Goal: Task Accomplishment & Management: Use online tool/utility

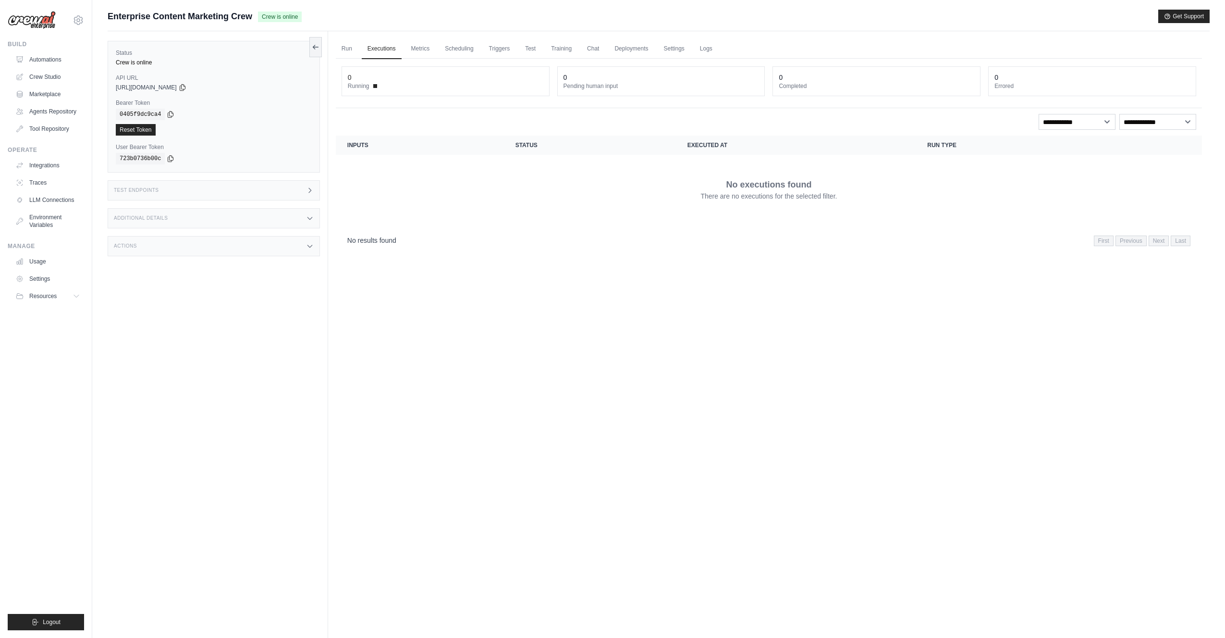
click at [255, 307] on div "Status Crew is online API URL copied https://enterprise-content-marketing-crew-…" at bounding box center [218, 350] width 221 height 638
click at [581, 16] on div "Enterprise Content Marketing Crew Crew is online Get Support" at bounding box center [659, 16] width 1102 height 13
click at [395, 21] on div "Enterprise Content Marketing Crew Crew is online Get Support" at bounding box center [659, 16] width 1102 height 13
click at [426, 19] on div "Enterprise Content Marketing Crew Crew is online Get Support" at bounding box center [659, 16] width 1102 height 13
click at [346, 47] on link "Run" at bounding box center [347, 49] width 22 height 20
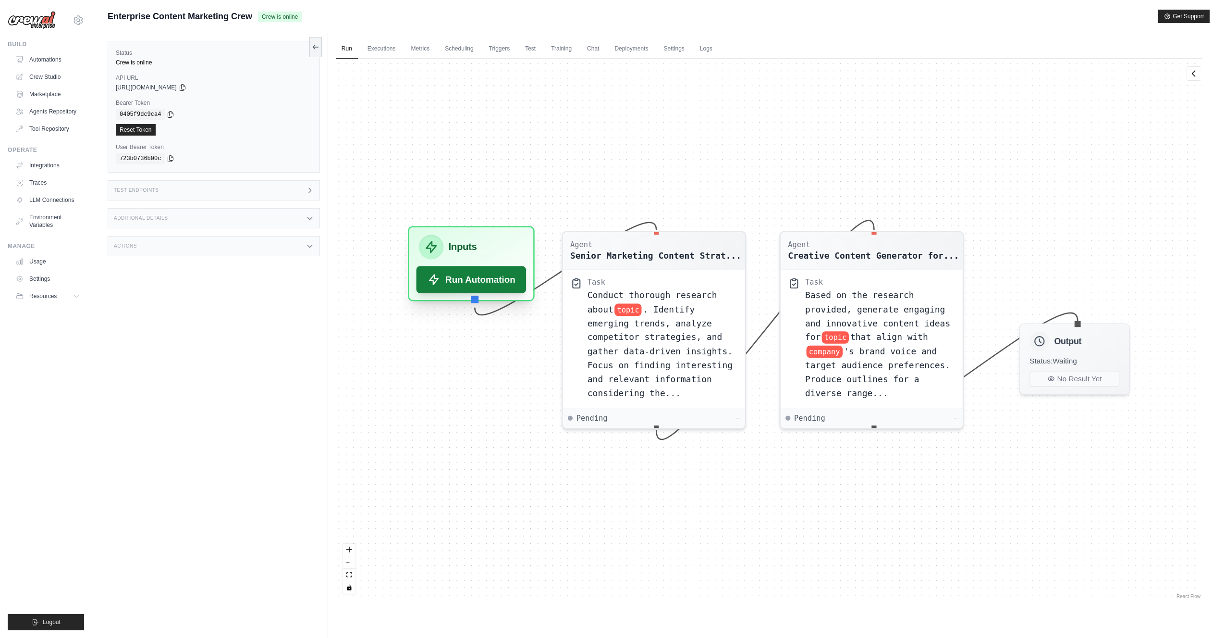
click at [460, 283] on button "Run Automation" at bounding box center [471, 279] width 110 height 27
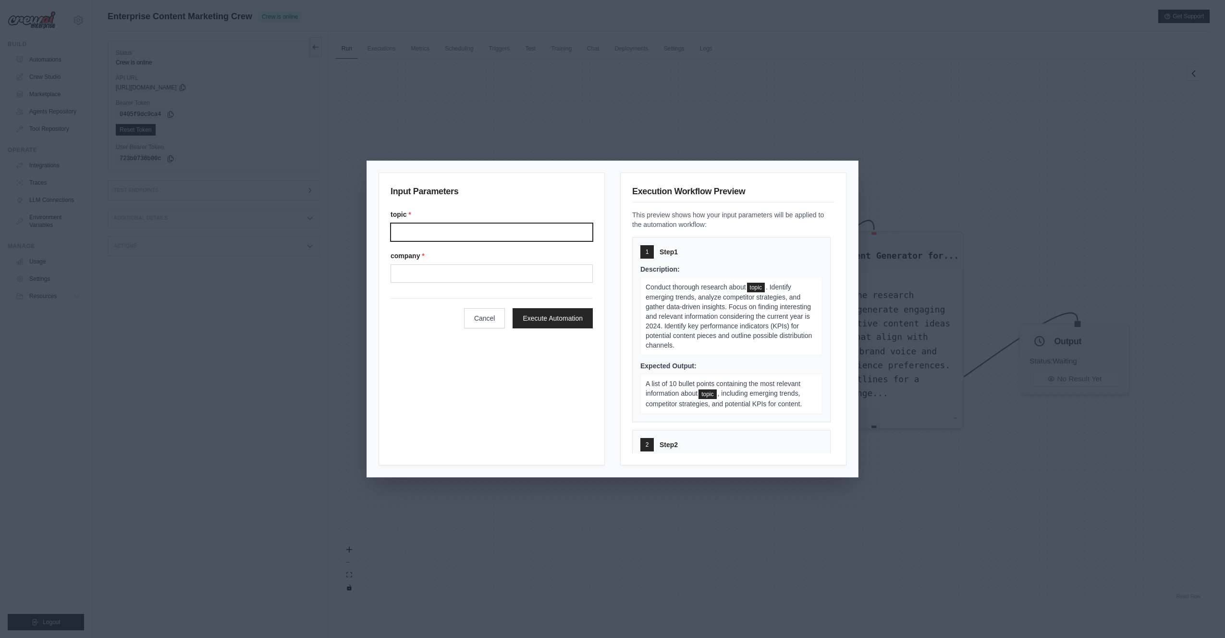
click at [465, 228] on input "Topic" at bounding box center [492, 232] width 202 height 18
click at [459, 228] on input "Topic" at bounding box center [492, 232] width 202 height 18
paste input "**********"
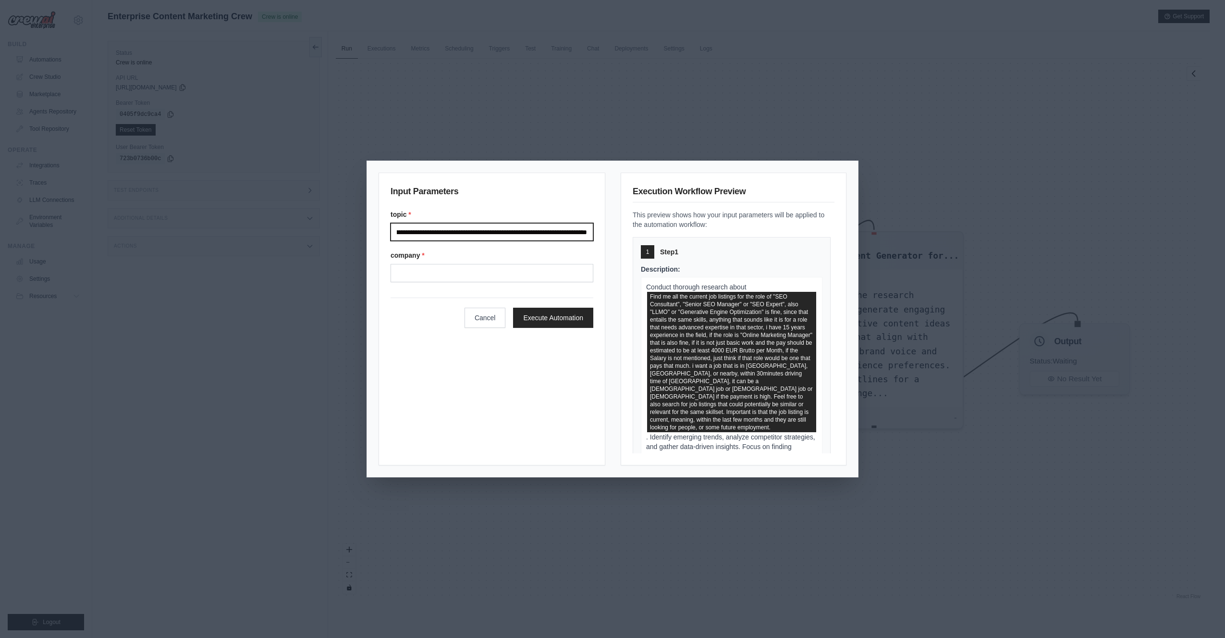
type input "**********"
click at [441, 276] on input "Company" at bounding box center [492, 273] width 203 height 18
click at [477, 274] on input "Company" at bounding box center [492, 273] width 203 height 18
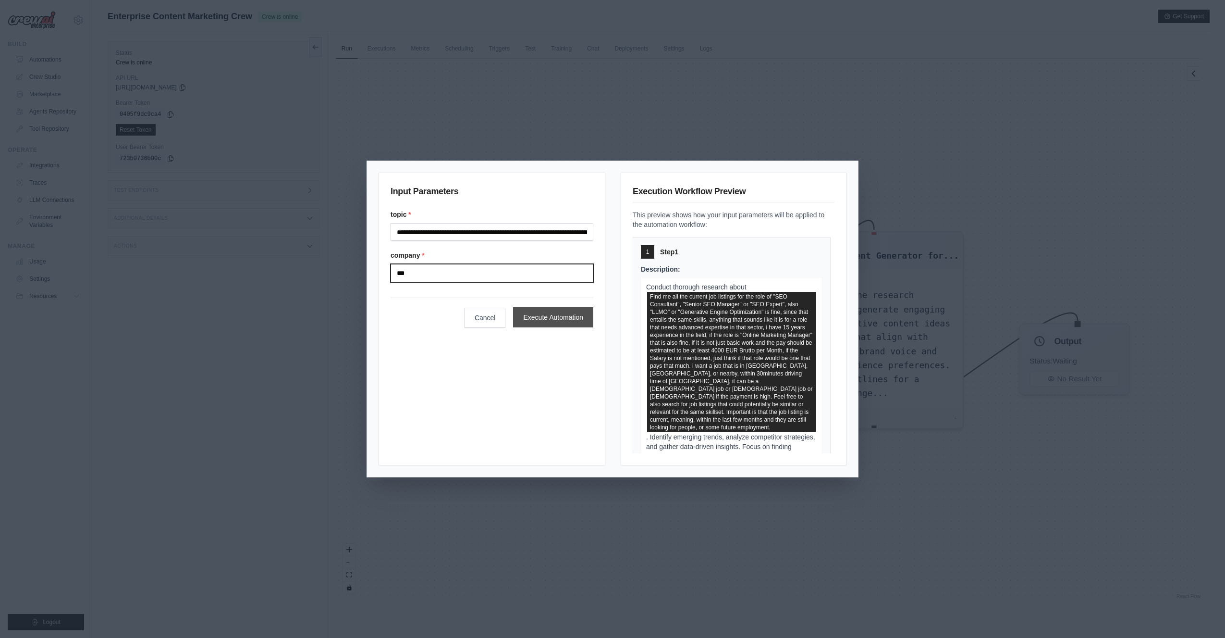
type input "***"
click at [544, 313] on button "Execute Automation" at bounding box center [553, 317] width 80 height 20
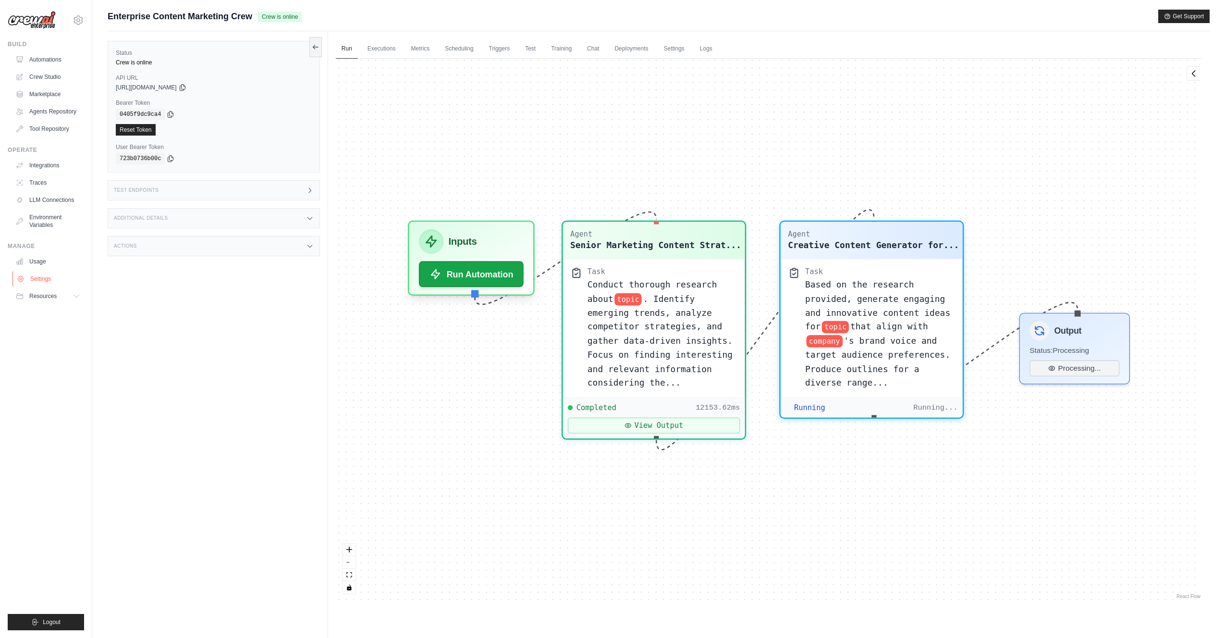
click at [36, 281] on link "Settings" at bounding box center [48, 278] width 73 height 15
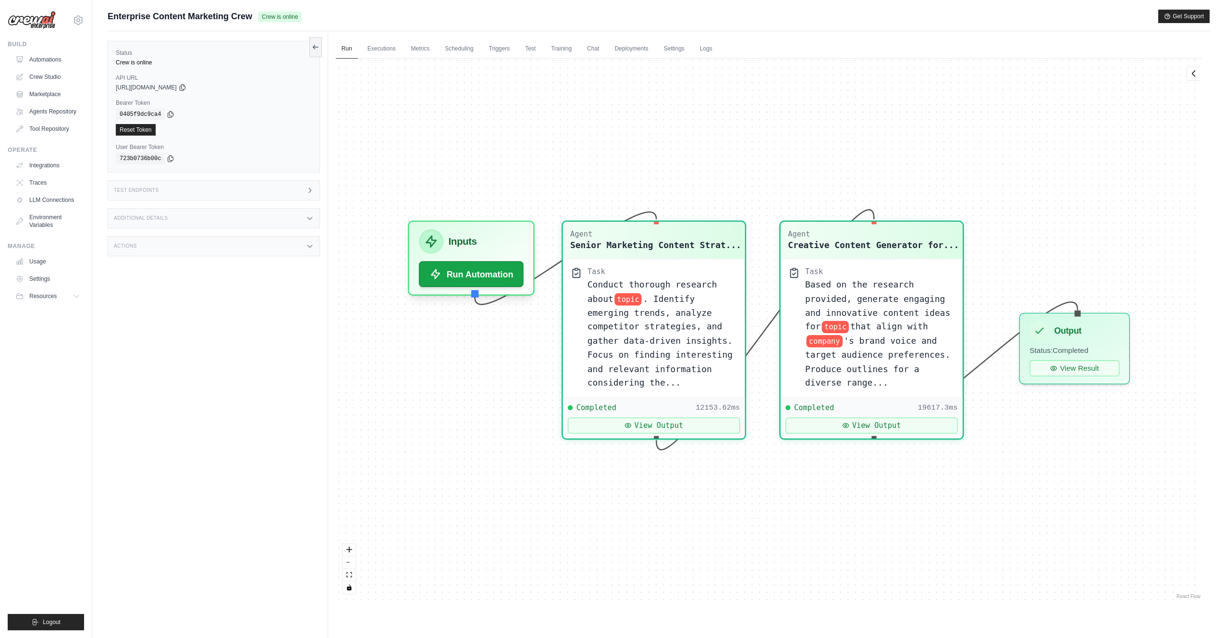
scroll to position [4653, 0]
click at [1062, 370] on button "View Result" at bounding box center [1075, 365] width 90 height 16
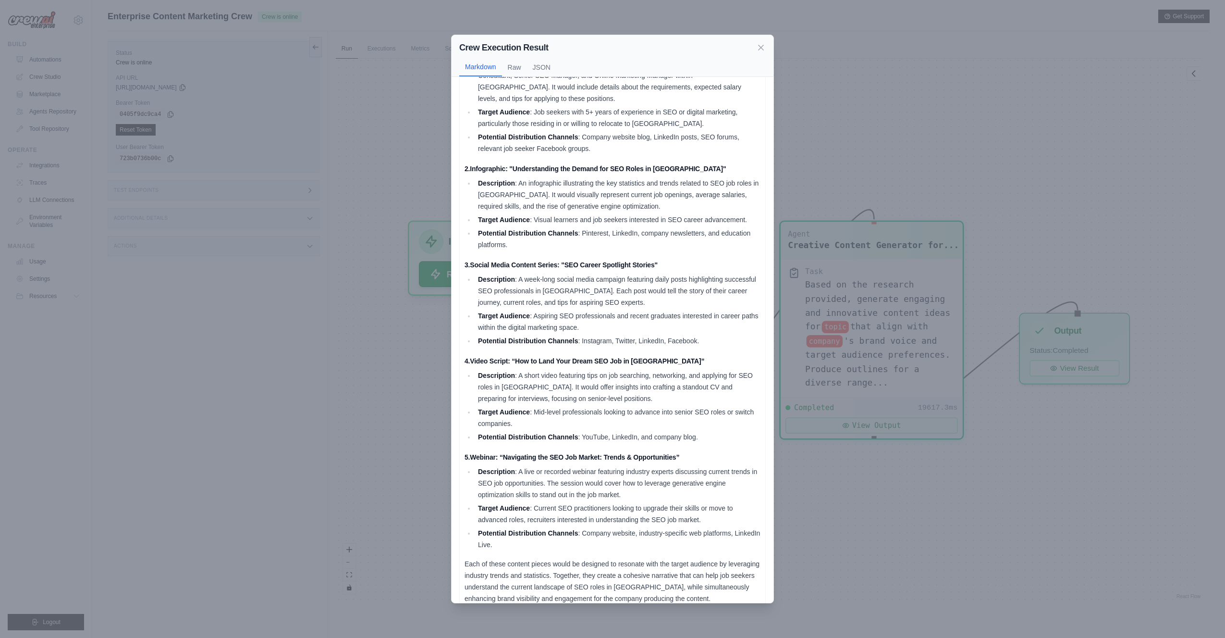
scroll to position [0, 0]
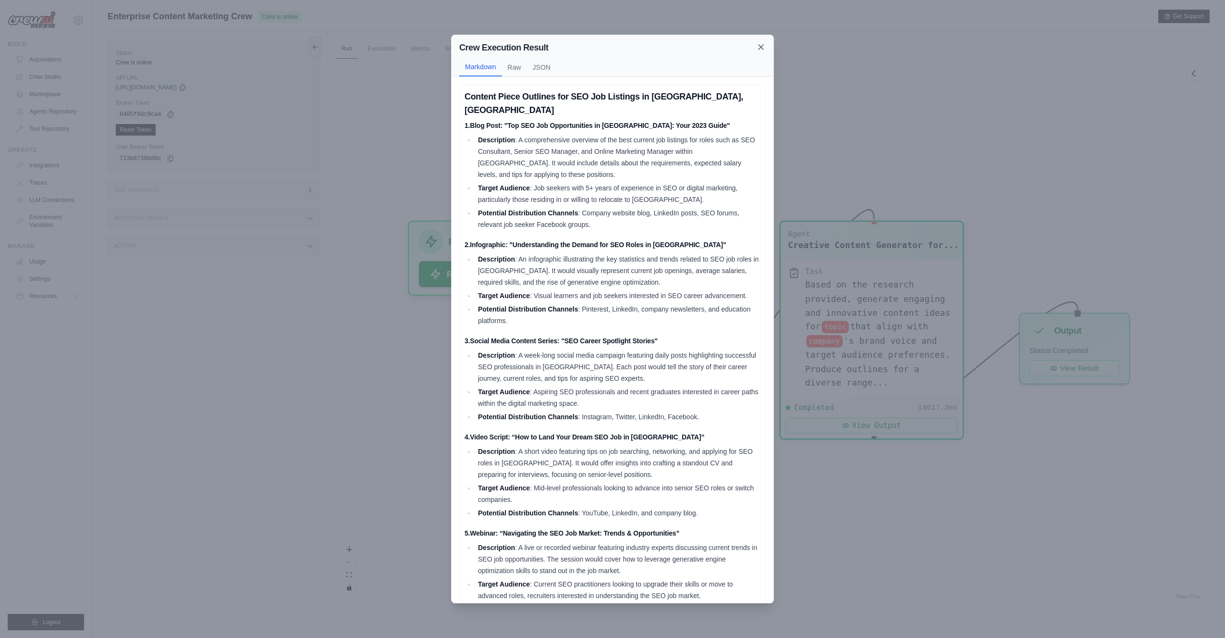
click at [761, 45] on icon at bounding box center [761, 47] width 10 height 10
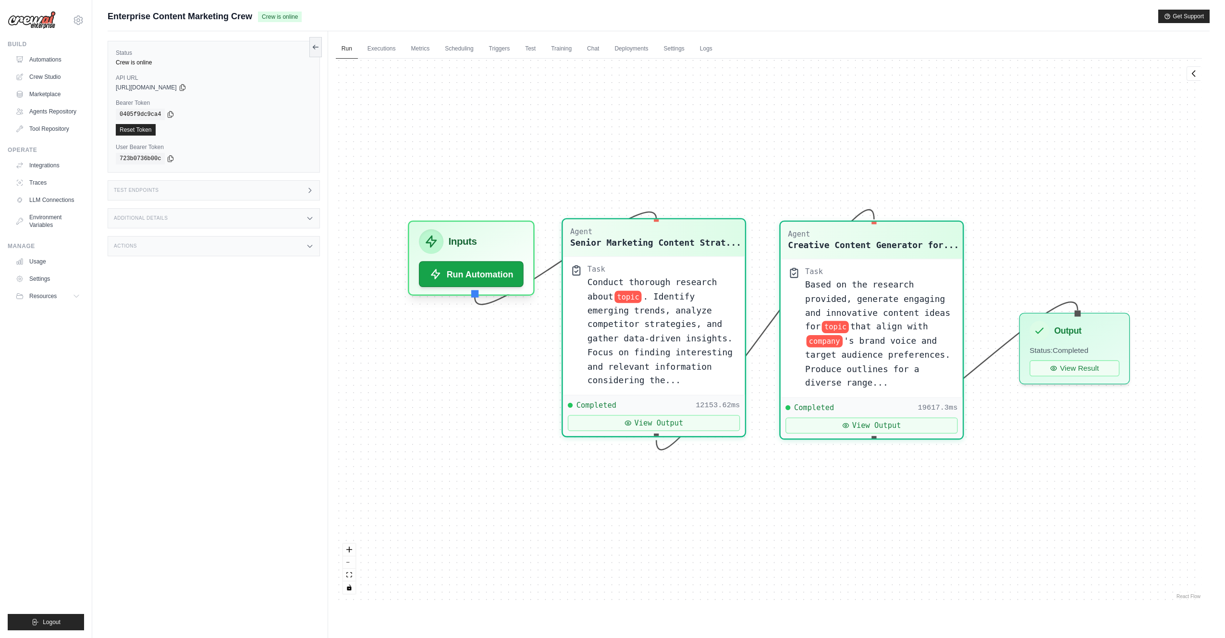
click at [666, 296] on span ". Identify emerging trends, analyze competitor strategies, and gather data-driv…" at bounding box center [660, 338] width 145 height 94
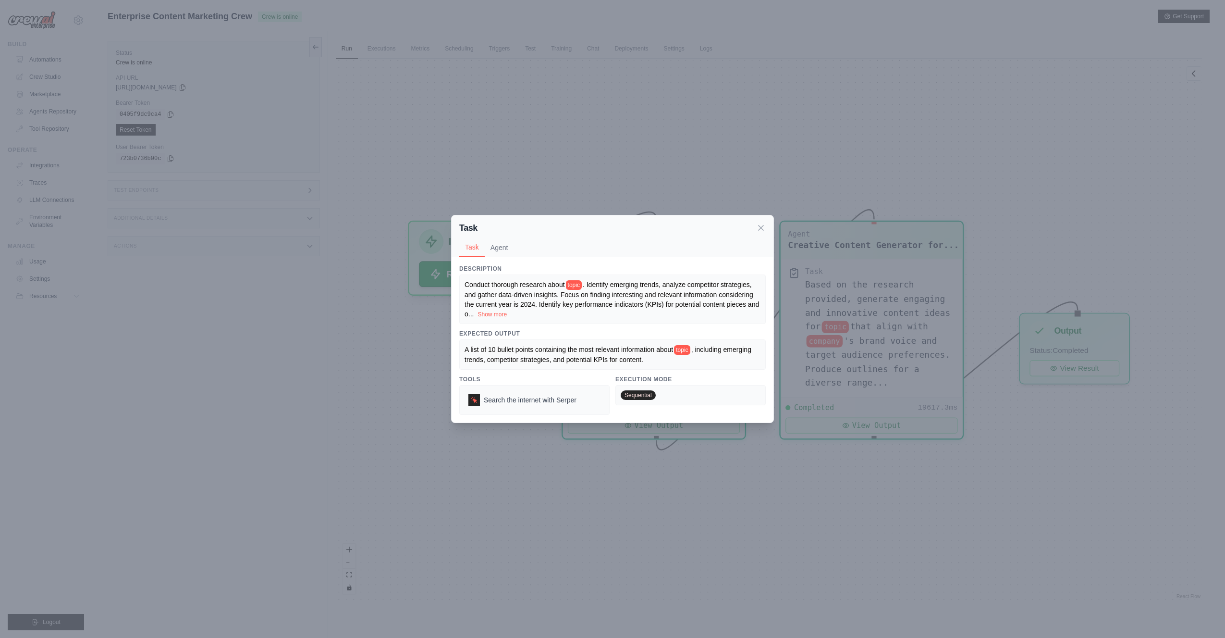
click at [540, 292] on span ". Identify emerging trends, analyze competitor strategies, and gather data-driv…" at bounding box center [612, 299] width 295 height 37
drag, startPoint x: 485, startPoint y: 313, endPoint x: 550, endPoint y: 306, distance: 65.3
click at [485, 314] on button "Show more" at bounding box center [492, 314] width 29 height 8
drag, startPoint x: 582, startPoint y: 305, endPoint x: 594, endPoint y: 306, distance: 11.6
click at [583, 306] on div "Conduct thorough research about topic . Identify emerging trends, analyze compe…" at bounding box center [613, 299] width 296 height 39
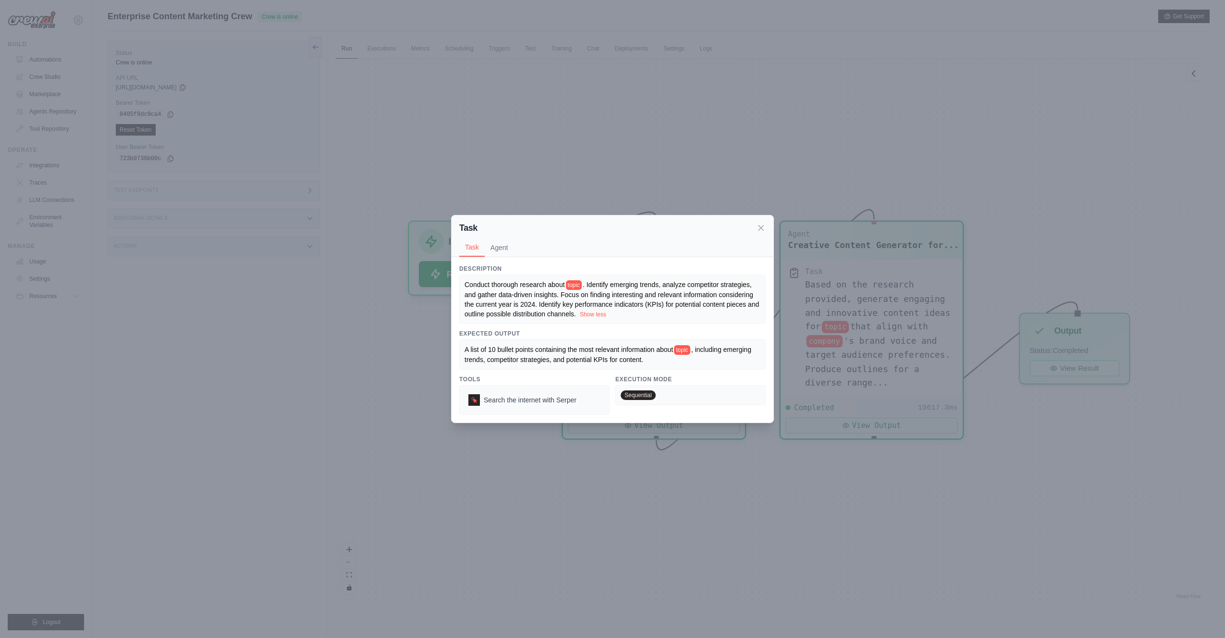
click at [576, 281] on span "topic" at bounding box center [574, 285] width 16 height 10
click at [618, 304] on div "Conduct thorough research about topic . Identify emerging trends, analyze compe…" at bounding box center [613, 299] width 296 height 39
click at [563, 305] on div "Conduct thorough research about topic . Identify emerging trends, analyze compe…" at bounding box center [613, 299] width 296 height 39
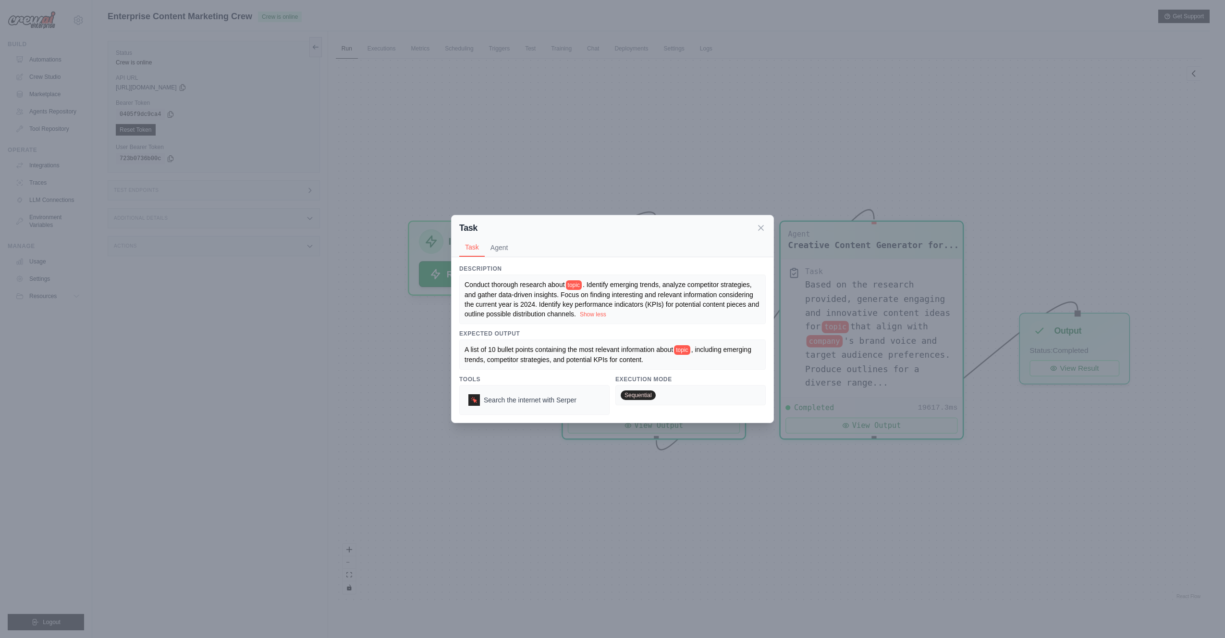
click at [603, 304] on div "Conduct thorough research about topic . Identify emerging trends, analyze compe…" at bounding box center [613, 299] width 296 height 39
click at [625, 295] on span ". Identify emerging trends, analyze competitor strategies, and gather data-driv…" at bounding box center [613, 299] width 296 height 37
click at [627, 315] on div "Conduct thorough research about topic . Identify emerging trends, analyze compe…" at bounding box center [613, 299] width 296 height 39
click at [633, 305] on div "Conduct thorough research about topic . Identify emerging trends, analyze compe…" at bounding box center [613, 299] width 296 height 39
click at [544, 405] on span "Search the internet with Serper" at bounding box center [530, 400] width 93 height 10
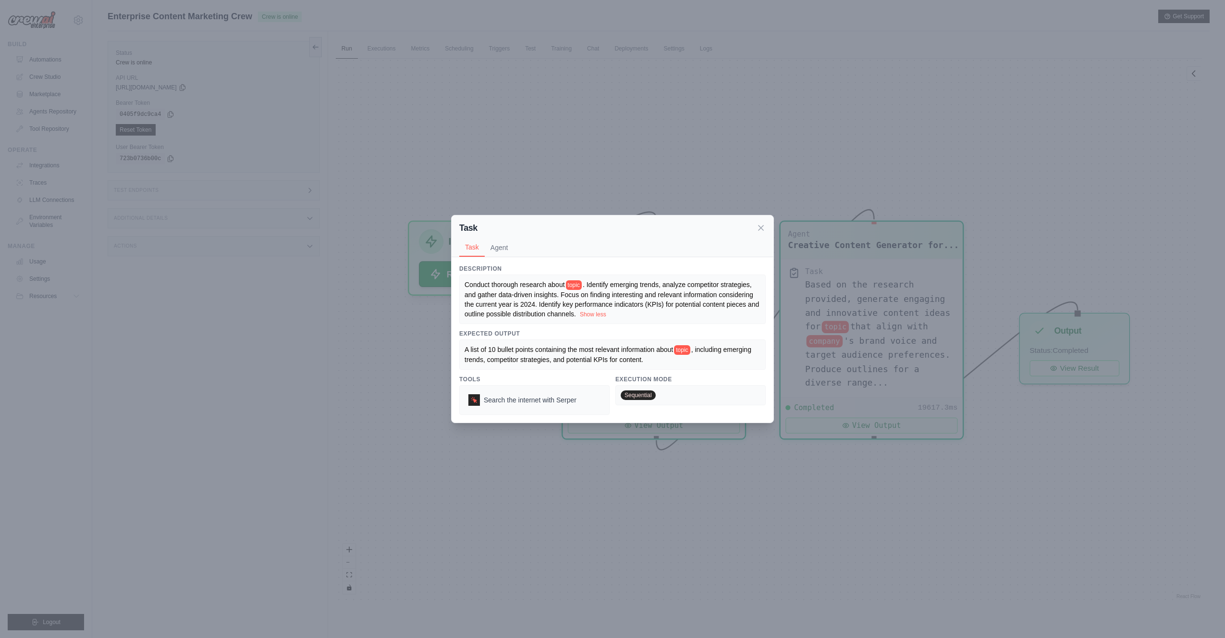
click at [637, 324] on div "Conduct thorough research about topic . Identify emerging trends, analyze compe…" at bounding box center [612, 298] width 307 height 49
click at [645, 297] on span ". Identify emerging trends, analyze competitor strategies, and gather data-driv…" at bounding box center [613, 299] width 296 height 37
click at [606, 324] on div "Conduct thorough research about topic . Identify emerging trends, analyze compe…" at bounding box center [612, 298] width 307 height 49
click at [764, 222] on icon at bounding box center [761, 227] width 10 height 10
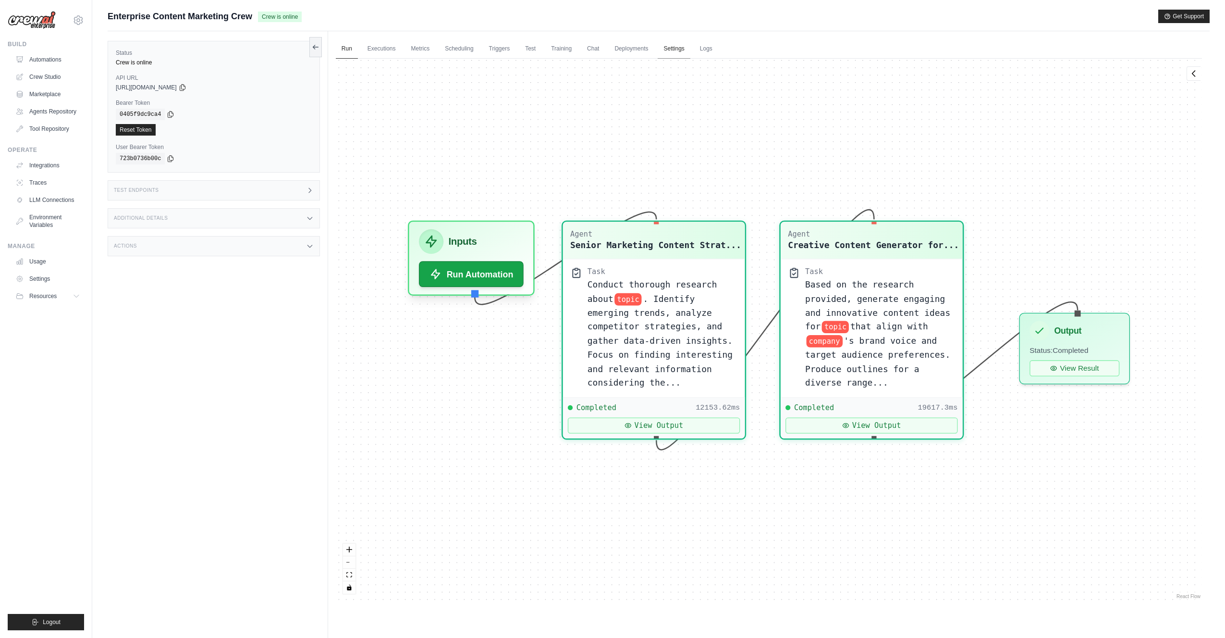
click at [676, 47] on link "Settings" at bounding box center [674, 49] width 32 height 20
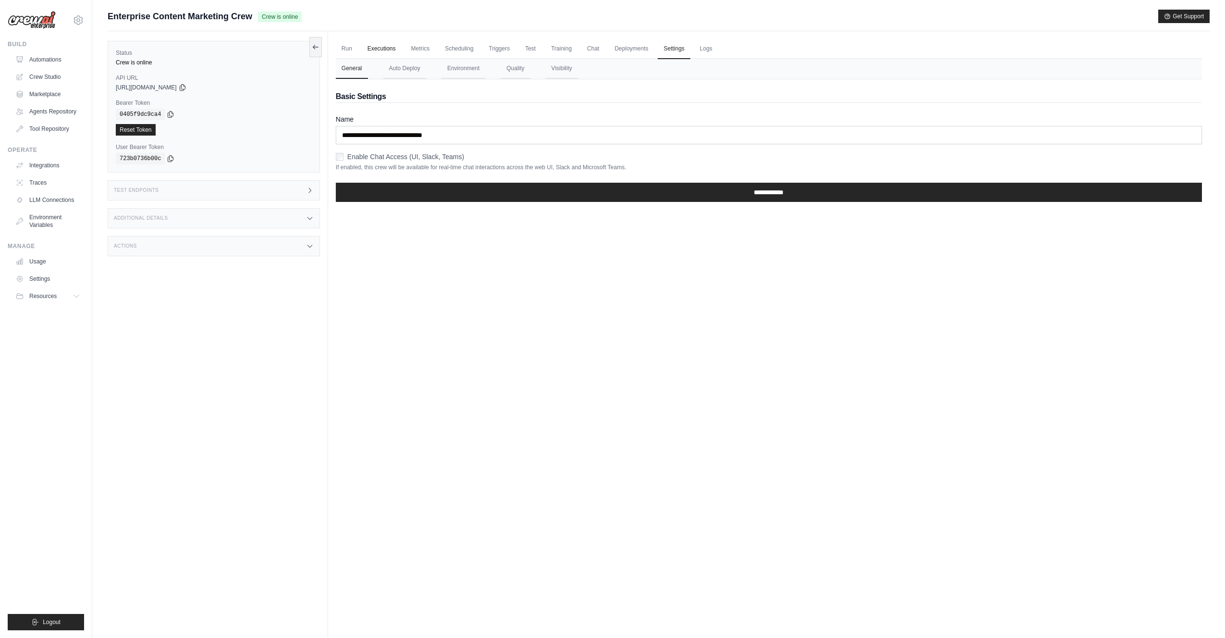
click at [382, 50] on link "Executions" at bounding box center [382, 49] width 40 height 20
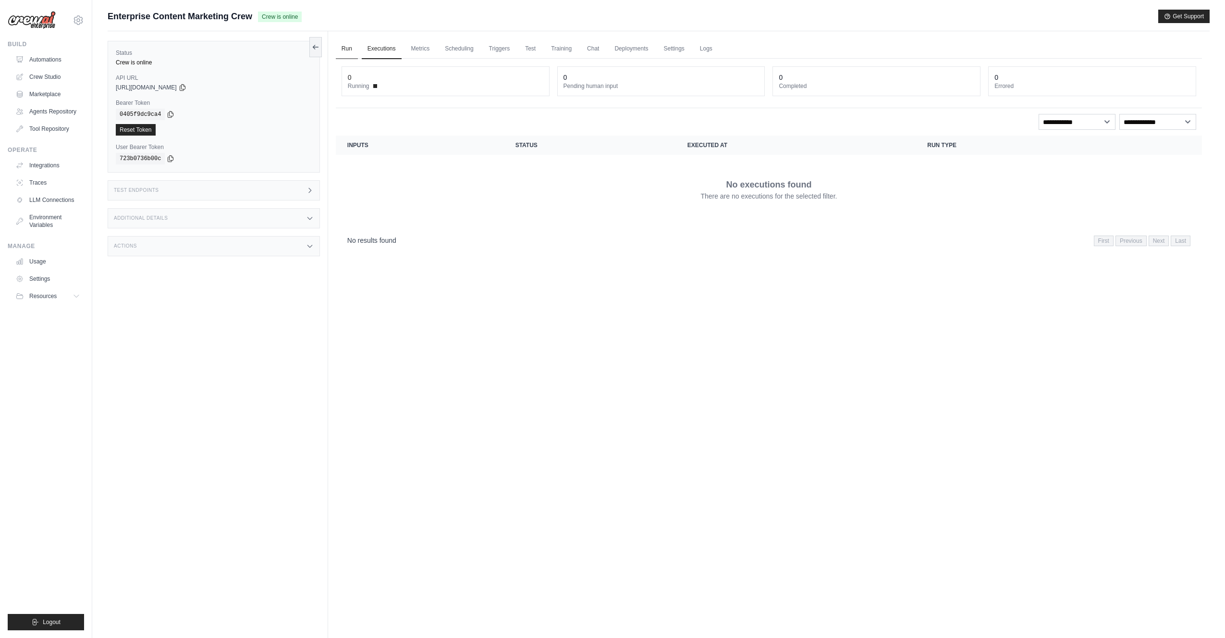
click at [336, 50] on link "Run" at bounding box center [347, 49] width 22 height 20
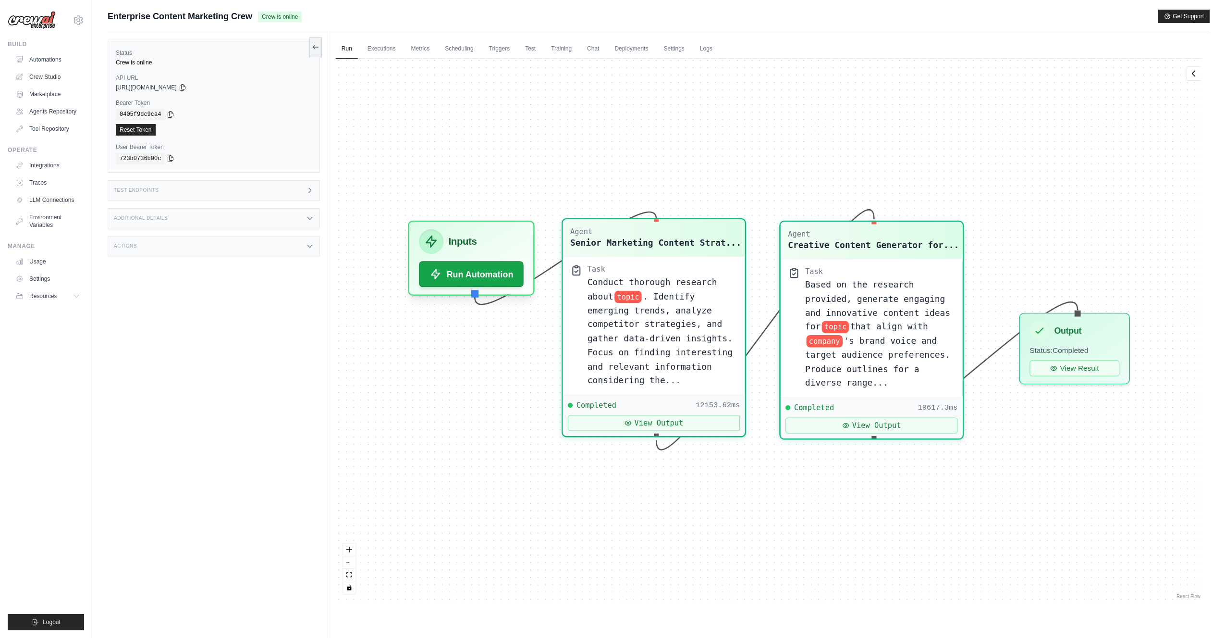
click at [663, 250] on div "Agent Senior Marketing Content Strat..." at bounding box center [654, 237] width 182 height 37
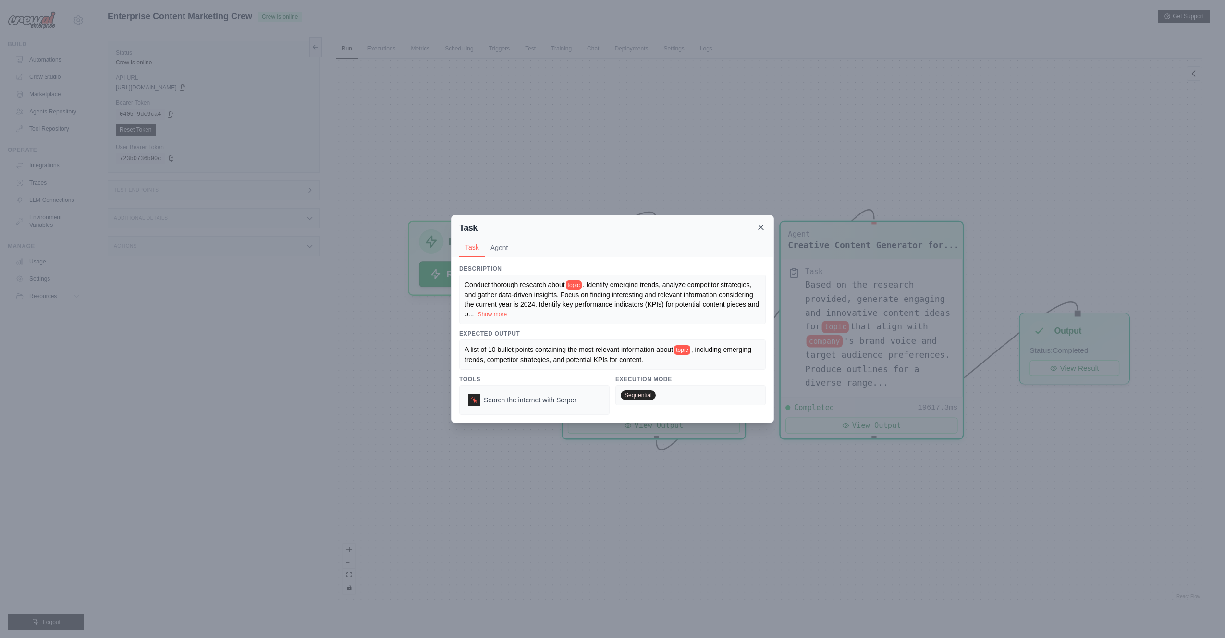
click at [763, 227] on icon at bounding box center [761, 227] width 10 height 10
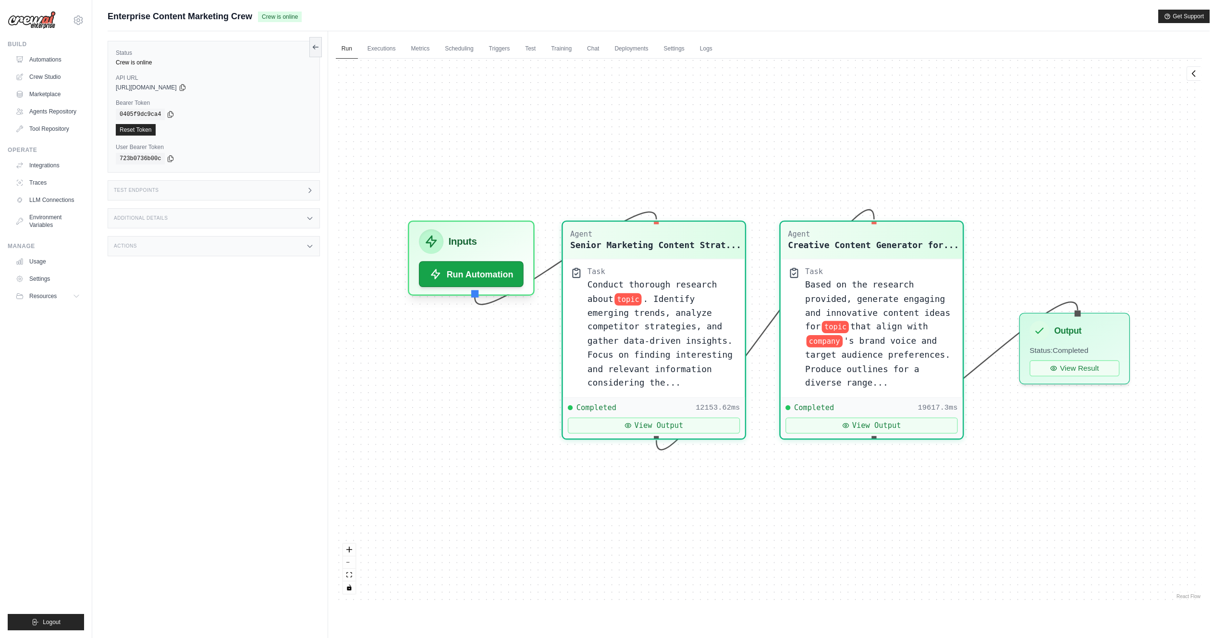
click at [706, 137] on div "Agent Senior Marketing Content Strat... Task Conduct thorough research about to…" at bounding box center [769, 330] width 866 height 542
click at [348, 586] on icon "toggle interactivity" at bounding box center [349, 587] width 4 height 6
click at [349, 587] on icon "toggle interactivity" at bounding box center [349, 587] width 6 height 6
drag, startPoint x: 661, startPoint y: 229, endPoint x: 638, endPoint y: 230, distance: 22.6
click at [638, 230] on div "Agent" at bounding box center [655, 232] width 171 height 10
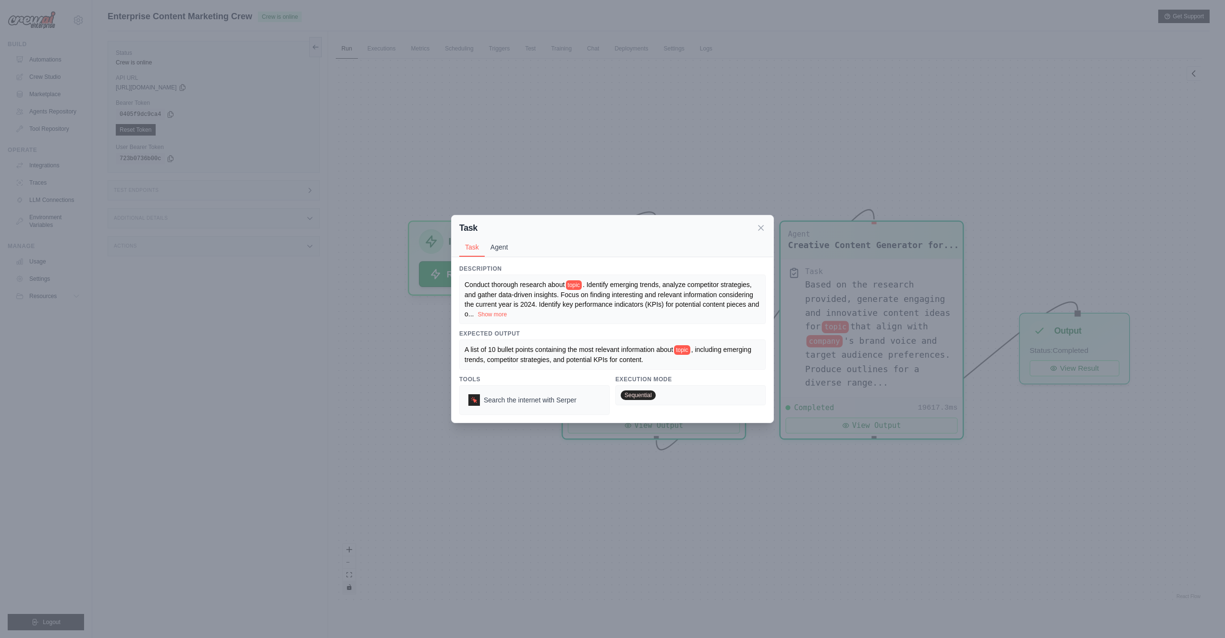
click at [503, 249] on button "Agent" at bounding box center [499, 247] width 29 height 18
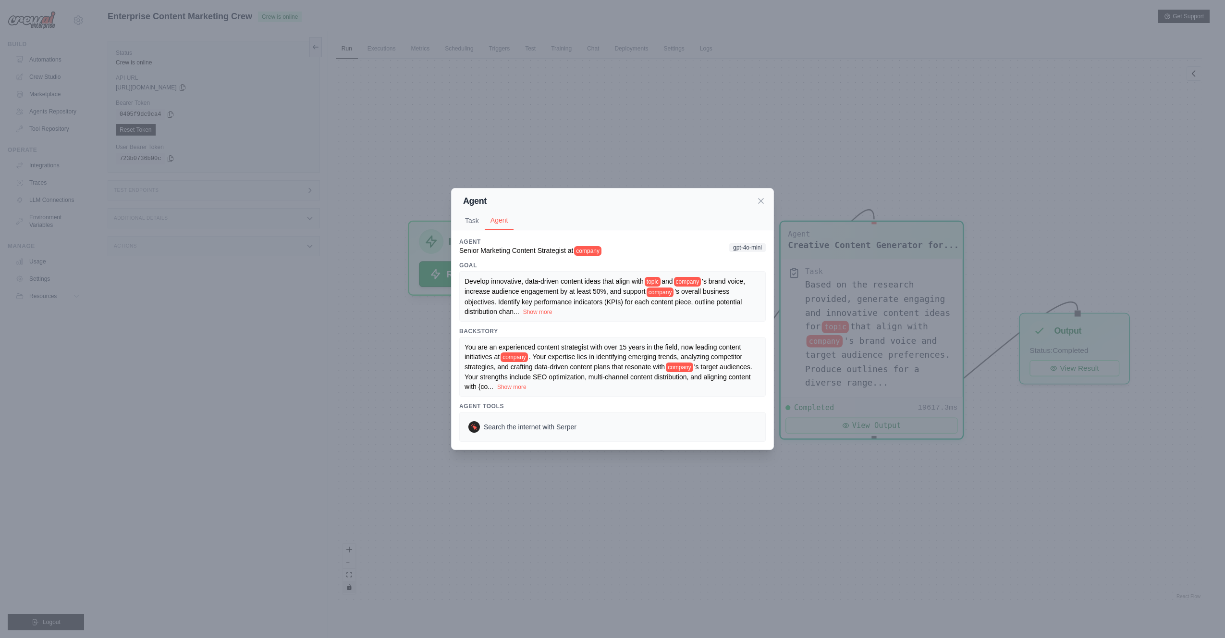
click at [605, 289] on span "'s brand voice, increase audience engagement by at least 50%, and support" at bounding box center [605, 286] width 281 height 18
click at [584, 283] on span "Develop innovative, data-driven content ideas that align with" at bounding box center [554, 281] width 179 height 8
click at [538, 311] on button "Show more" at bounding box center [537, 312] width 29 height 8
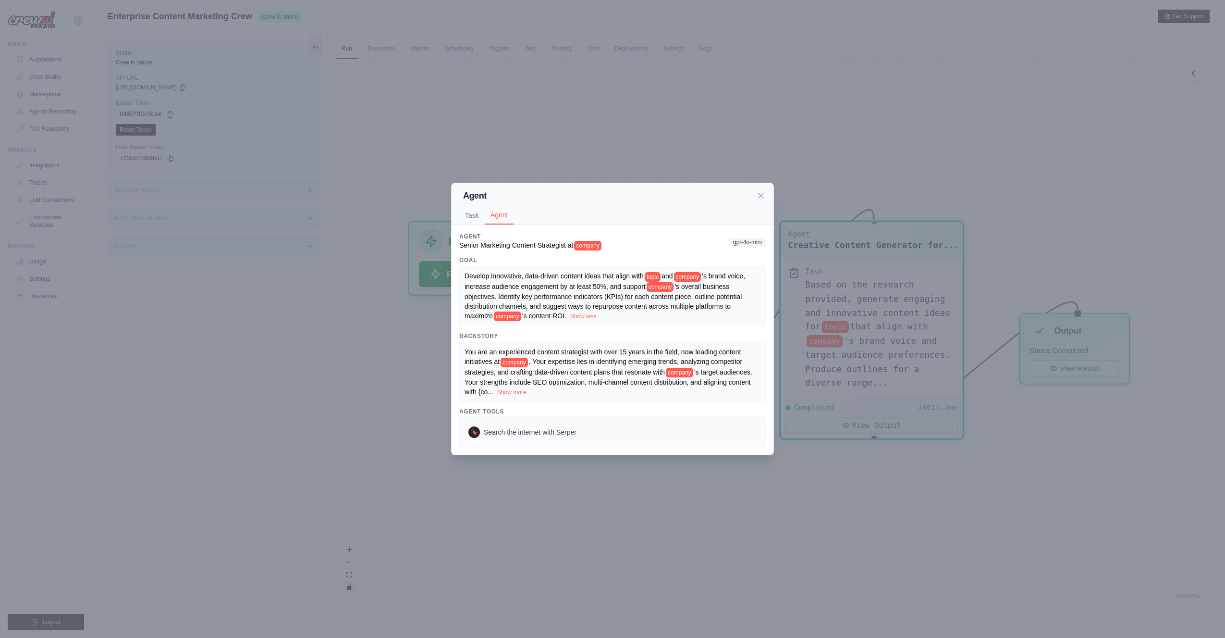
click at [576, 297] on div "Develop innovative, data-driven content ideas that align with topic and company…" at bounding box center [613, 296] width 296 height 50
drag, startPoint x: 546, startPoint y: 328, endPoint x: 558, endPoint y: 317, distance: 16.7
click at [545, 326] on div "Develop innovative, data-driven content ideas that align with topic and company…" at bounding box center [612, 296] width 307 height 61
click at [627, 266] on div "Develop innovative, data-driven content ideas that align with topic and company…" at bounding box center [612, 296] width 307 height 61
click at [750, 238] on span "gpt-4o-mini" at bounding box center [747, 242] width 37 height 9
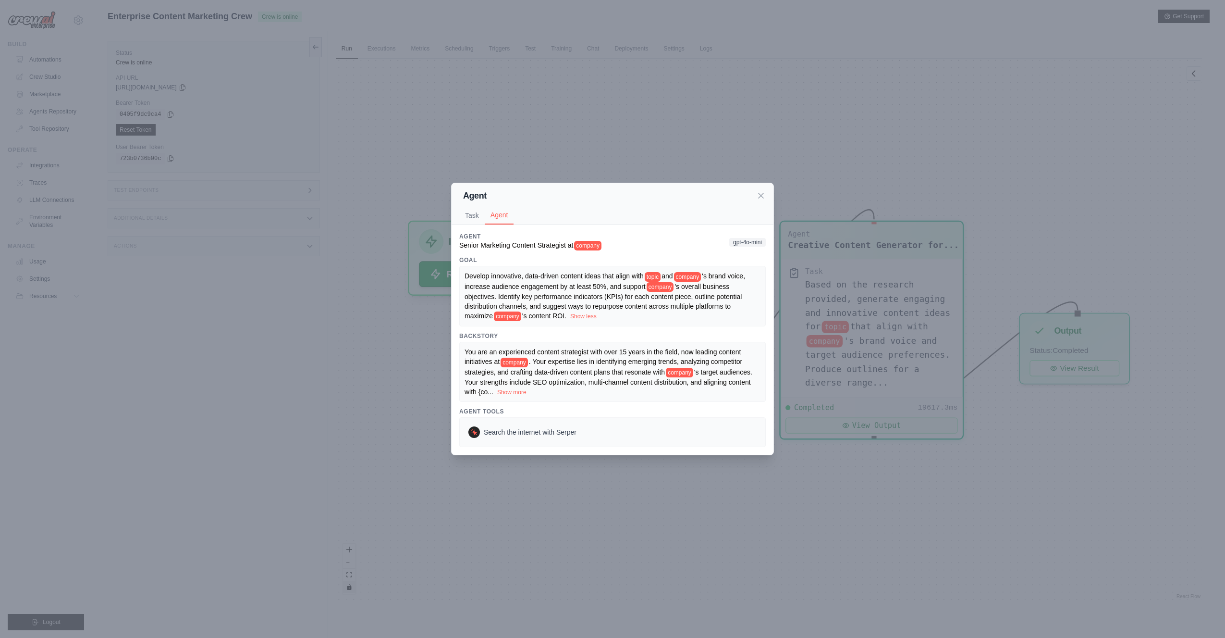
click at [473, 212] on button "Task" at bounding box center [471, 215] width 25 height 18
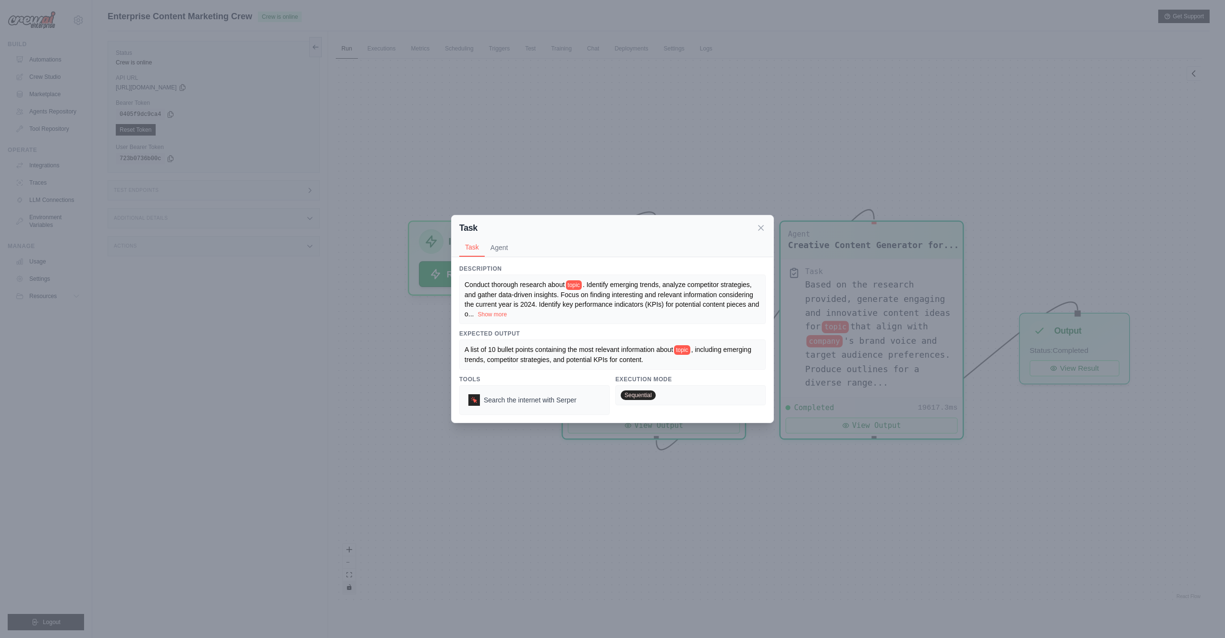
click at [498, 280] on div "Conduct thorough research about topic . Identify emerging trends, analyze compe…" at bounding box center [613, 299] width 296 height 39
click at [491, 310] on button "Show more" at bounding box center [492, 314] width 29 height 8
click at [576, 306] on div "Conduct thorough research about topic . Identify emerging trends, analyze compe…" at bounding box center [613, 299] width 296 height 39
drag, startPoint x: 637, startPoint y: 400, endPoint x: 565, endPoint y: 405, distance: 72.2
click at [636, 399] on span "Sequential" at bounding box center [638, 395] width 35 height 10
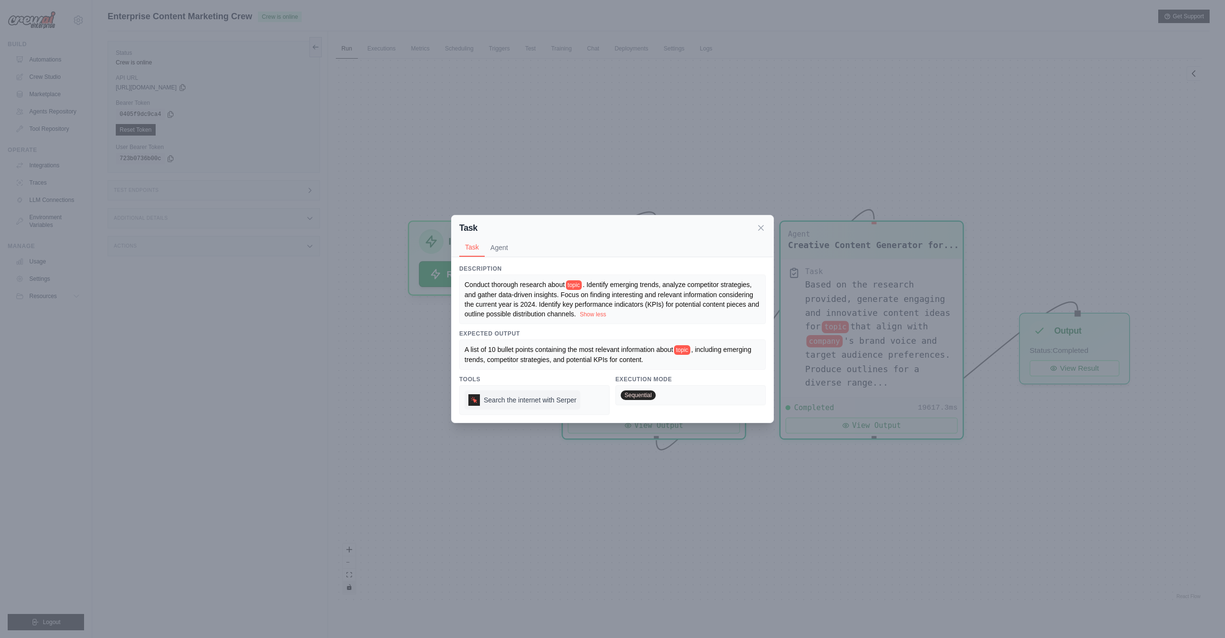
click at [536, 405] on span "Search the internet with Serper" at bounding box center [530, 400] width 93 height 10
click at [570, 336] on h3 "Expected Output" at bounding box center [612, 334] width 307 height 8
click at [763, 225] on icon at bounding box center [761, 227] width 5 height 5
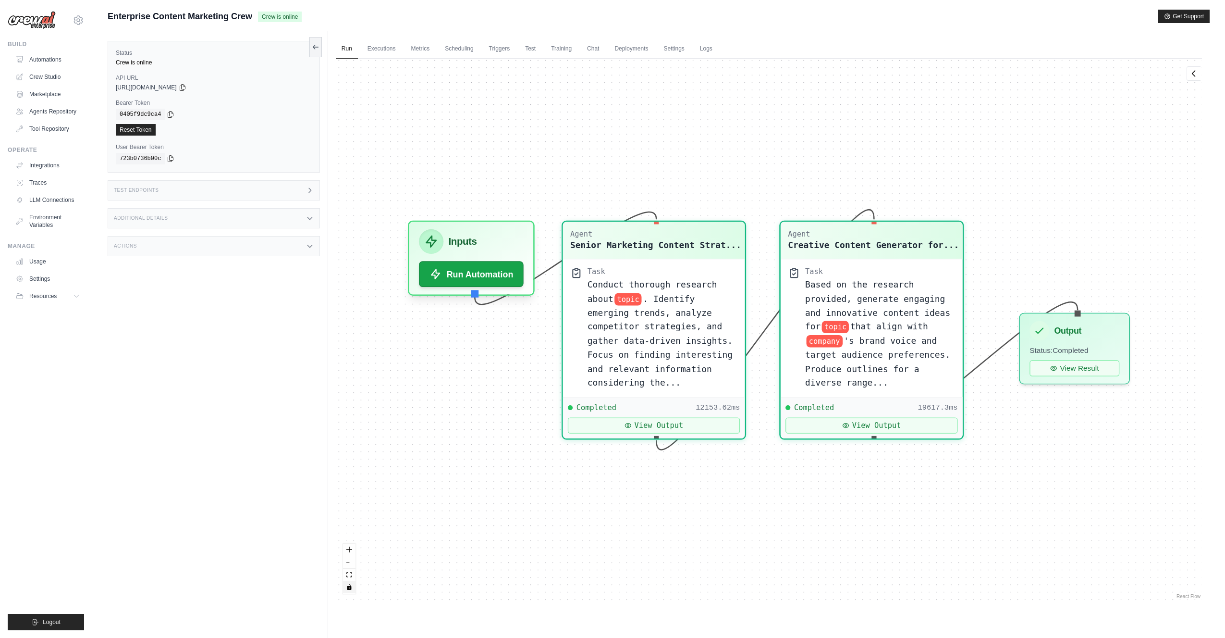
click at [623, 122] on div "Agent Senior Marketing Content Strat... Task Conduct thorough research about to…" at bounding box center [769, 330] width 866 height 542
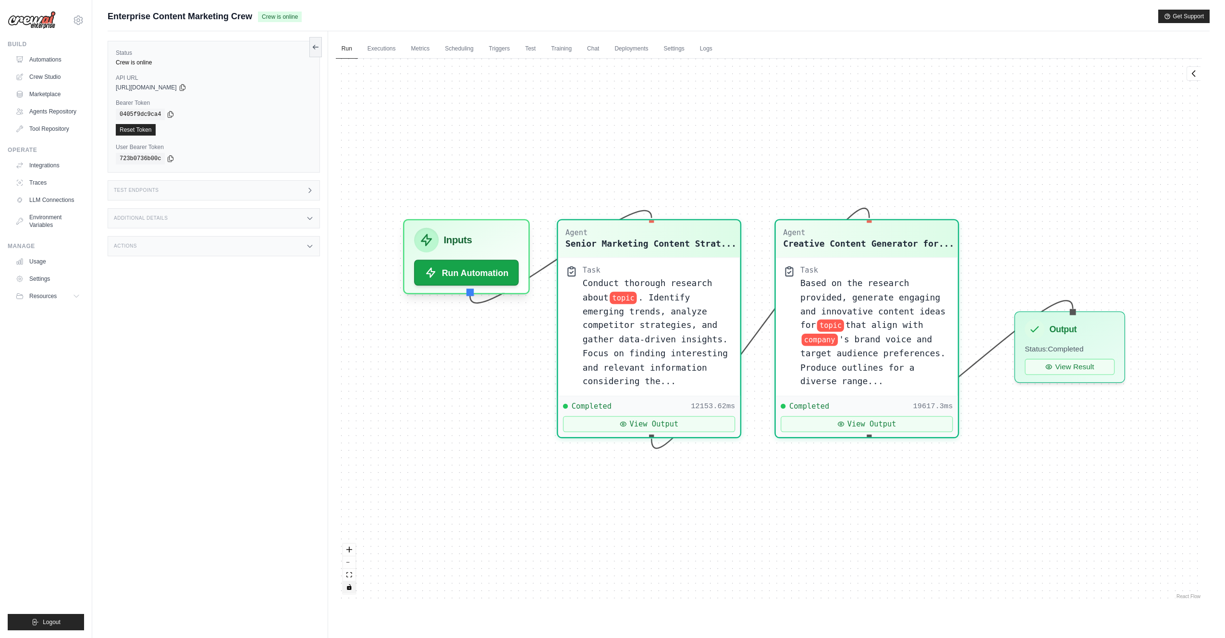
click at [156, 246] on div "Actions" at bounding box center [214, 246] width 212 height 20
click at [194, 220] on div "Additional Details" at bounding box center [214, 218] width 212 height 20
click at [237, 186] on div "Test Endpoints" at bounding box center [214, 190] width 212 height 20
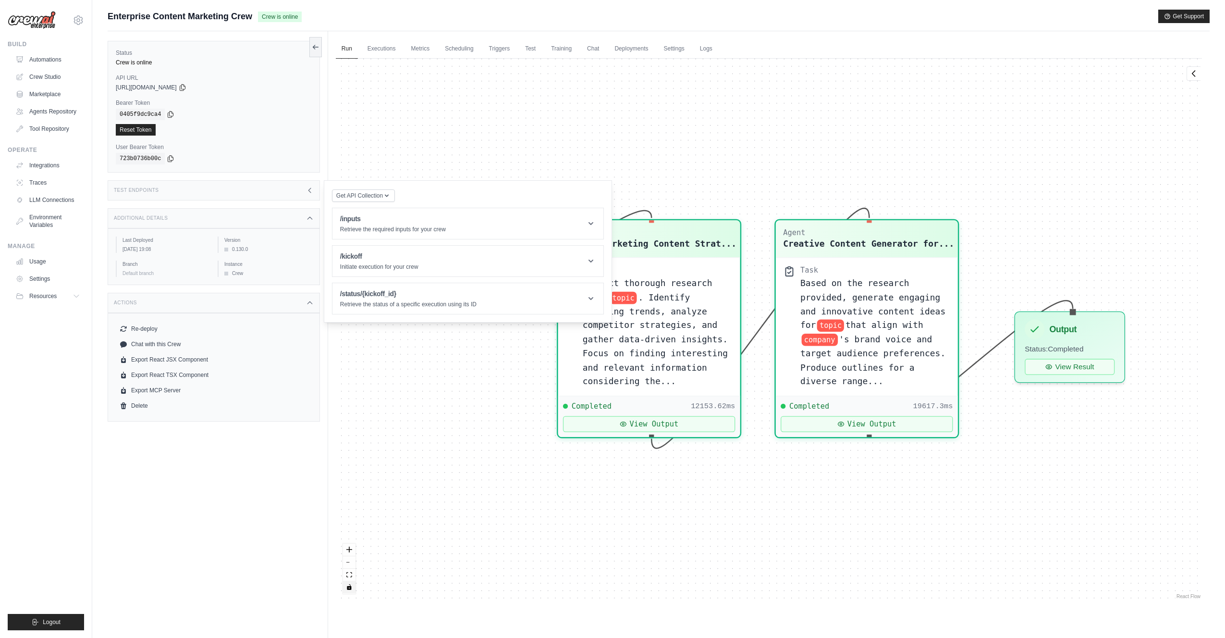
click at [234, 187] on div "Test Endpoints" at bounding box center [214, 190] width 212 height 20
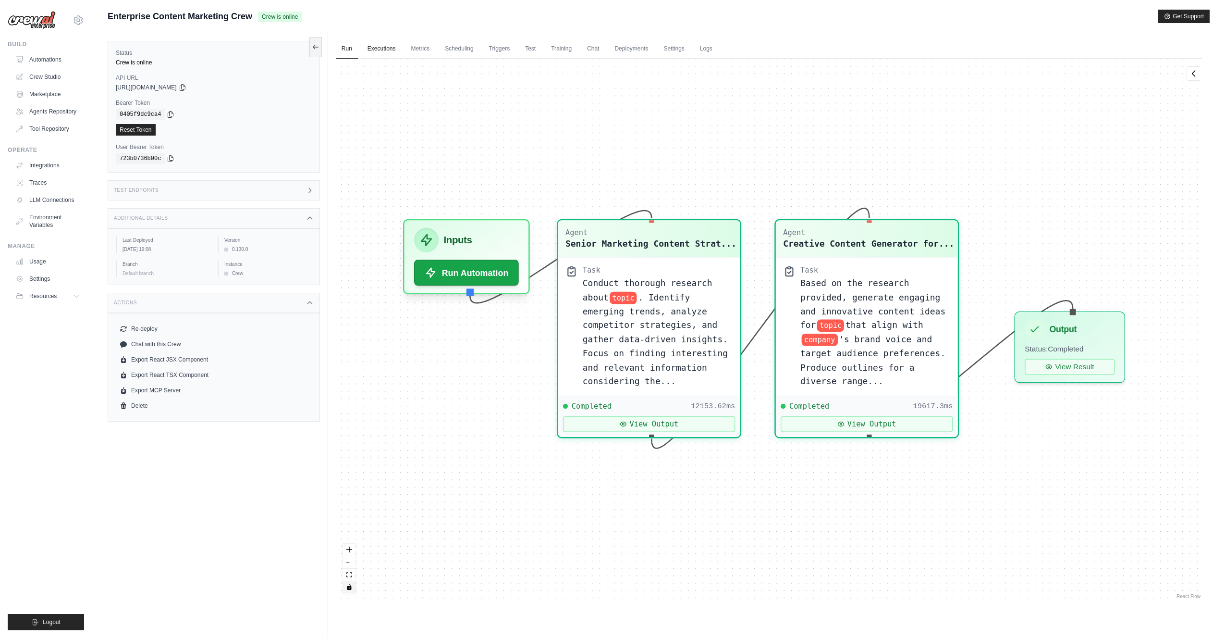
click at [385, 49] on link "Executions" at bounding box center [382, 49] width 40 height 20
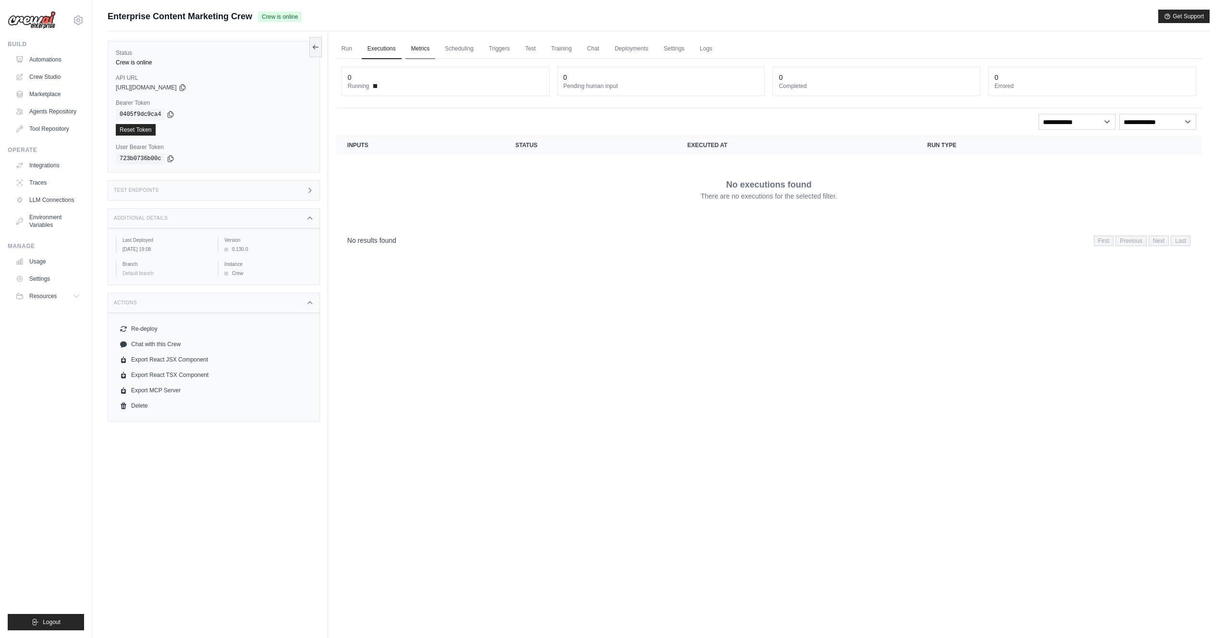
click at [417, 47] on link "Metrics" at bounding box center [421, 49] width 30 height 20
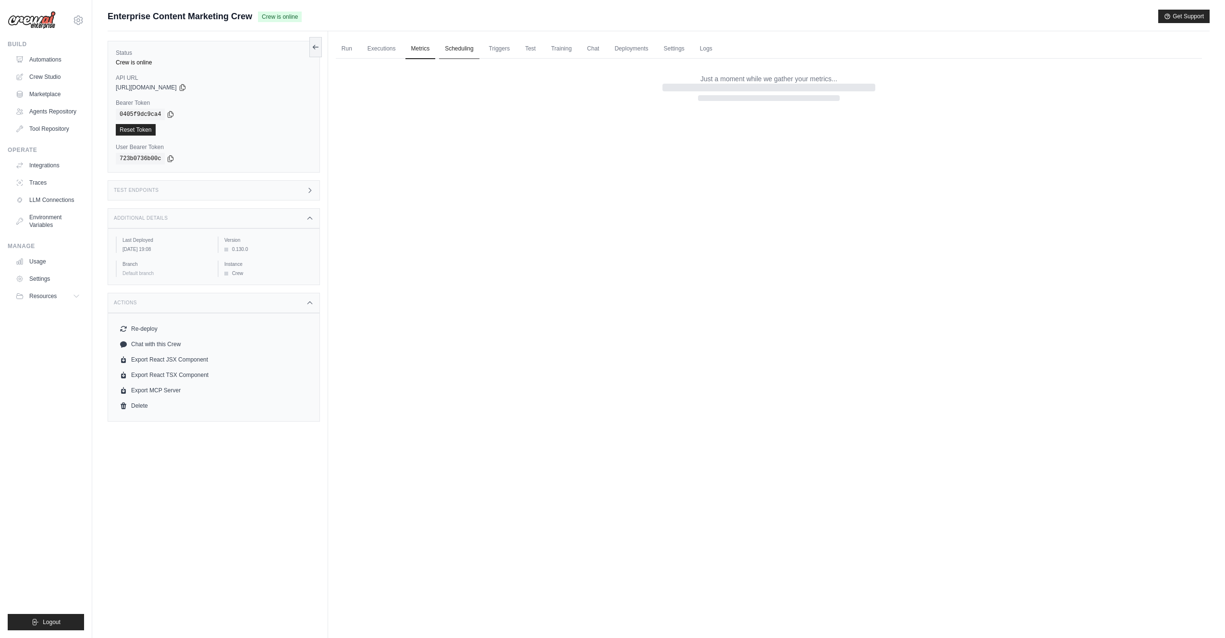
click at [455, 49] on link "Scheduling" at bounding box center [459, 49] width 40 height 20
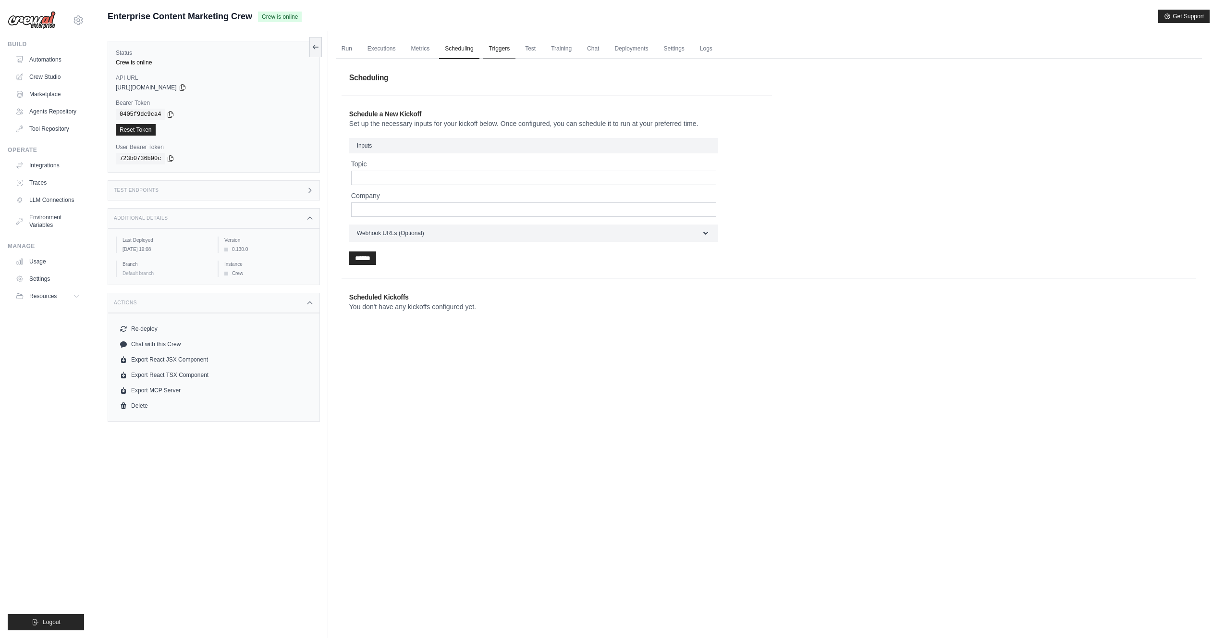
click at [496, 48] on link "Triggers" at bounding box center [499, 49] width 33 height 20
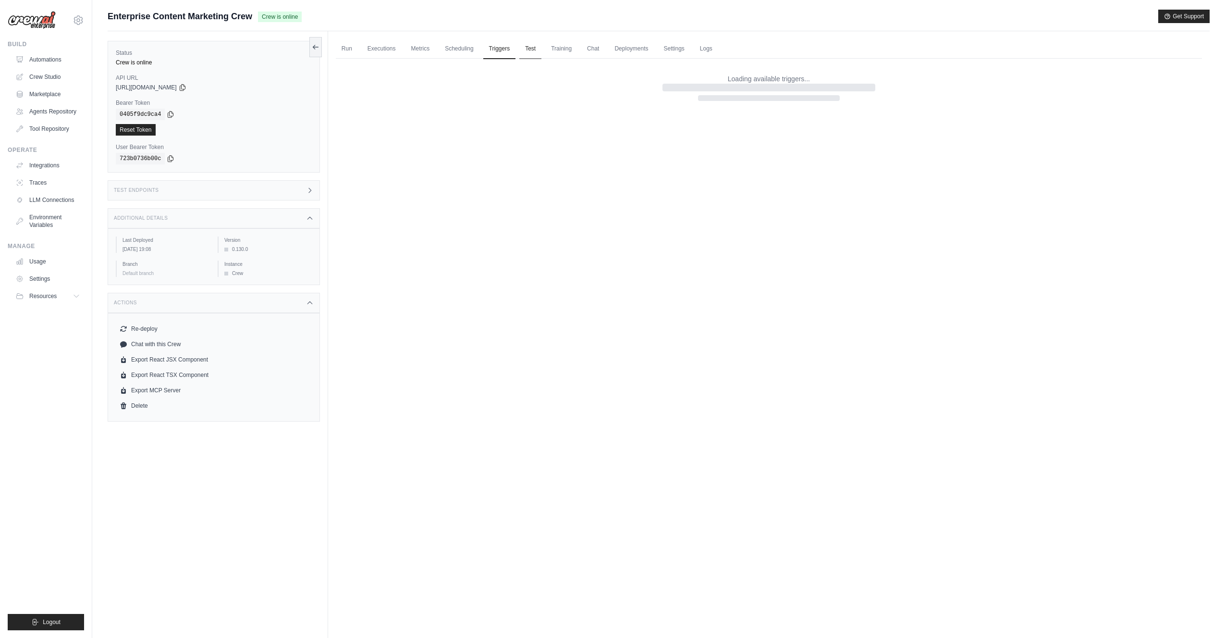
click at [533, 47] on link "Test" at bounding box center [530, 49] width 22 height 20
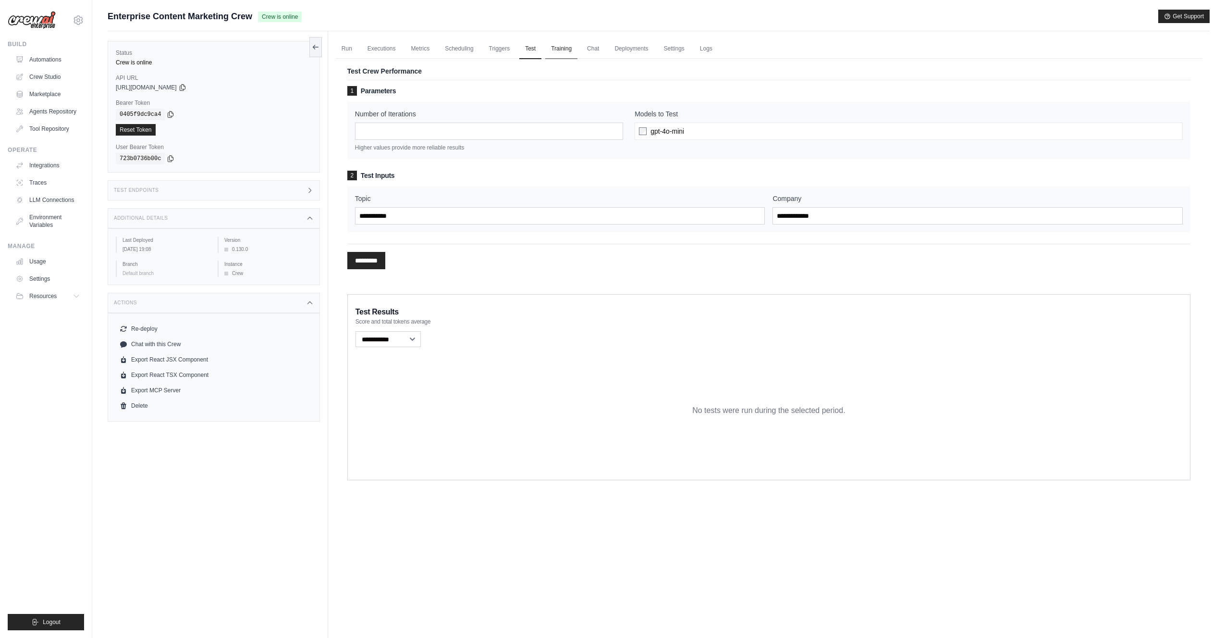
click at [558, 48] on link "Training" at bounding box center [561, 49] width 32 height 20
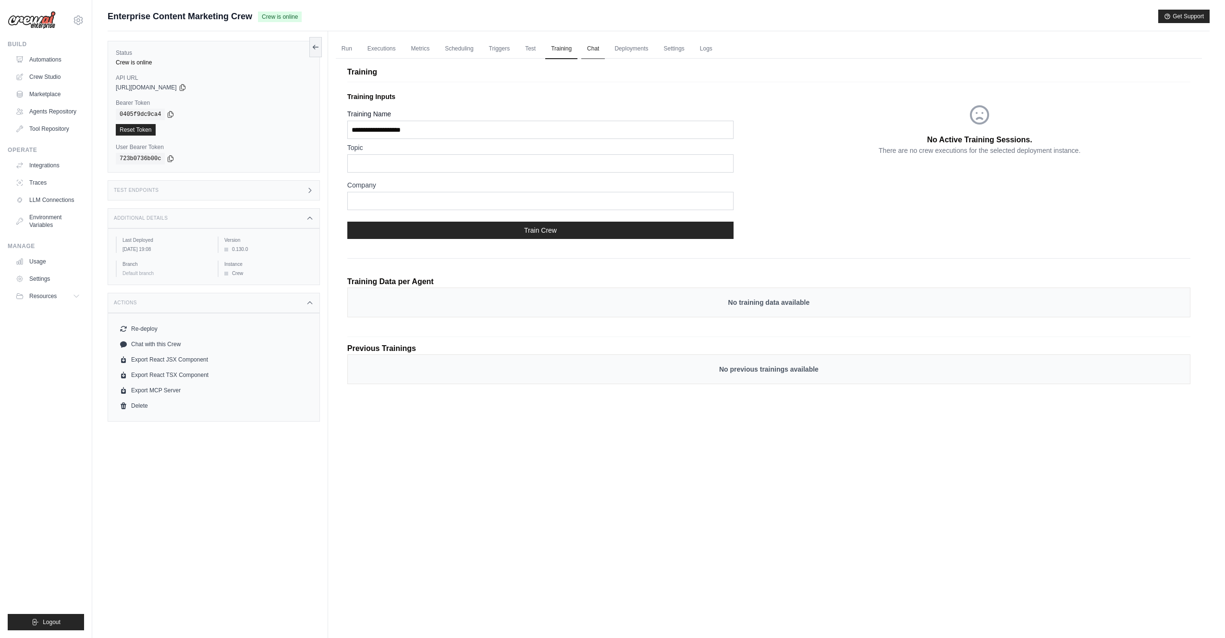
click at [594, 46] on link "Chat" at bounding box center [593, 49] width 24 height 20
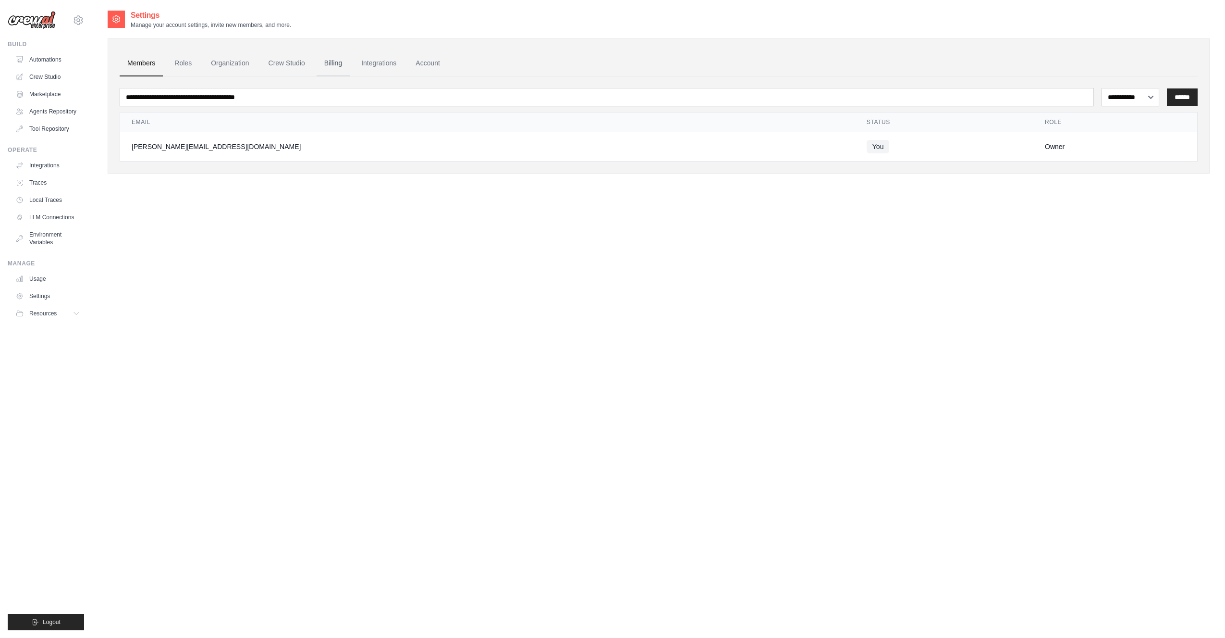
click at [334, 62] on link "Billing" at bounding box center [333, 63] width 33 height 26
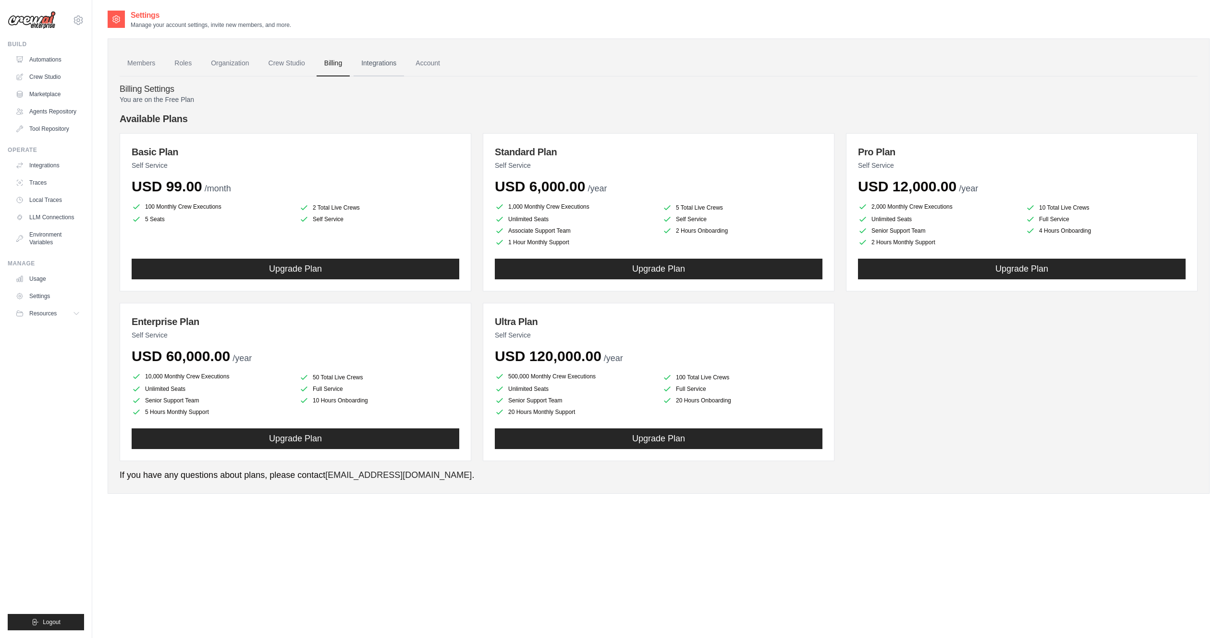
click at [395, 63] on link "Integrations" at bounding box center [379, 63] width 50 height 26
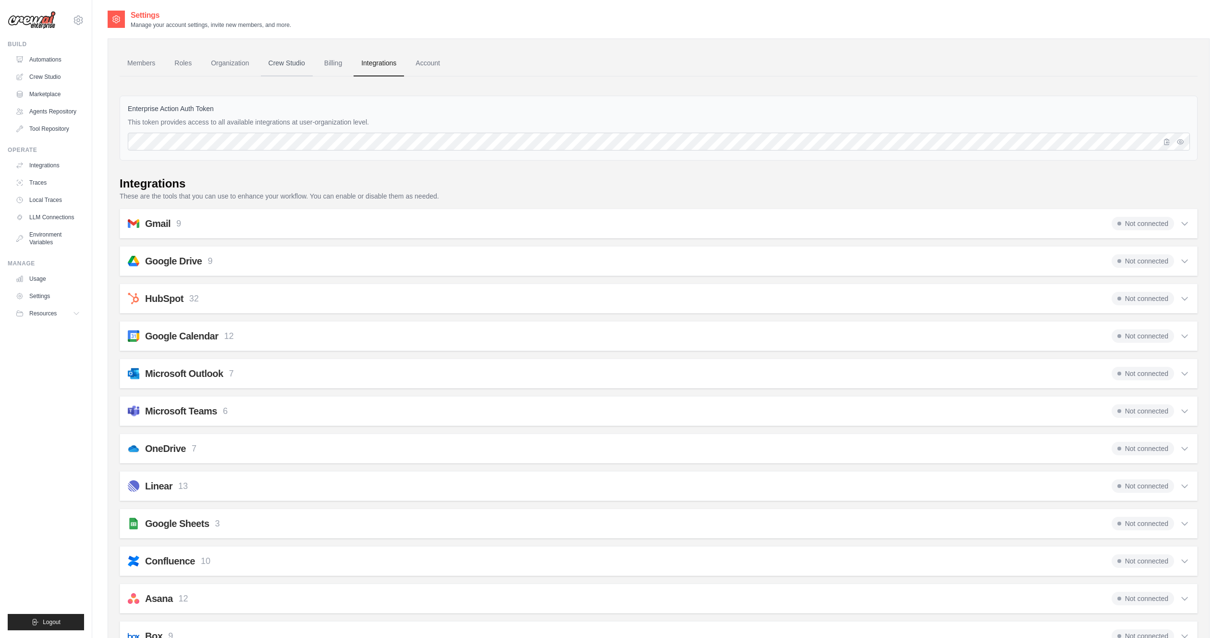
click at [293, 62] on link "Crew Studio" at bounding box center [287, 63] width 52 height 26
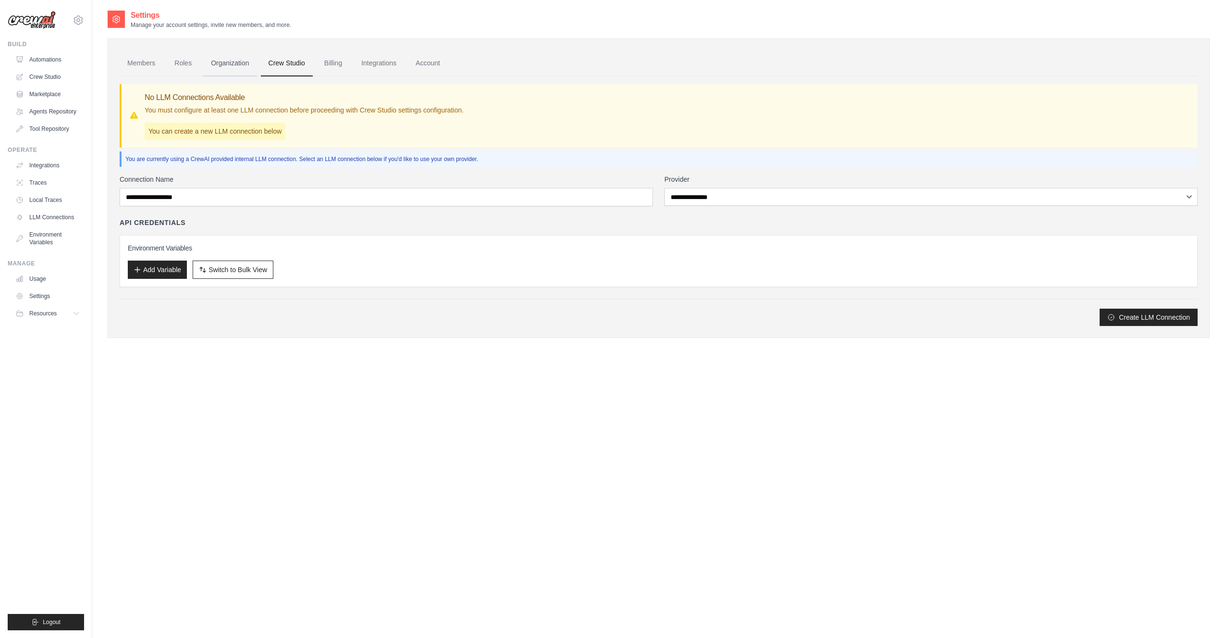
click at [230, 64] on link "Organization" at bounding box center [229, 63] width 53 height 26
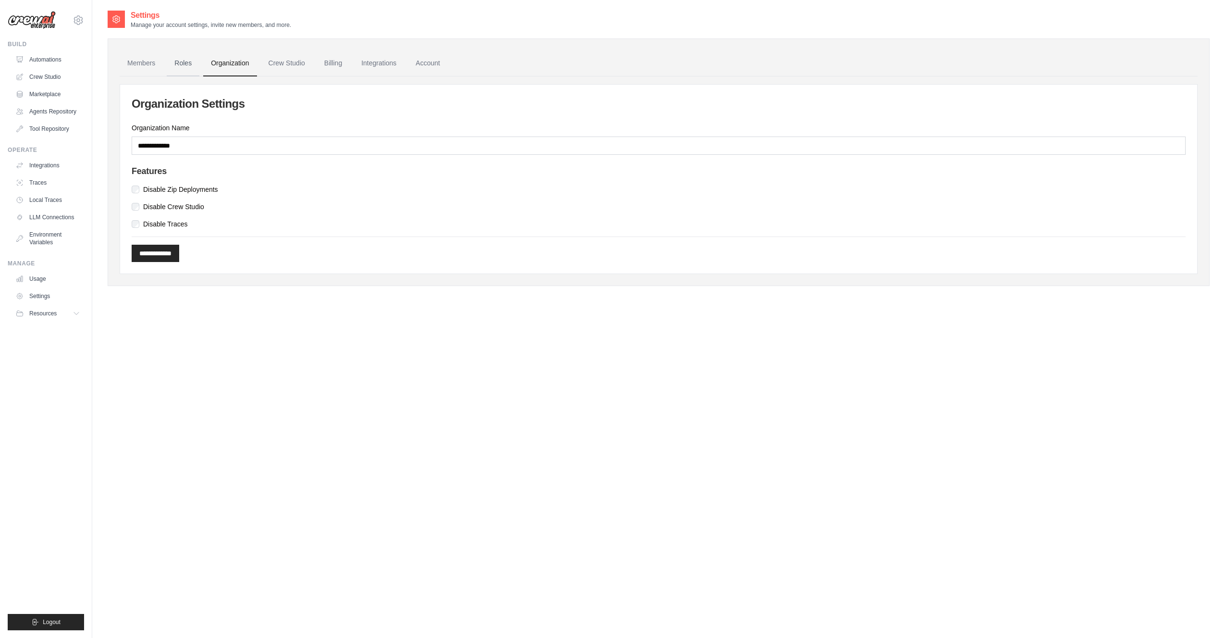
click at [181, 60] on link "Roles" at bounding box center [183, 63] width 33 height 26
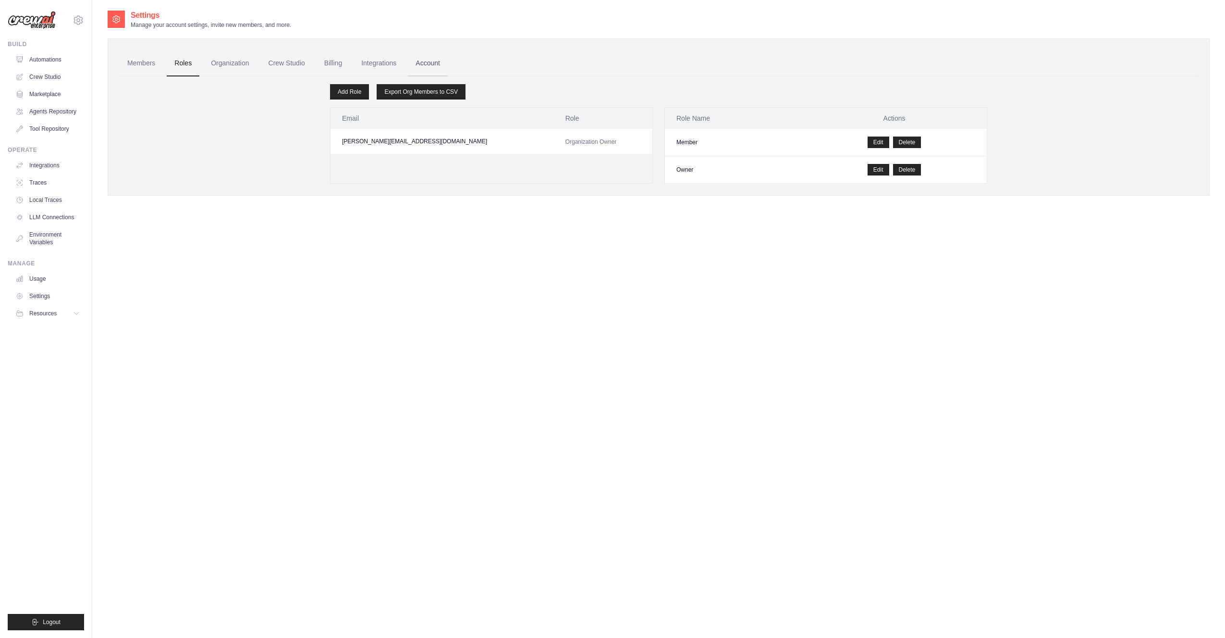
click at [433, 63] on link "Account" at bounding box center [428, 63] width 40 height 26
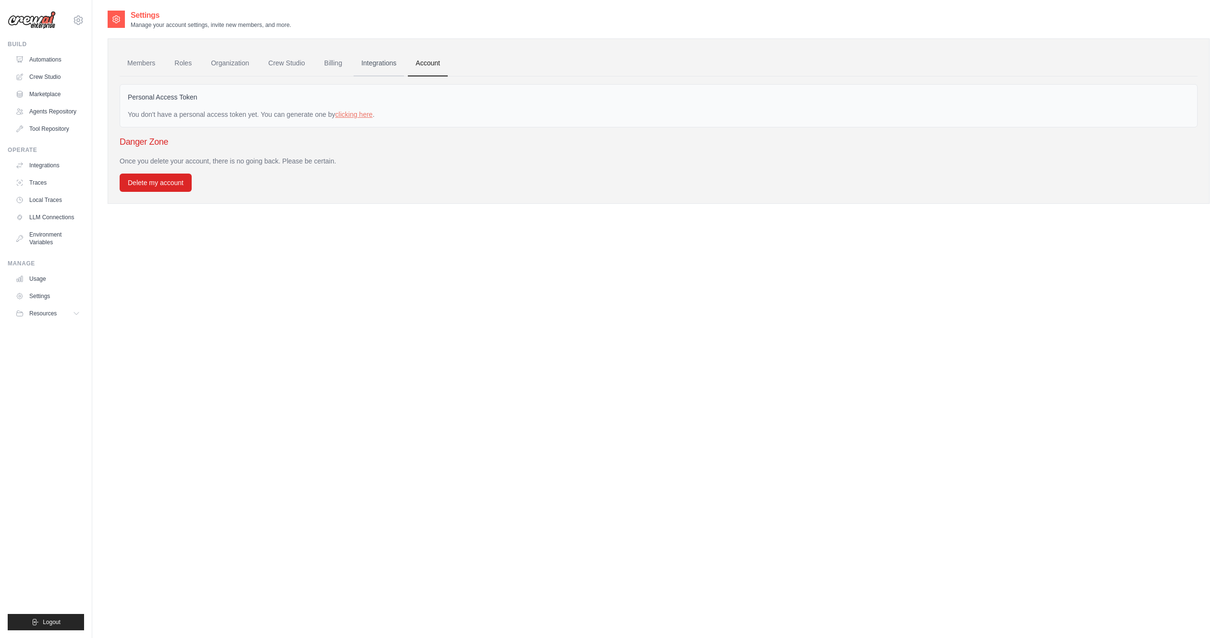
click at [378, 61] on link "Integrations" at bounding box center [379, 63] width 50 height 26
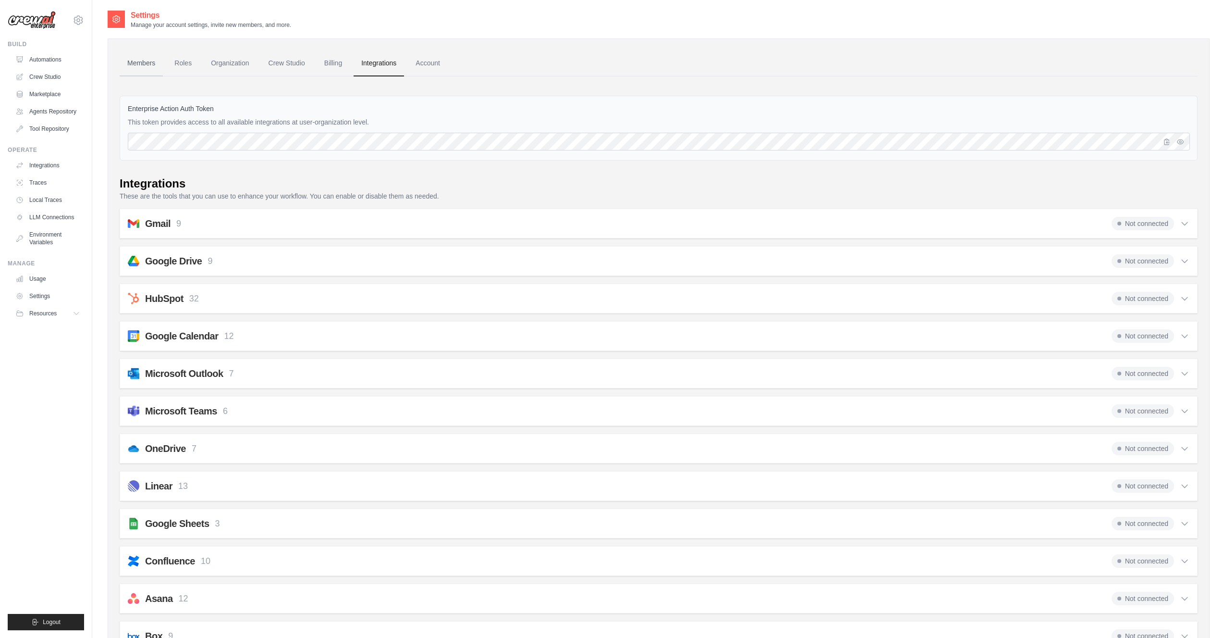
click at [145, 60] on link "Members" at bounding box center [141, 63] width 43 height 26
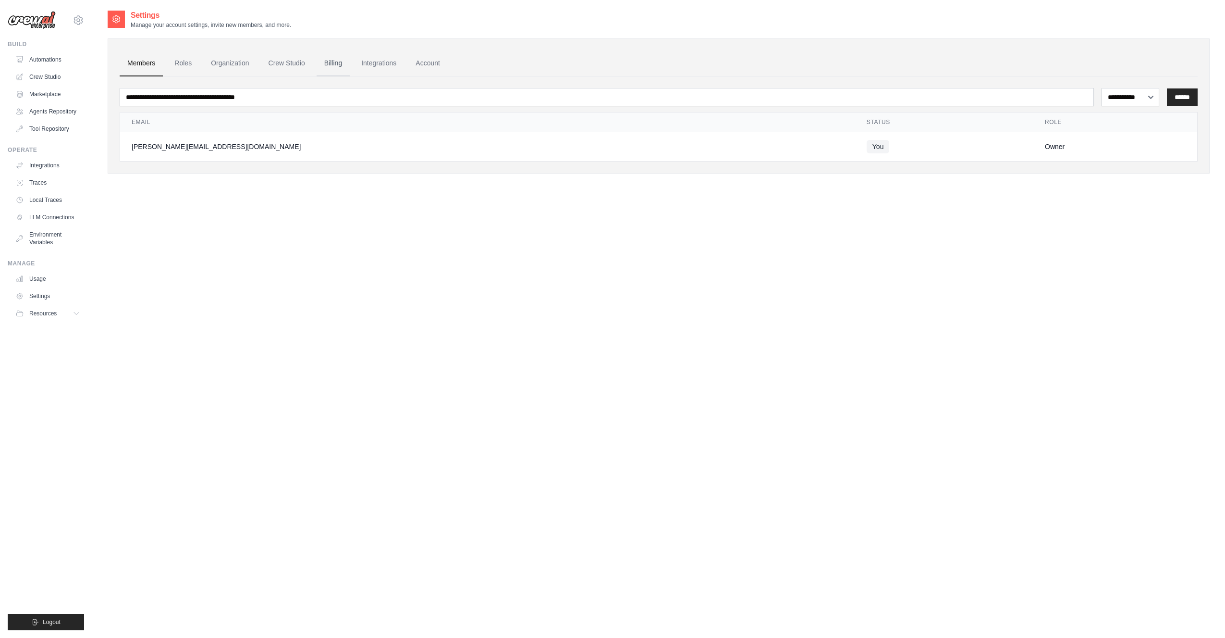
click at [329, 63] on link "Billing" at bounding box center [333, 63] width 33 height 26
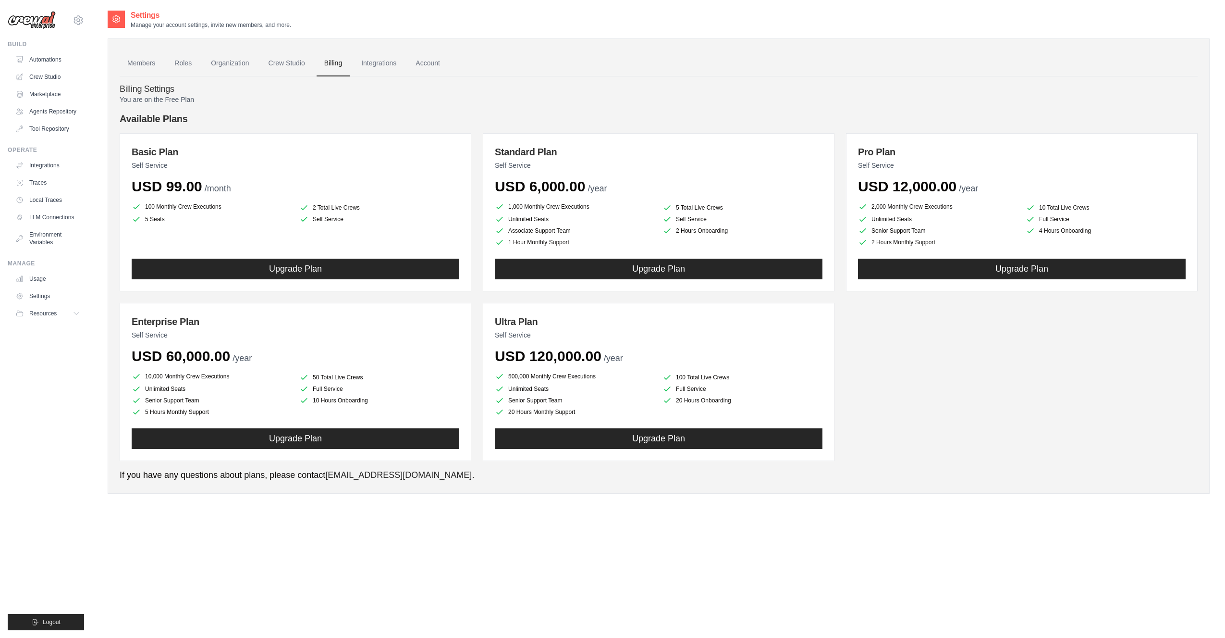
click at [570, 19] on div "Settings Manage your account settings, invite new members, and more." at bounding box center [659, 19] width 1102 height 19
click at [35, 281] on link "Usage" at bounding box center [48, 278] width 73 height 15
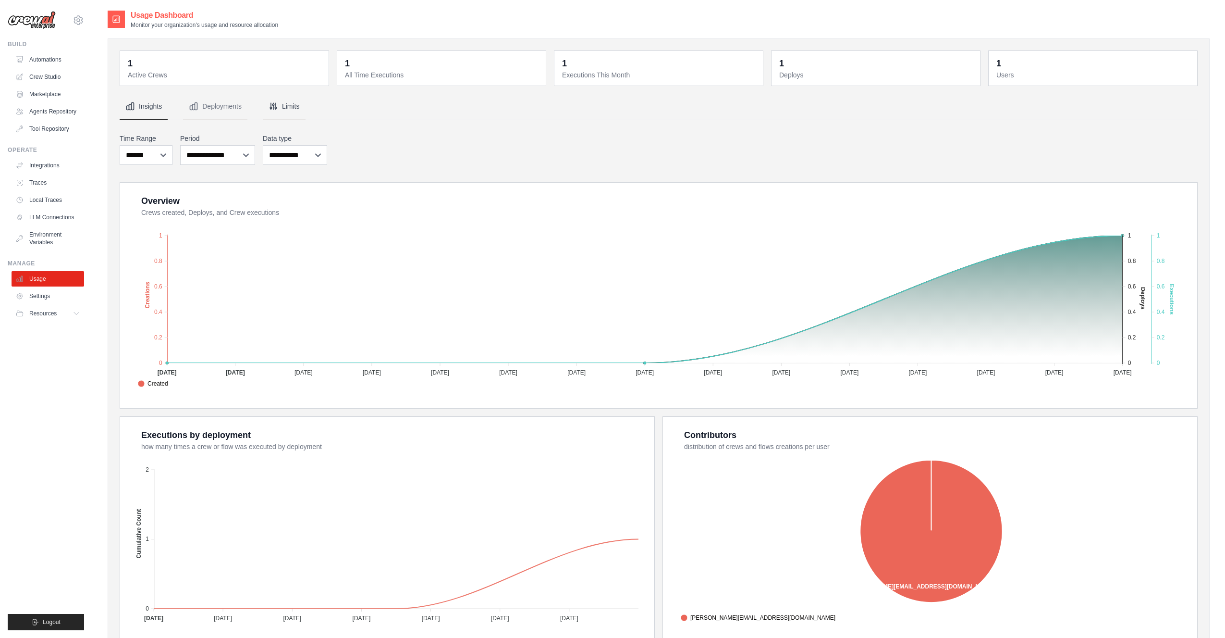
click at [289, 103] on button "Limits" at bounding box center [284, 107] width 43 height 26
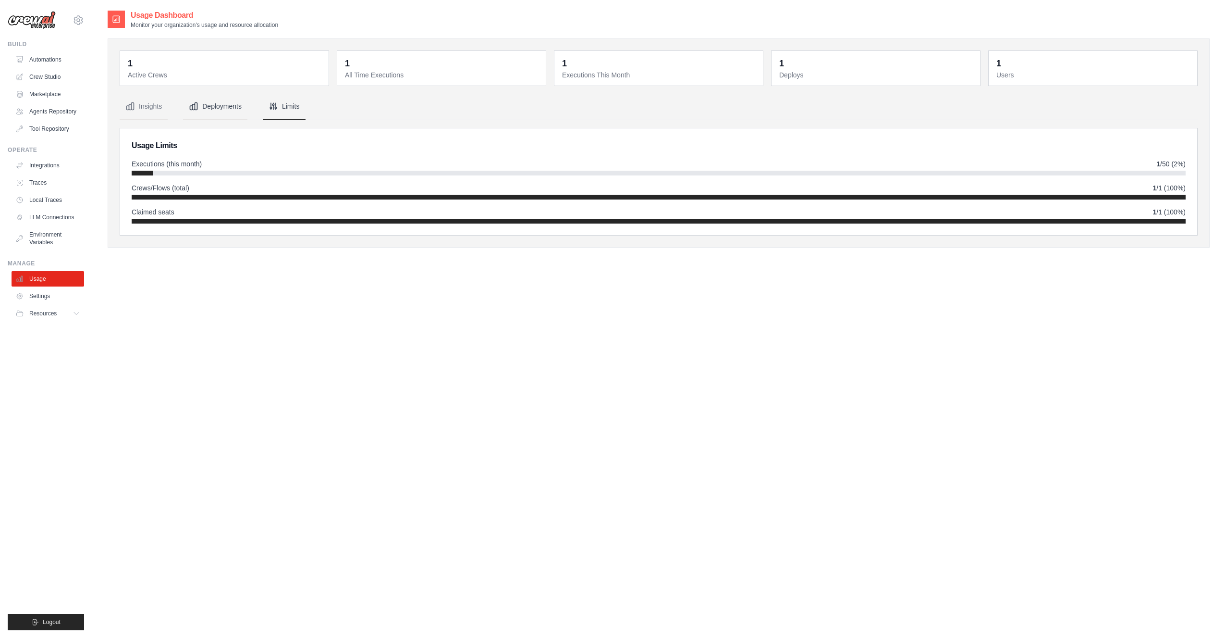
click at [217, 104] on button "Deployments" at bounding box center [215, 107] width 64 height 26
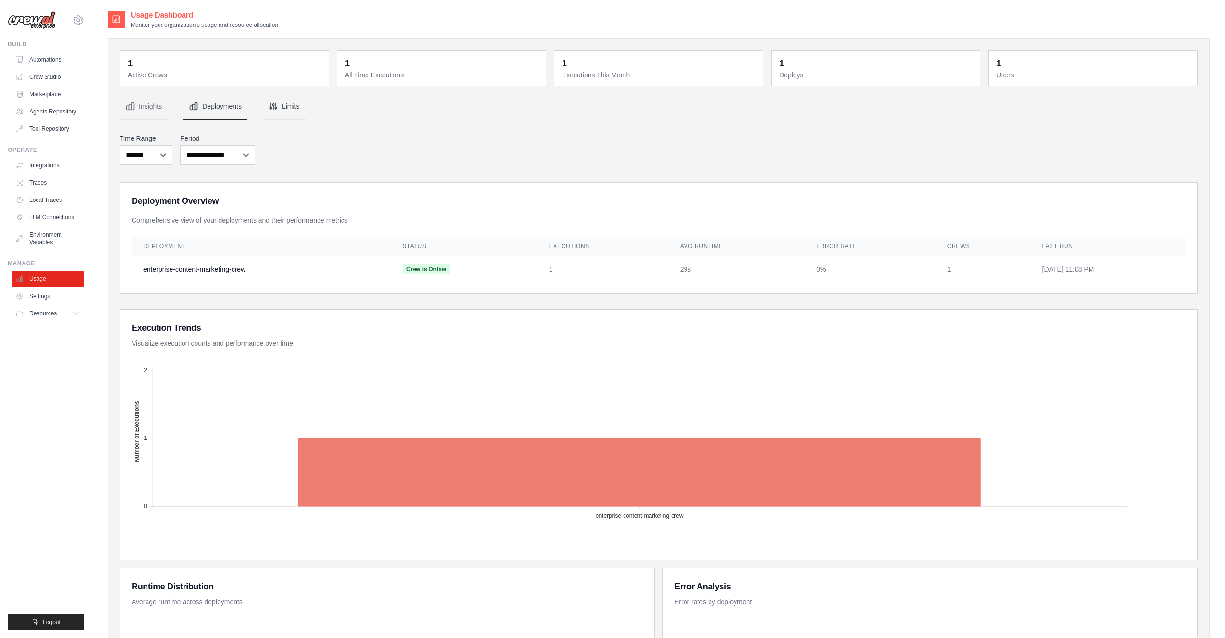
click at [273, 103] on icon "Tabs" at bounding box center [273, 106] width 6 height 6
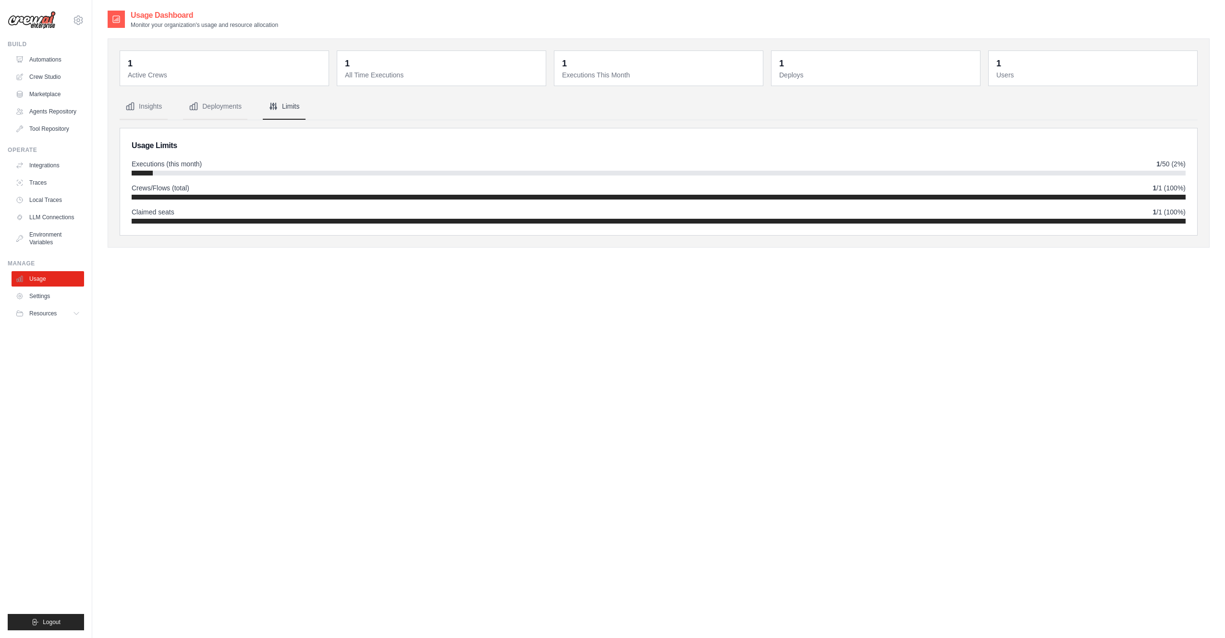
drag, startPoint x: 483, startPoint y: 109, endPoint x: 483, endPoint y: 86, distance: 22.1
click at [483, 106] on nav "Insights Deployments Limits" at bounding box center [659, 107] width 1078 height 26
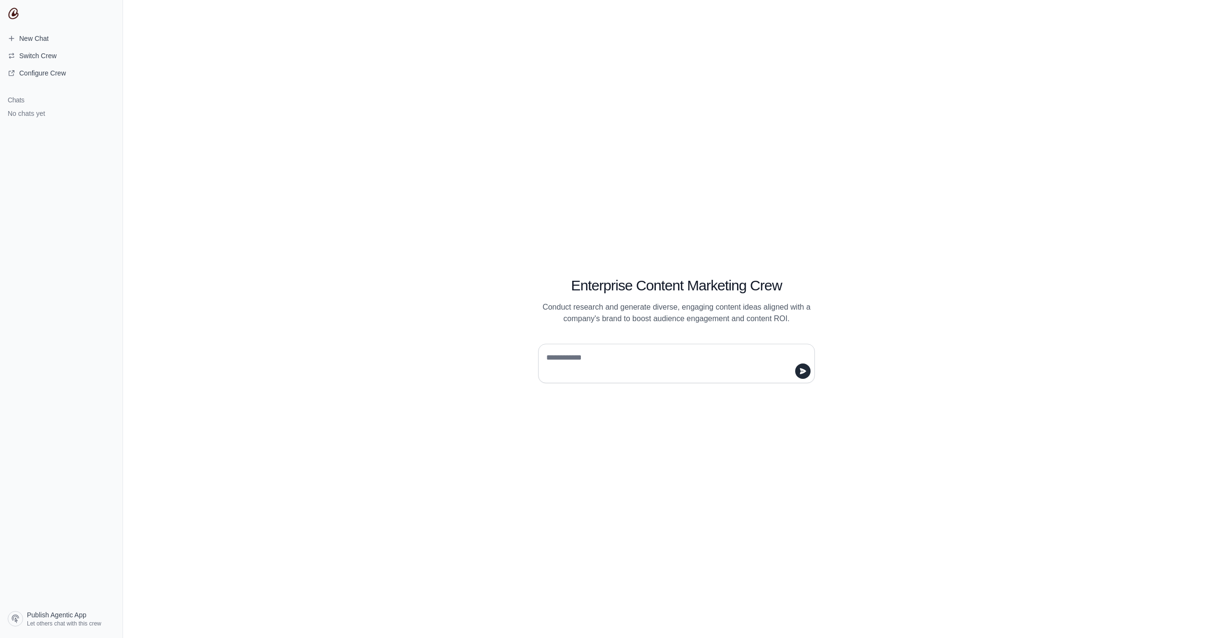
click at [634, 358] on textarea at bounding box center [673, 363] width 259 height 27
click at [645, 361] on textarea at bounding box center [673, 363] width 259 height 27
click at [643, 360] on textarea at bounding box center [673, 363] width 259 height 27
click at [649, 360] on textarea at bounding box center [673, 363] width 259 height 27
click at [645, 364] on textarea at bounding box center [673, 363] width 259 height 27
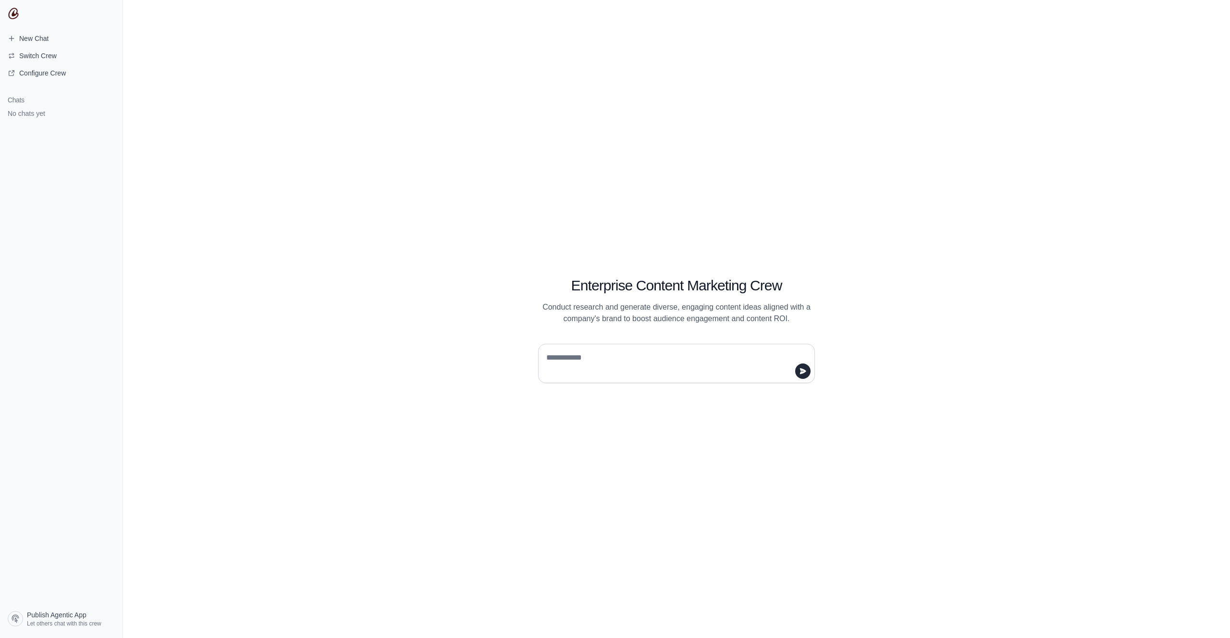
click at [674, 356] on textarea at bounding box center [673, 363] width 259 height 27
click at [675, 362] on textarea at bounding box center [673, 363] width 259 height 27
click at [689, 361] on textarea at bounding box center [673, 363] width 259 height 27
click at [44, 73] on span "Configure Crew" at bounding box center [42, 73] width 47 height 10
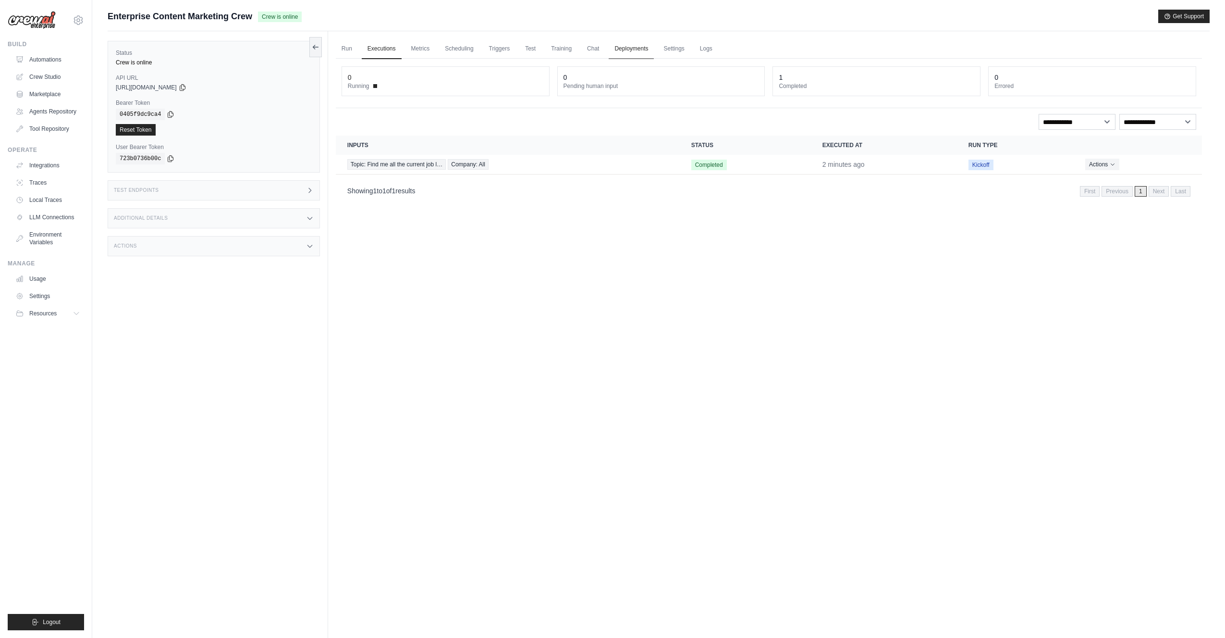
click at [632, 44] on link "Deployments" at bounding box center [631, 49] width 45 height 20
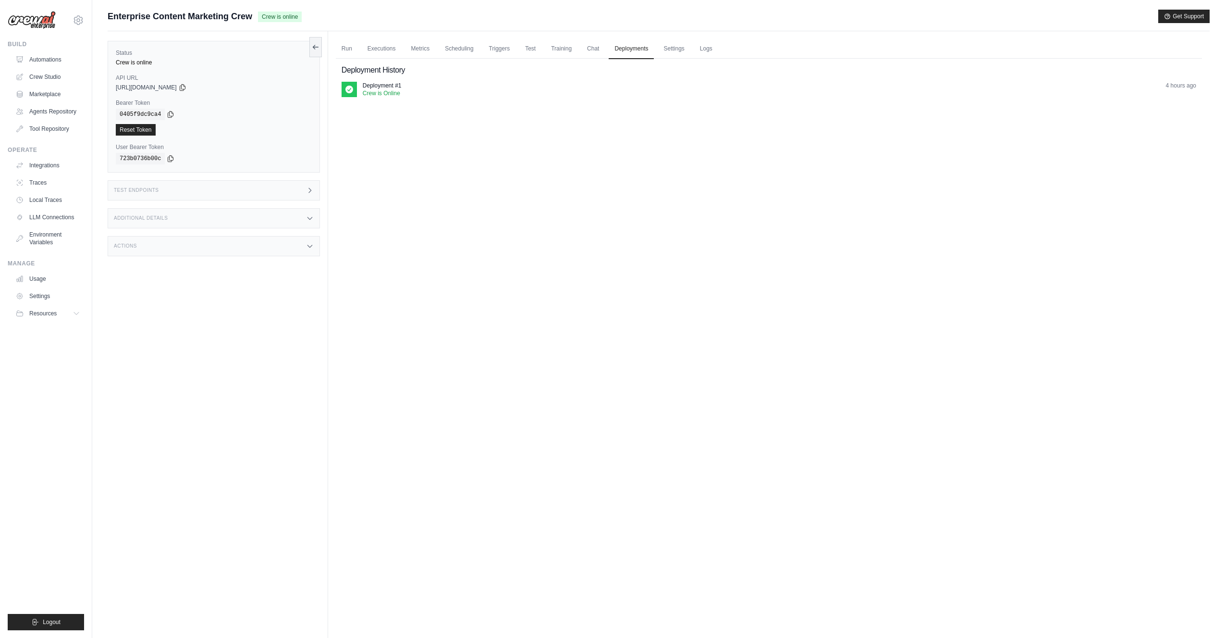
click at [372, 84] on p "Deployment #1" at bounding box center [382, 86] width 39 height 8
click at [670, 50] on link "Settings" at bounding box center [674, 49] width 32 height 20
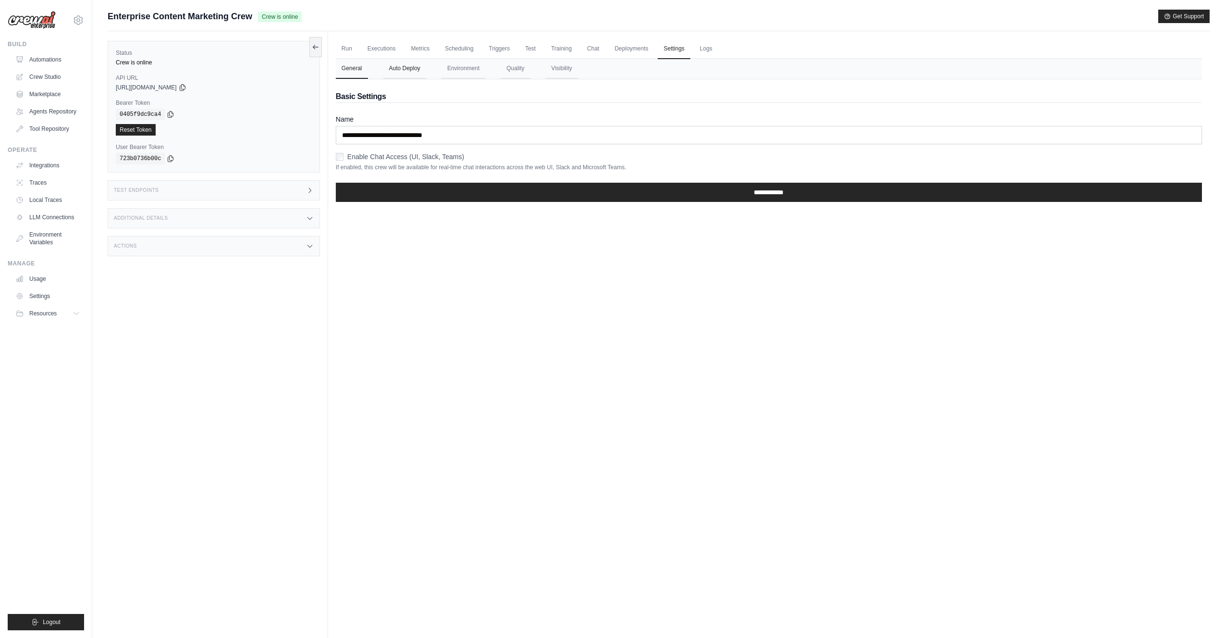
click at [401, 67] on button "Auto Deploy" at bounding box center [404, 69] width 43 height 20
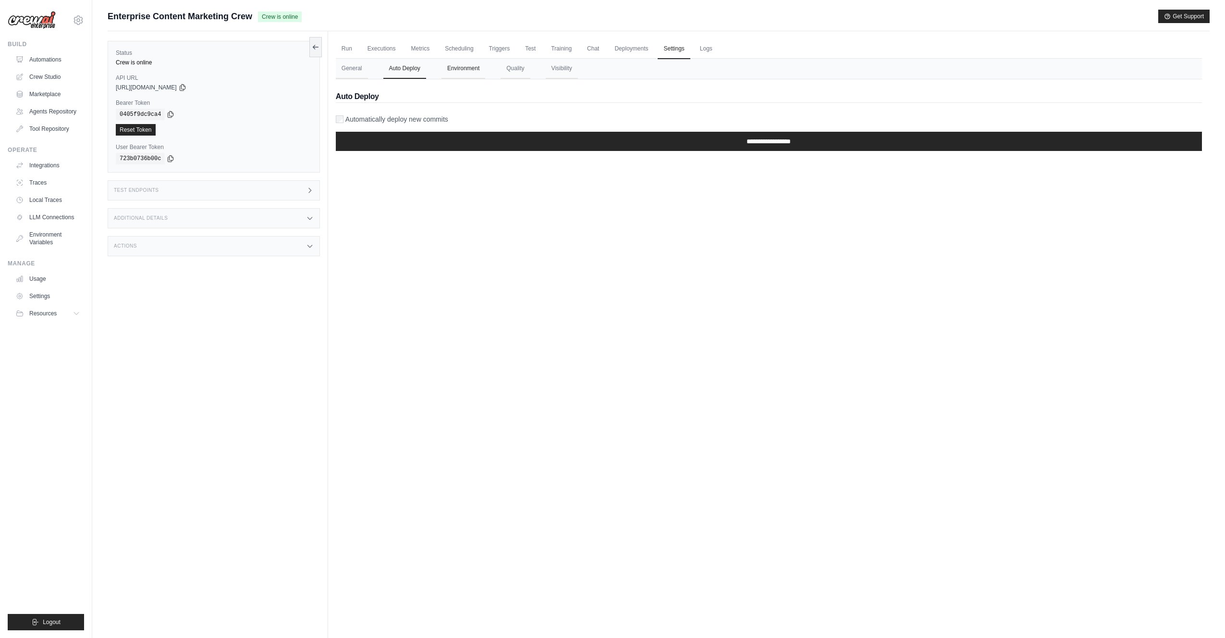
click at [458, 64] on button "Environment" at bounding box center [464, 69] width 44 height 20
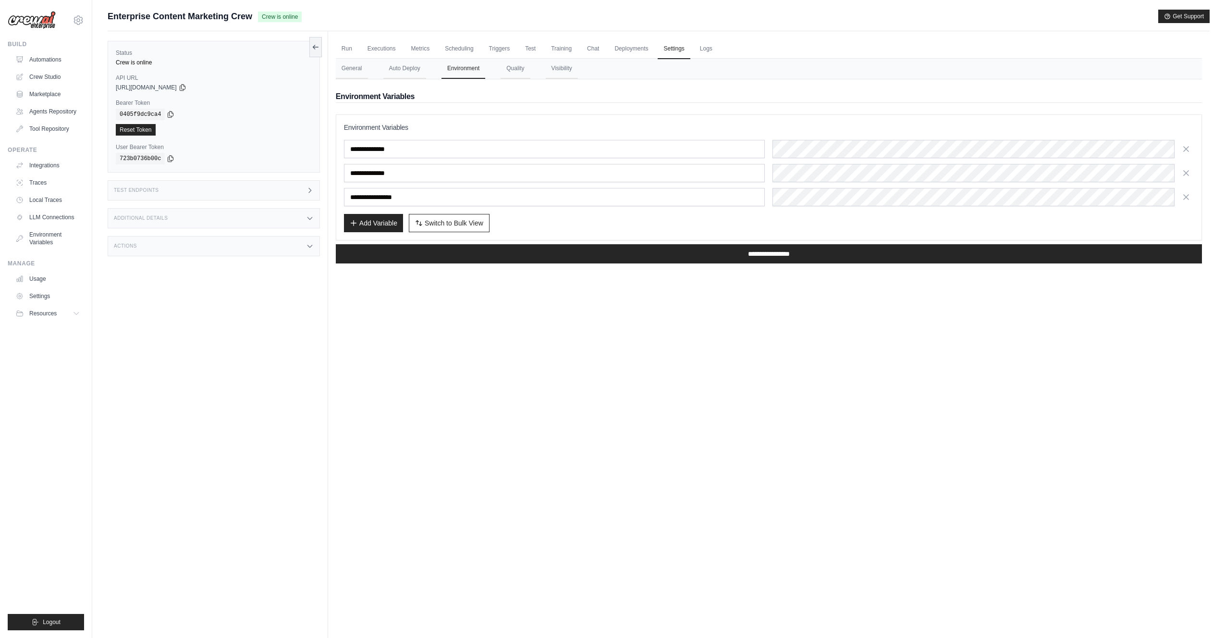
click at [540, 424] on div "Run Executions Metrics Scheduling Triggers Test Training Chat Deployments Setti…" at bounding box center [769, 350] width 882 height 638
click at [512, 425] on div "Run Executions Metrics Scheduling Triggers Test Training Chat Deployments Setti…" at bounding box center [769, 350] width 882 height 638
click at [762, 405] on div "Run Executions Metrics Scheduling Triggers Test Training Chat Deployments Setti…" at bounding box center [769, 350] width 882 height 638
click at [808, 350] on div "Run Executions Metrics Scheduling Triggers Test Training Chat Deployments Setti…" at bounding box center [769, 350] width 882 height 638
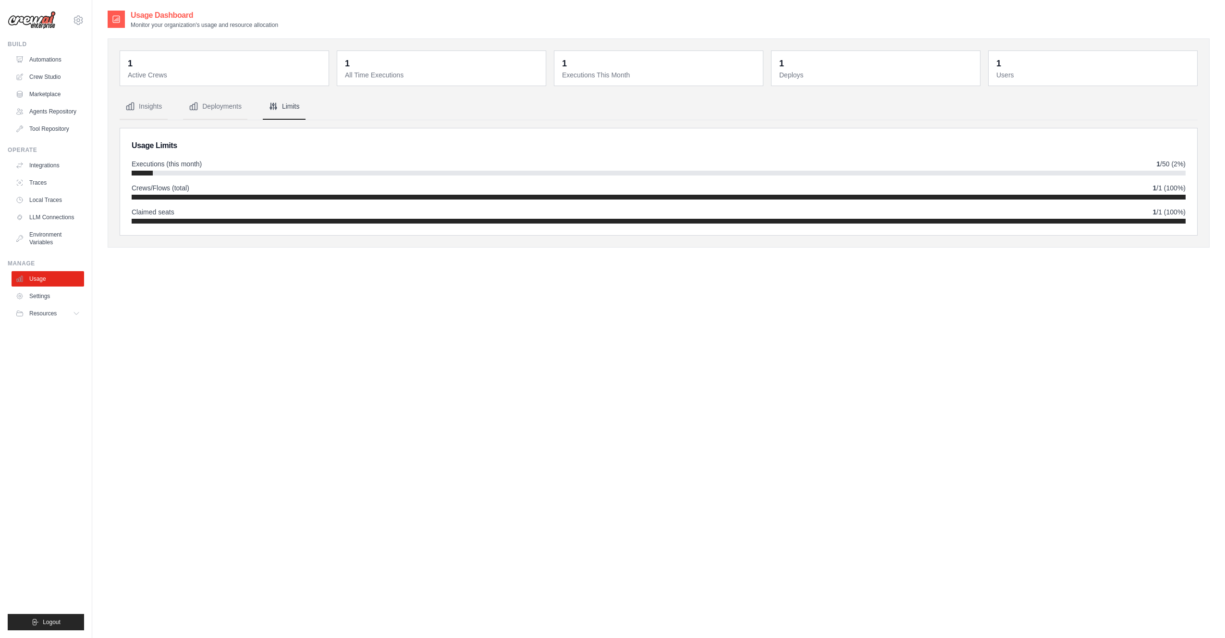
drag, startPoint x: 438, startPoint y: 390, endPoint x: 441, endPoint y: 386, distance: 5.5
click at [438, 389] on div "Usage Dashboard Monitor your organization's usage and resource allocation 1 Act…" at bounding box center [659, 329] width 1102 height 638
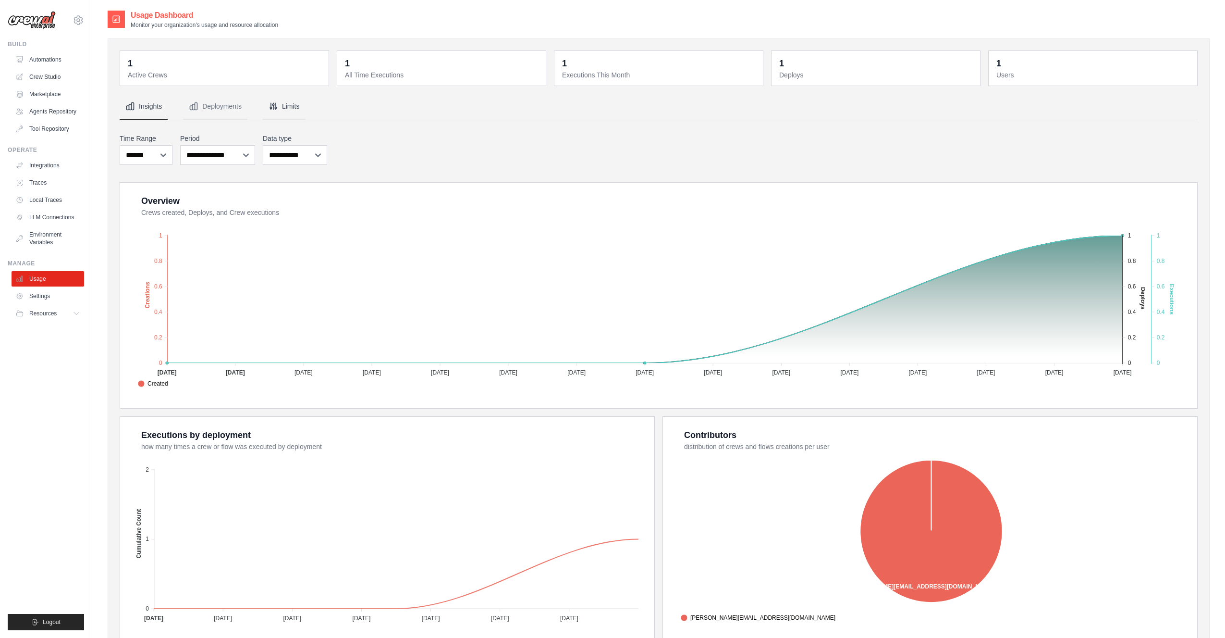
click at [293, 102] on button "Limits" at bounding box center [284, 107] width 43 height 26
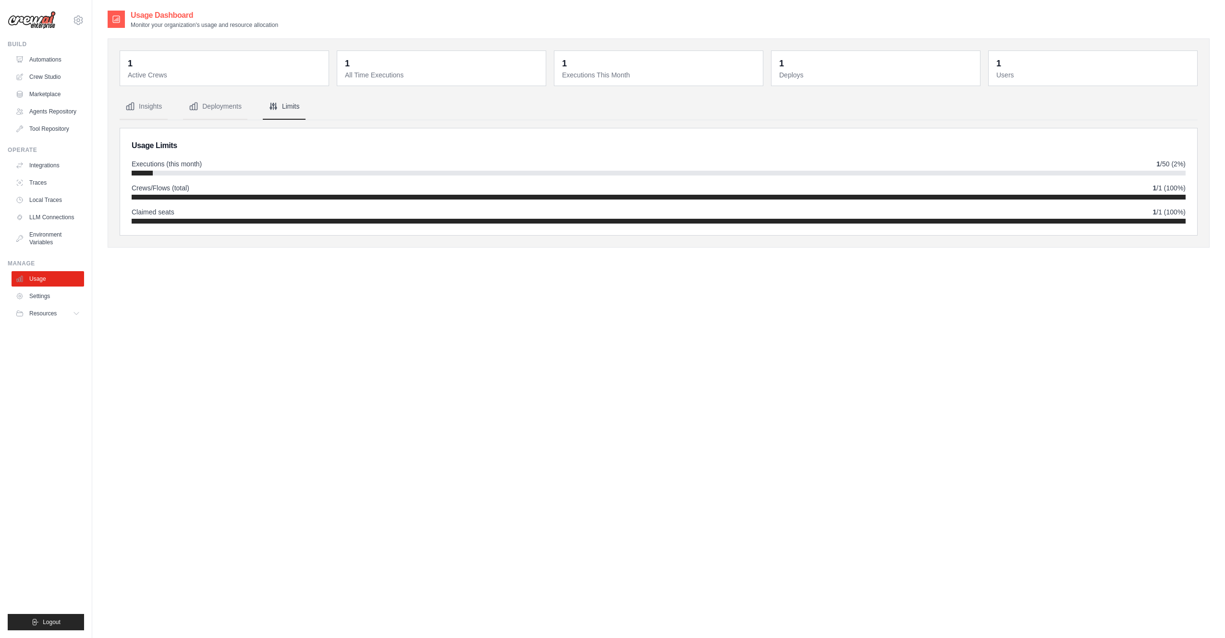
click at [446, 115] on nav "Insights Deployments Limits" at bounding box center [659, 107] width 1078 height 26
click at [211, 106] on button "Deployments" at bounding box center [215, 107] width 64 height 26
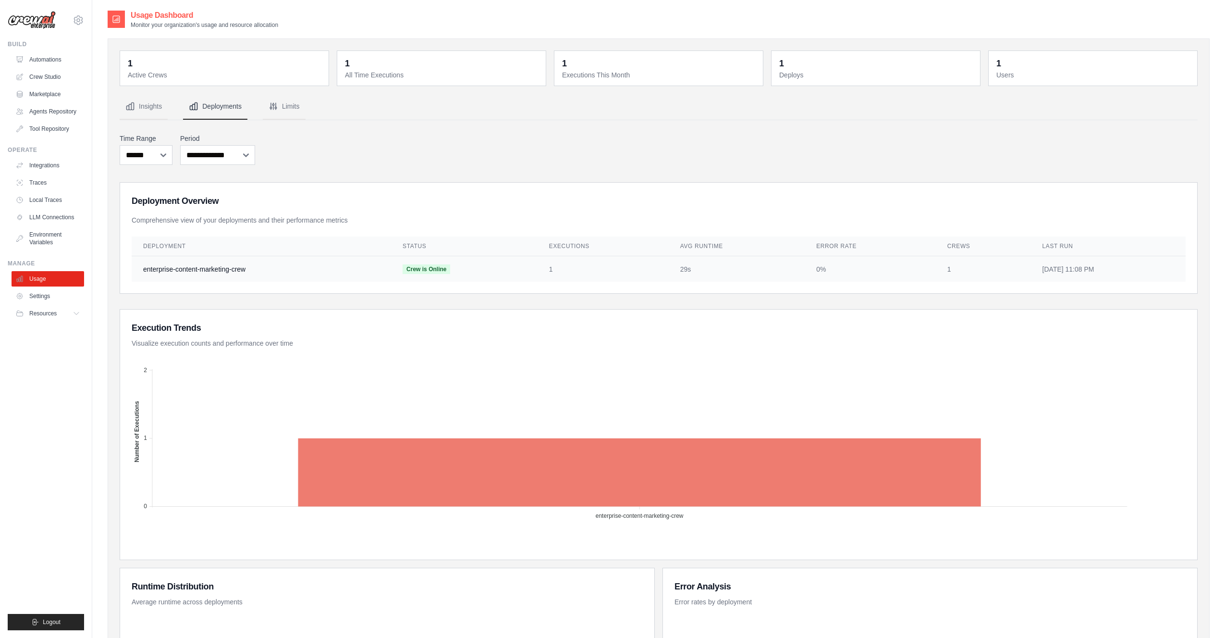
click at [209, 265] on td "enterprise-content-marketing-crew" at bounding box center [261, 269] width 259 height 26
click at [209, 269] on td "enterprise-content-marketing-crew" at bounding box center [261, 269] width 259 height 26
click at [366, 147] on div "**********" at bounding box center [659, 149] width 1078 height 35
click at [366, 126] on div "**********" at bounding box center [659, 432] width 1078 height 677
click at [451, 130] on div "**********" at bounding box center [659, 432] width 1078 height 677
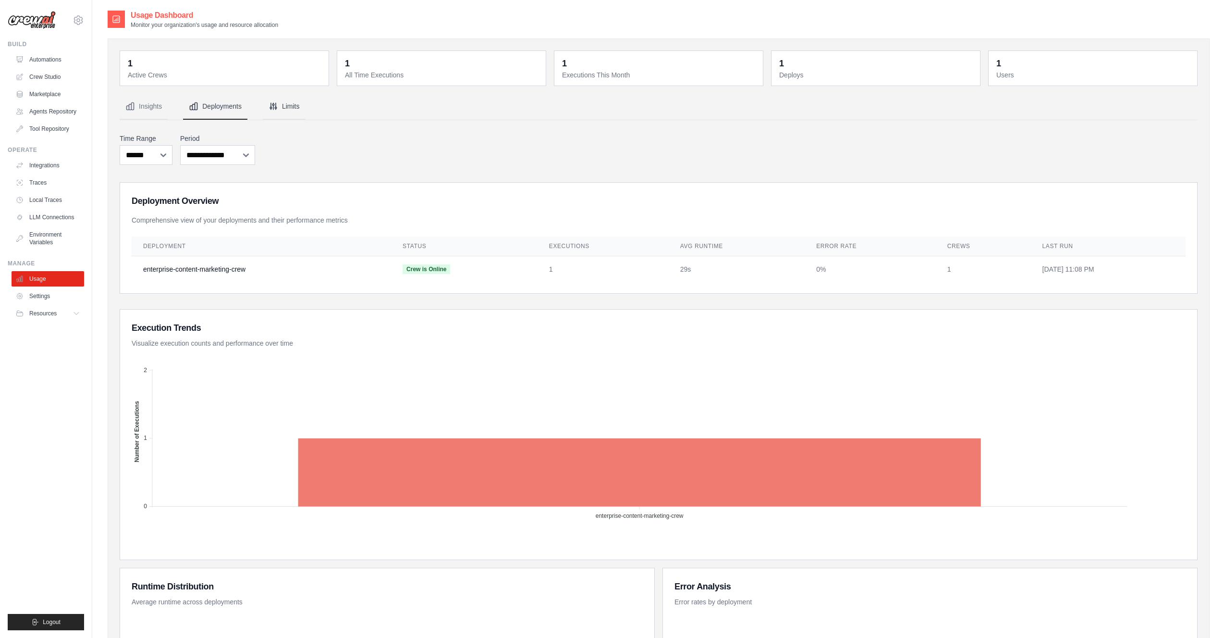
click at [287, 104] on button "Limits" at bounding box center [284, 107] width 43 height 26
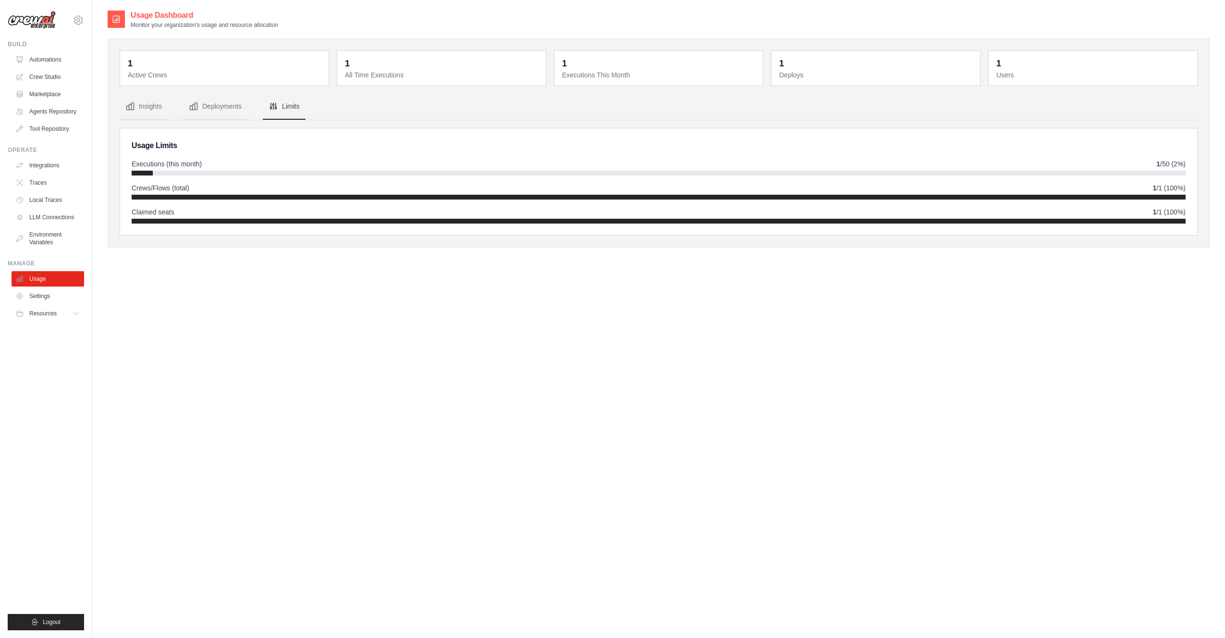
click at [535, 104] on nav "Insights Deployments Limits" at bounding box center [659, 107] width 1078 height 26
click at [594, 501] on div "Usage Dashboard Monitor your organization's usage and resource allocation 1 Act…" at bounding box center [659, 329] width 1102 height 638
drag, startPoint x: 460, startPoint y: 398, endPoint x: 601, endPoint y: 2, distance: 420.0
click at [460, 398] on div "Usage Dashboard Monitor your organization's usage and resource allocation 1 Act…" at bounding box center [659, 329] width 1102 height 638
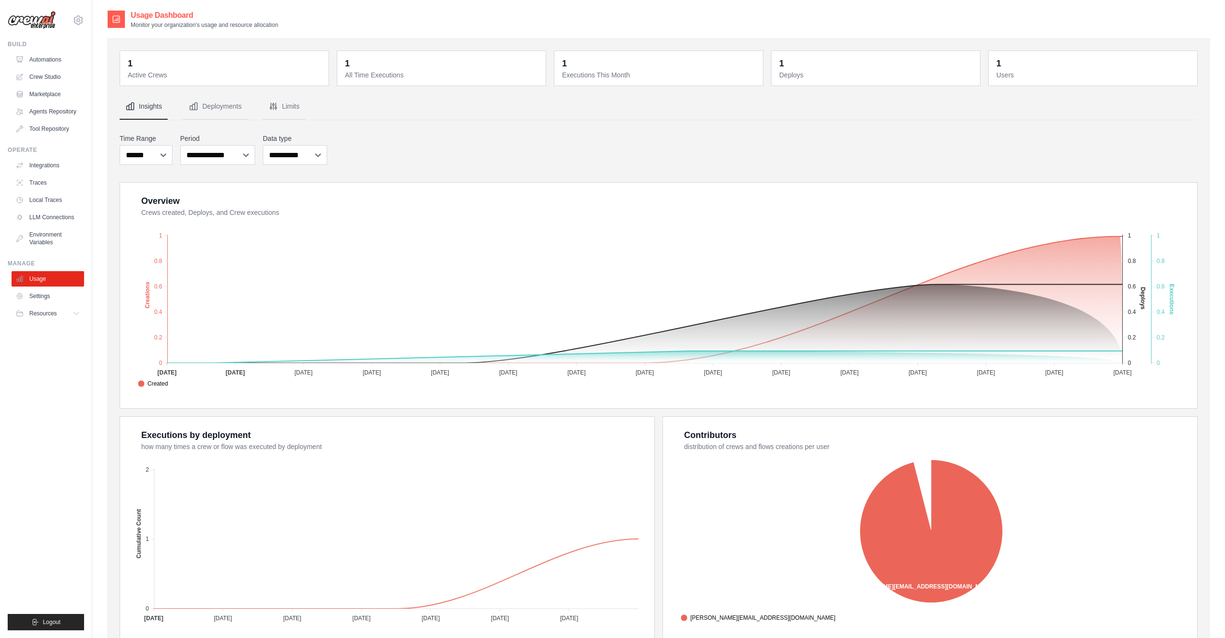
drag, startPoint x: 692, startPoint y: 22, endPoint x: 342, endPoint y: 96, distance: 358.0
click at [682, 23] on div "Usage Dashboard Monitor your organization's usage and resource allocation" at bounding box center [659, 19] width 1102 height 19
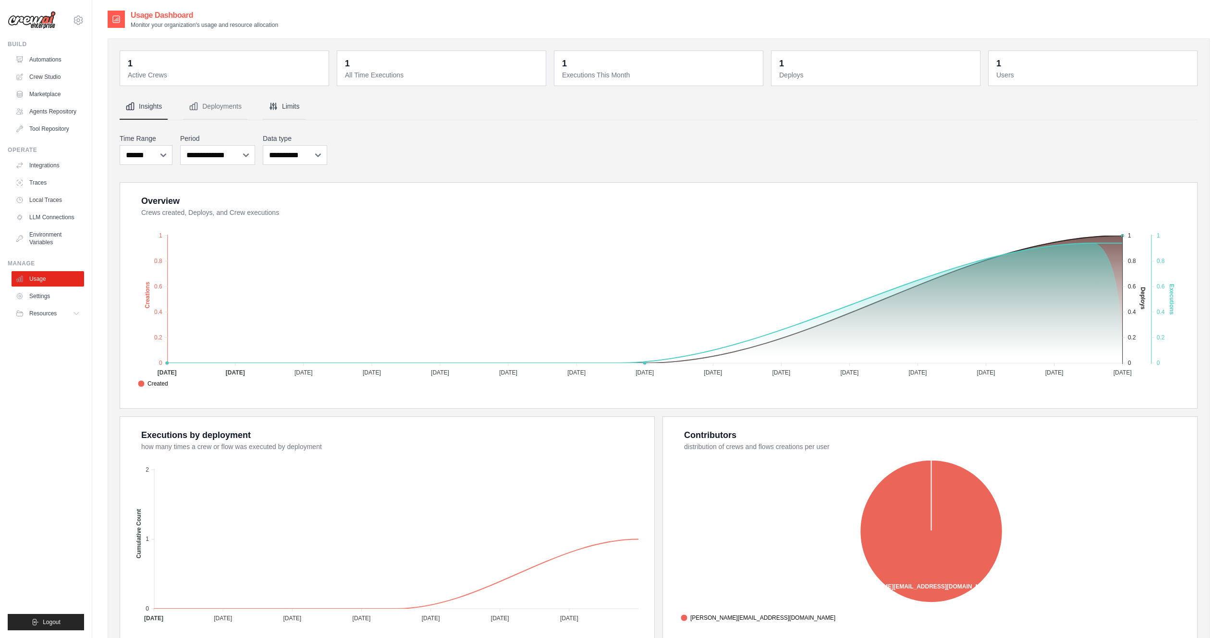
click at [284, 109] on button "Limits" at bounding box center [284, 107] width 43 height 26
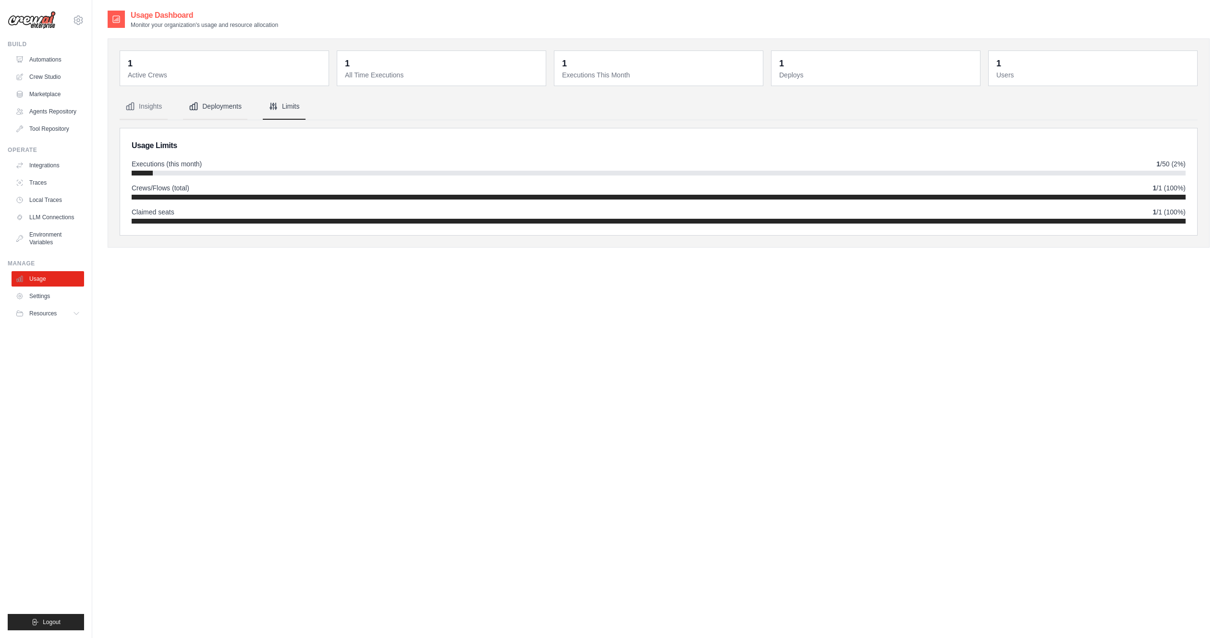
click at [228, 102] on button "Deployments" at bounding box center [215, 107] width 64 height 26
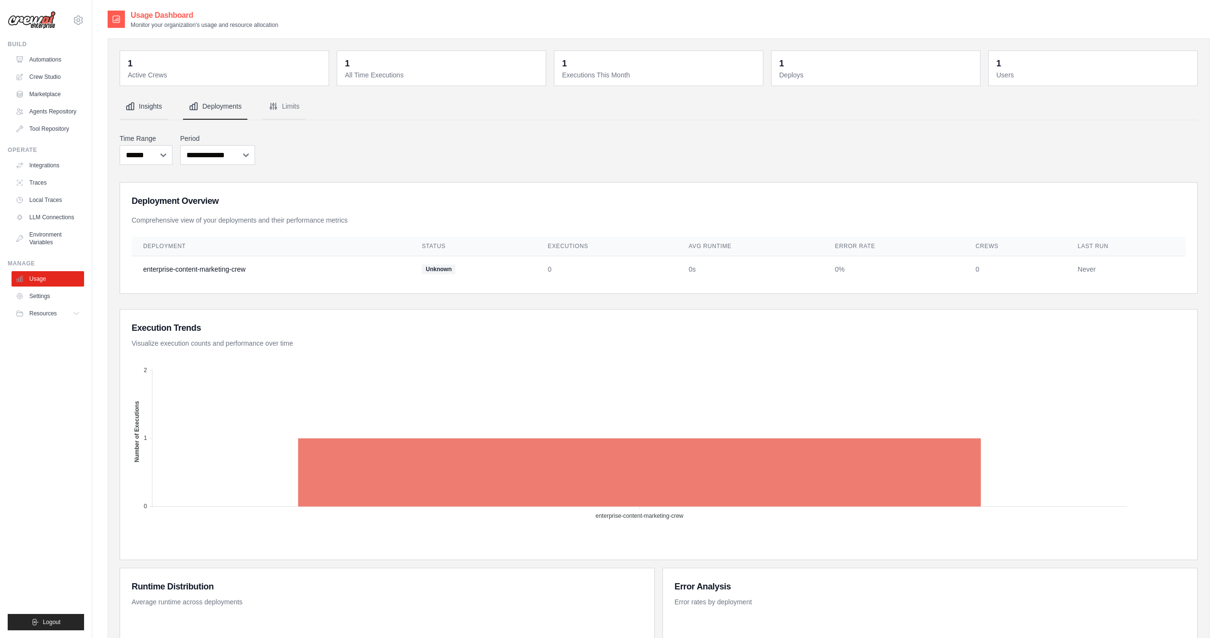
click at [140, 103] on button "Insights" at bounding box center [144, 107] width 48 height 26
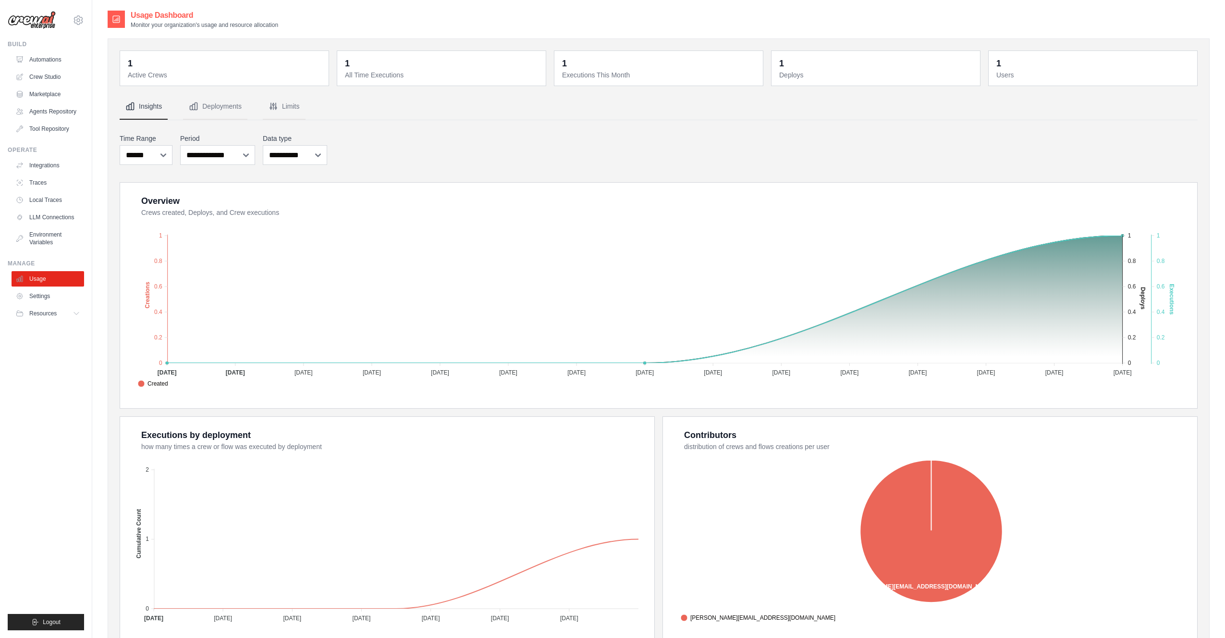
click at [439, 110] on nav "Insights Deployments Limits" at bounding box center [659, 107] width 1078 height 26
click at [38, 299] on link "Settings" at bounding box center [48, 295] width 73 height 15
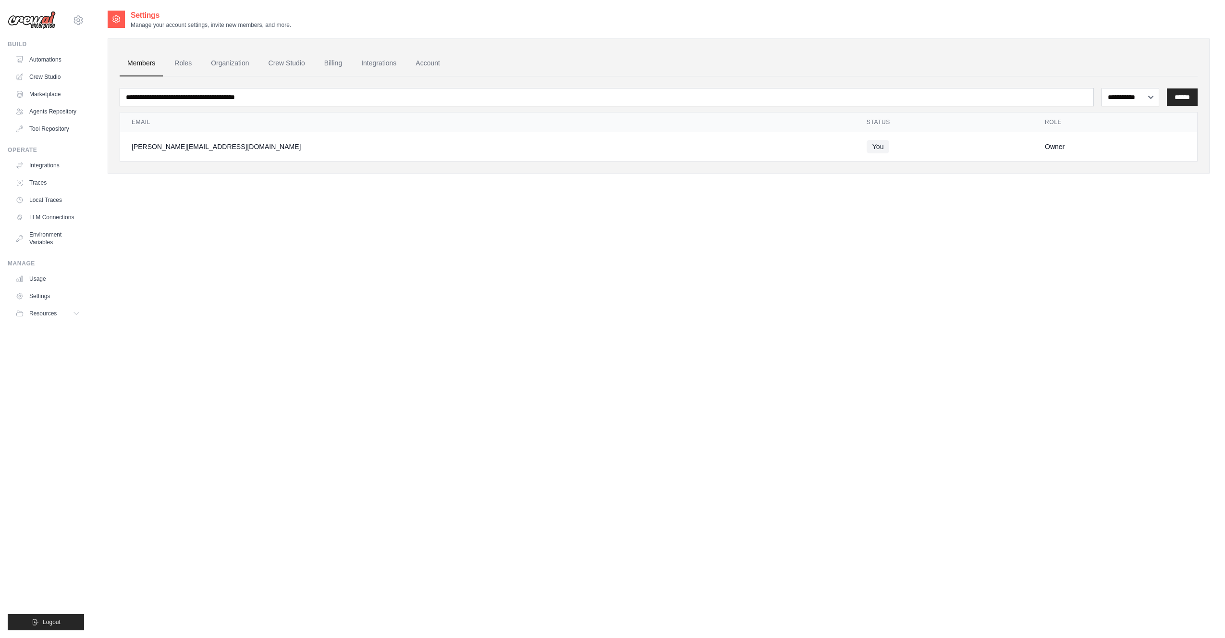
drag, startPoint x: 663, startPoint y: 14, endPoint x: 279, endPoint y: 31, distance: 383.8
click at [662, 14] on div "Settings Manage your account settings, invite new members, and more." at bounding box center [659, 19] width 1102 height 19
click at [385, 66] on link "Integrations" at bounding box center [379, 63] width 50 height 26
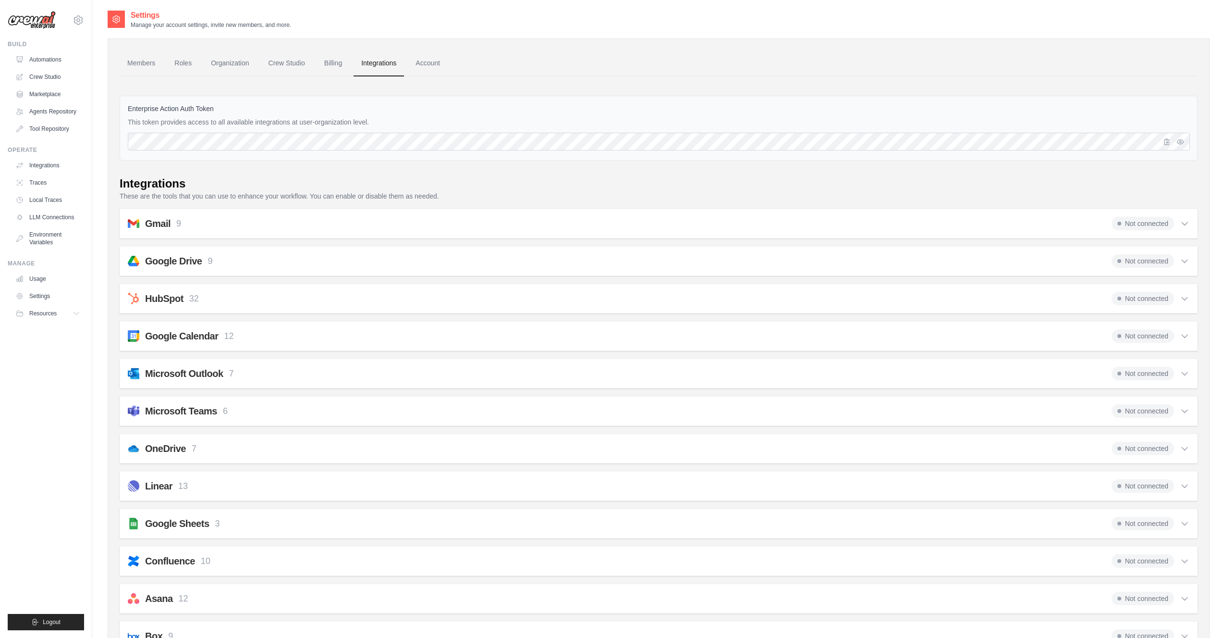
click at [518, 65] on ul "Members Roles Organization Crew Studio Billing Integrations Account" at bounding box center [659, 63] width 1078 height 26
drag, startPoint x: 128, startPoint y: 108, endPoint x: 394, endPoint y: 121, distance: 266.5
click at [394, 121] on div "Enterprise Action Auth Token This token provides access to all available integr…" at bounding box center [659, 128] width 1078 height 65
copy div "Enterprise Action Auth Token This token provides access to all available integr…"
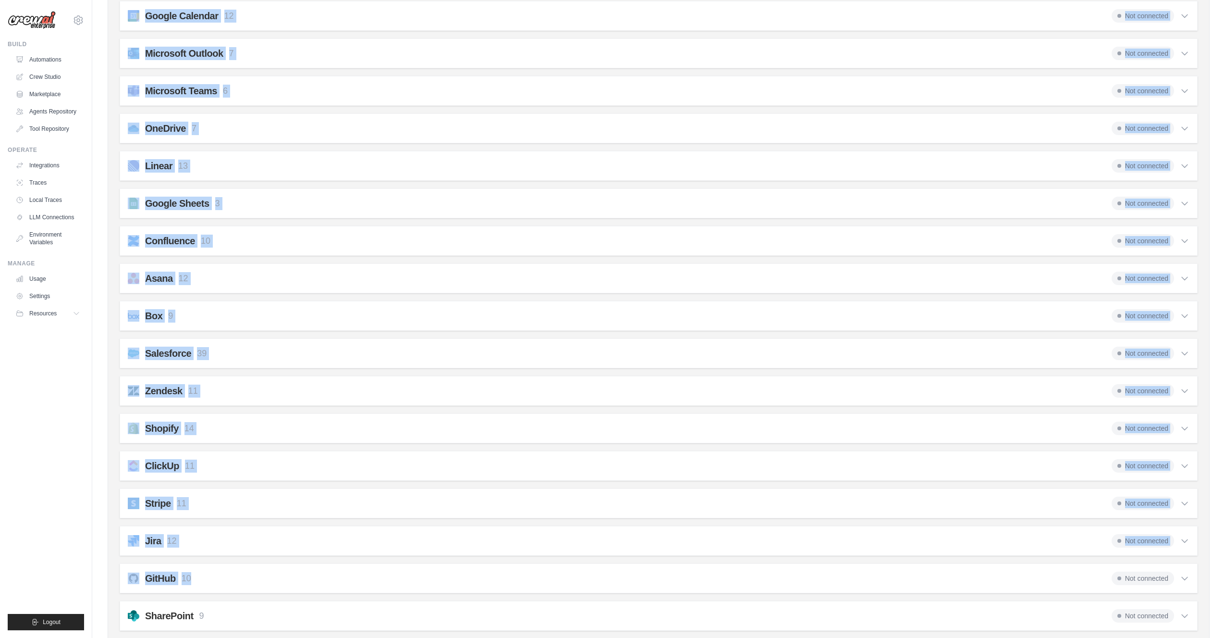
scroll to position [449, 0]
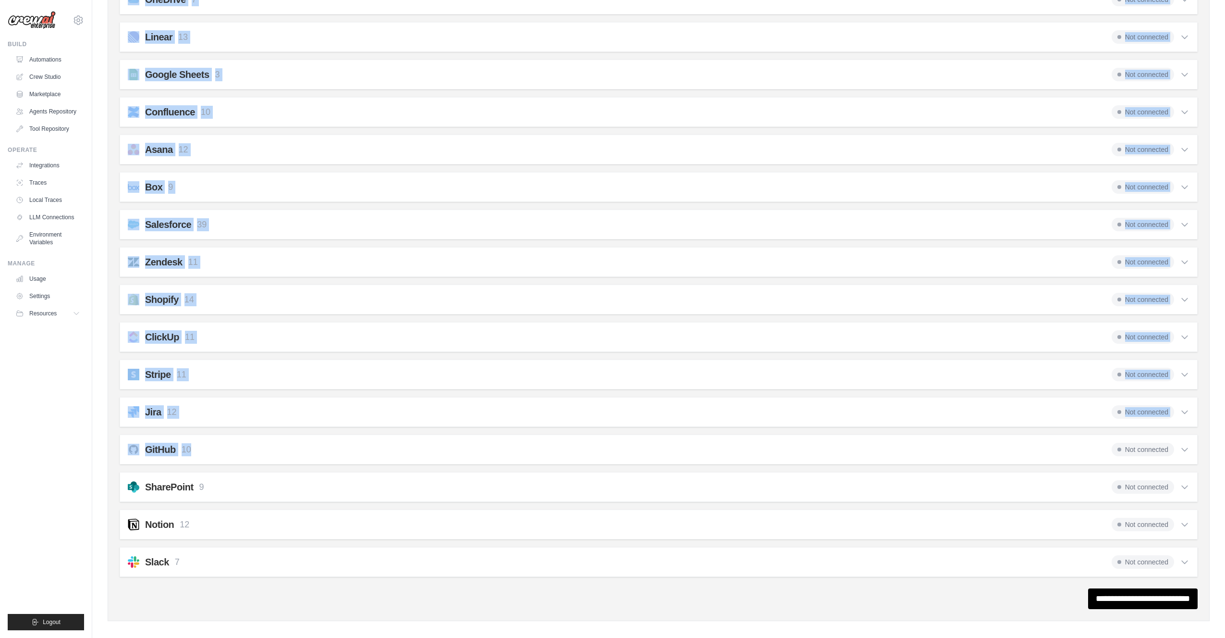
drag, startPoint x: 121, startPoint y: 183, endPoint x: 1203, endPoint y: 562, distance: 1146.7
click at [1203, 562] on div "Members Roles Organization Crew Studio Billing Integrations Account Enterprise …" at bounding box center [659, 105] width 1102 height 1031
copy div "Integrations These are the tools that you can use to enhance your workflow. You…"
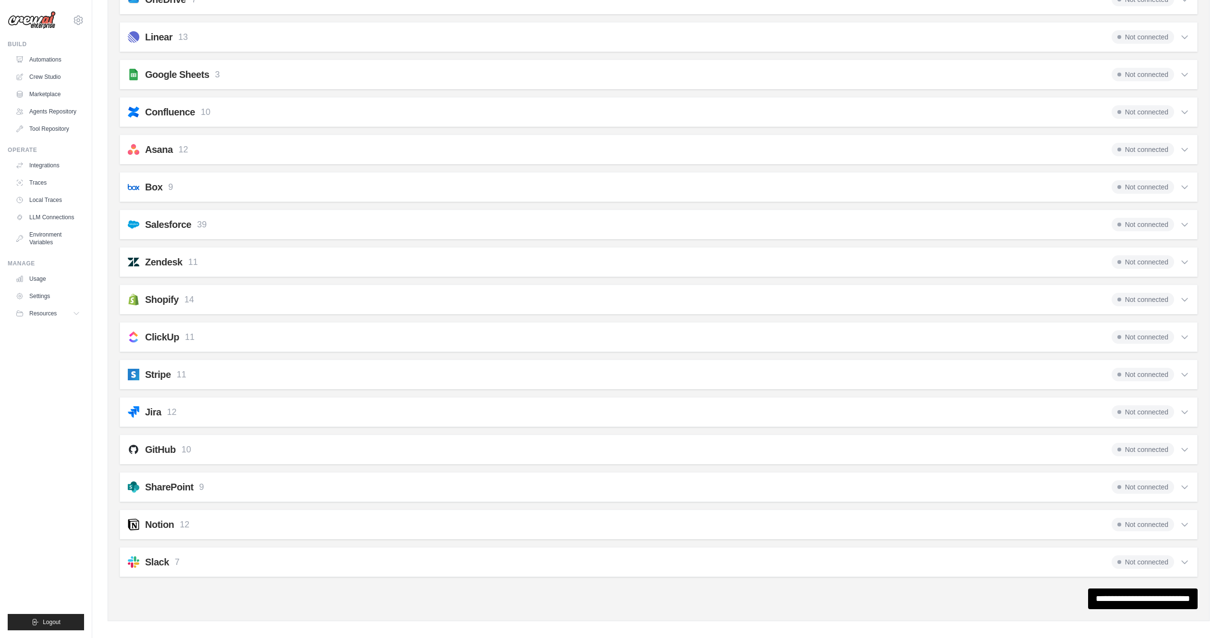
drag, startPoint x: 280, startPoint y: 589, endPoint x: 311, endPoint y: 589, distance: 31.2
click at [280, 590] on div "**********" at bounding box center [659, 598] width 1078 height 21
click at [1185, 557] on icon at bounding box center [1185, 562] width 10 height 10
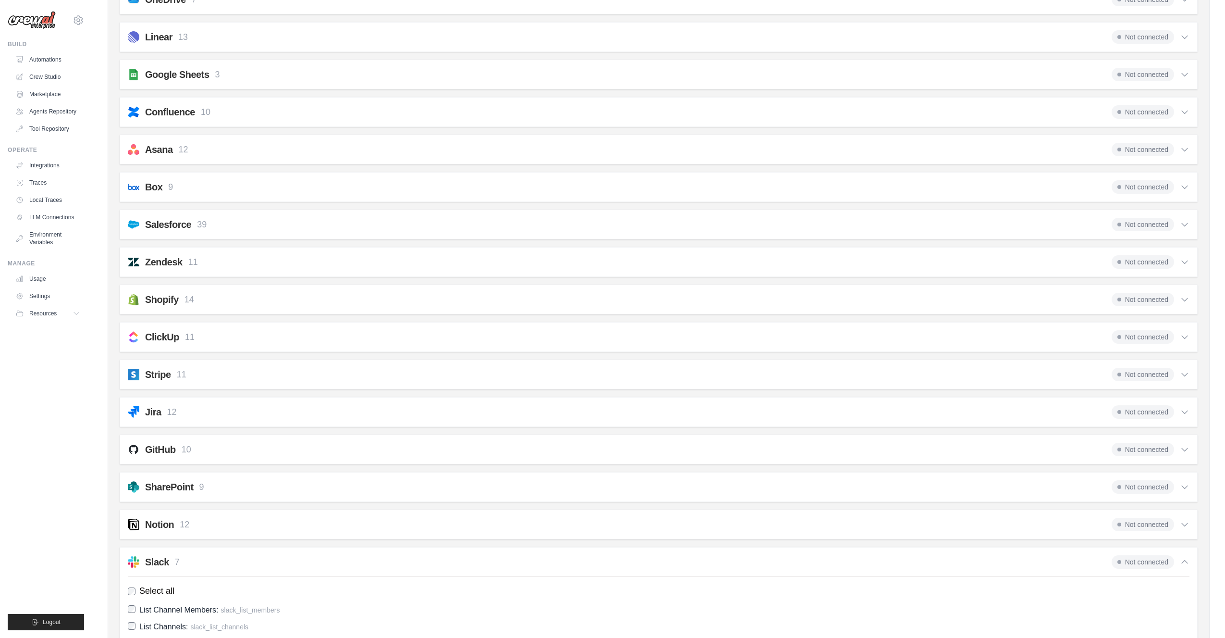
click at [1185, 557] on icon at bounding box center [1185, 562] width 10 height 10
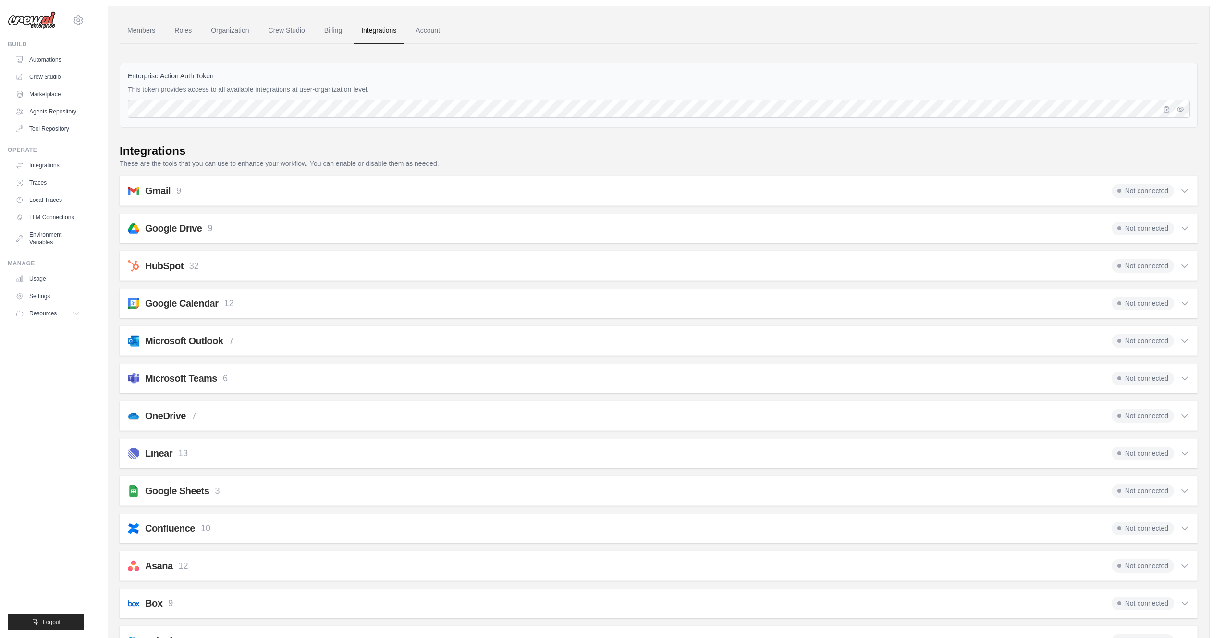
scroll to position [0, 0]
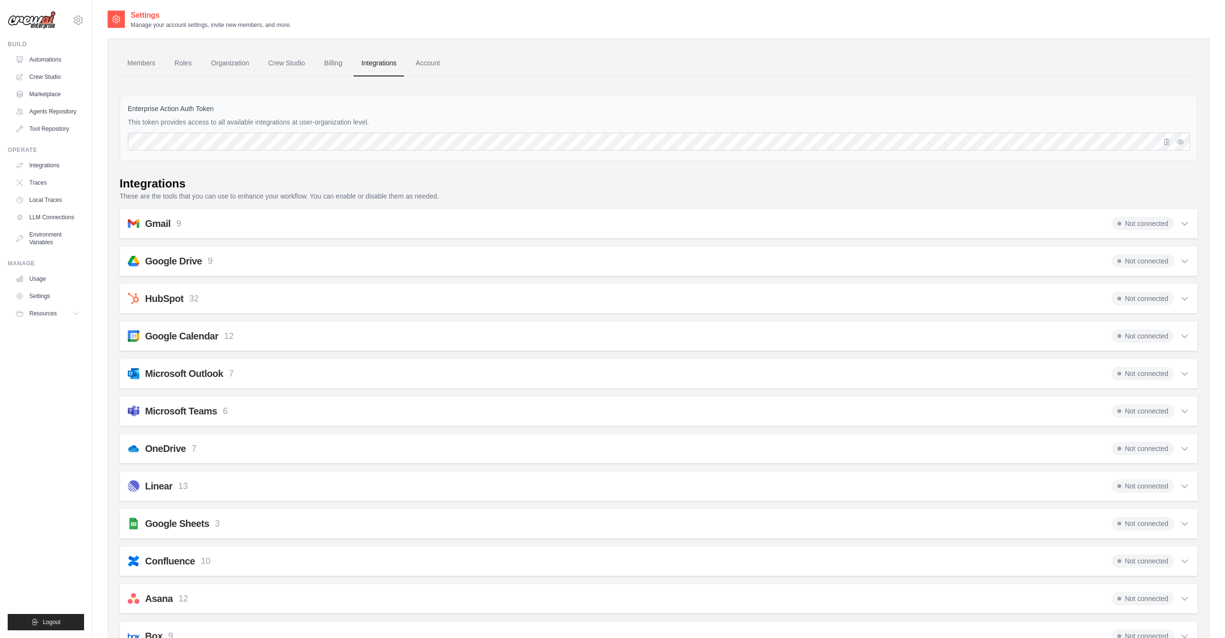
click at [1186, 259] on icon at bounding box center [1185, 261] width 10 height 10
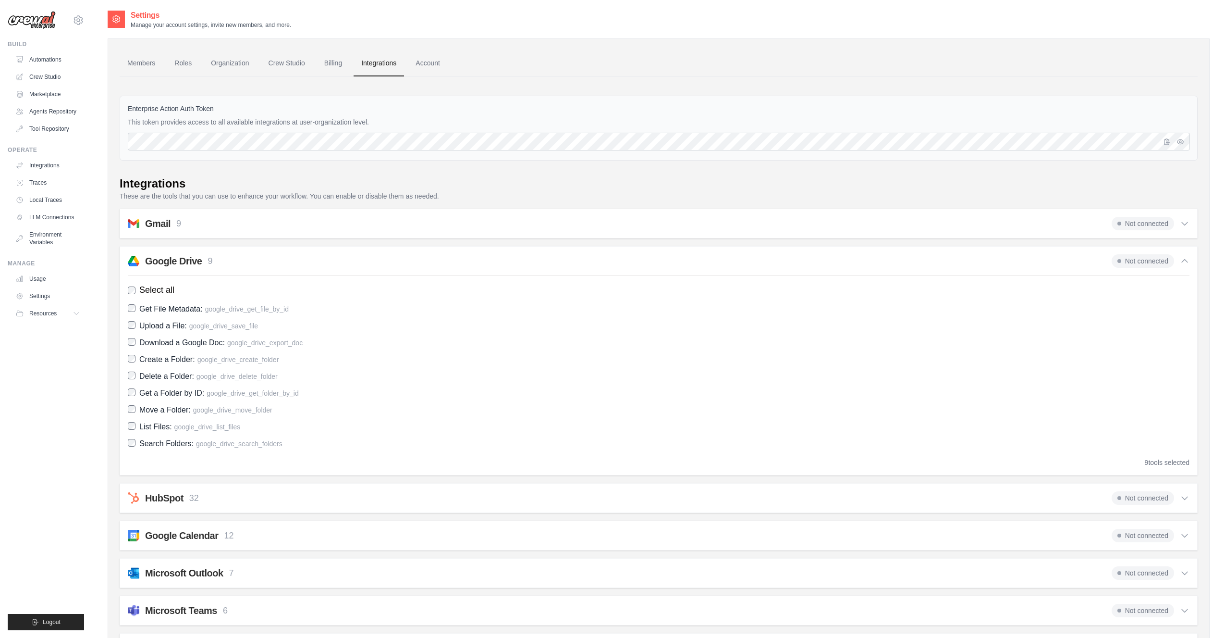
click at [1186, 259] on icon at bounding box center [1185, 260] width 6 height 3
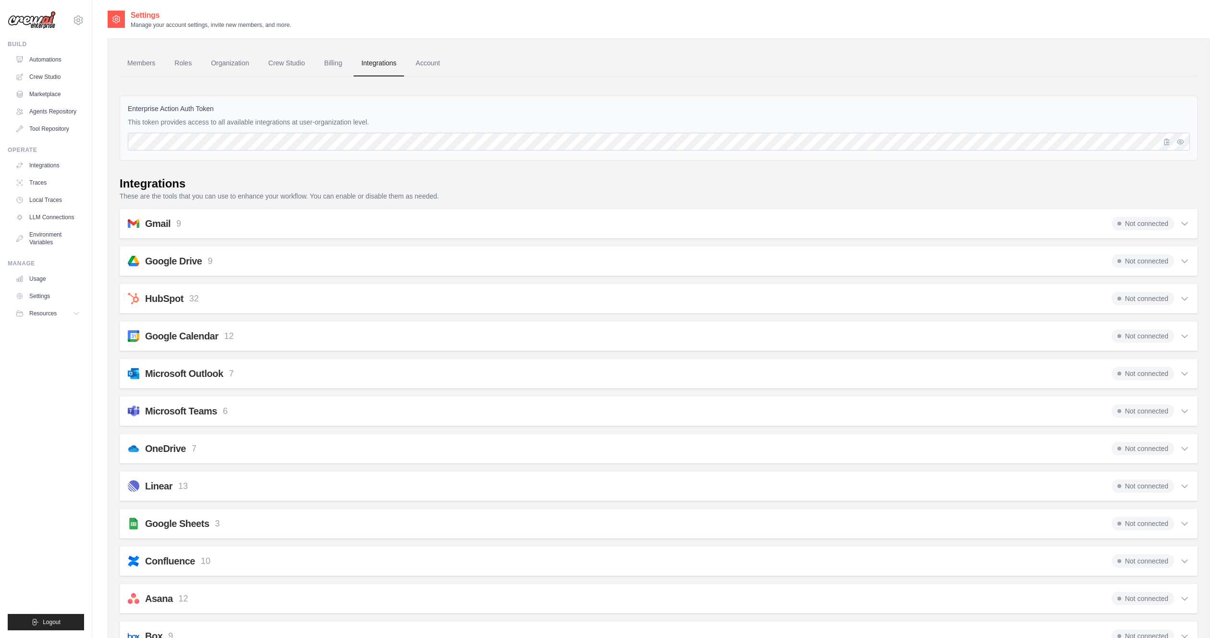
click at [164, 261] on h2 "Google Drive" at bounding box center [173, 260] width 57 height 13
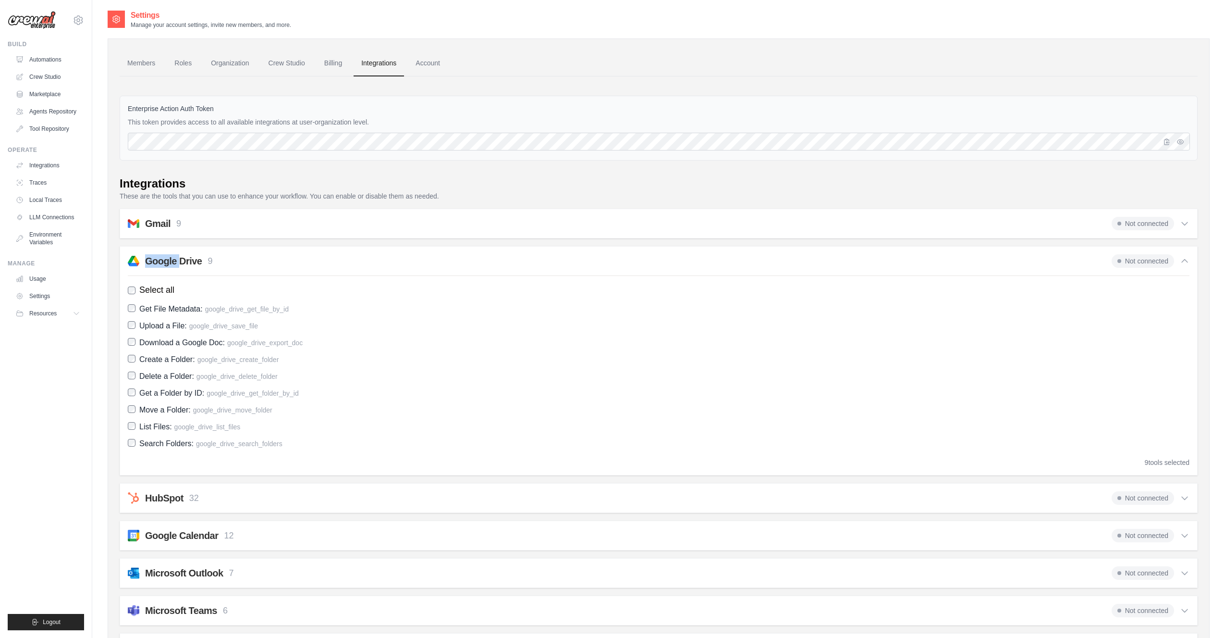
click at [164, 261] on h2 "Google Drive" at bounding box center [173, 260] width 57 height 13
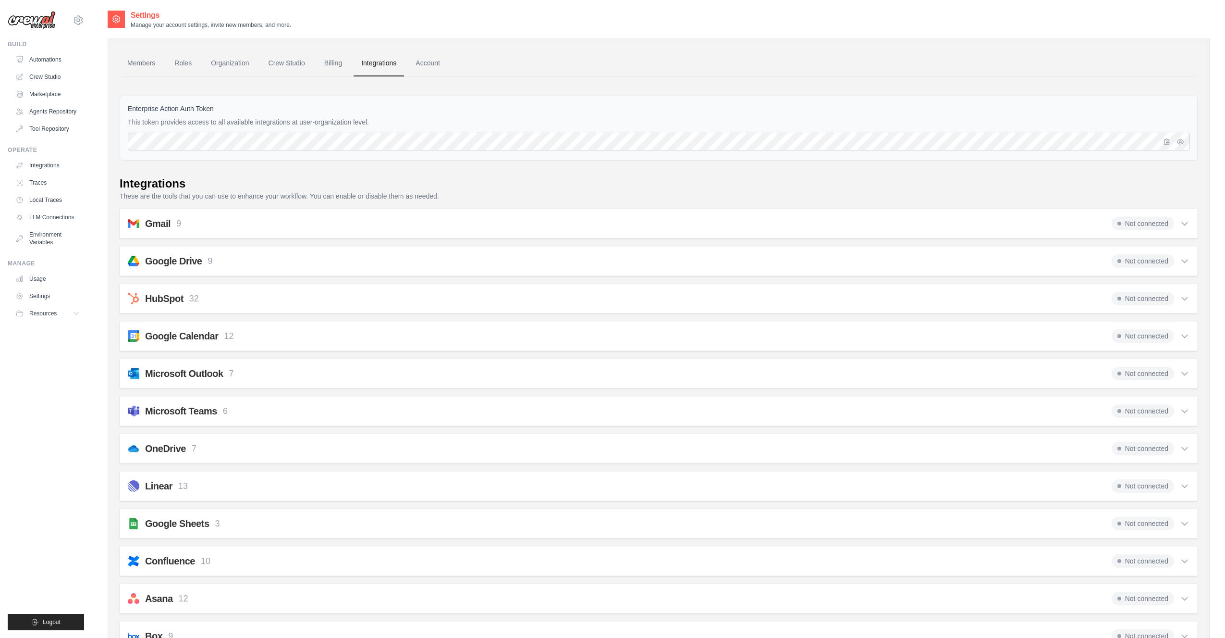
drag, startPoint x: 1202, startPoint y: 243, endPoint x: 1195, endPoint y: 246, distance: 7.1
click at [1201, 244] on div "Members Roles Organization Crew Studio Billing Integrations Account Enterprise …" at bounding box center [659, 553] width 1102 height 1031
click at [1147, 255] on span "Not connected" at bounding box center [1143, 260] width 62 height 13
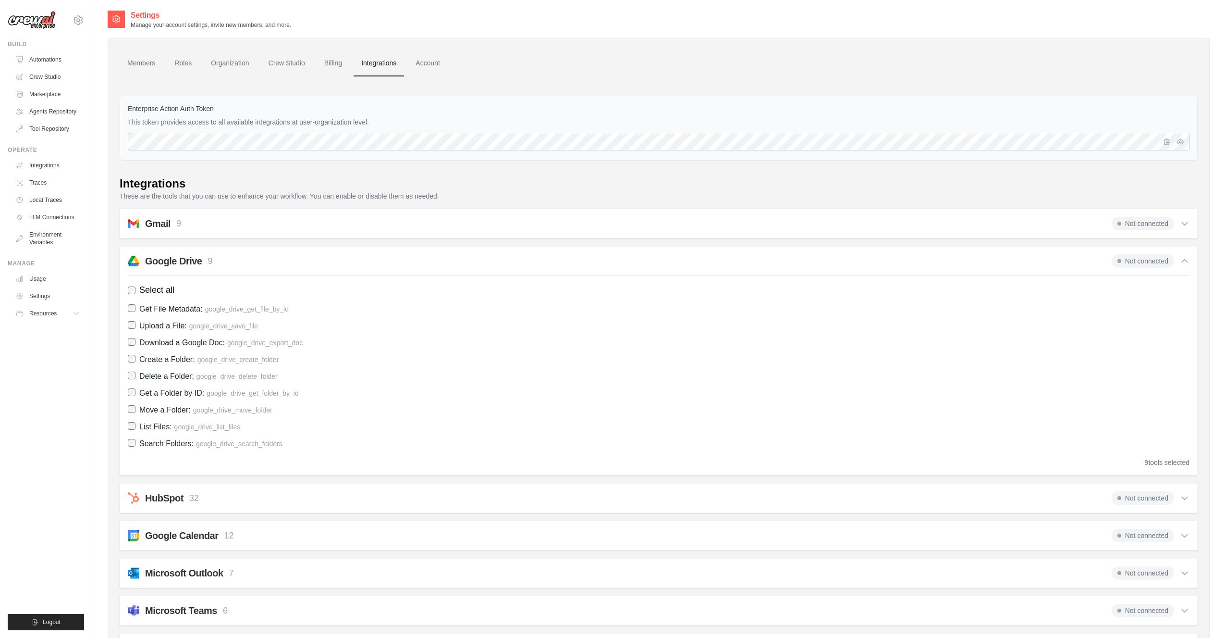
click at [1151, 259] on span "Not connected" at bounding box center [1143, 260] width 62 height 13
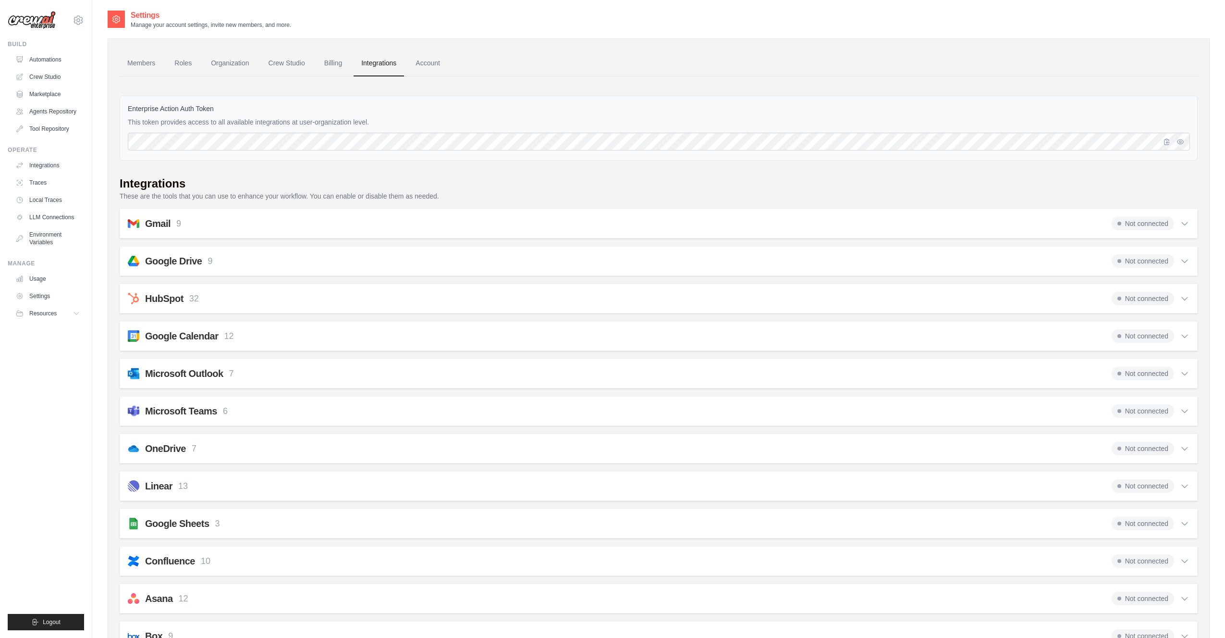
click at [1149, 261] on span "Not connected" at bounding box center [1143, 260] width 62 height 13
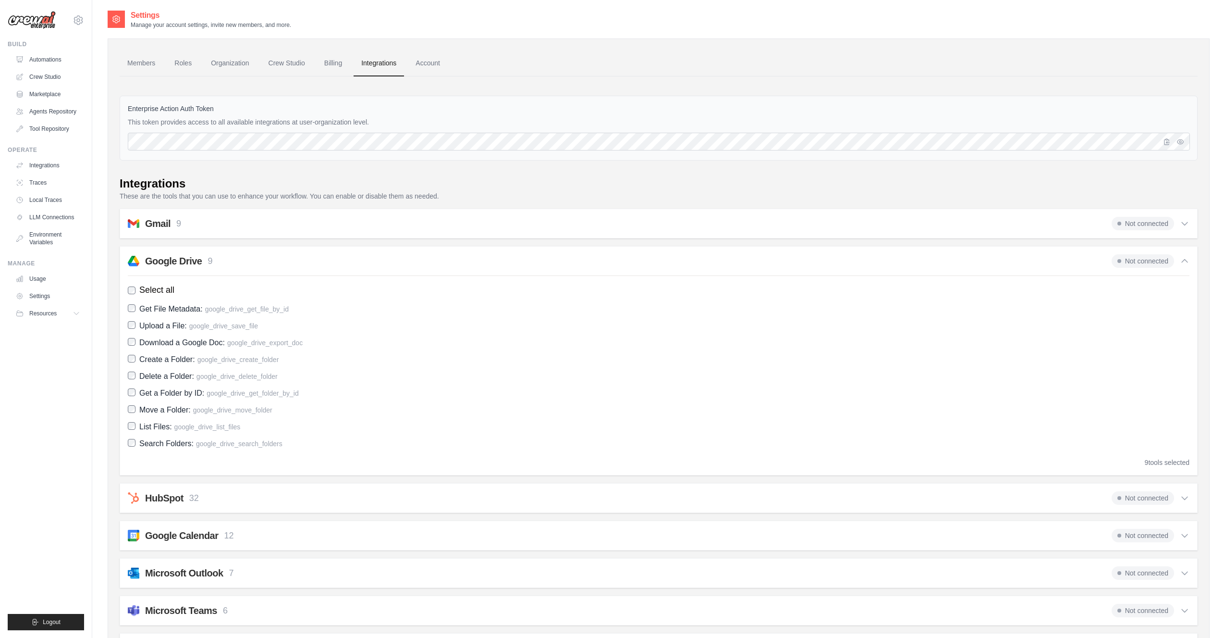
click at [1149, 261] on span "Not connected" at bounding box center [1143, 260] width 62 height 13
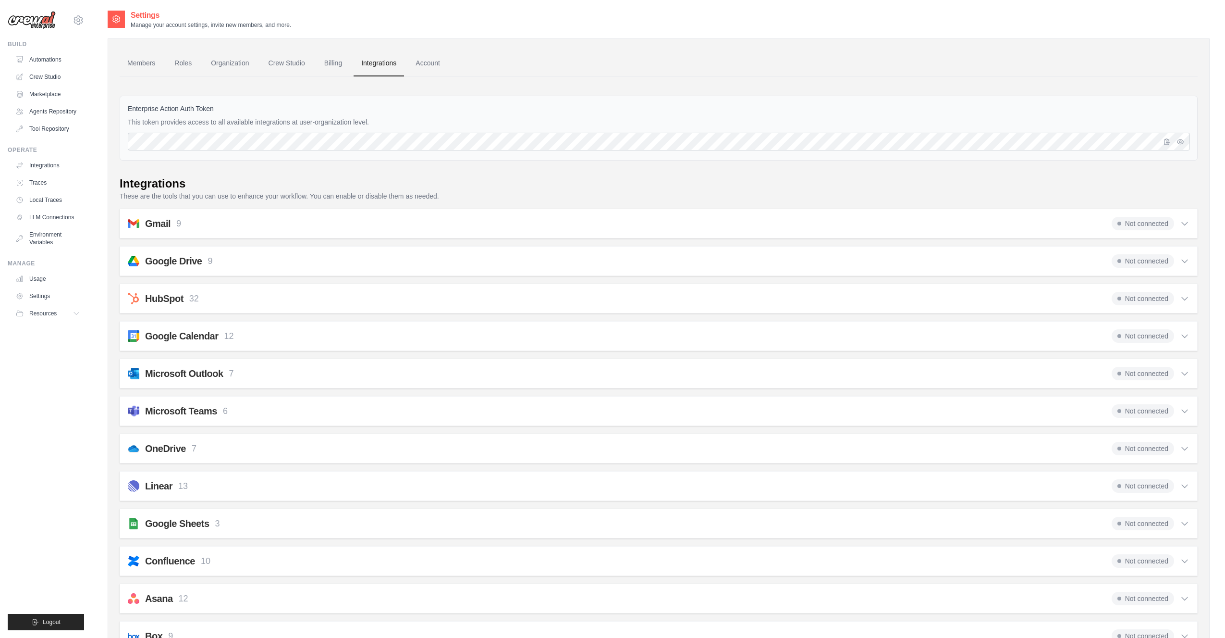
click at [359, 220] on div "Gmail 9 Not connected" at bounding box center [659, 223] width 1062 height 13
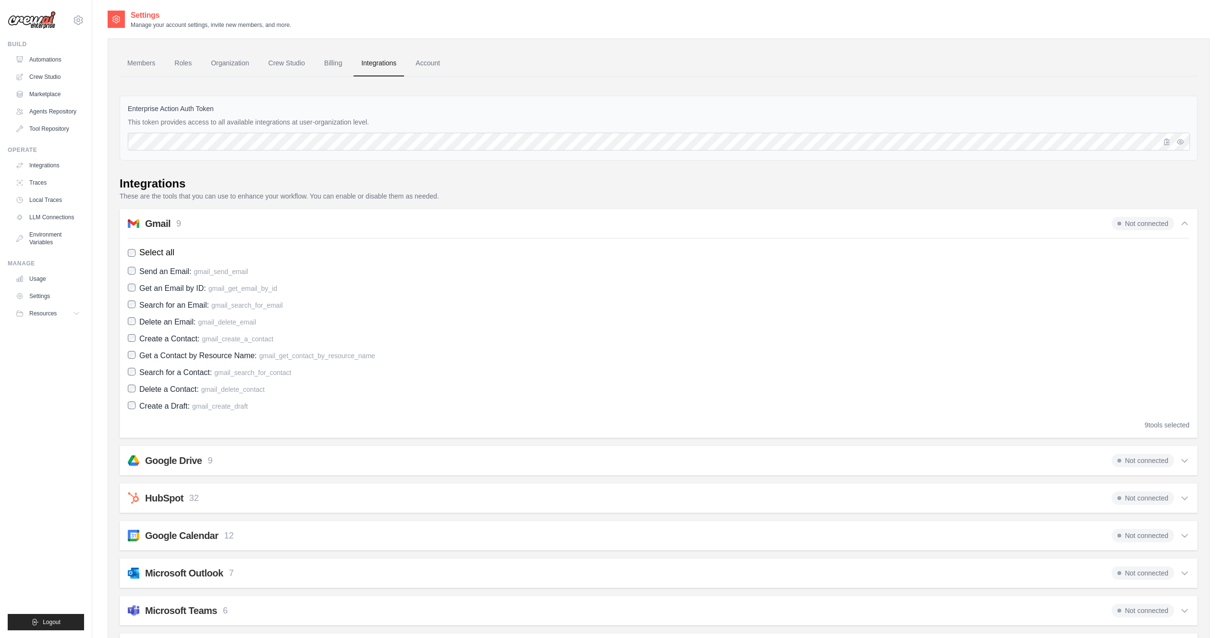
click at [1127, 224] on span "Not connected" at bounding box center [1143, 223] width 62 height 13
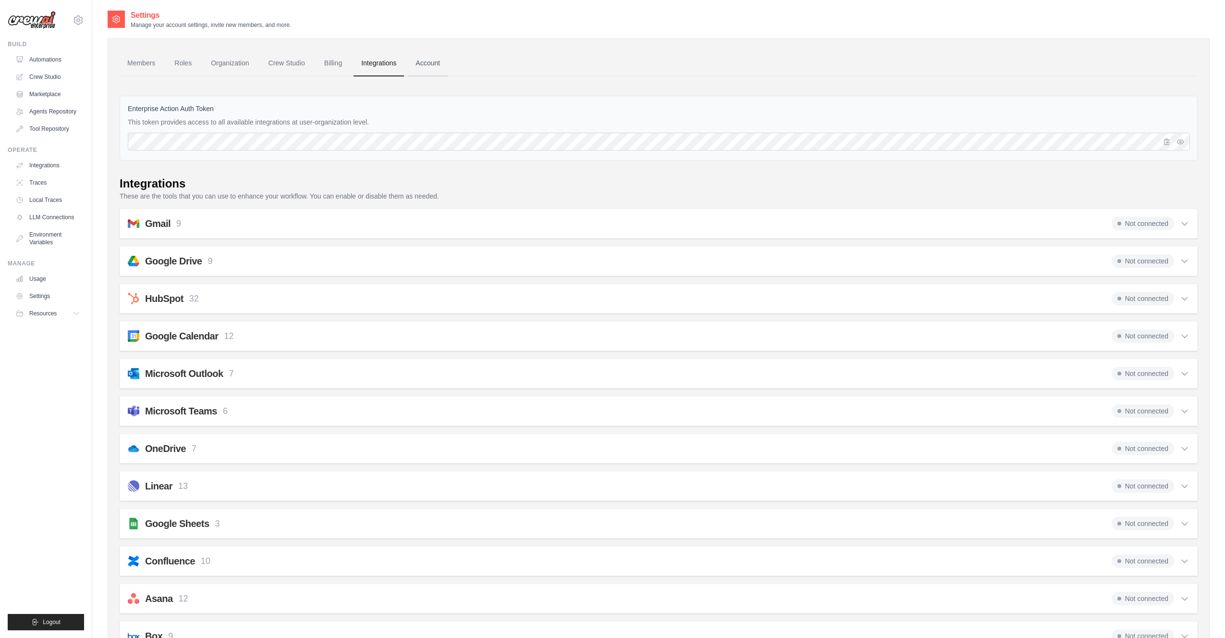
click at [429, 63] on link "Account" at bounding box center [428, 63] width 40 height 26
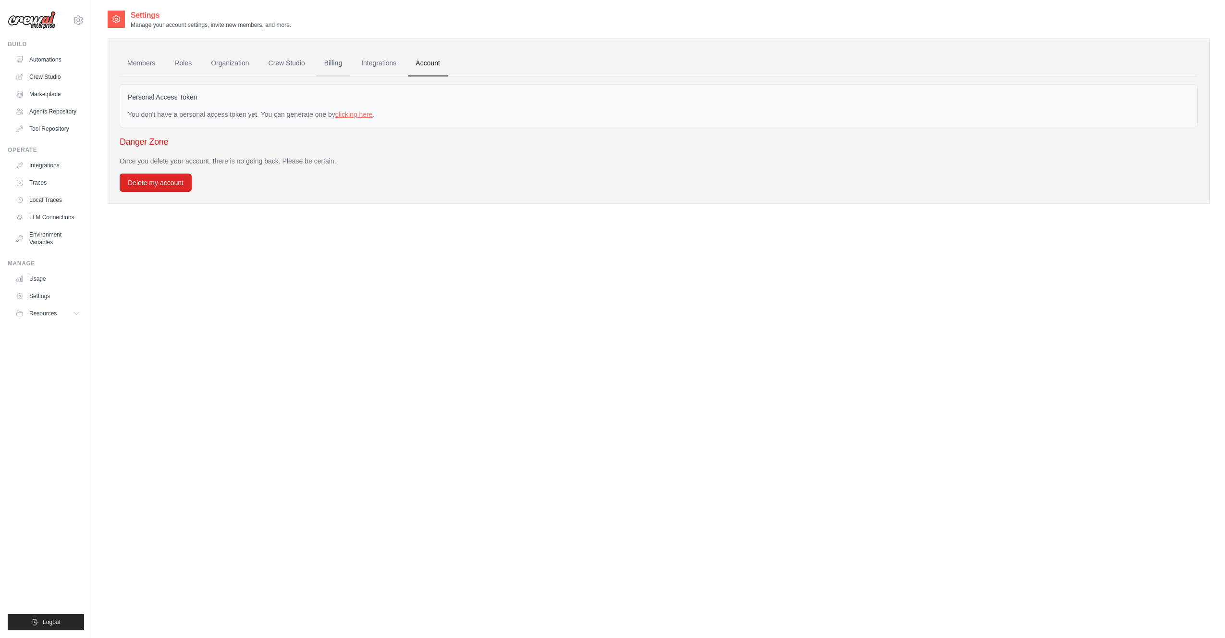
click at [326, 64] on link "Billing" at bounding box center [333, 63] width 33 height 26
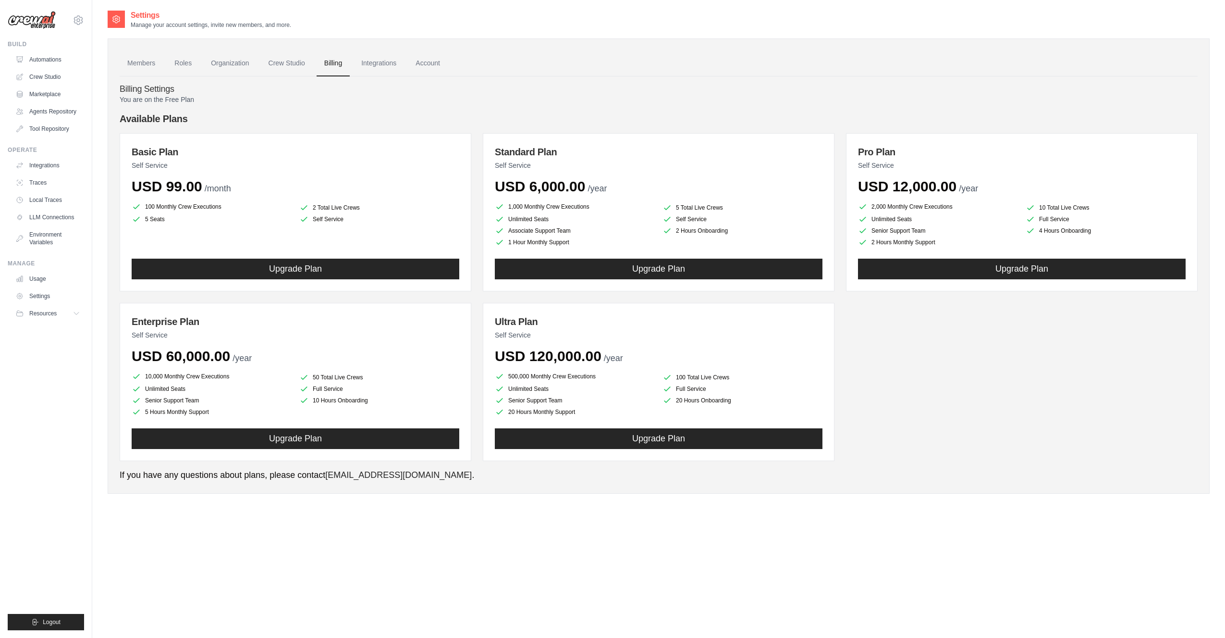
click at [473, 40] on div "Members Roles Organization Crew Studio Billing Integrations Account Billing Set…" at bounding box center [659, 265] width 1102 height 455
click at [477, 133] on div "Basic Plan Self Service USD 99.00 /month 100 Monthly Crew Executions 2 Total Li…" at bounding box center [659, 297] width 1078 height 328
click at [287, 61] on link "Crew Studio" at bounding box center [287, 63] width 52 height 26
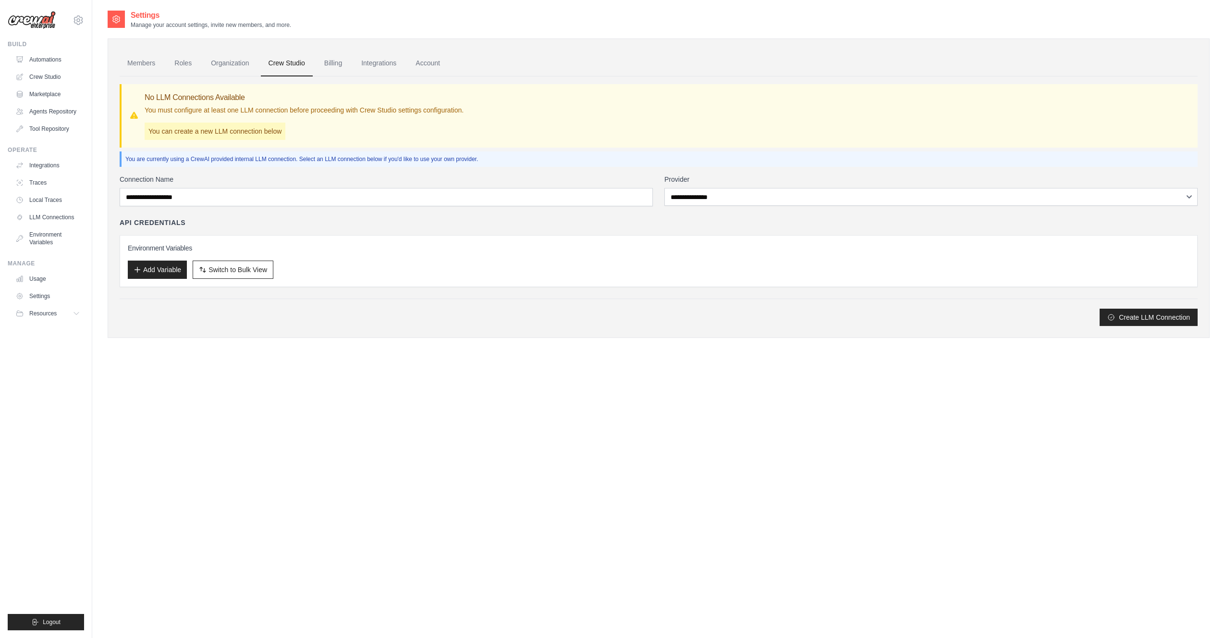
click at [460, 24] on div "Settings Manage your account settings, invite new members, and more." at bounding box center [659, 19] width 1102 height 19
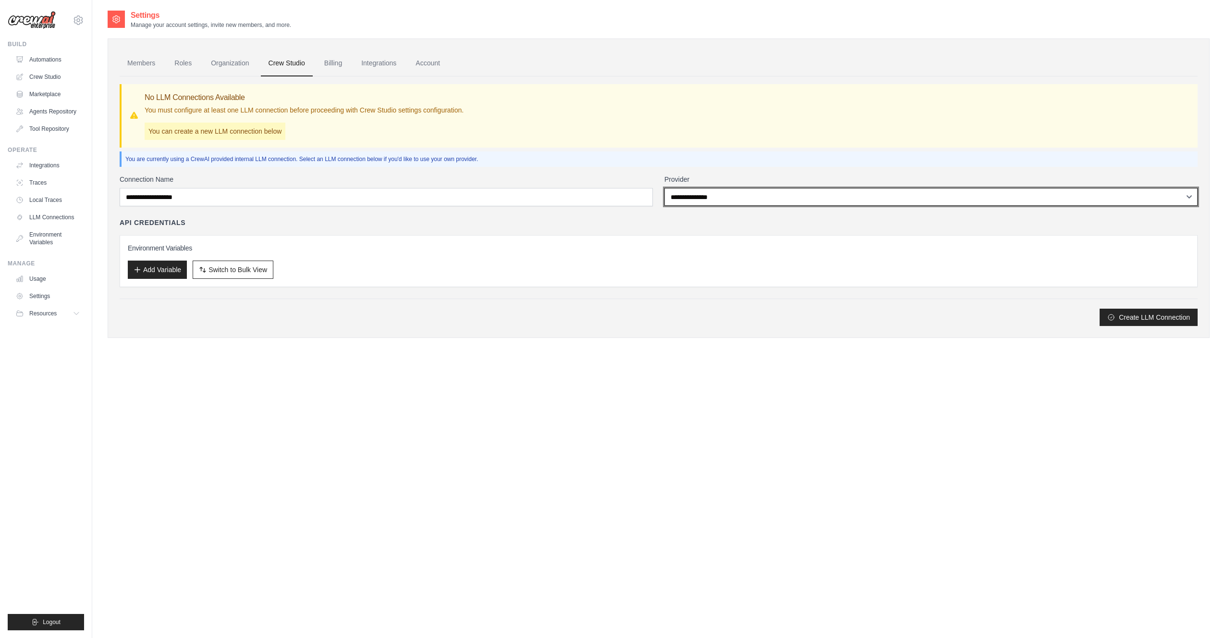
click at [733, 198] on select "**********" at bounding box center [931, 197] width 533 height 18
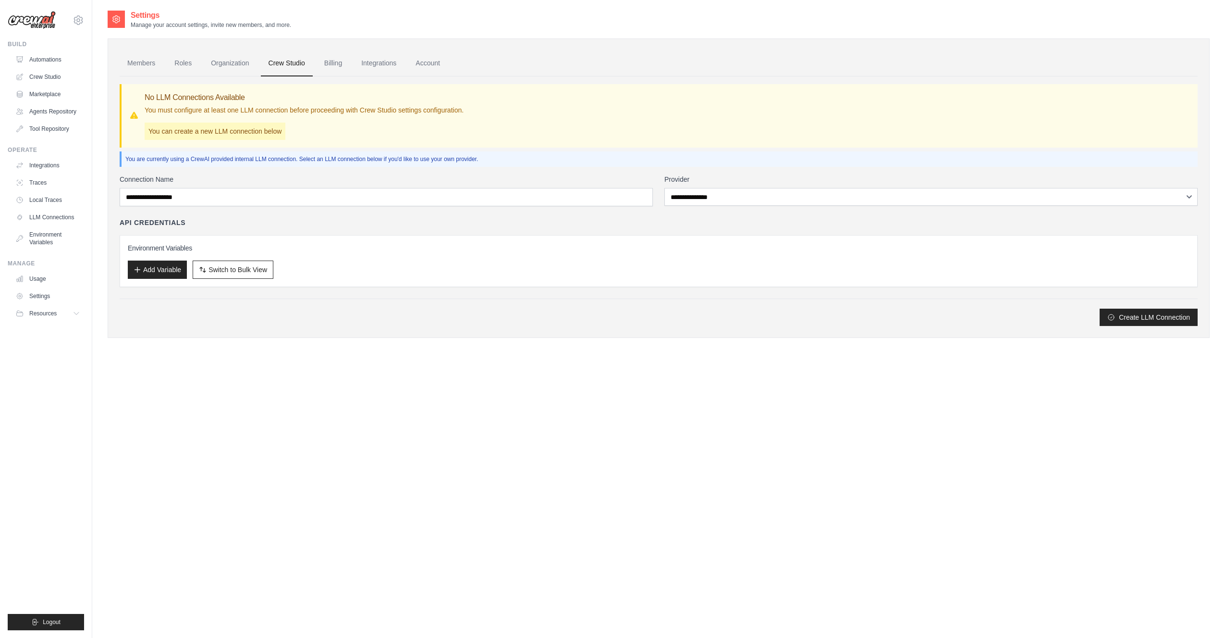
click at [663, 218] on div "API Credentials" at bounding box center [659, 223] width 1078 height 10
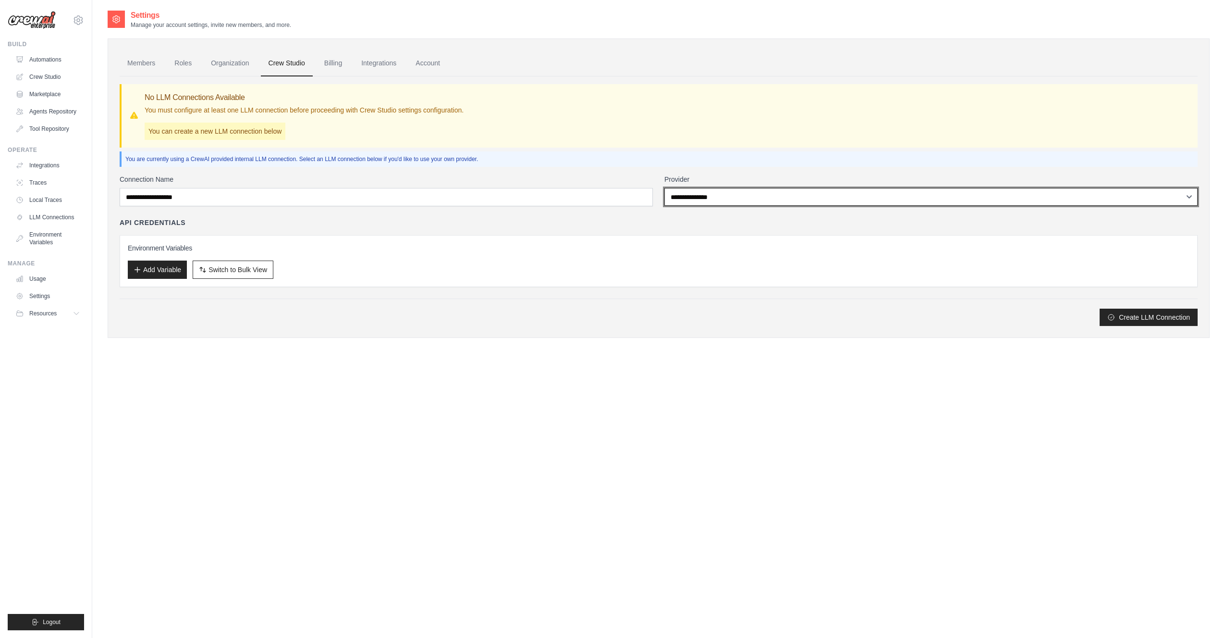
click at [710, 195] on select "**********" at bounding box center [931, 197] width 533 height 18
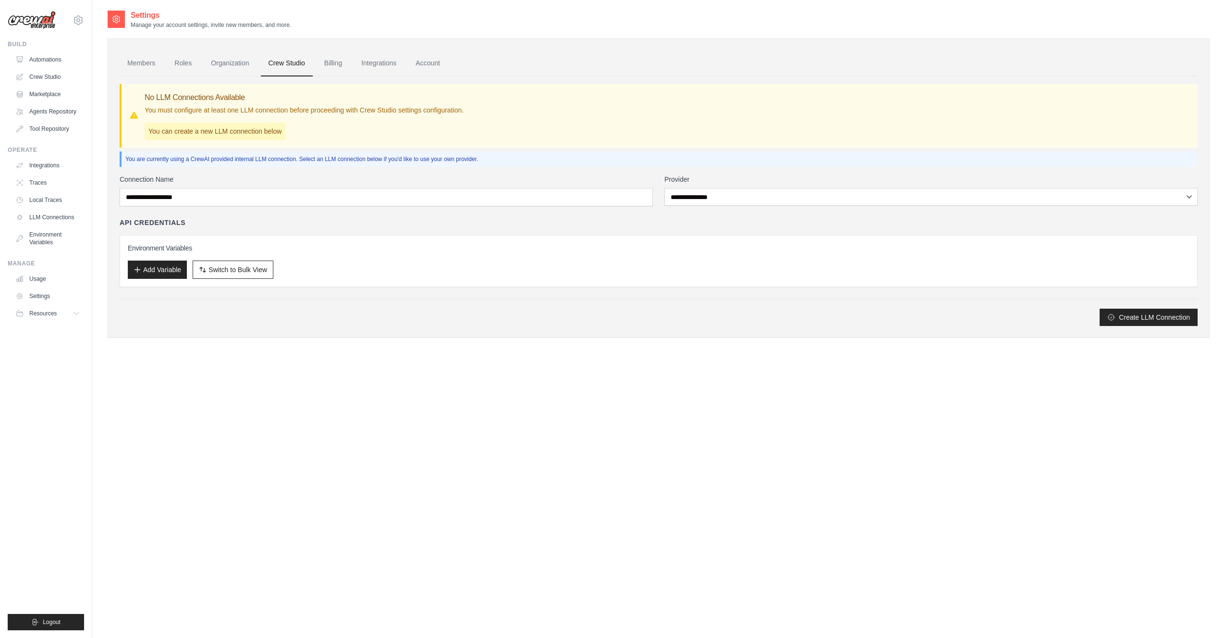
click at [656, 224] on div "API Credentials" at bounding box center [659, 223] width 1078 height 10
click at [227, 63] on link "Organization" at bounding box center [229, 63] width 53 height 26
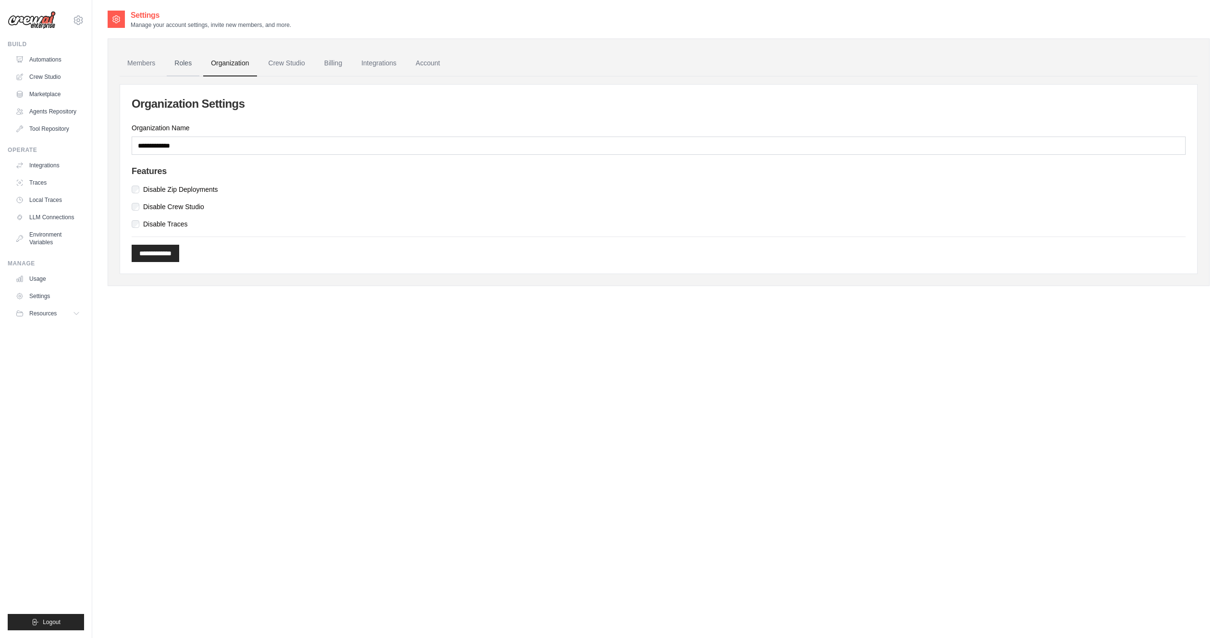
click at [178, 62] on link "Roles" at bounding box center [183, 63] width 33 height 26
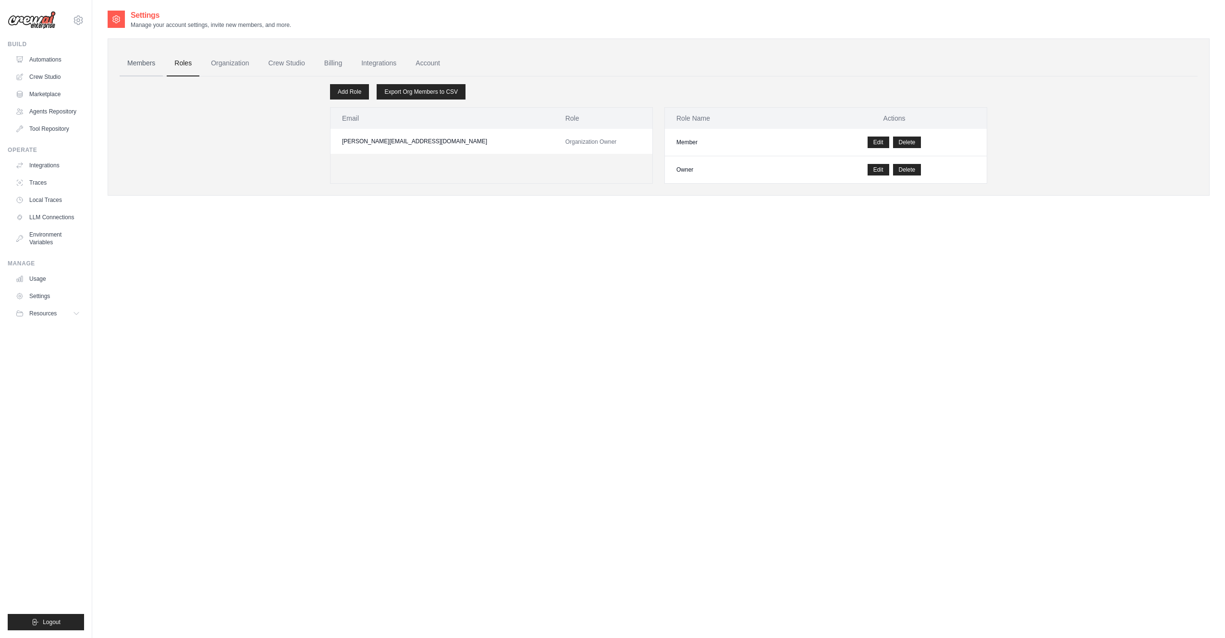
click at [142, 63] on link "Members" at bounding box center [141, 63] width 43 height 26
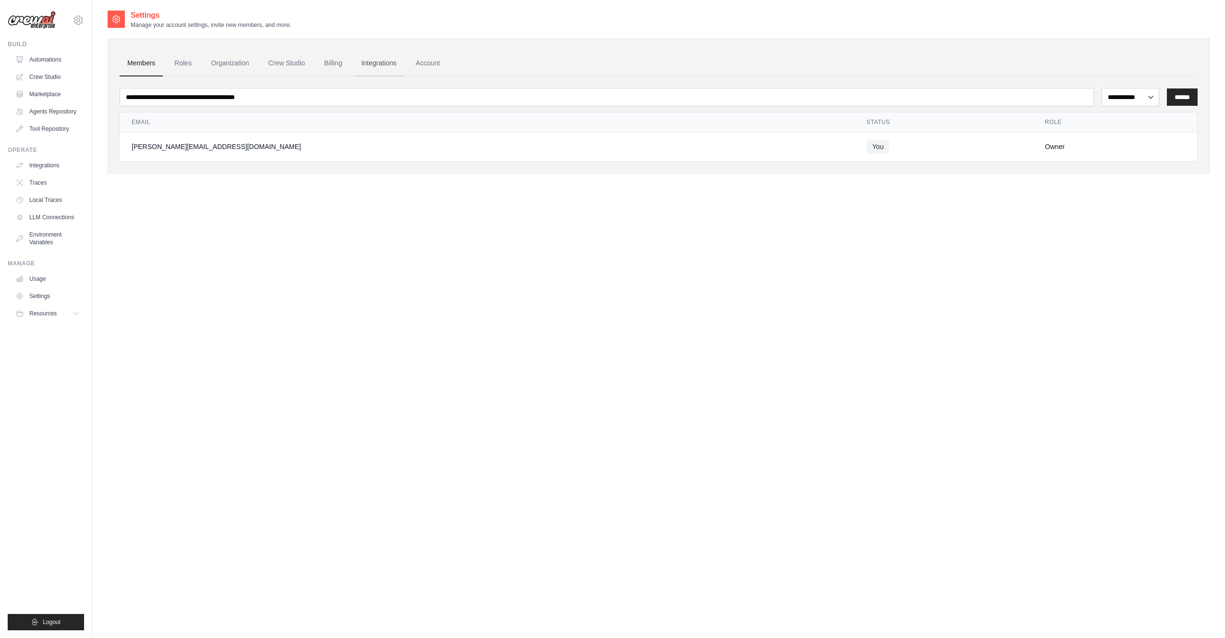
click at [368, 60] on link "Integrations" at bounding box center [379, 63] width 50 height 26
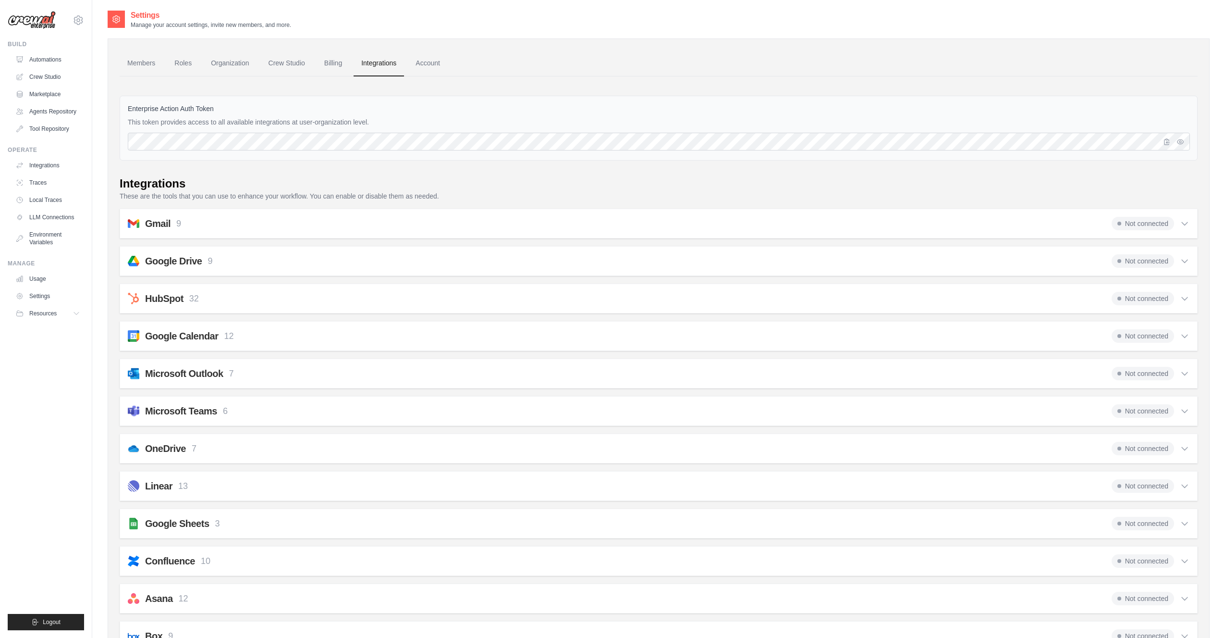
drag, startPoint x: 1073, startPoint y: 190, endPoint x: 1112, endPoint y: 182, distance: 39.8
click at [1073, 190] on div "Integrations" at bounding box center [659, 183] width 1078 height 15
click at [1179, 142] on icon "button" at bounding box center [1181, 141] width 6 height 4
click at [1181, 140] on icon "button" at bounding box center [1181, 141] width 6 height 6
drag, startPoint x: 708, startPoint y: 193, endPoint x: 701, endPoint y: 188, distance: 8.8
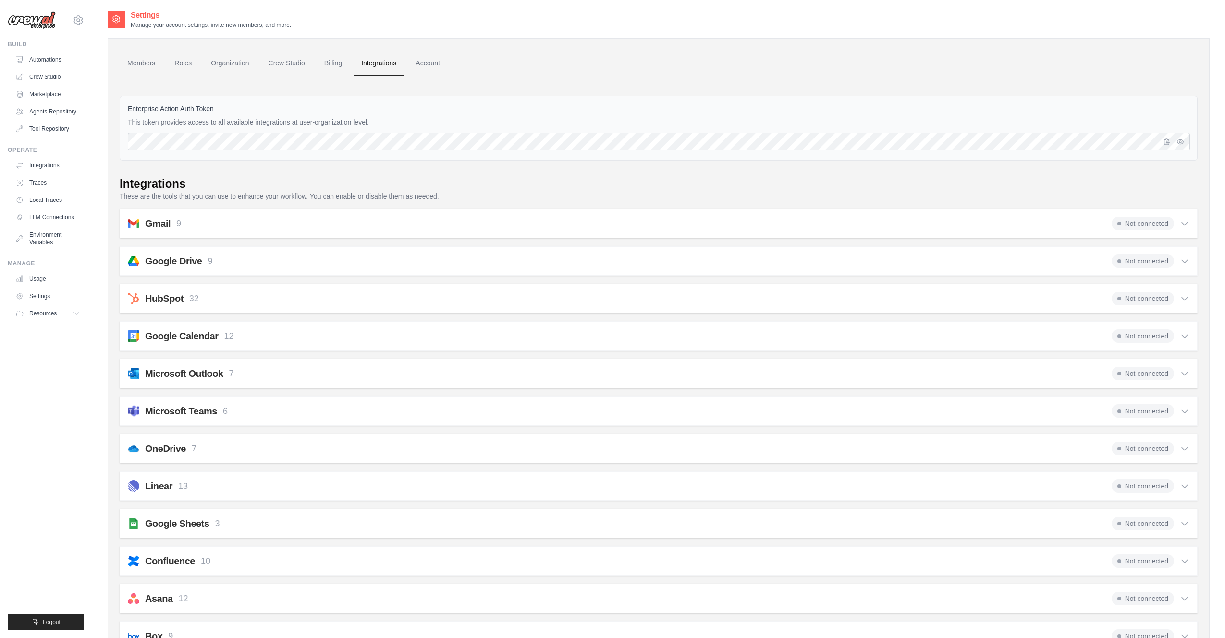
click at [708, 193] on p "These are the tools that you can use to enhance your workflow. You can enable o…" at bounding box center [659, 196] width 1078 height 10
click at [41, 312] on span "Resources" at bounding box center [43, 313] width 27 height 8
click at [36, 283] on link "Usage" at bounding box center [48, 278] width 73 height 15
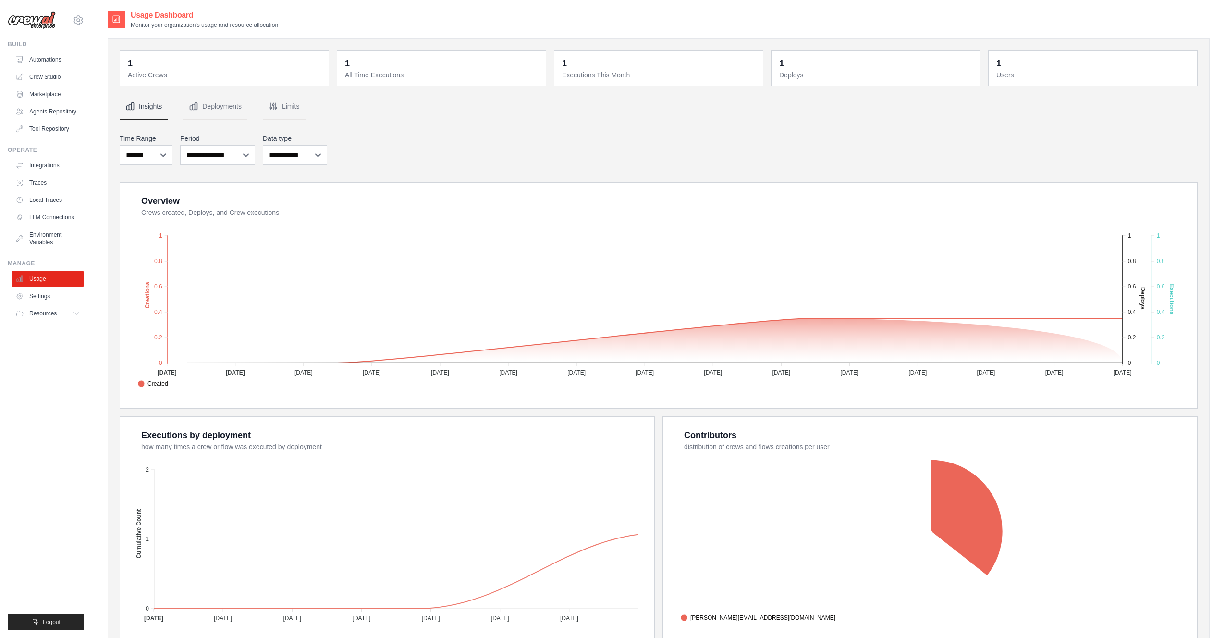
click at [462, 133] on div "**********" at bounding box center [659, 149] width 1078 height 35
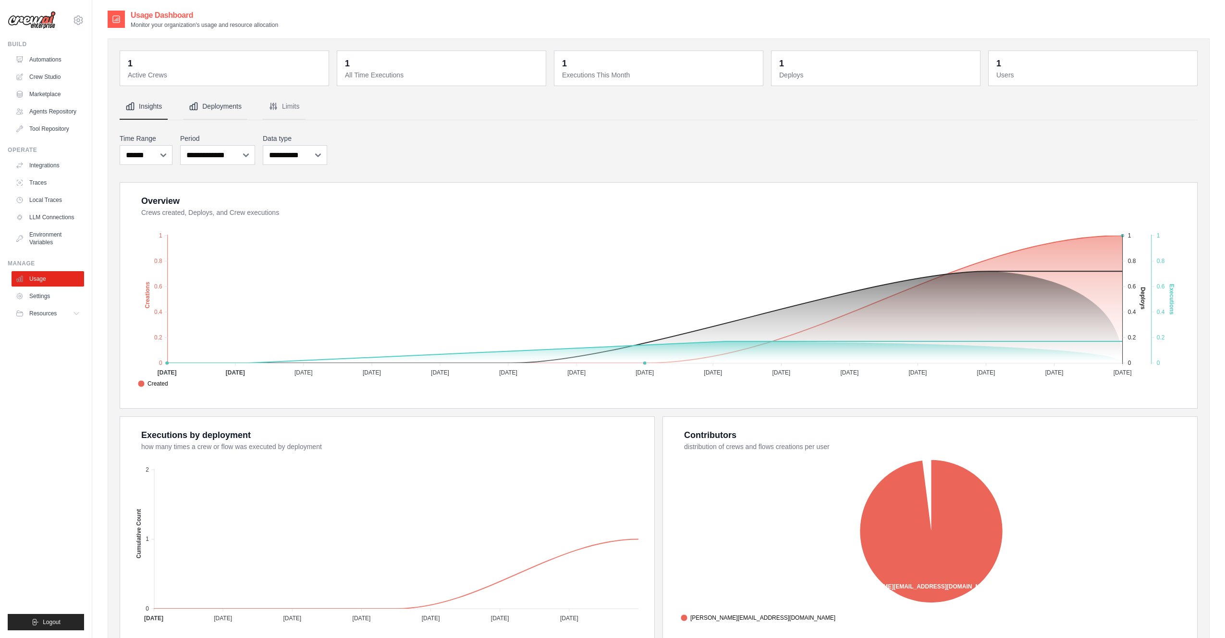
click at [209, 104] on button "Deployments" at bounding box center [215, 107] width 64 height 26
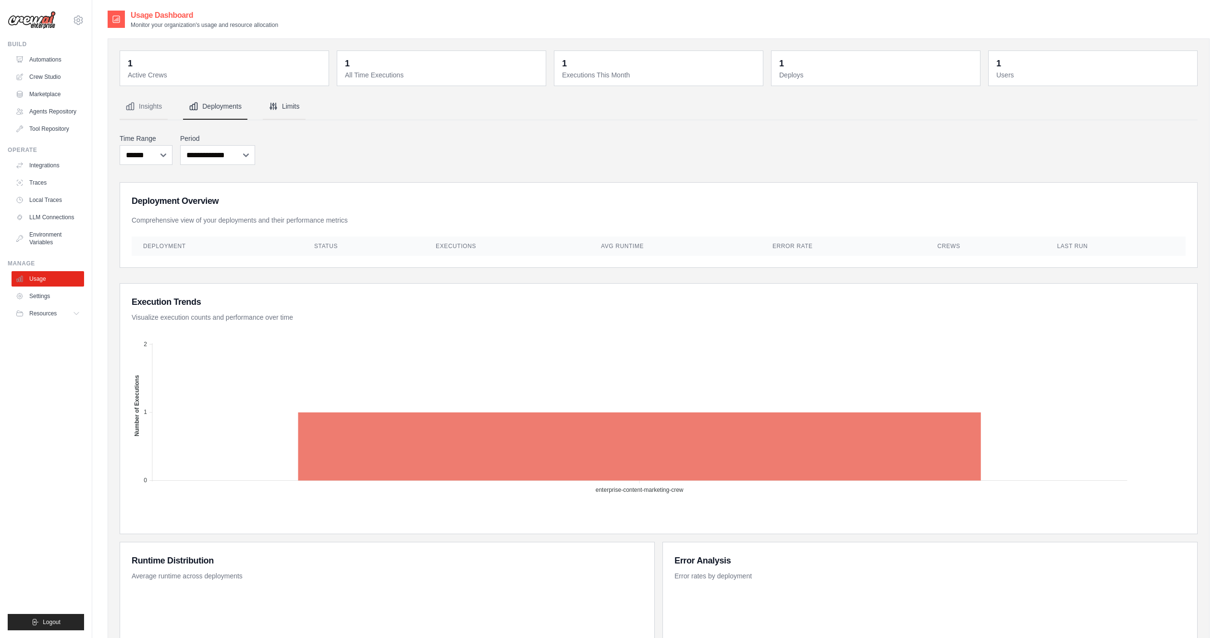
click at [287, 106] on button "Limits" at bounding box center [284, 107] width 43 height 26
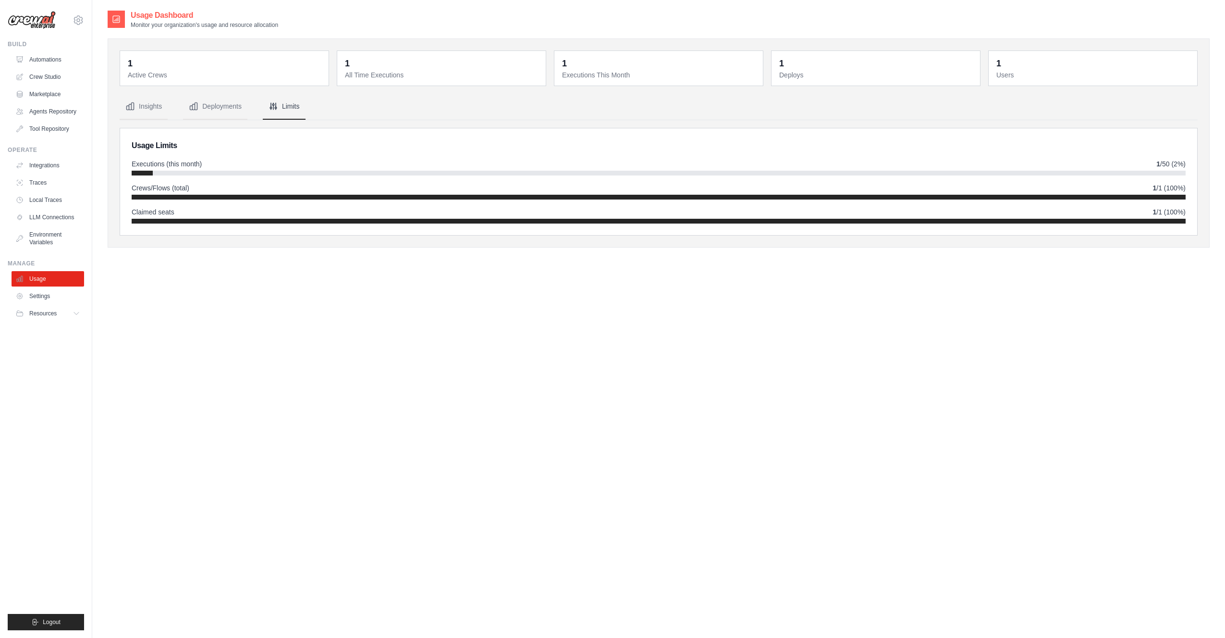
click at [468, 97] on nav "Insights Deployments Limits" at bounding box center [659, 107] width 1078 height 26
click at [1013, 165] on div "Executions (this month) 1 /50 (2%)" at bounding box center [659, 164] width 1054 height 10
drag, startPoint x: 945, startPoint y: 193, endPoint x: 535, endPoint y: 189, distance: 409.4
click at [937, 190] on div "Crews/Flows (total) 1 /1 (100%)" at bounding box center [659, 191] width 1054 height 16
drag, startPoint x: 320, startPoint y: 165, endPoint x: 214, endPoint y: 156, distance: 106.1
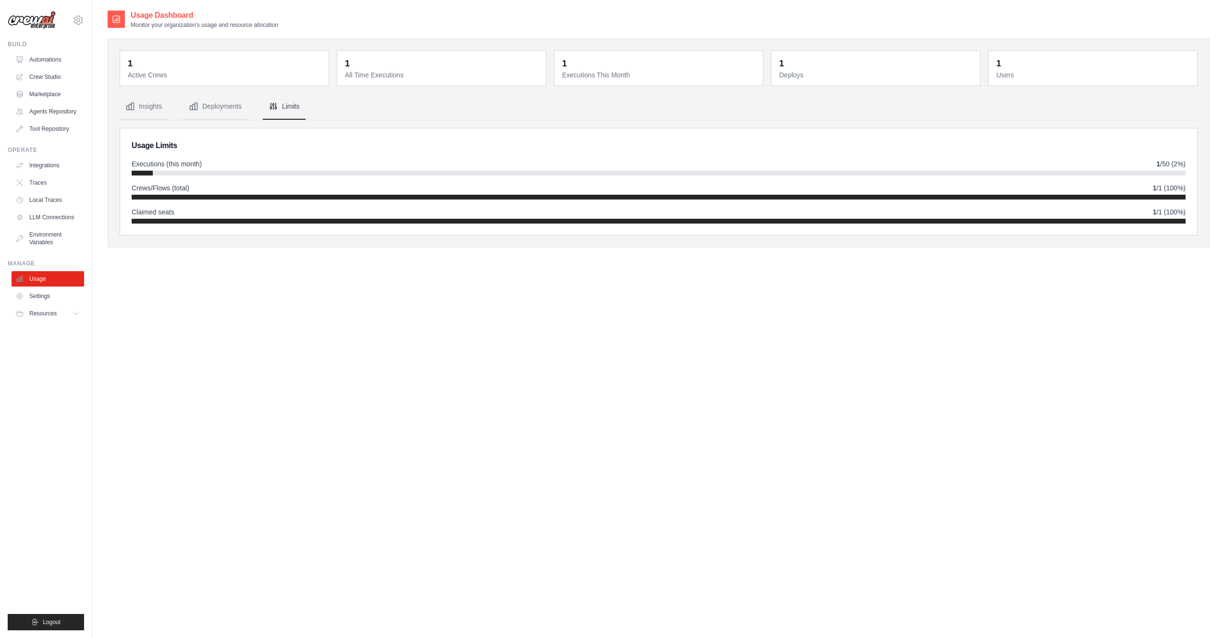
click at [316, 165] on div "Executions (this month) 1 /50 (2%)" at bounding box center [659, 164] width 1054 height 10
click at [147, 103] on button "Insights" at bounding box center [144, 107] width 48 height 26
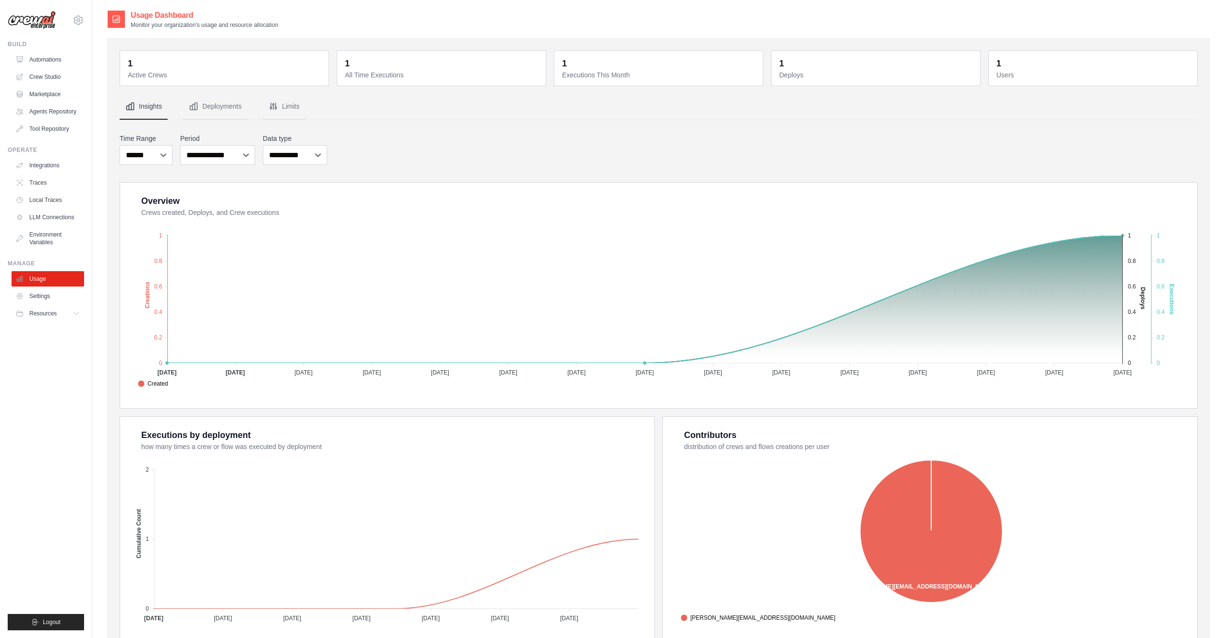
click at [514, 108] on nav "Insights Deployments Limits" at bounding box center [659, 107] width 1078 height 26
click at [43, 240] on link "Environment Variables" at bounding box center [48, 238] width 73 height 23
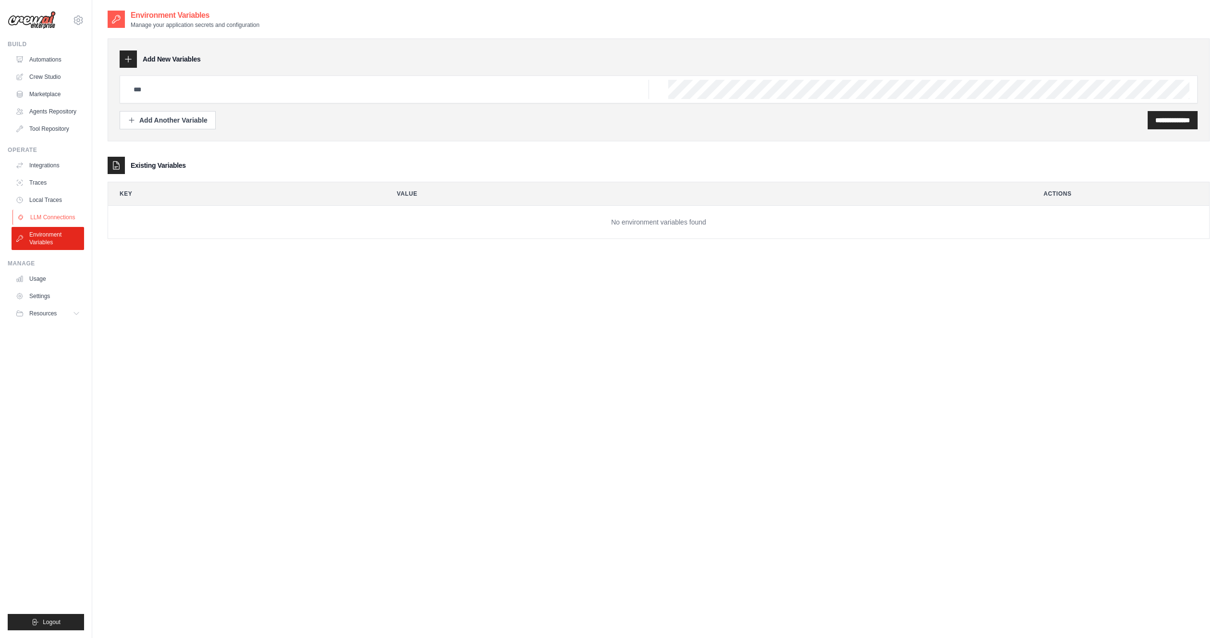
click at [45, 217] on link "LLM Connections" at bounding box center [48, 216] width 73 height 15
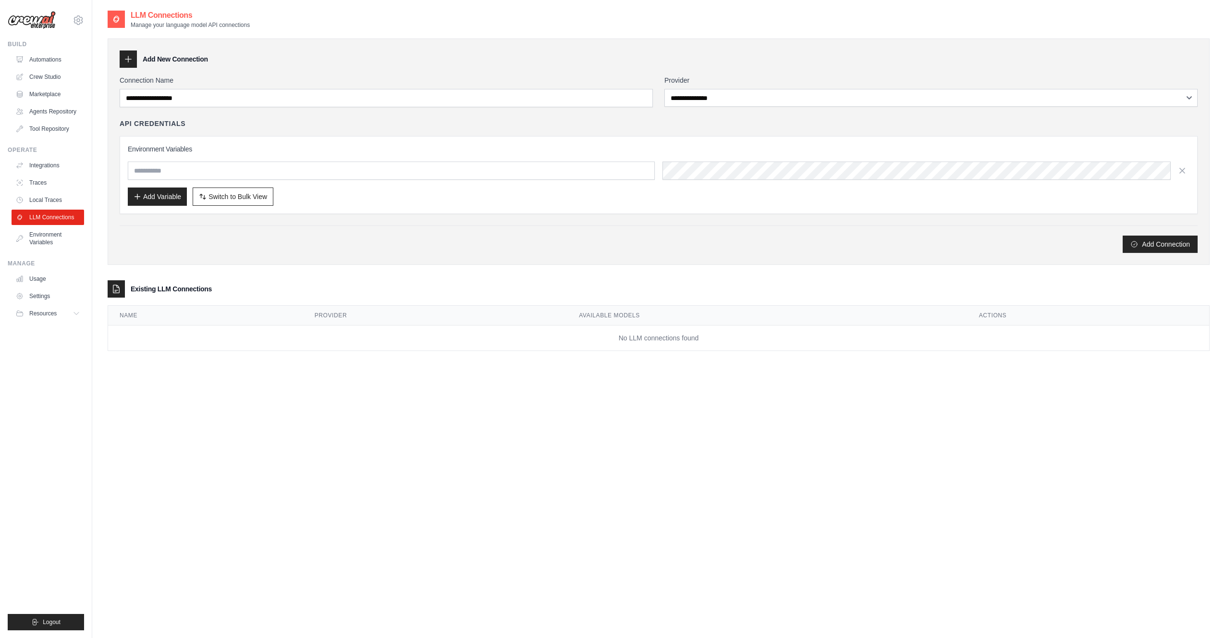
drag, startPoint x: 729, startPoint y: 46, endPoint x: 726, endPoint y: 97, distance: 51.0
click at [729, 48] on div "**********" at bounding box center [659, 151] width 1102 height 226
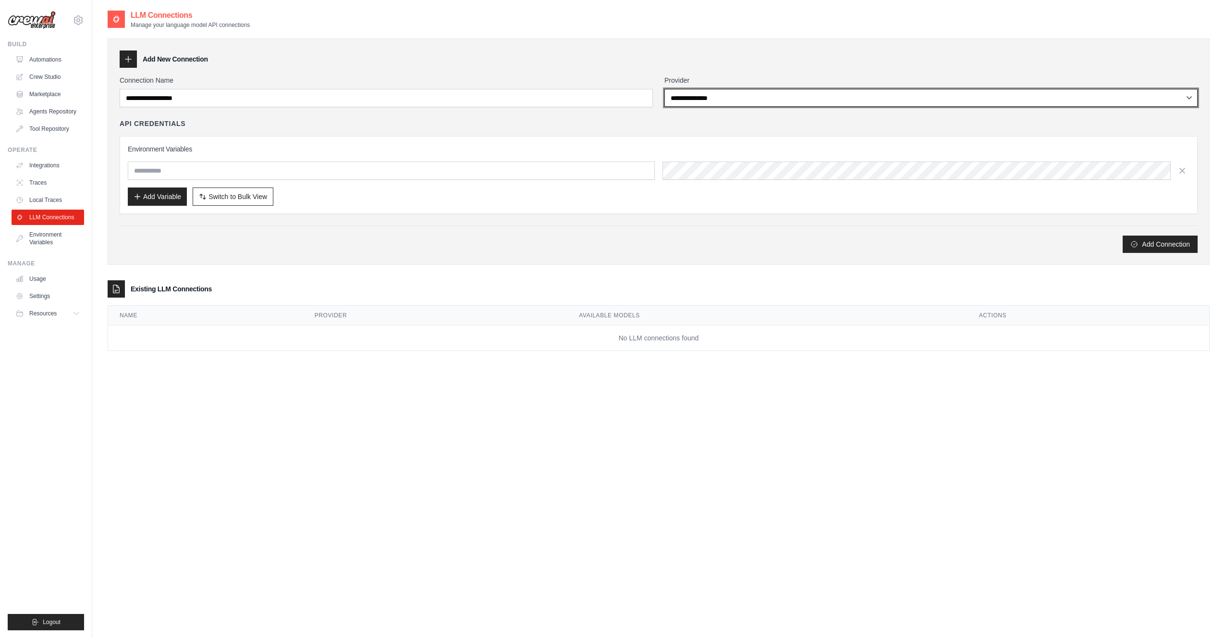
click at [719, 96] on select "**********" at bounding box center [931, 98] width 533 height 18
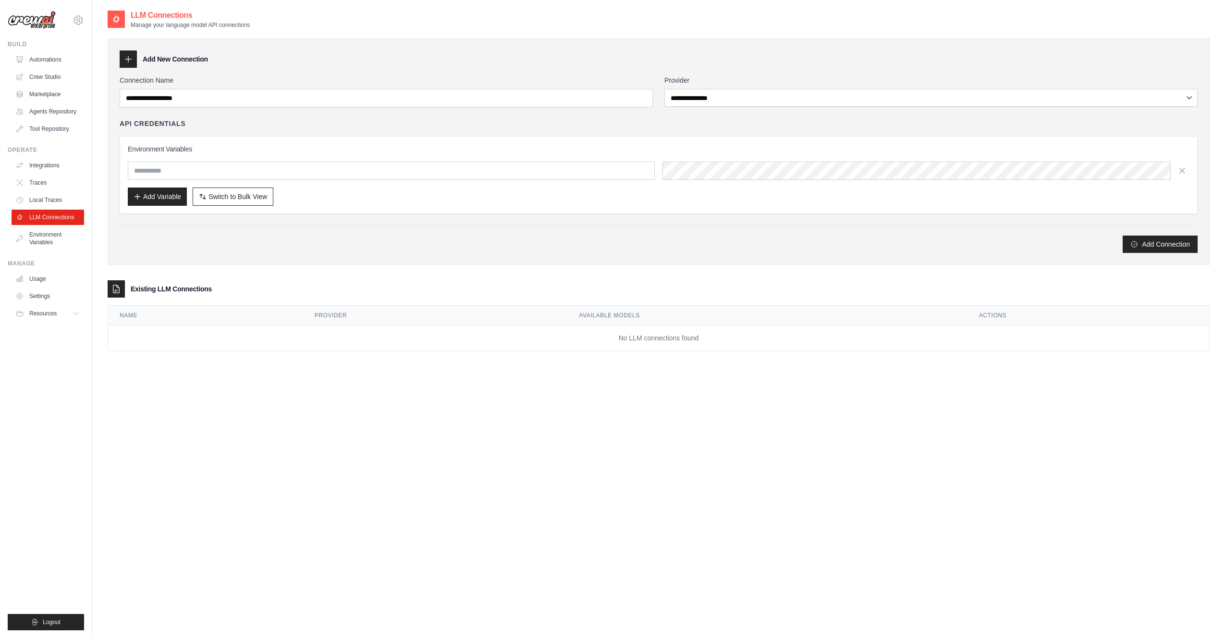
click at [670, 57] on div "Add New Connection" at bounding box center [659, 58] width 1078 height 17
click at [49, 201] on link "Local Traces" at bounding box center [48, 199] width 73 height 15
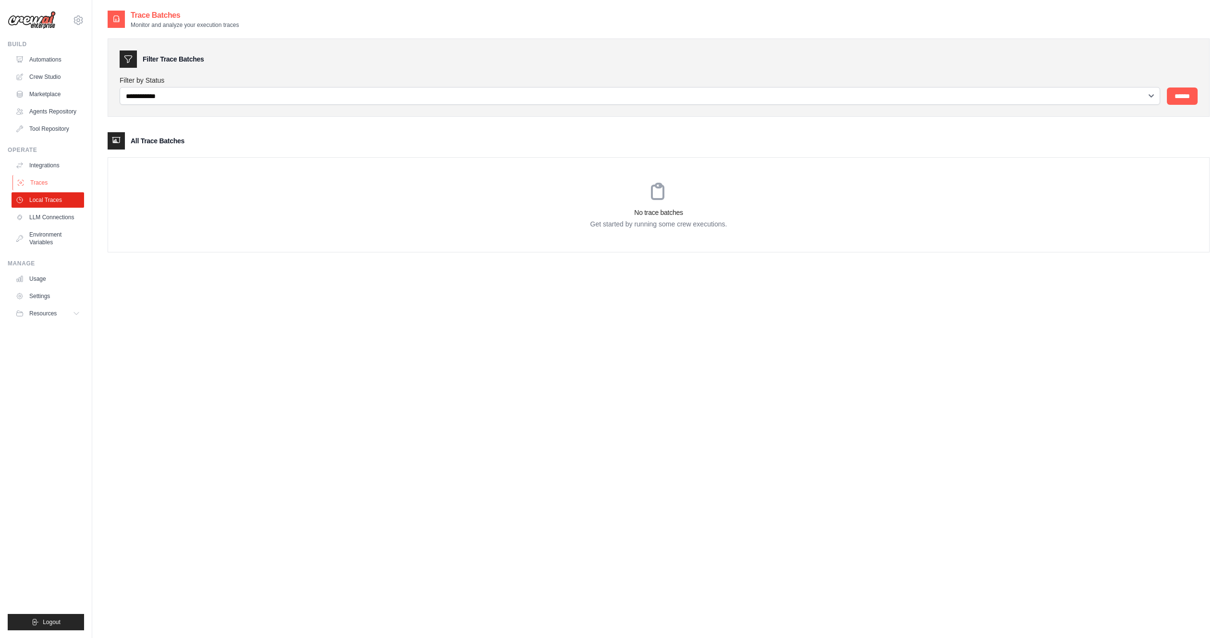
click at [36, 182] on link "Traces" at bounding box center [48, 182] width 73 height 15
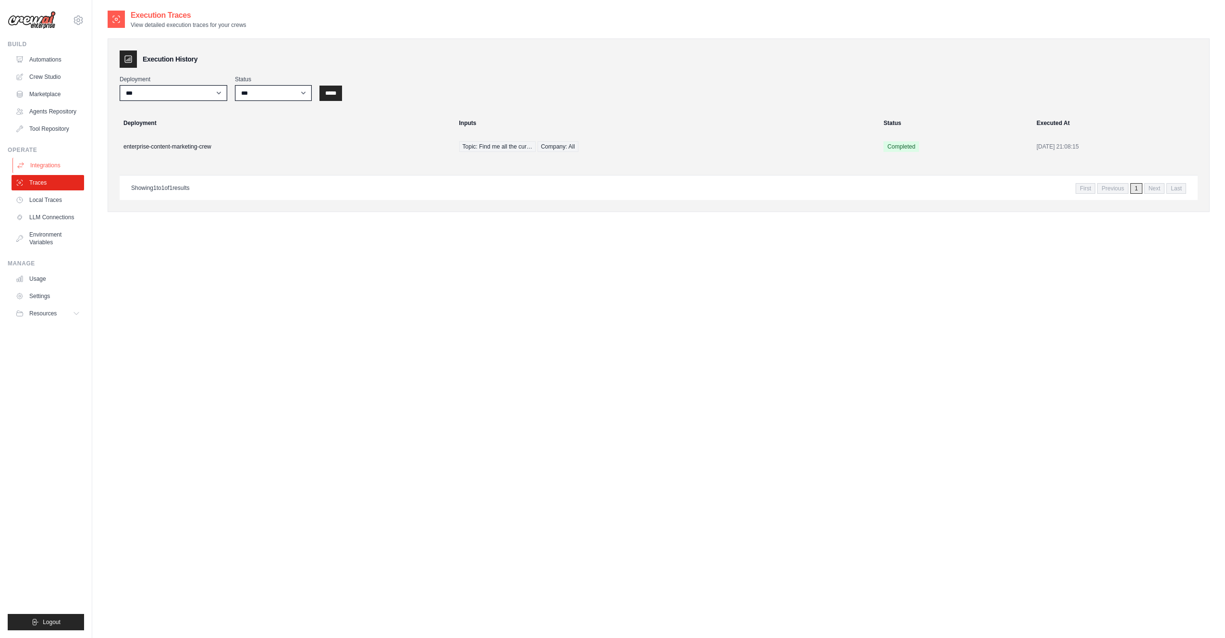
click at [39, 165] on link "Integrations" at bounding box center [48, 165] width 73 height 15
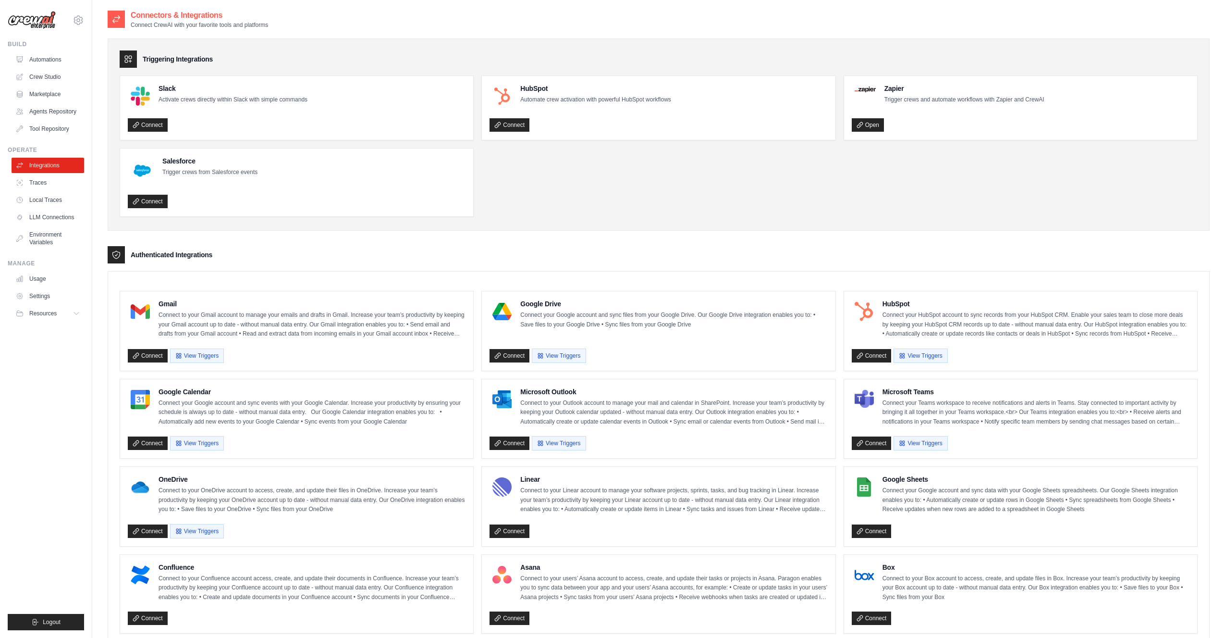
click at [552, 42] on div "Triggering Integrations Slack Activate crews directly within Slack with simple …" at bounding box center [659, 134] width 1102 height 192
click at [48, 131] on link "Tool Repository" at bounding box center [48, 128] width 73 height 15
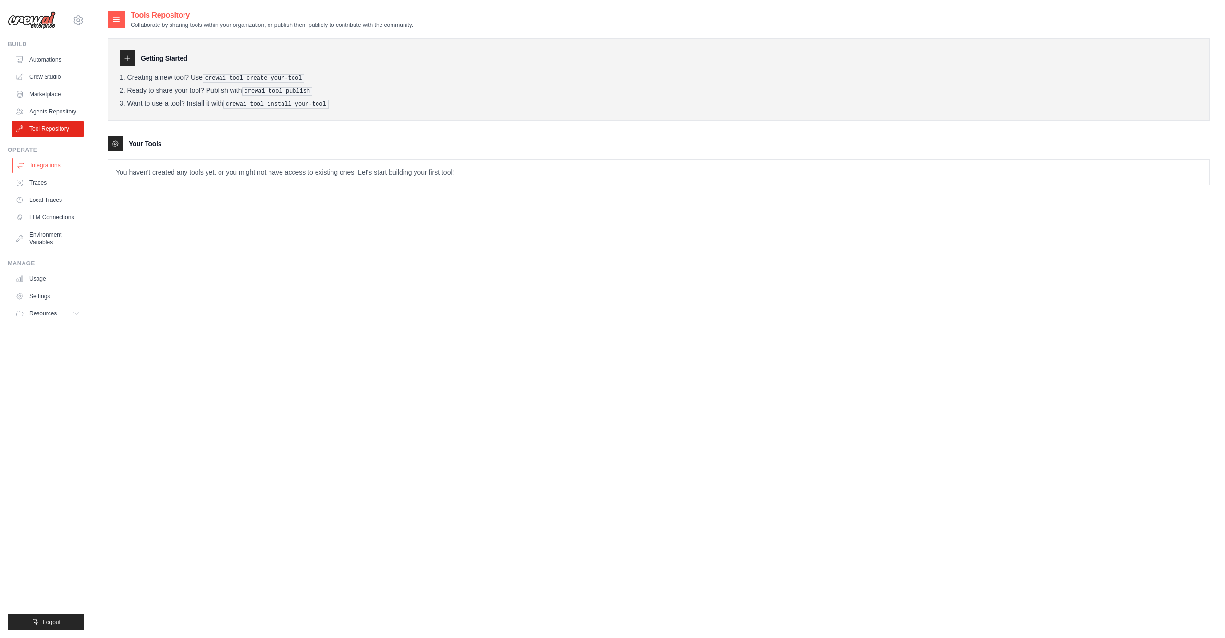
click at [49, 164] on link "Integrations" at bounding box center [48, 165] width 73 height 15
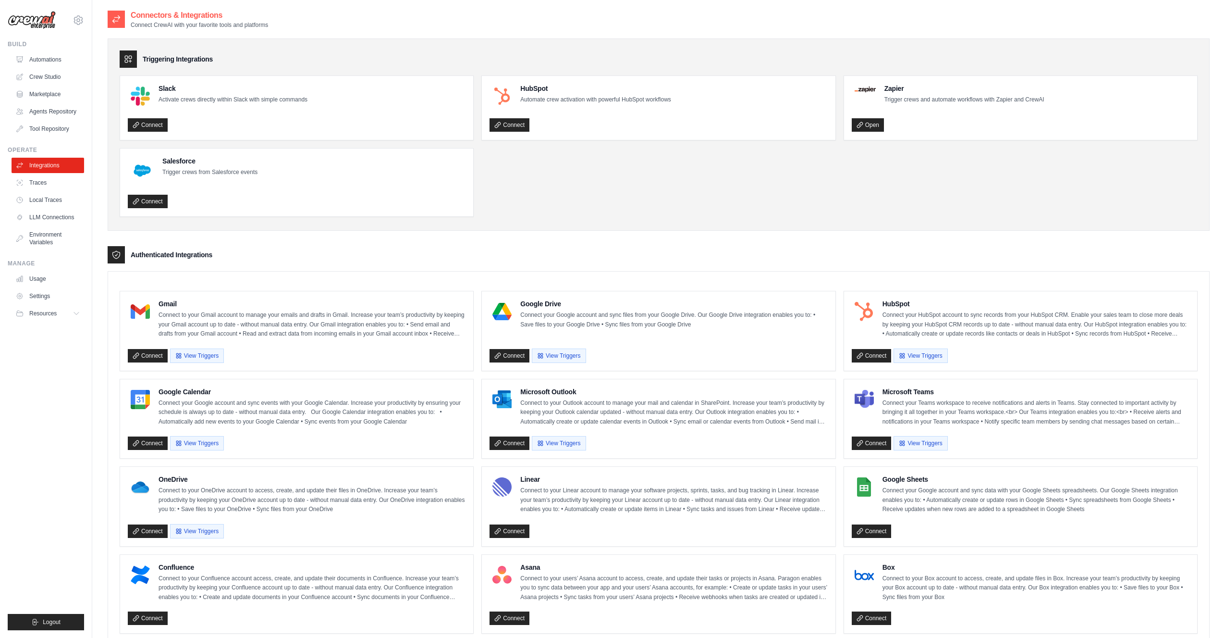
click at [481, 150] on ul "Slack Activate crews directly within Slack with simple commands Connect HubSpot…" at bounding box center [659, 145] width 1078 height 141
click at [481, 147] on ul "Slack Activate crews directly within Slack with simple commands Connect HubSpot…" at bounding box center [659, 145] width 1078 height 141
click at [485, 149] on ul "Slack Activate crews directly within Slack with simple commands Connect HubSpot…" at bounding box center [659, 145] width 1078 height 141
click at [481, 148] on ul "Slack Activate crews directly within Slack with simple commands Connect HubSpot…" at bounding box center [659, 145] width 1078 height 141
click at [43, 139] on ul "Build Automations Crew Studio Marketplace Agents Repository GitHub" at bounding box center [46, 335] width 76 height 590
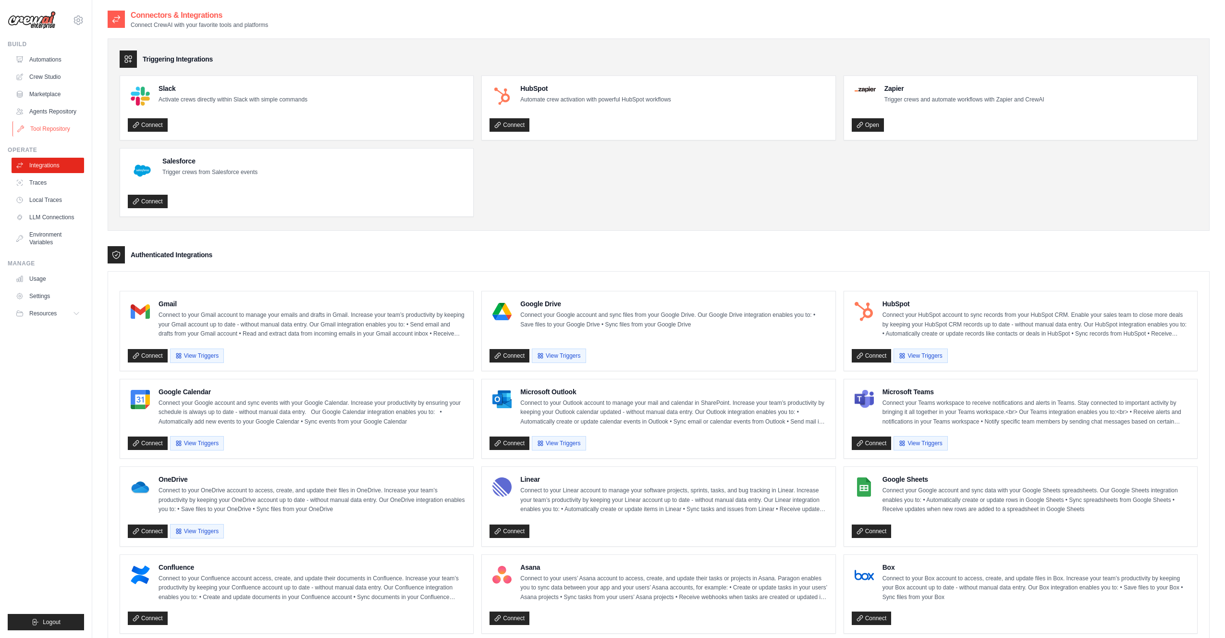
click at [45, 132] on link "Tool Repository" at bounding box center [48, 128] width 73 height 15
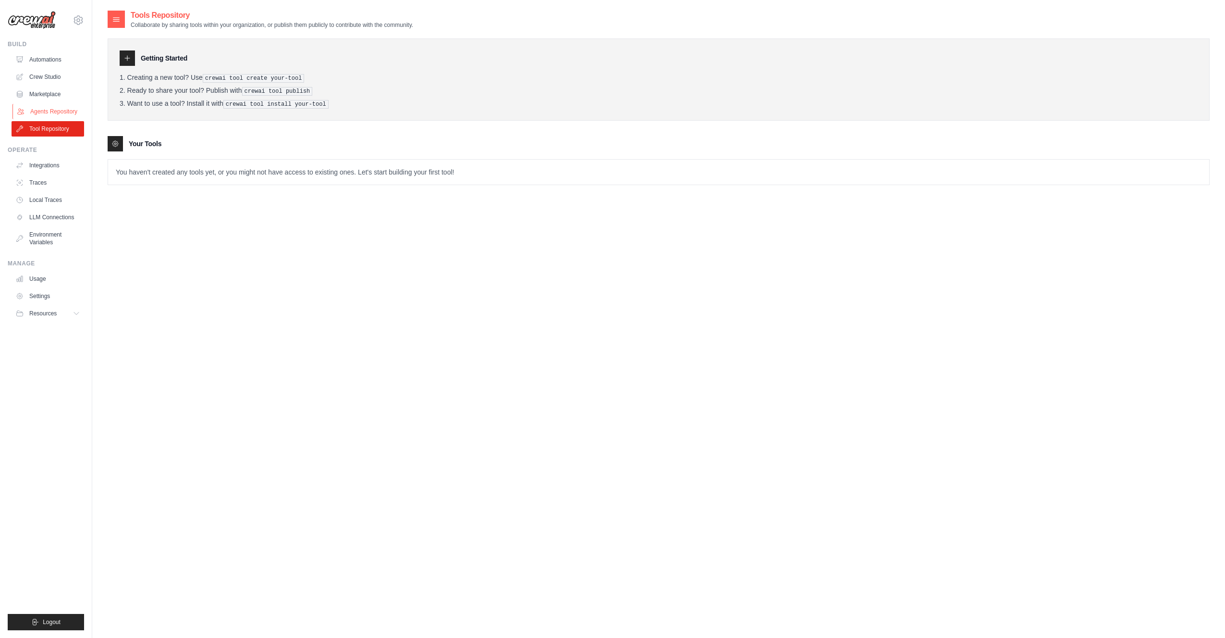
click at [45, 114] on link "Agents Repository" at bounding box center [48, 111] width 73 height 15
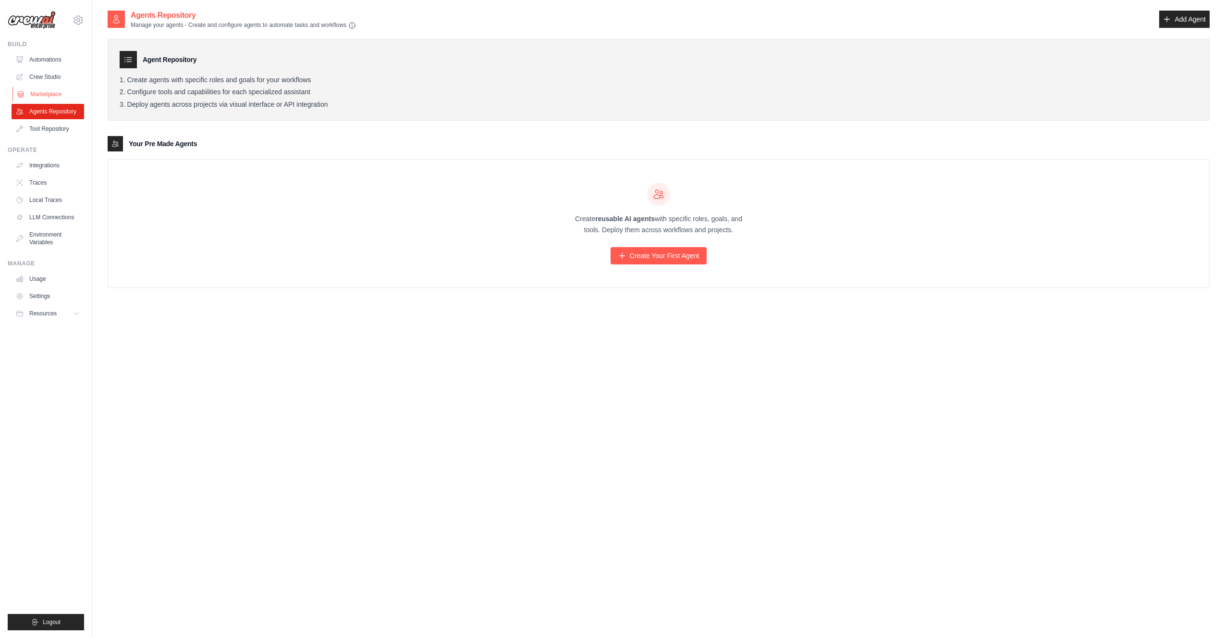
click at [38, 96] on link "Marketplace" at bounding box center [48, 93] width 73 height 15
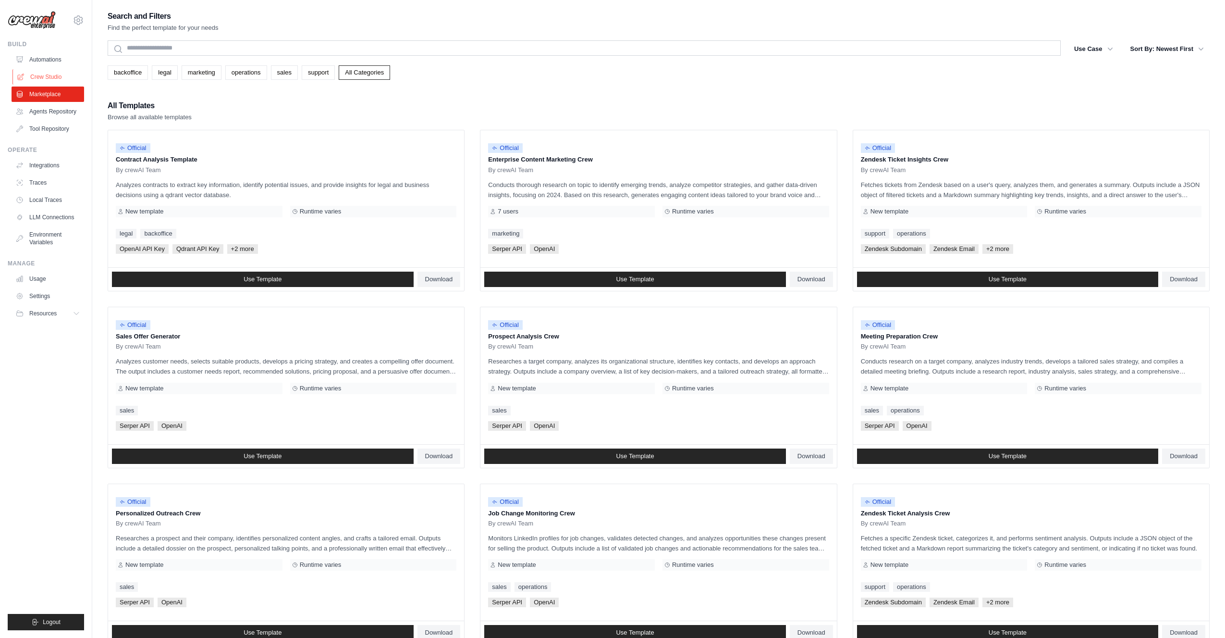
click at [38, 76] on link "Crew Studio" at bounding box center [48, 76] width 73 height 15
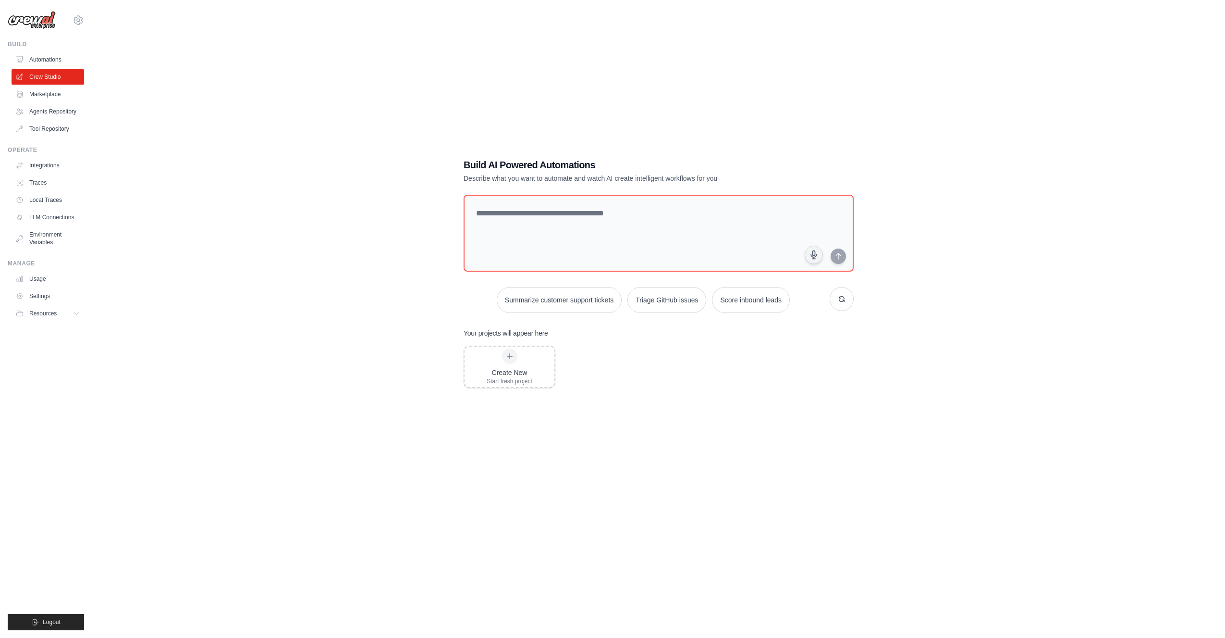
click at [41, 59] on link "Automations" at bounding box center [48, 59] width 73 height 15
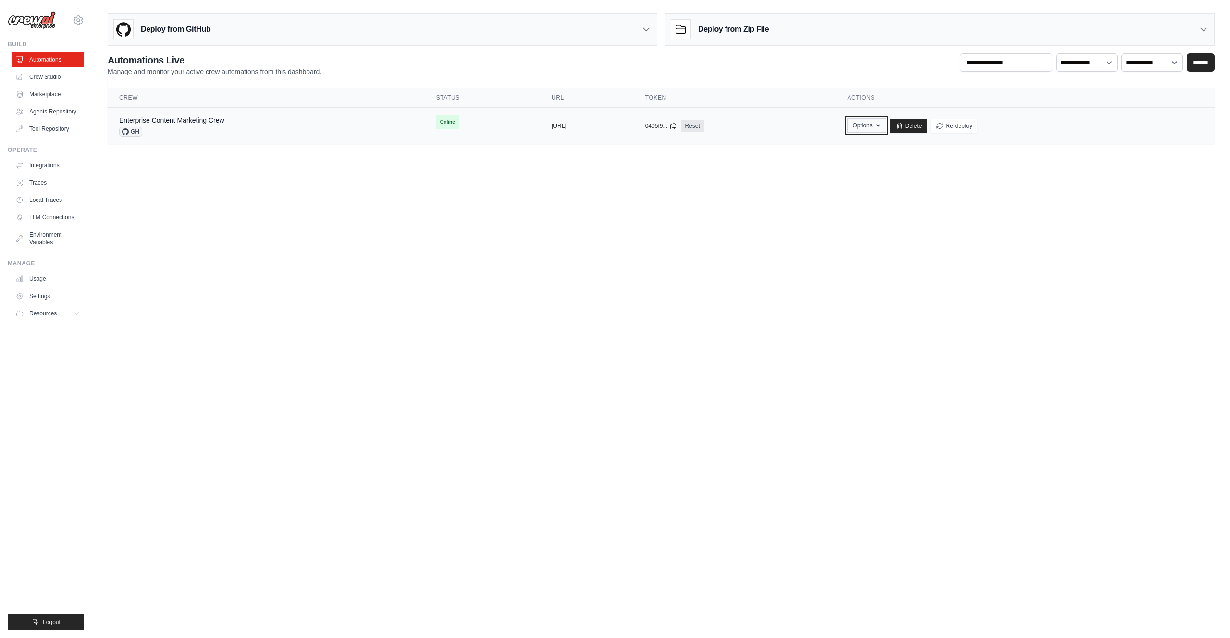
click at [886, 126] on button "Options" at bounding box center [866, 125] width 39 height 14
click at [886, 124] on button "Options" at bounding box center [866, 125] width 39 height 14
click at [719, 229] on body "[PERSON_NAME][EMAIL_ADDRESS][DOMAIN_NAME] Settings Build Automations" at bounding box center [615, 319] width 1230 height 638
click at [677, 125] on icon at bounding box center [673, 126] width 8 height 8
click at [435, 309] on body "[PERSON_NAME][EMAIL_ADDRESS][DOMAIN_NAME] Settings Build Automations" at bounding box center [615, 319] width 1230 height 638
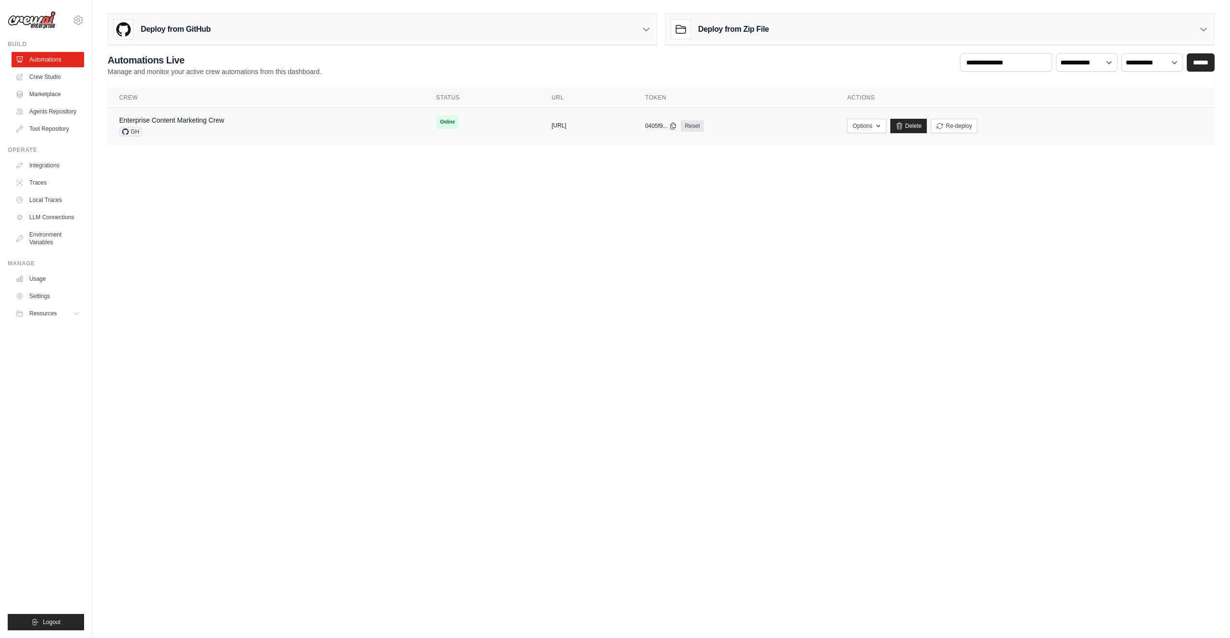
click at [552, 125] on button "[URL]" at bounding box center [559, 126] width 15 height 8
click at [151, 120] on link "Enterprise Content Marketing Crew" at bounding box center [171, 120] width 105 height 8
click at [808, 225] on body "[PERSON_NAME][EMAIL_ADDRESS][DOMAIN_NAME] Settings Build Automations" at bounding box center [615, 319] width 1230 height 638
click at [787, 71] on div "**********" at bounding box center [661, 64] width 1107 height 23
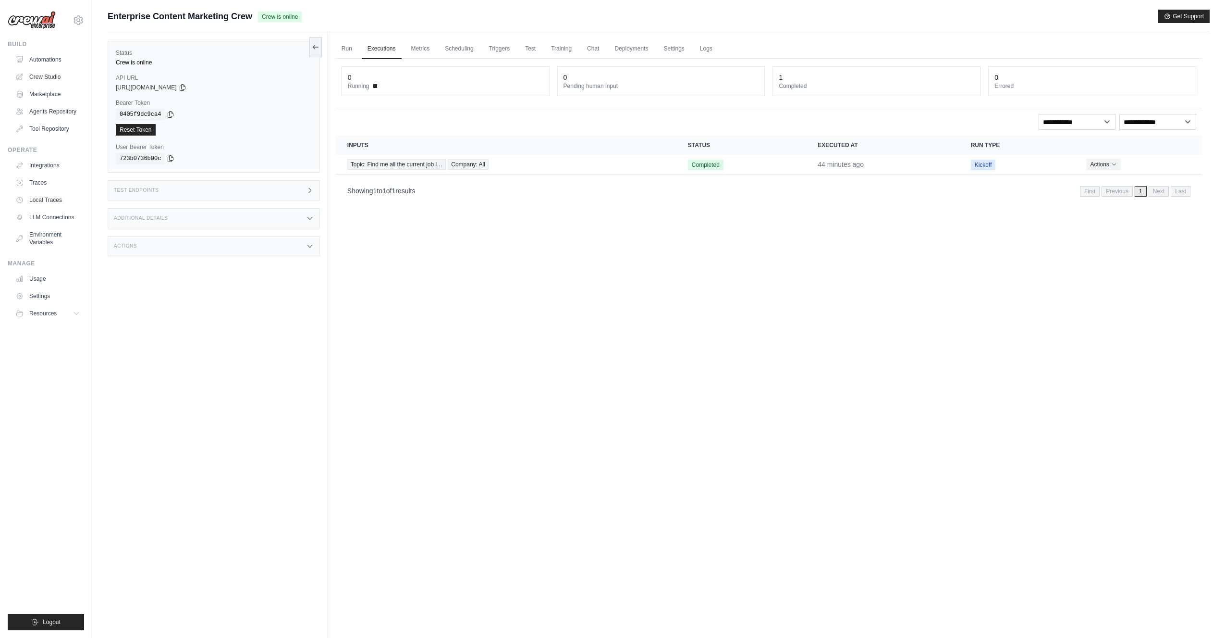
click at [283, 240] on div "Actions" at bounding box center [214, 246] width 212 height 20
click at [297, 217] on div "Additional Details" at bounding box center [214, 218] width 212 height 20
click at [294, 190] on div "Test Endpoints" at bounding box center [214, 190] width 212 height 20
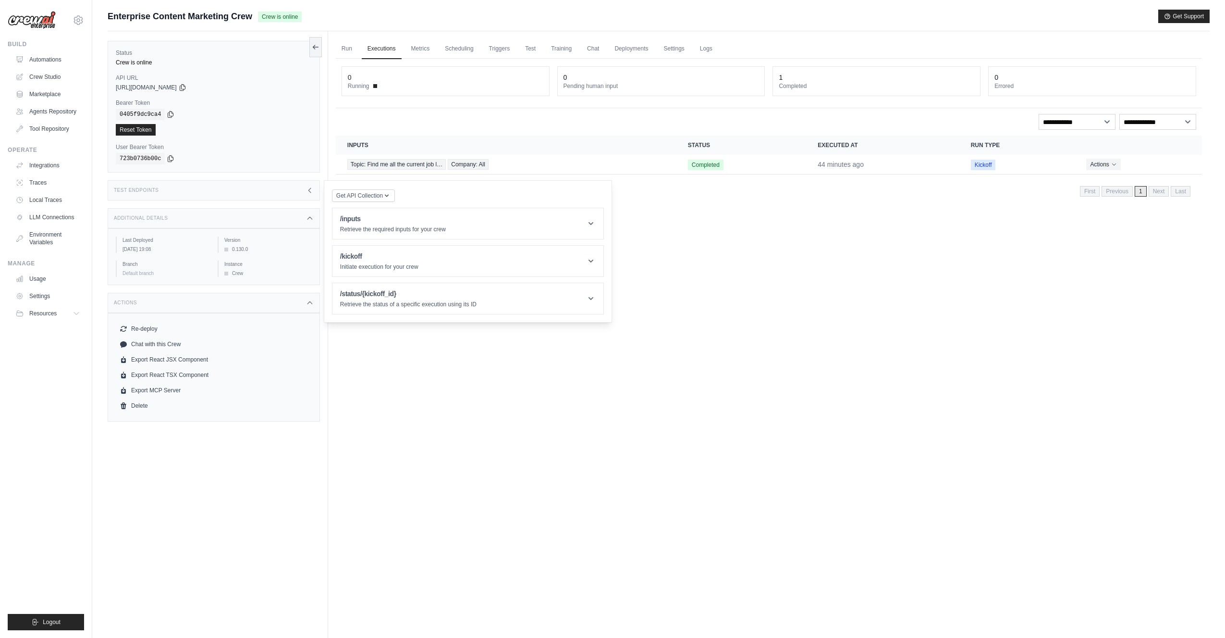
click at [277, 182] on div "Test Endpoints" at bounding box center [214, 190] width 212 height 20
click at [260, 185] on div "Test Endpoints" at bounding box center [214, 190] width 212 height 20
click at [391, 194] on button "Get API Collection" at bounding box center [363, 195] width 63 height 12
click at [385, 193] on icon "button" at bounding box center [387, 195] width 8 height 8
click at [587, 221] on icon at bounding box center [591, 224] width 10 height 10
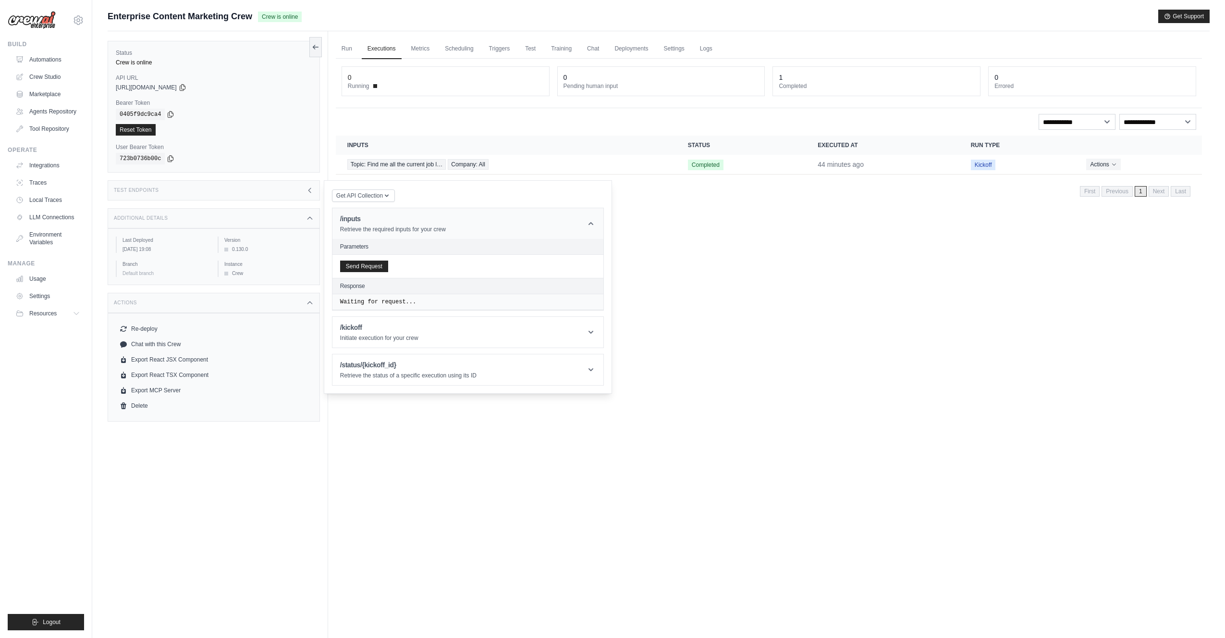
click at [587, 220] on icon at bounding box center [591, 224] width 10 height 10
click at [583, 251] on header "/kickoff Initiate execution for your crew" at bounding box center [467, 261] width 271 height 31
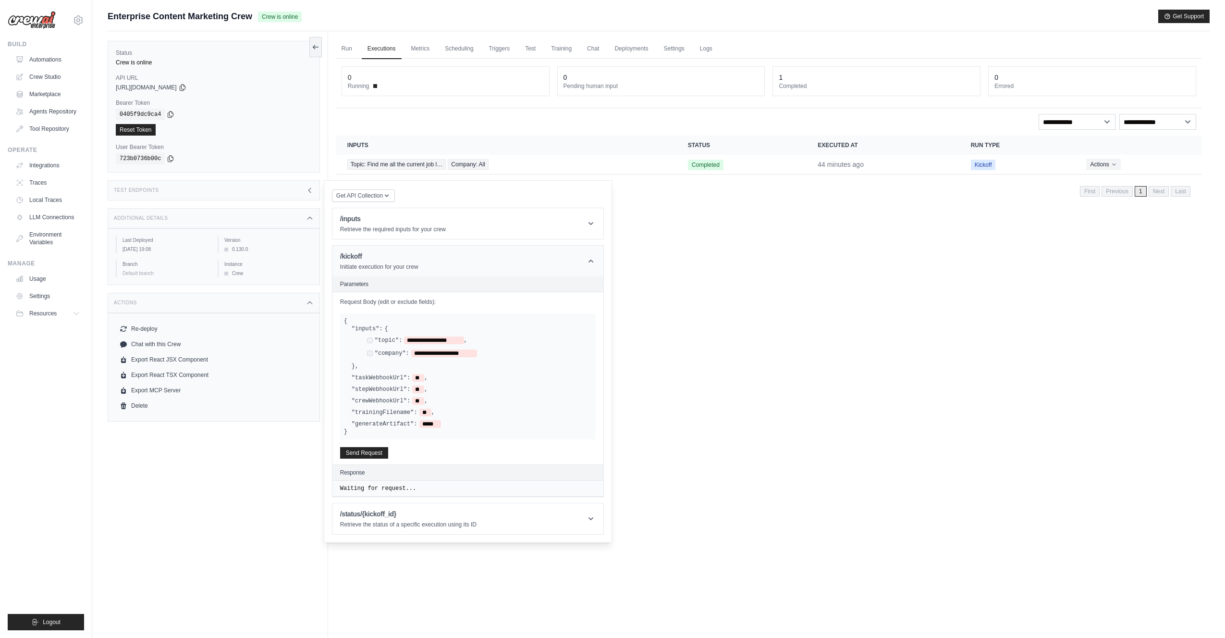
click at [575, 256] on header "/kickoff Initiate execution for your crew" at bounding box center [467, 261] width 271 height 31
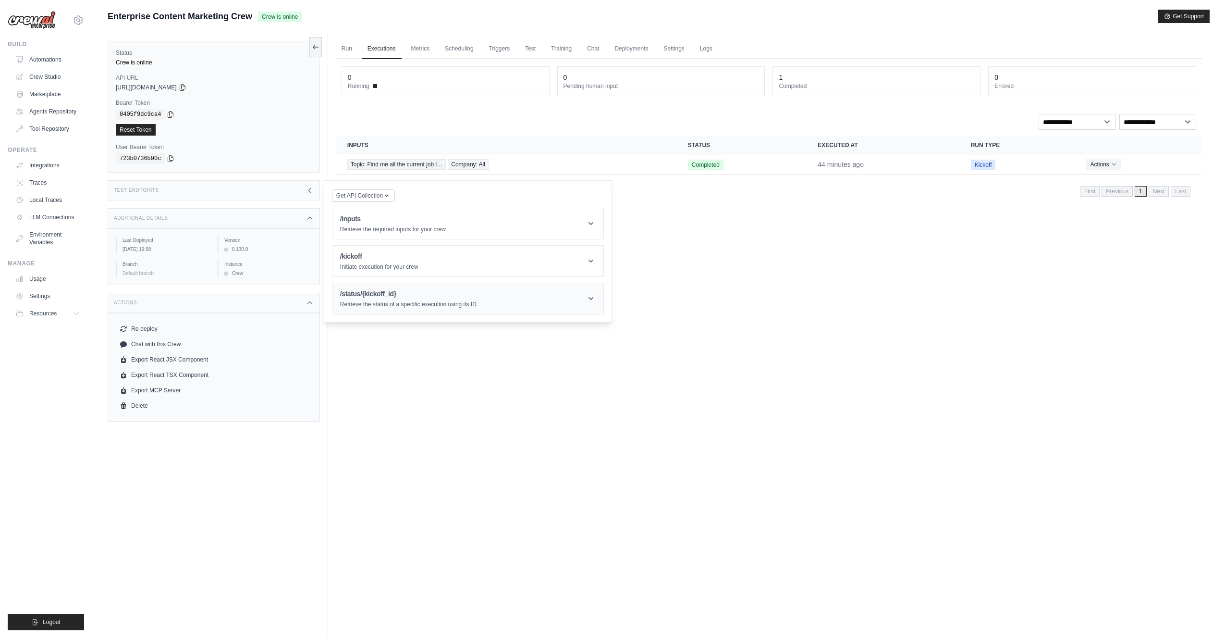
click at [562, 308] on header "/status/{kickoff_id} Retrieve the status of a specific execution using its ID" at bounding box center [467, 298] width 271 height 31
click at [561, 302] on header "/status/{kickoff_id} Retrieve the status of a specific execution using its ID" at bounding box center [467, 298] width 271 height 31
click at [771, 311] on div "Run Executions Metrics Scheduling Triggers Test Training Chat Deployments Setti…" at bounding box center [769, 350] width 882 height 638
click at [972, 257] on div "Run Executions Metrics Scheduling Triggers Test Training Chat Deployments Setti…" at bounding box center [769, 350] width 882 height 638
click at [1110, 160] on button "Actions" at bounding box center [1103, 164] width 34 height 12
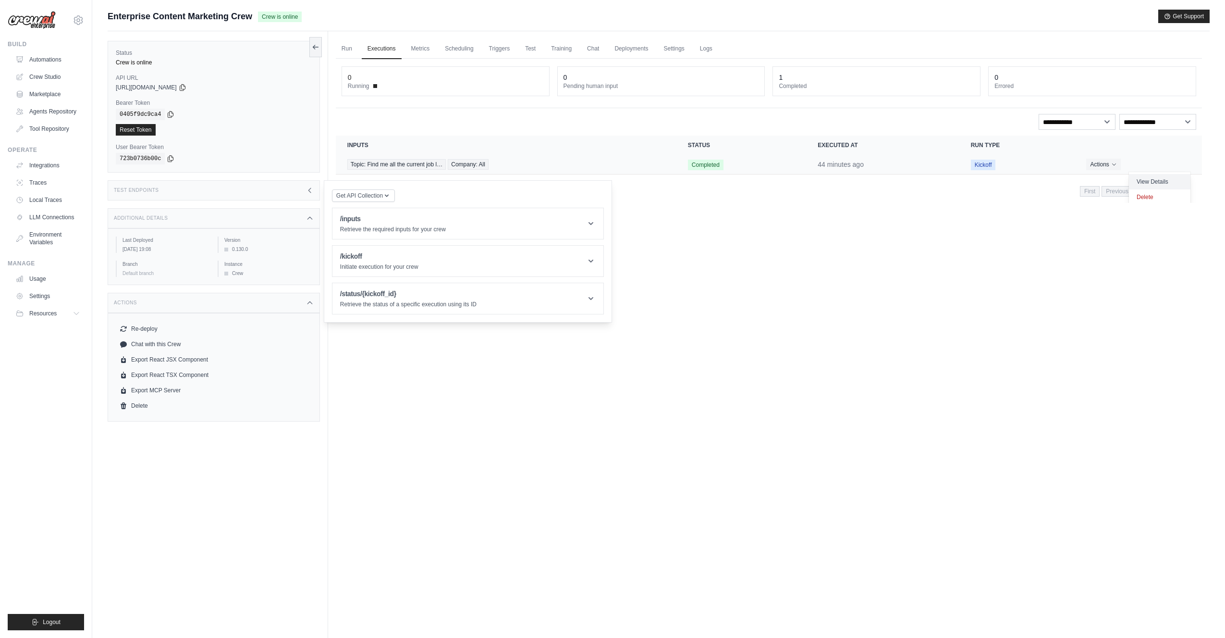
click at [1133, 180] on link "View Details" at bounding box center [1160, 181] width 62 height 15
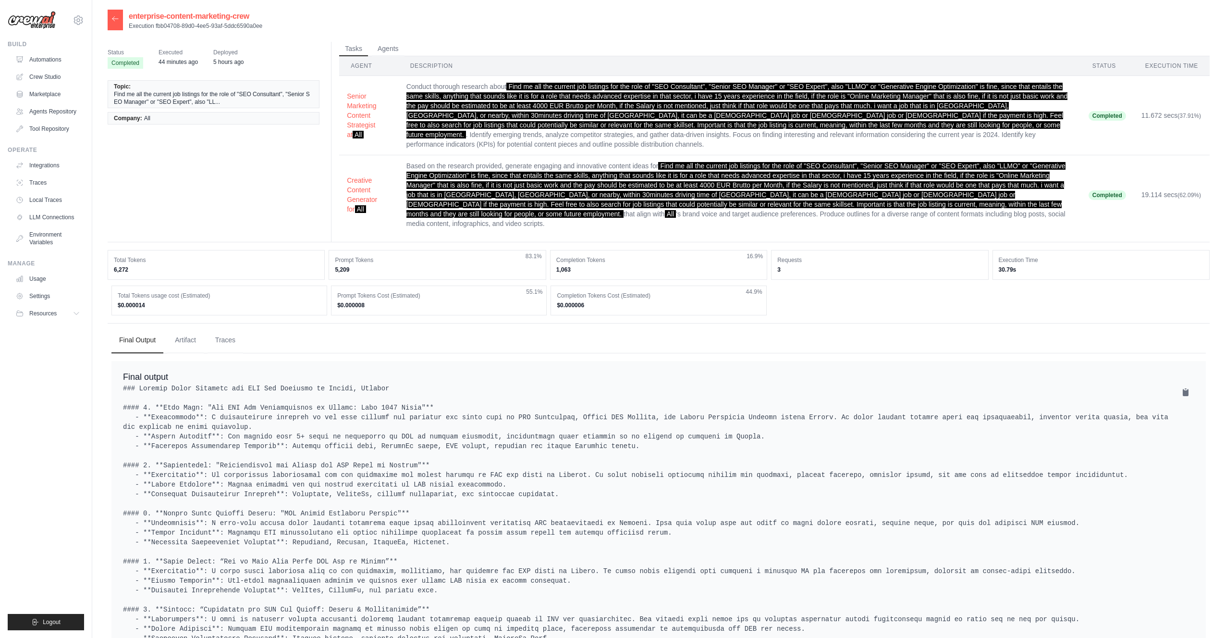
click at [772, 285] on div "Total Tokens usage cost (Estimated) $0.000014 Prompt Tokens Cost (Estimated) $0…" at bounding box center [658, 300] width 1095 height 30
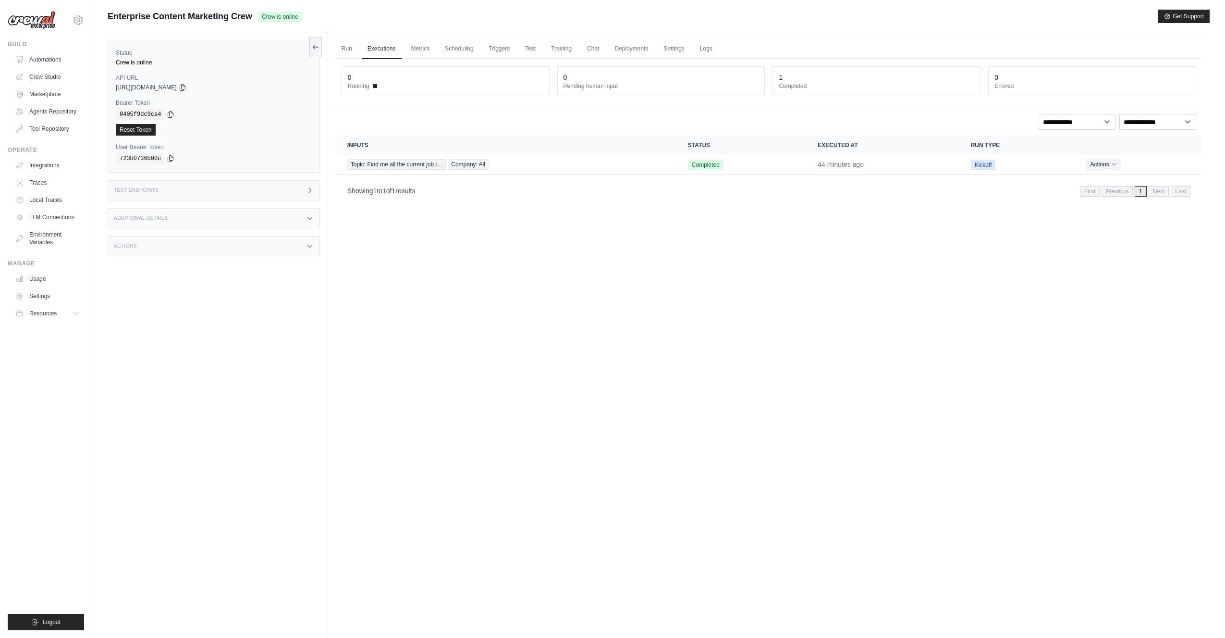
click at [771, 294] on div "Run Executions Metrics Scheduling Triggers Test Training Chat Deployments Setti…" at bounding box center [769, 350] width 882 height 638
click at [419, 49] on link "Metrics" at bounding box center [421, 49] width 30 height 20
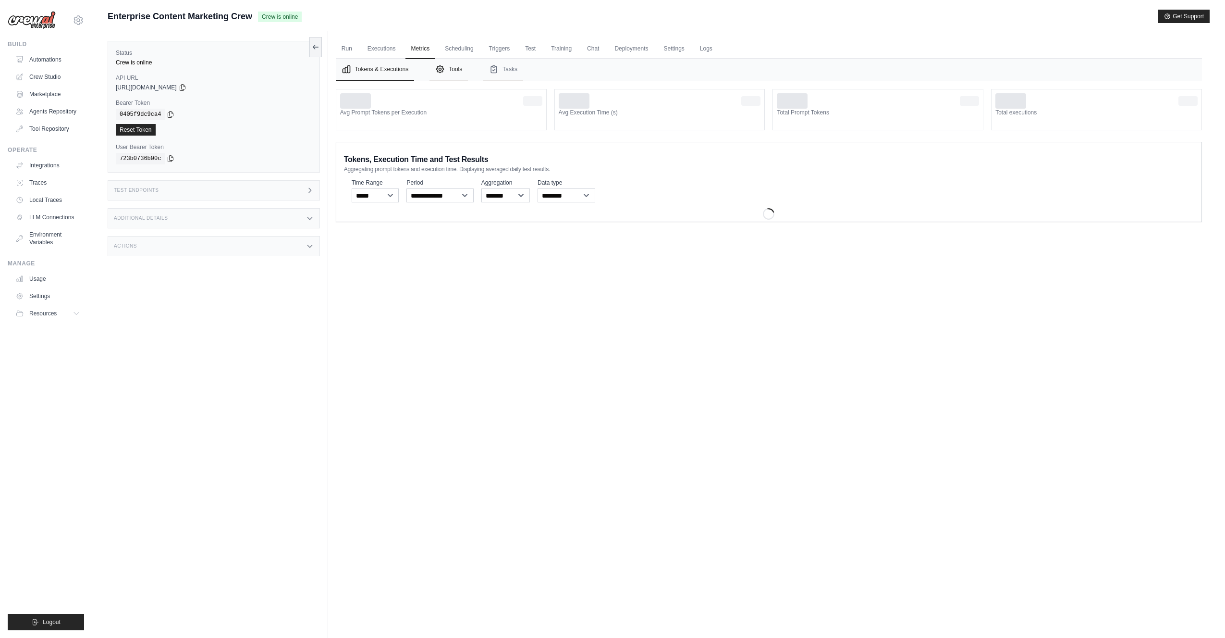
click at [447, 70] on button "Tools" at bounding box center [449, 70] width 38 height 22
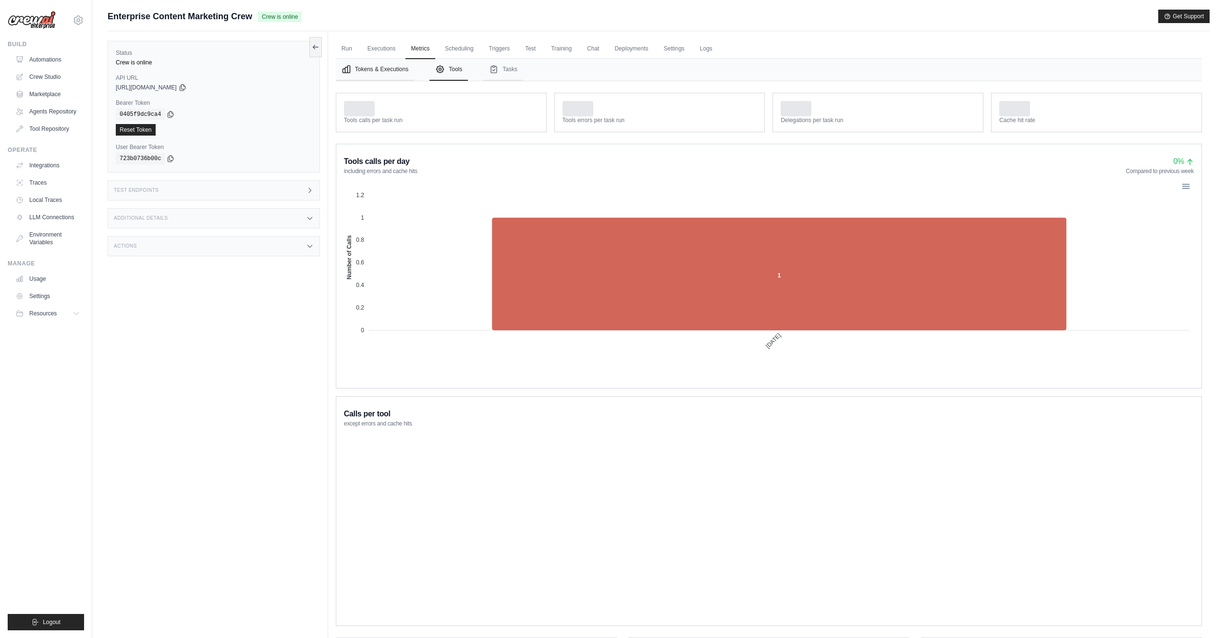
click at [376, 71] on button "Tokens & Executions" at bounding box center [375, 70] width 78 height 22
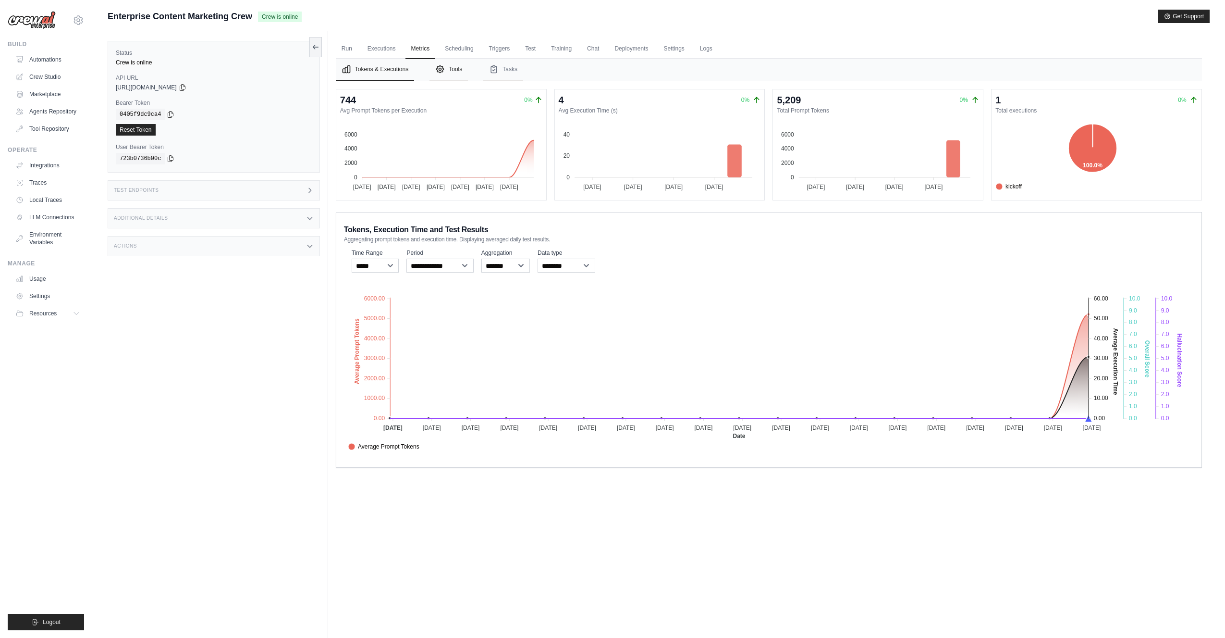
click at [451, 62] on button "Tools" at bounding box center [449, 70] width 38 height 22
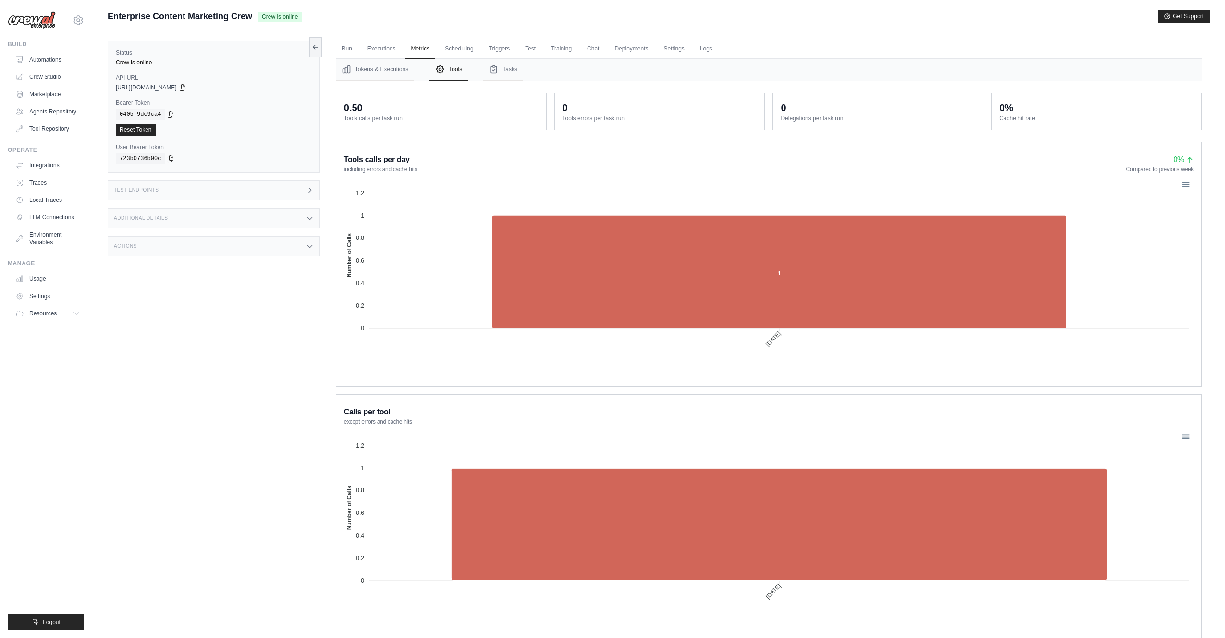
click at [1185, 184] on div at bounding box center [1185, 184] width 8 height 8
click at [515, 70] on button "Tasks" at bounding box center [503, 70] width 40 height 22
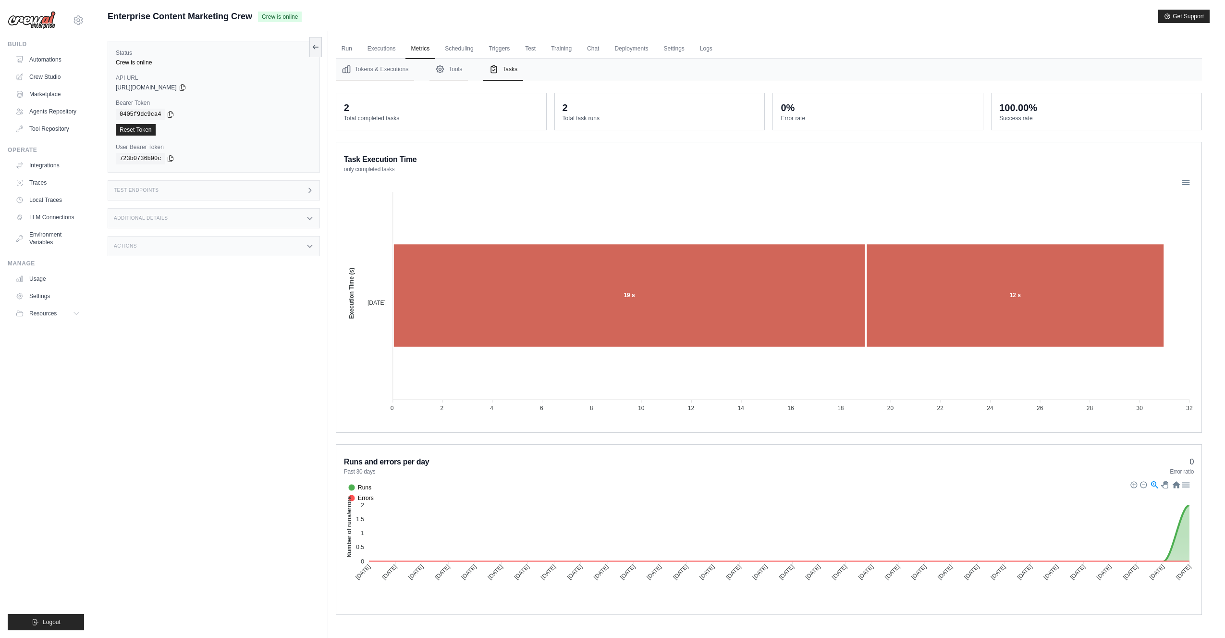
click at [617, 70] on nav "Tokens & Executions Tools Tasks" at bounding box center [769, 70] width 866 height 22
click at [686, 106] on div "2" at bounding box center [660, 107] width 195 height 13
click at [624, 68] on nav "Tokens & Executions Tools Tasks" at bounding box center [769, 70] width 866 height 22
click at [390, 119] on dt "Total completed tasks" at bounding box center [441, 118] width 195 height 8
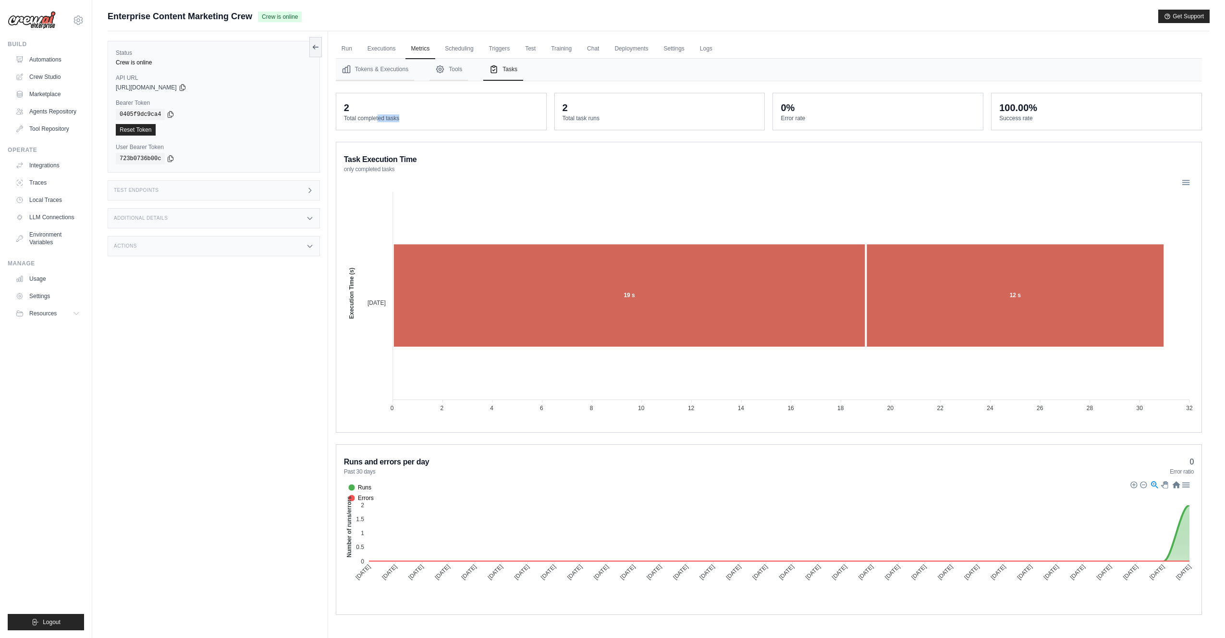
click at [390, 119] on dt "Total completed tasks" at bounding box center [441, 118] width 195 height 8
click at [397, 120] on dt "Total completed tasks" at bounding box center [441, 118] width 195 height 8
click at [678, 77] on nav "Tokens & Executions Tools Tasks" at bounding box center [769, 70] width 866 height 22
click at [455, 48] on link "Scheduling" at bounding box center [459, 49] width 40 height 20
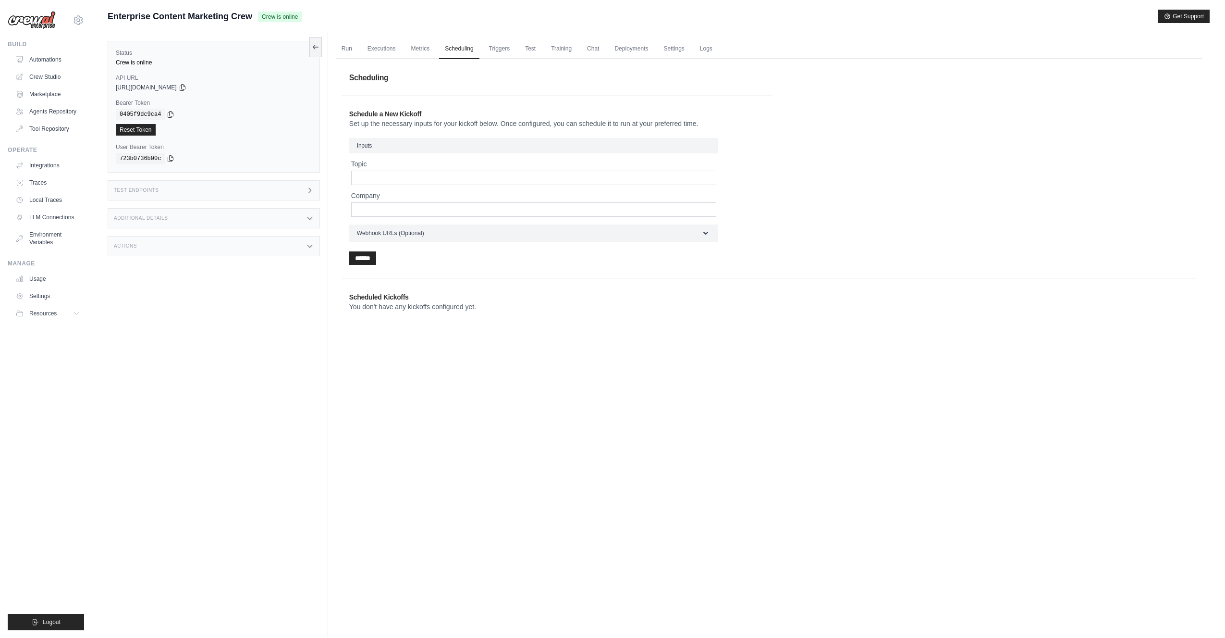
click at [589, 243] on form "Inputs Topic Company Webhook URLs (Optional) Step Webhook URL Task Webhook URL …" at bounding box center [533, 201] width 369 height 127
click at [590, 230] on button "Webhook URLs (Optional)" at bounding box center [533, 232] width 369 height 17
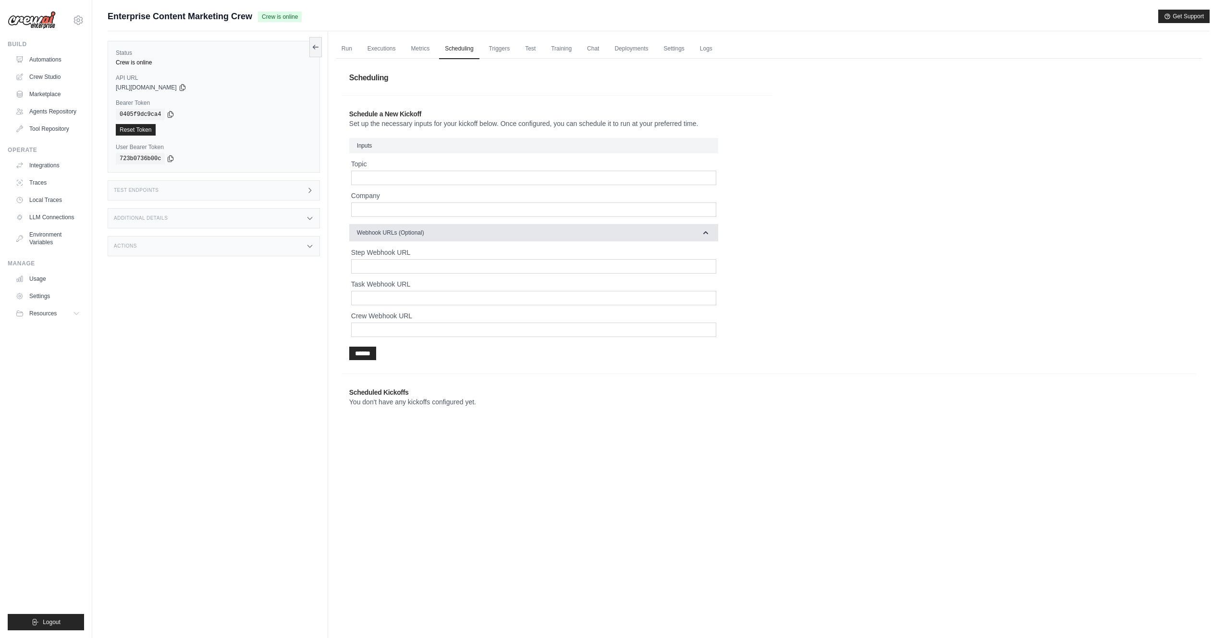
click at [590, 230] on button "Webhook URLs (Optional)" at bounding box center [533, 232] width 369 height 17
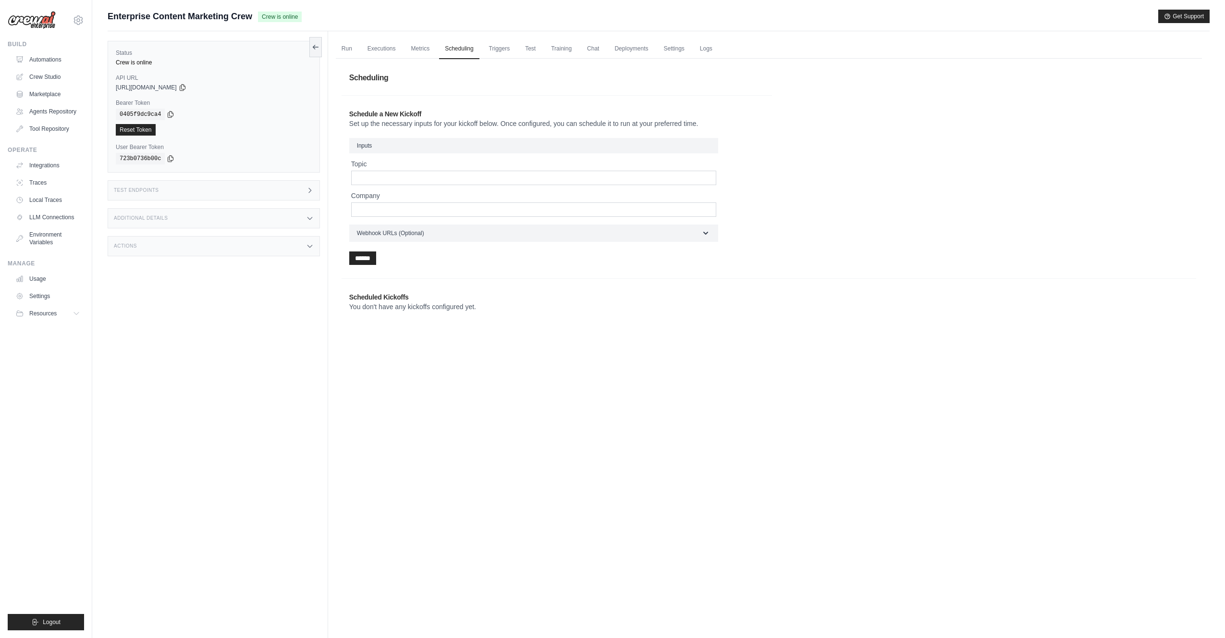
click at [878, 193] on div "Scheduling Schedule a New Kickoff Set up the necessary inputs for your kickoff …" at bounding box center [769, 194] width 855 height 260
click at [494, 49] on link "Triggers" at bounding box center [499, 49] width 33 height 20
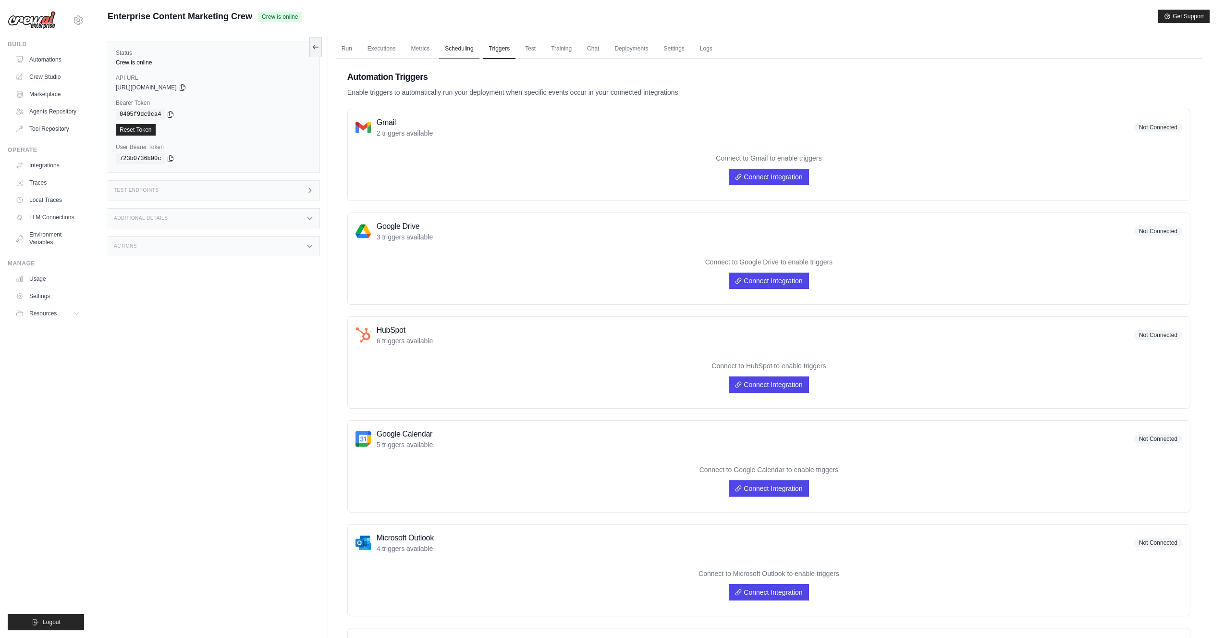
click at [459, 49] on link "Scheduling" at bounding box center [459, 49] width 40 height 20
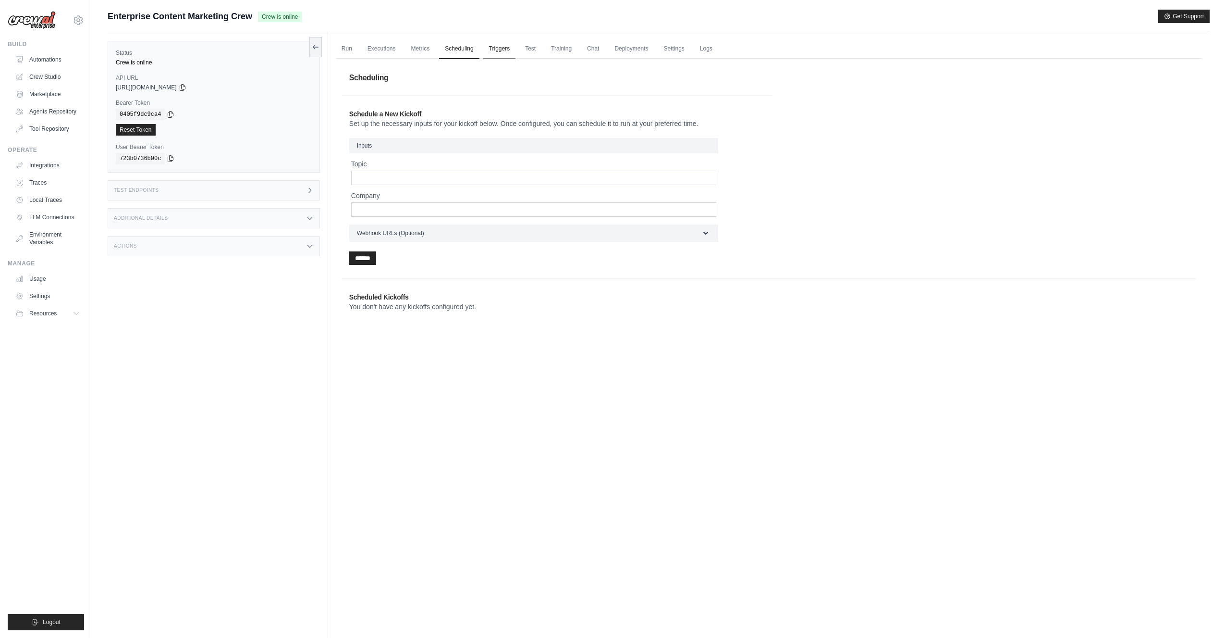
click at [496, 50] on link "Triggers" at bounding box center [499, 49] width 33 height 20
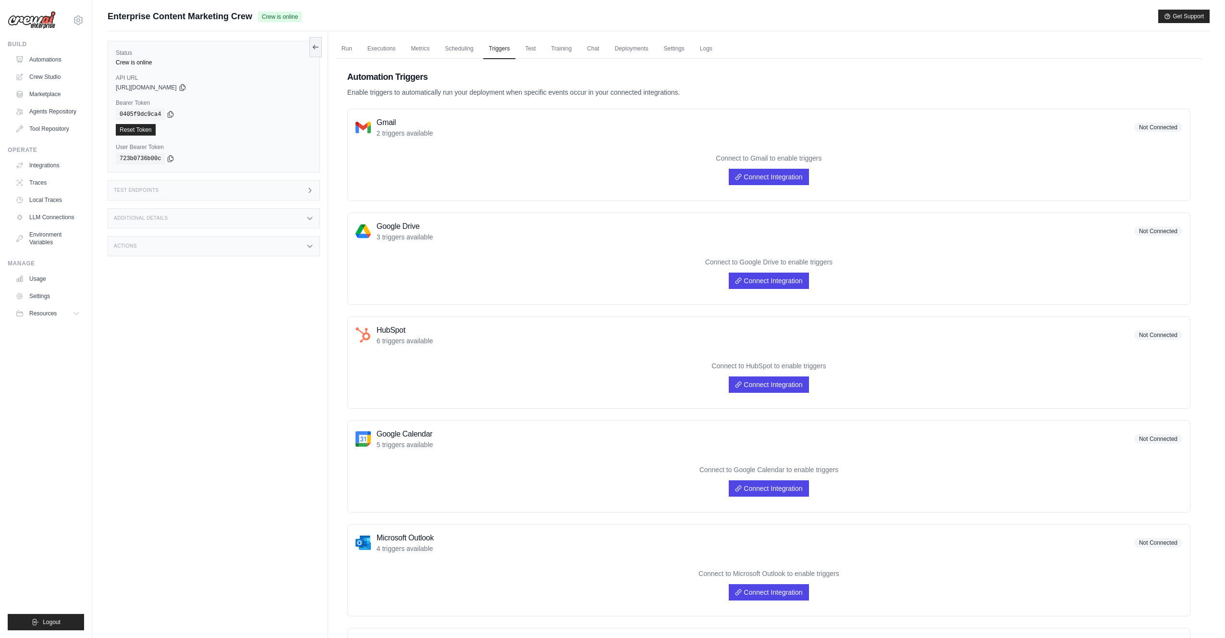
click at [404, 136] on p "2 triggers available" at bounding box center [405, 133] width 57 height 10
click at [528, 50] on link "Test" at bounding box center [530, 49] width 22 height 20
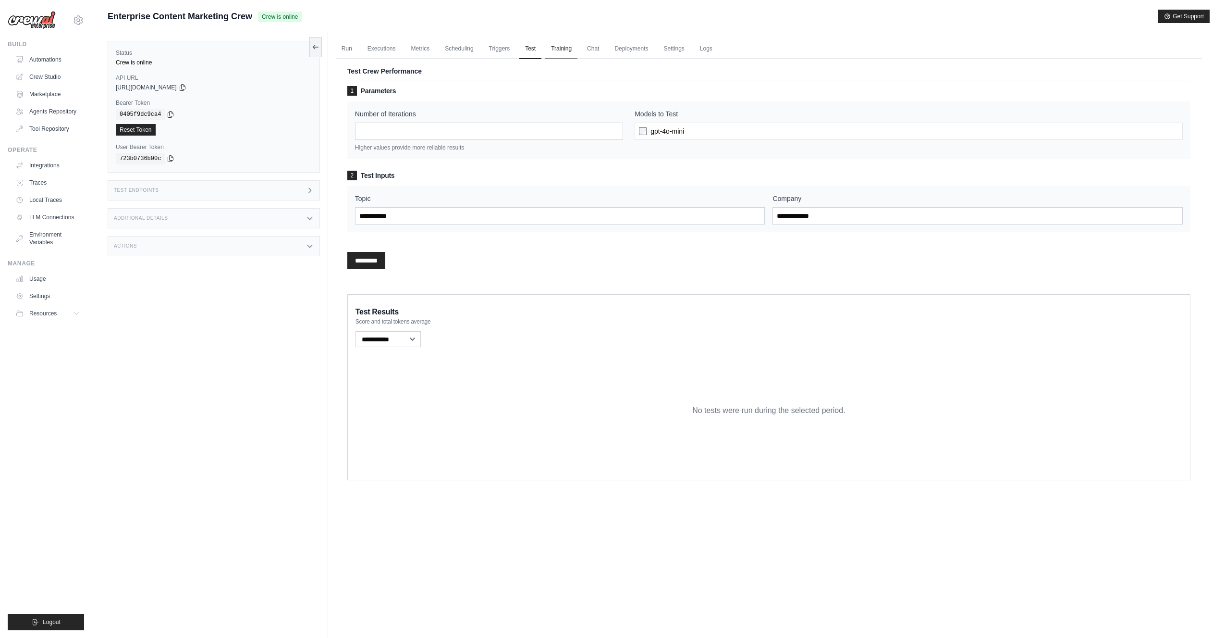
click at [566, 49] on link "Training" at bounding box center [561, 49] width 32 height 20
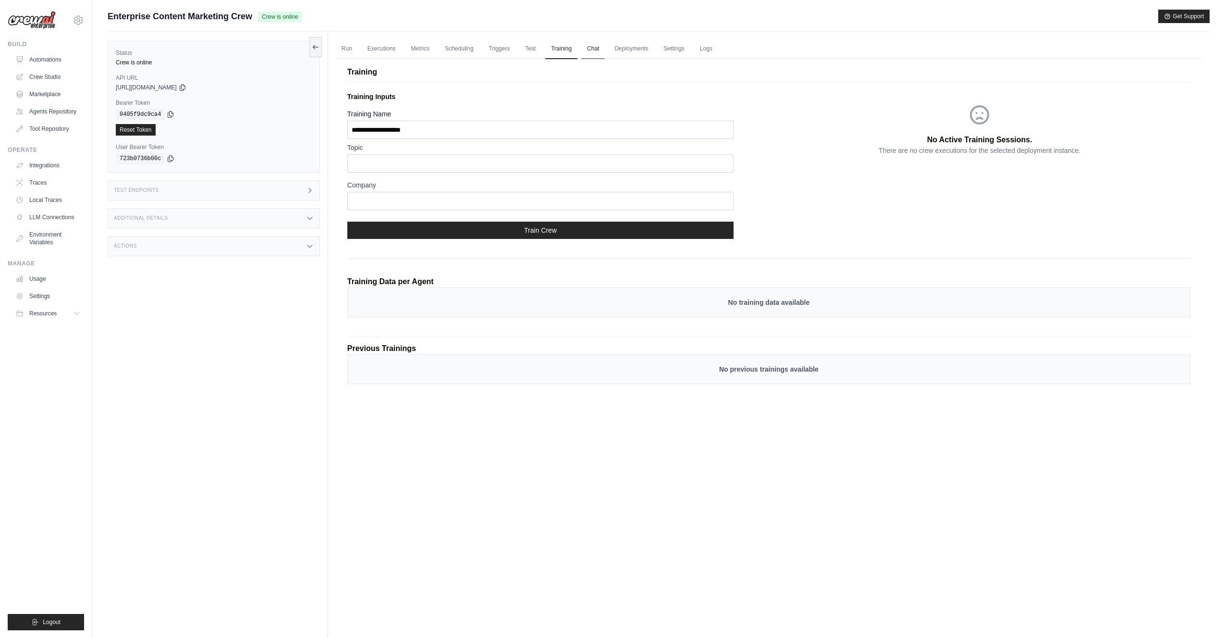
click at [597, 49] on link "Chat" at bounding box center [593, 49] width 24 height 20
click at [856, 111] on div "No Active Training Sessions. There are no crew executions for the selected depl…" at bounding box center [980, 129] width 422 height 83
click at [582, 46] on link "Chat" at bounding box center [593, 49] width 24 height 20
click at [632, 47] on link "Deployments" at bounding box center [631, 49] width 45 height 20
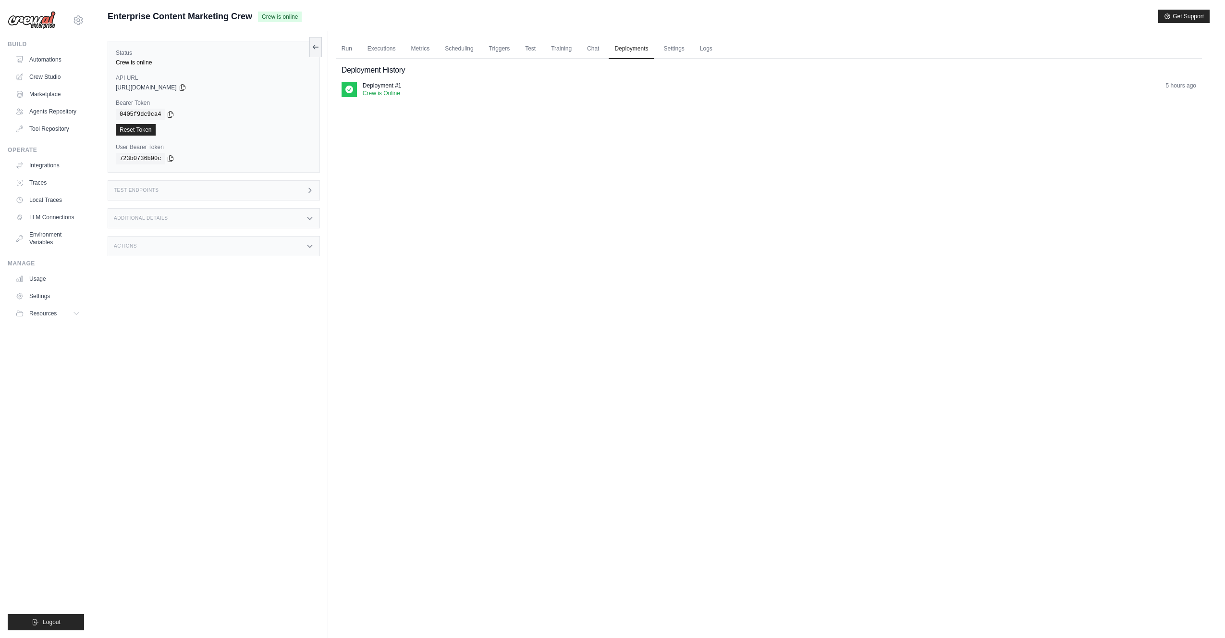
click at [391, 92] on p "Crew is Online" at bounding box center [382, 93] width 39 height 8
drag, startPoint x: 1194, startPoint y: 94, endPoint x: 861, endPoint y: 58, distance: 335.9
click at [1191, 94] on div "5 hours ago" at bounding box center [1181, 89] width 30 height 15
click at [673, 45] on link "Settings" at bounding box center [674, 49] width 32 height 20
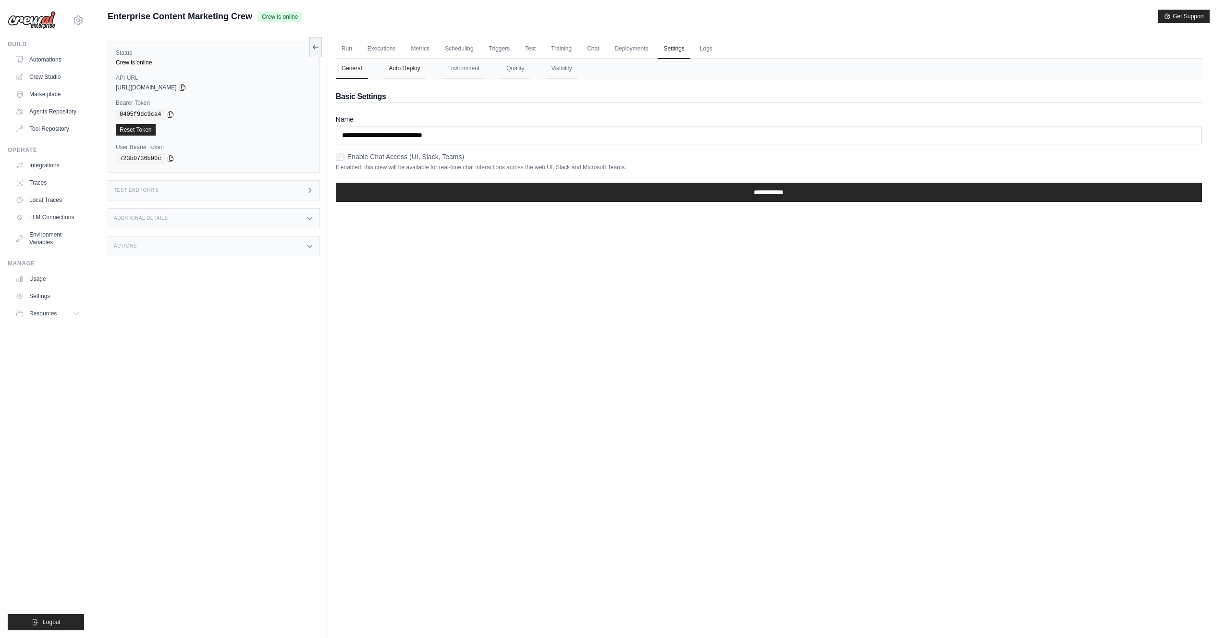
click at [400, 69] on button "Auto Deploy" at bounding box center [404, 69] width 43 height 20
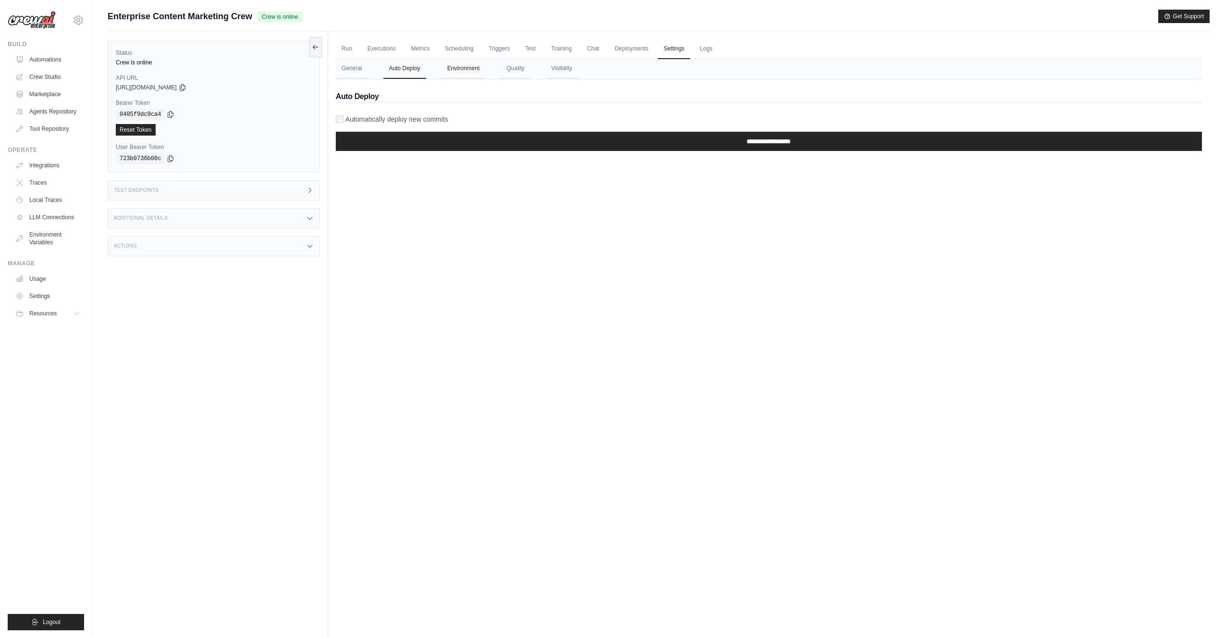
click at [463, 67] on button "Environment" at bounding box center [464, 69] width 44 height 20
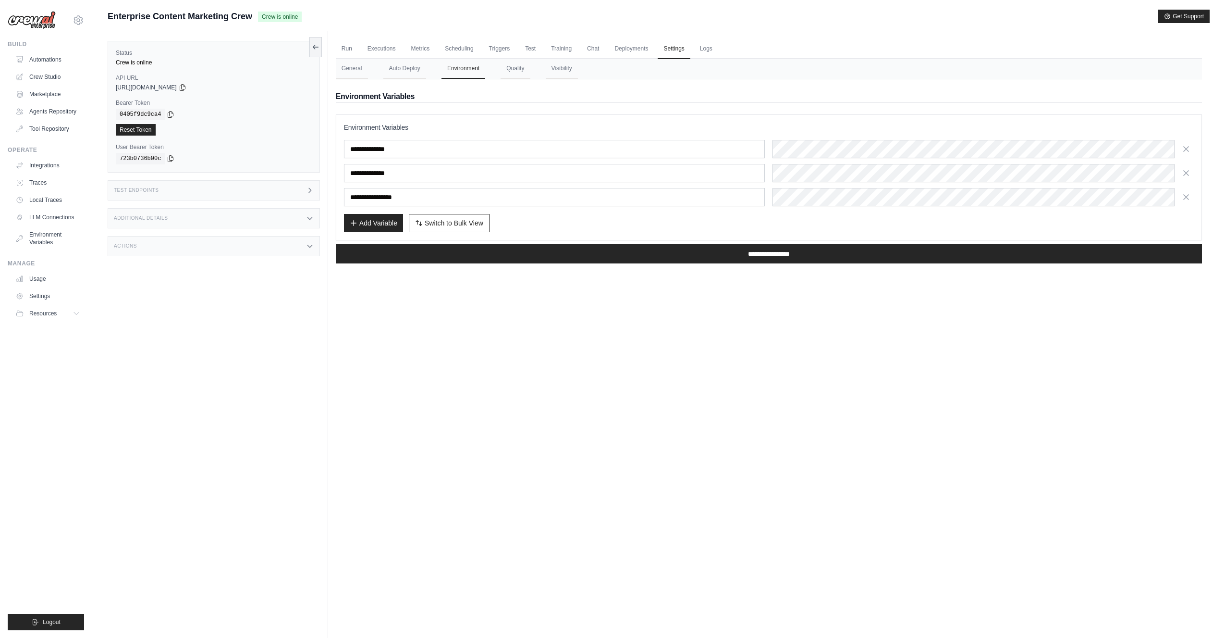
click at [845, 226] on div "Add Variable Switch to Bulk View Switch to Table View" at bounding box center [769, 223] width 850 height 18
click at [367, 225] on button "Add Variable" at bounding box center [373, 222] width 59 height 18
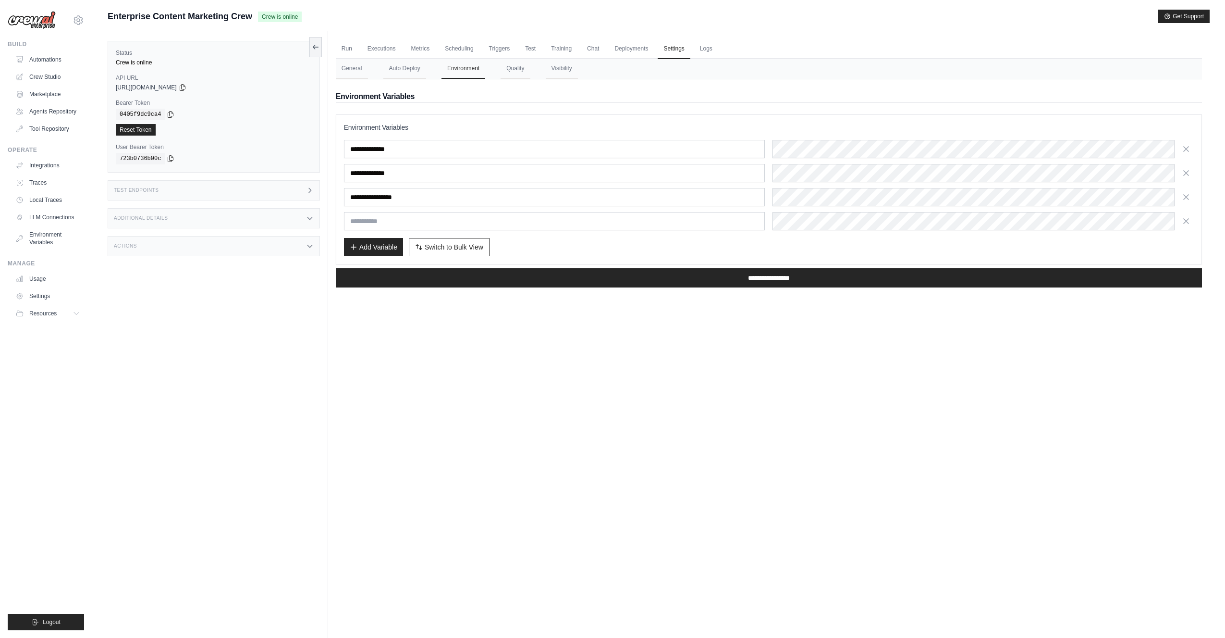
drag, startPoint x: 1189, startPoint y: 219, endPoint x: 1183, endPoint y: 219, distance: 5.8
click at [1188, 219] on icon "button" at bounding box center [1187, 221] width 10 height 10
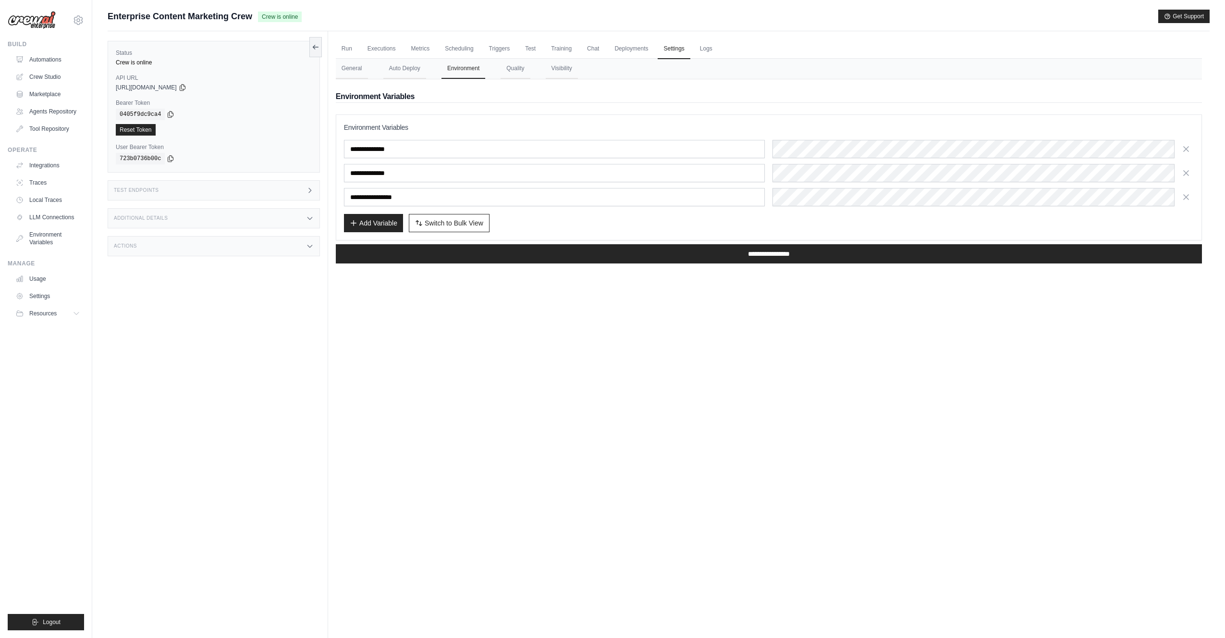
click at [774, 220] on div "Add Variable Switch to Bulk View Switch to Table View" at bounding box center [769, 223] width 850 height 18
click at [706, 51] on link "Logs" at bounding box center [706, 49] width 24 height 20
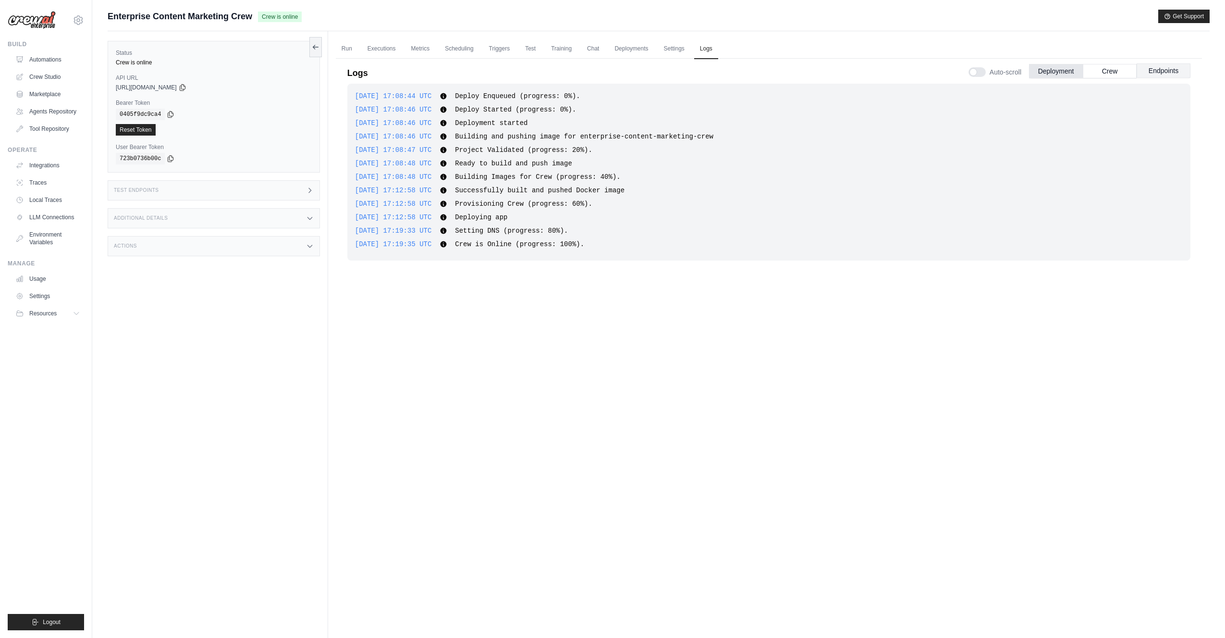
drag, startPoint x: 1113, startPoint y: 73, endPoint x: 1164, endPoint y: 67, distance: 50.8
click at [1112, 73] on button "Crew" at bounding box center [1110, 71] width 54 height 14
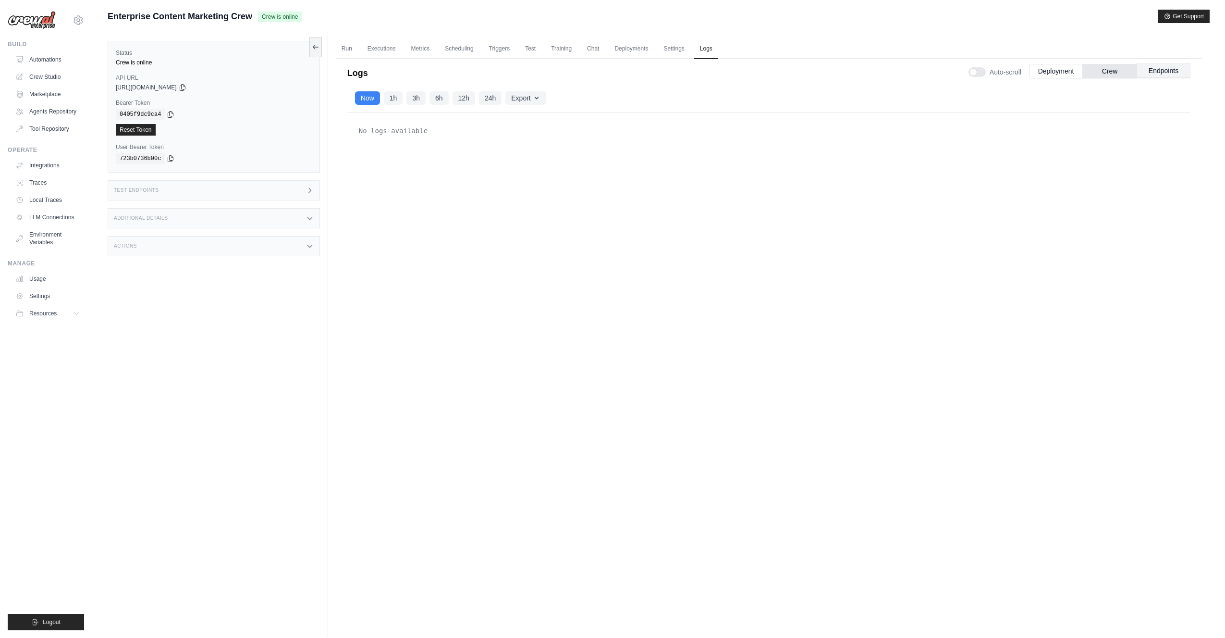
click at [1172, 73] on button "Endpoints" at bounding box center [1164, 70] width 54 height 14
click at [1060, 72] on button "Deployment" at bounding box center [1056, 70] width 54 height 14
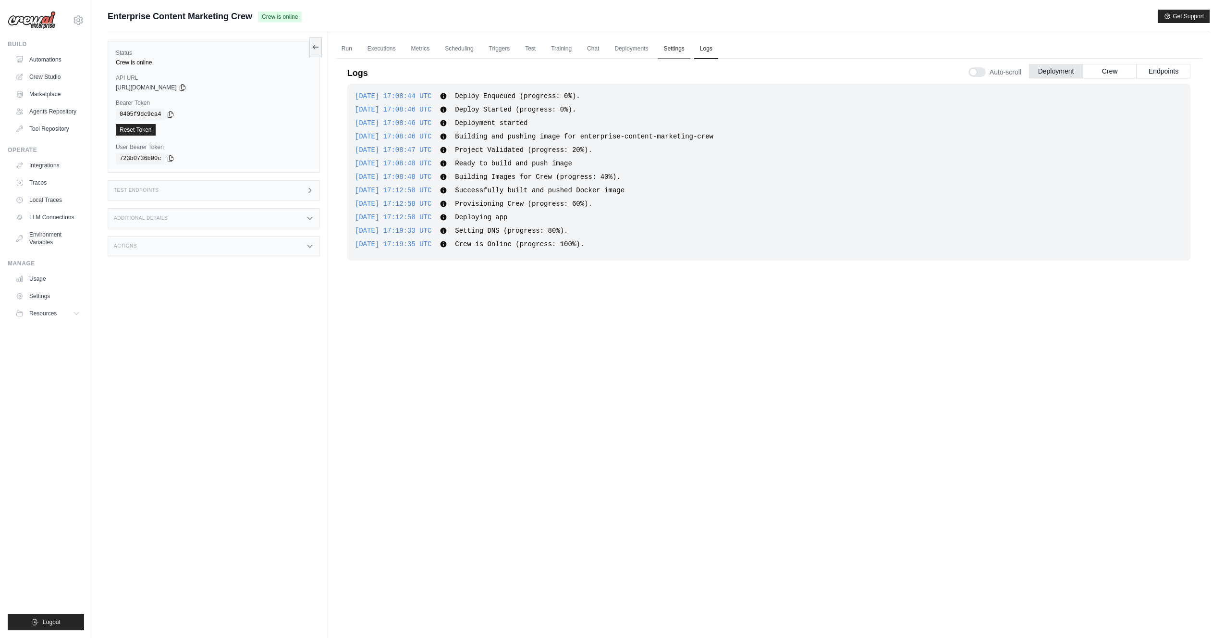
click at [673, 46] on link "Settings" at bounding box center [674, 49] width 32 height 20
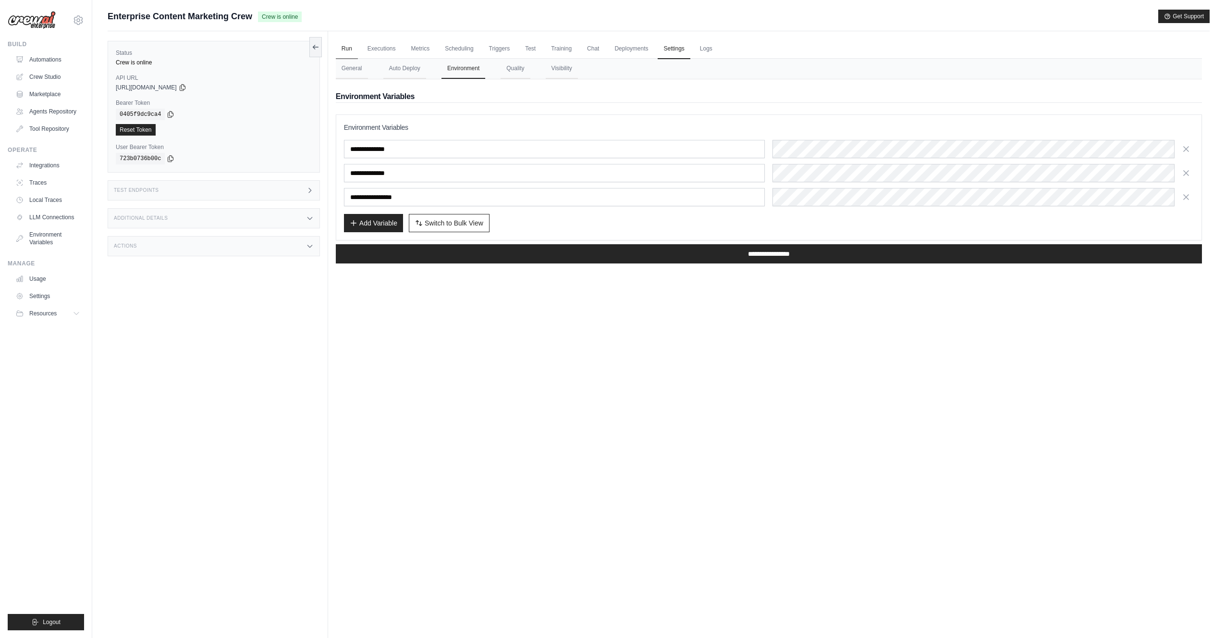
click at [345, 48] on link "Run" at bounding box center [347, 49] width 22 height 20
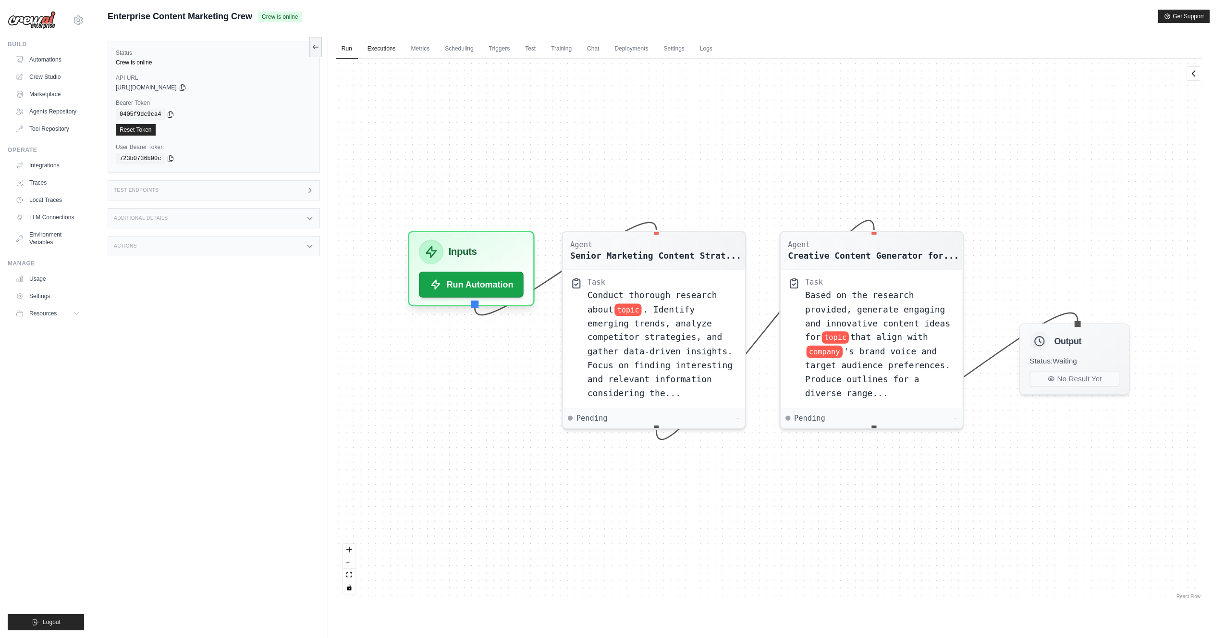
click at [380, 47] on link "Executions" at bounding box center [382, 49] width 40 height 20
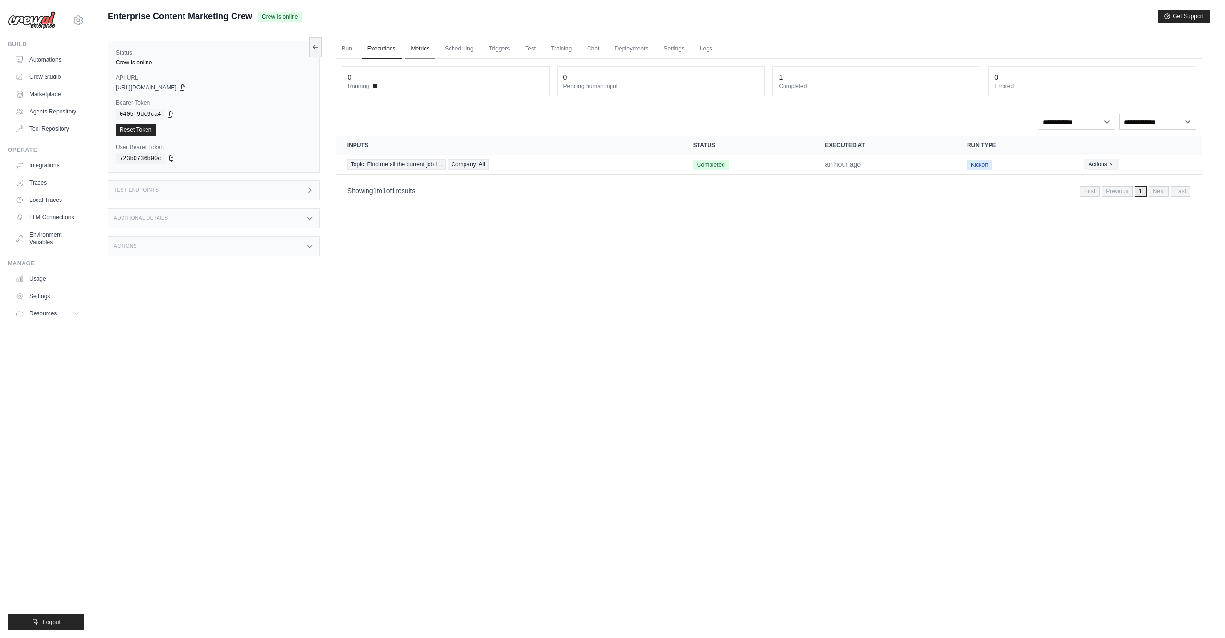
click at [422, 49] on link "Metrics" at bounding box center [421, 49] width 30 height 20
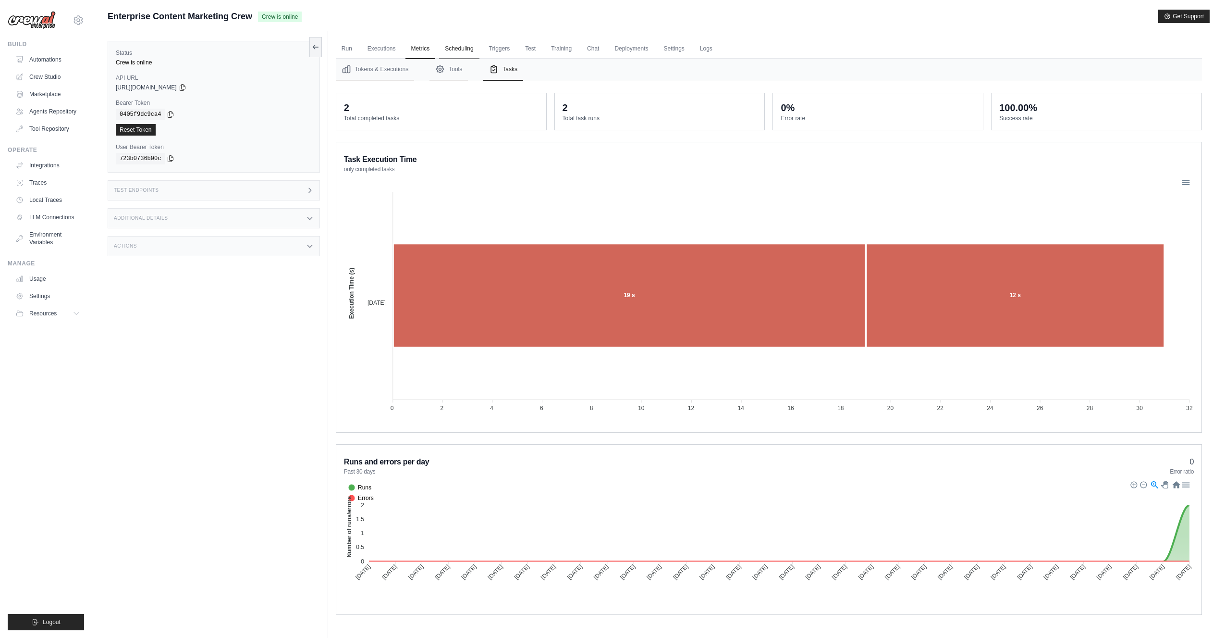
click at [452, 49] on link "Scheduling" at bounding box center [459, 49] width 40 height 20
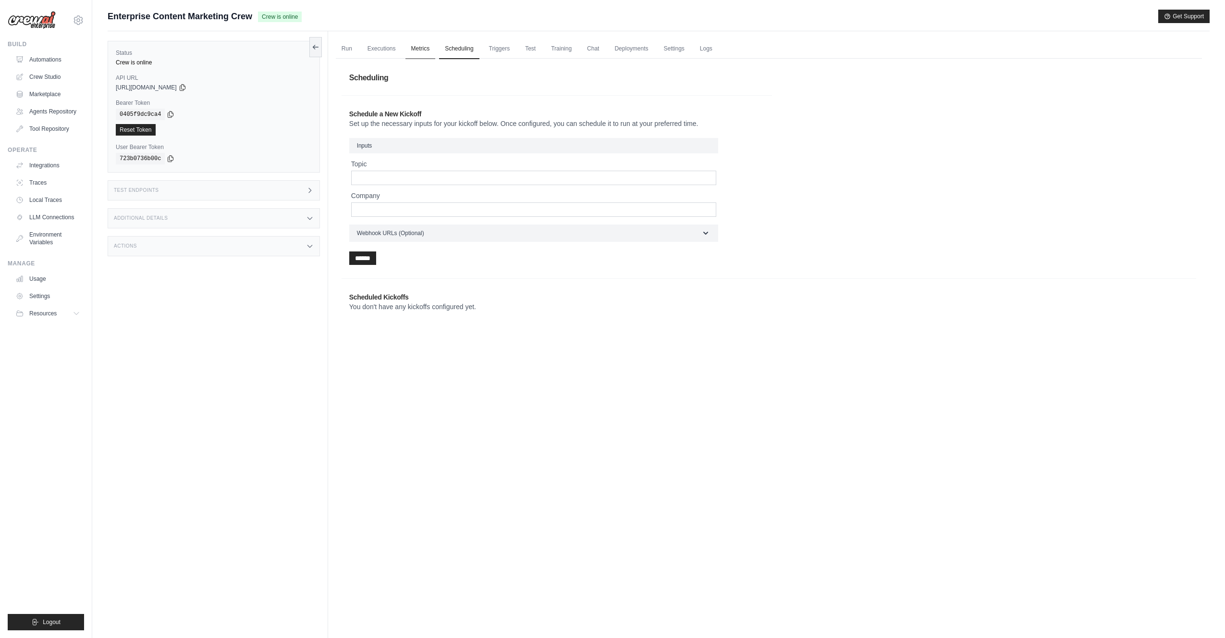
click at [421, 51] on link "Metrics" at bounding box center [421, 49] width 30 height 20
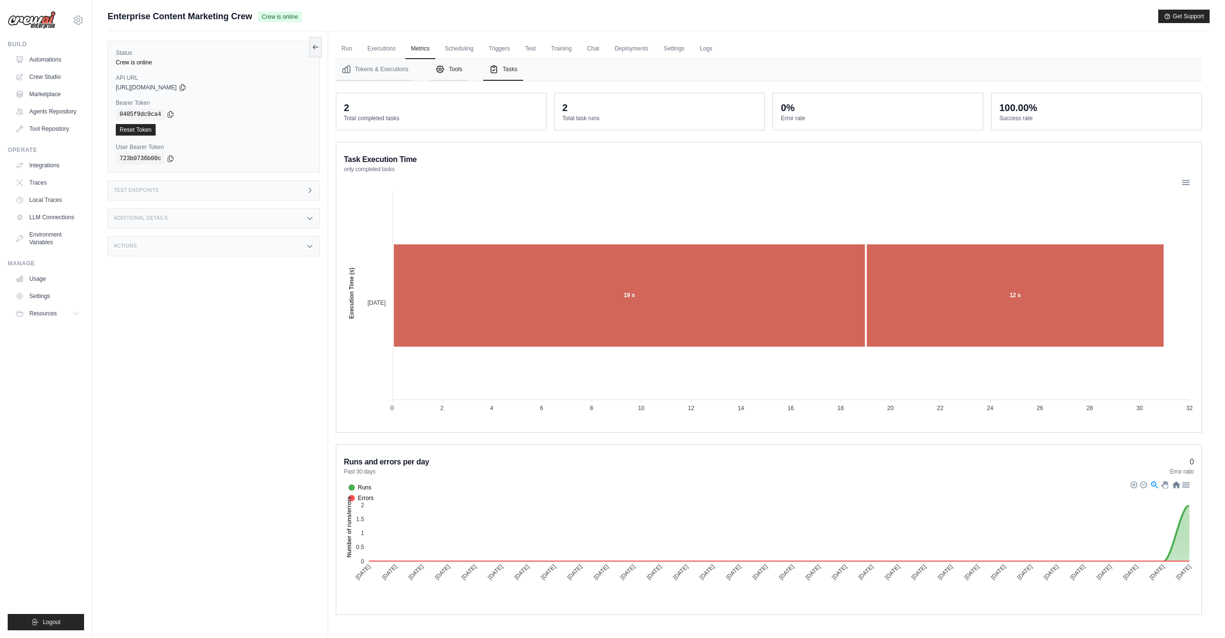
click at [449, 72] on button "Tools" at bounding box center [449, 70] width 38 height 22
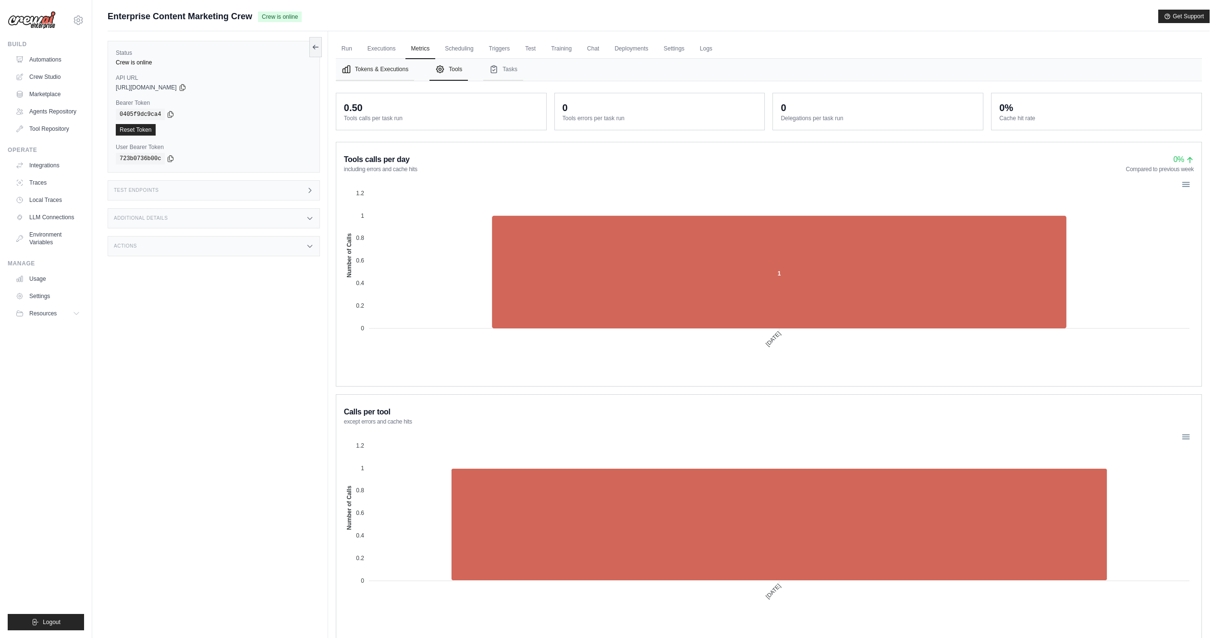
click at [372, 73] on button "Tokens & Executions" at bounding box center [375, 70] width 78 height 22
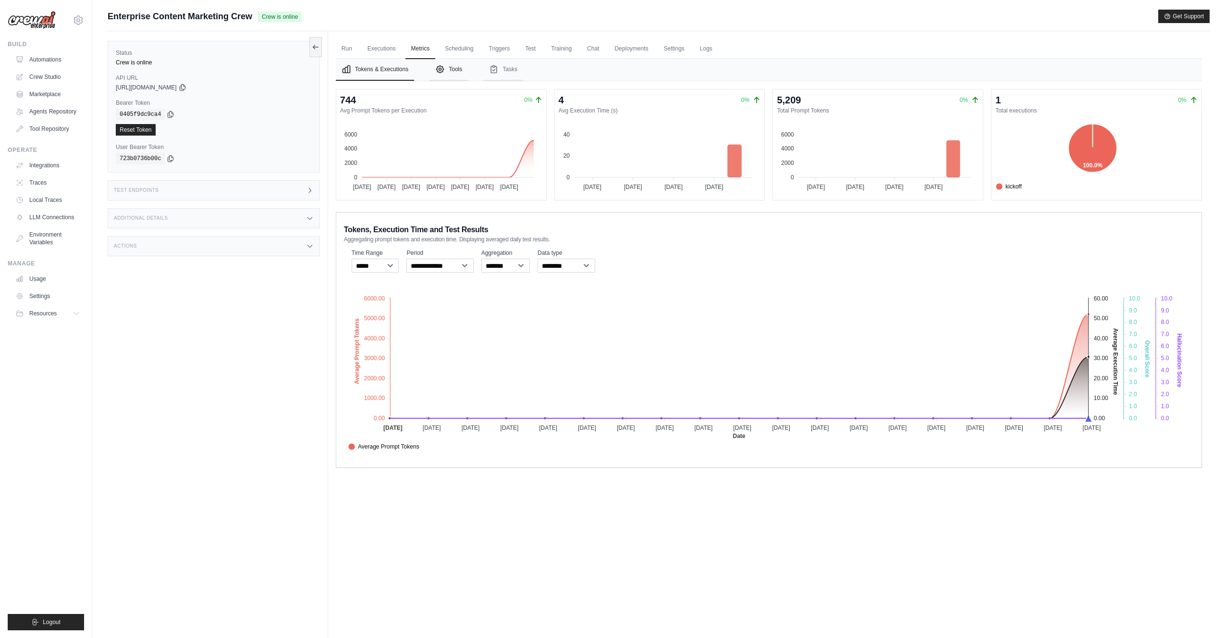
click at [455, 68] on button "Tools" at bounding box center [449, 70] width 38 height 22
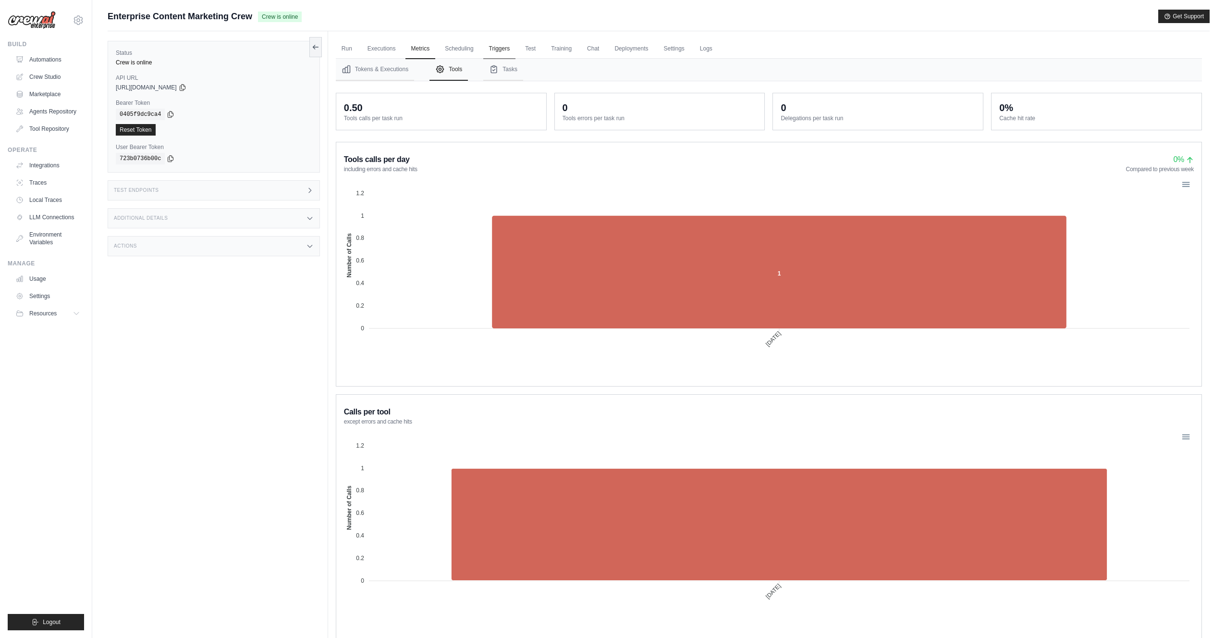
click at [499, 47] on link "Triggers" at bounding box center [499, 49] width 33 height 20
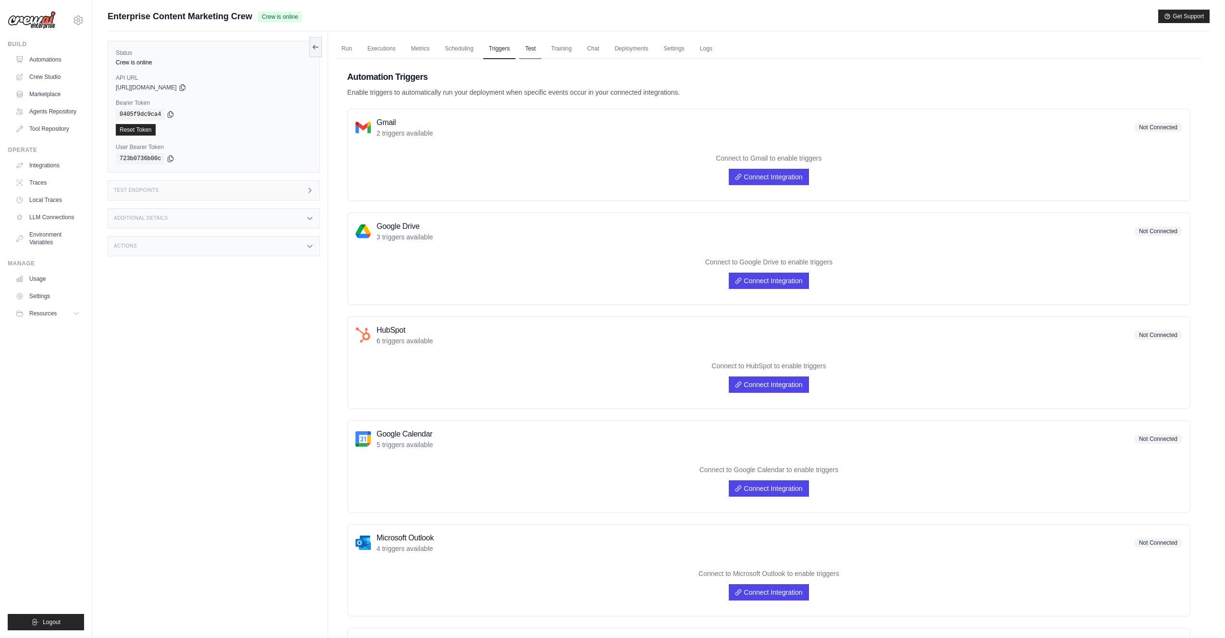
click at [525, 48] on link "Test" at bounding box center [530, 49] width 22 height 20
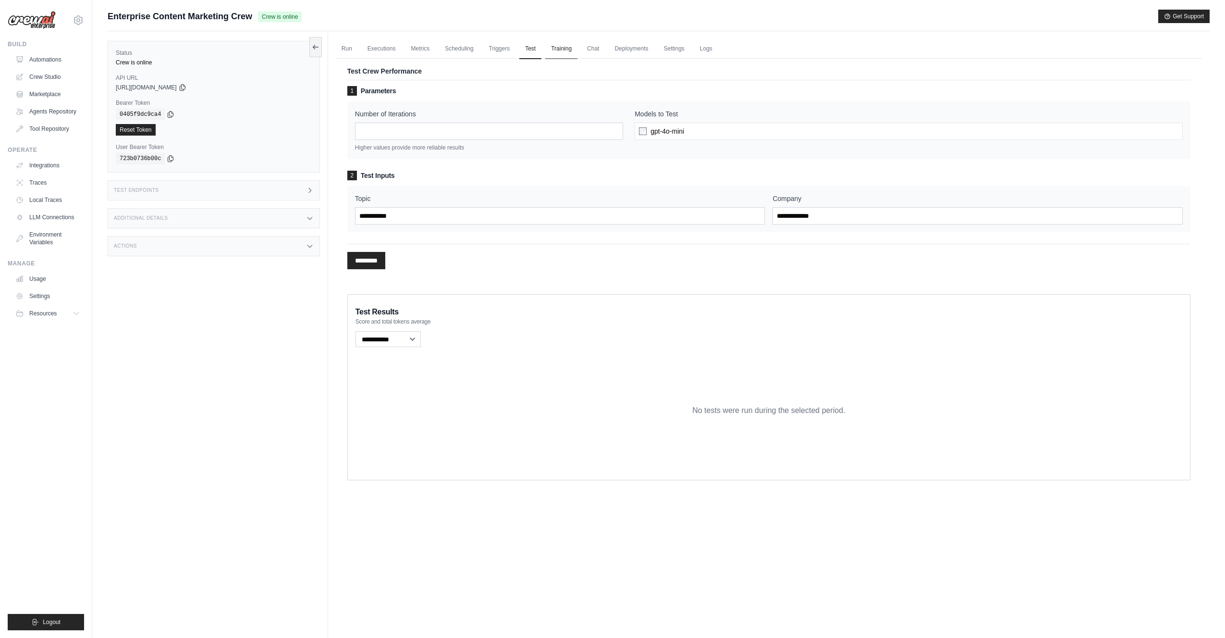
click at [556, 49] on link "Training" at bounding box center [561, 49] width 32 height 20
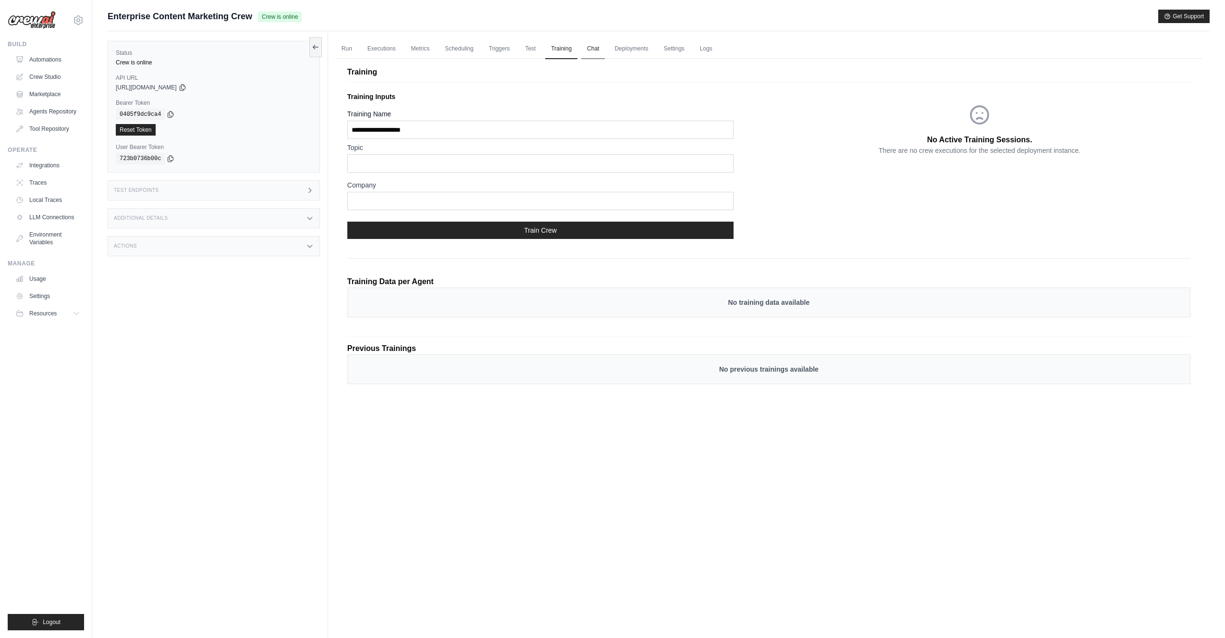
click at [594, 43] on link "Chat" at bounding box center [593, 49] width 24 height 20
click at [595, 51] on link "Chat" at bounding box center [593, 49] width 24 height 20
click at [643, 49] on link "Deployments" at bounding box center [631, 49] width 45 height 20
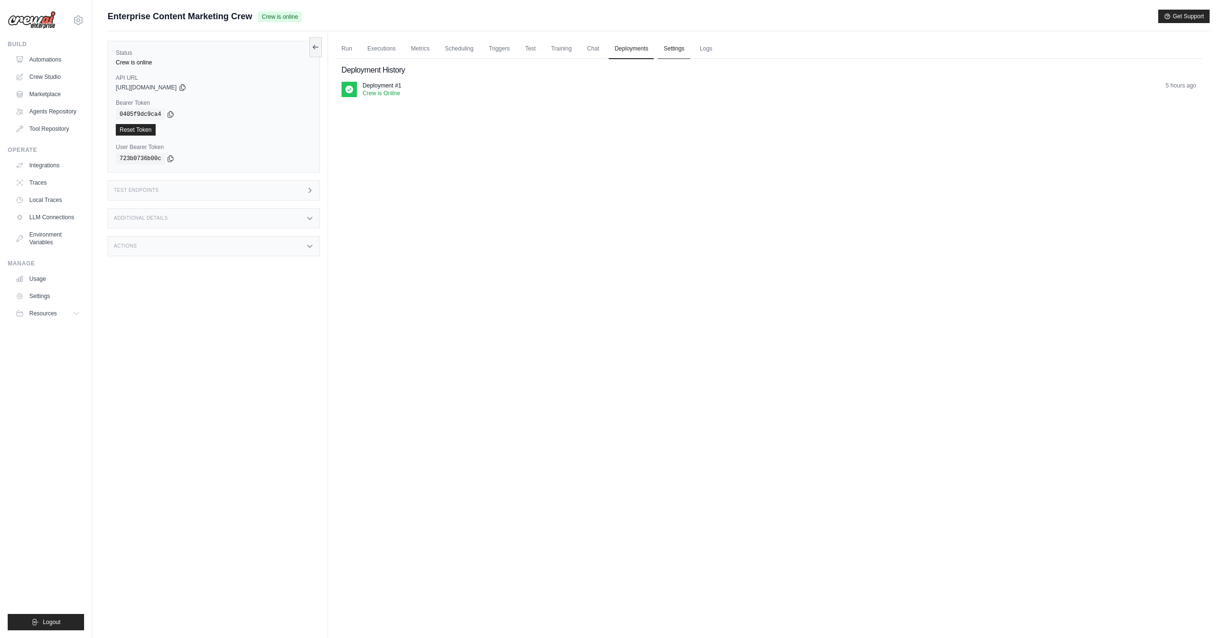
click at [685, 48] on link "Settings" at bounding box center [674, 49] width 32 height 20
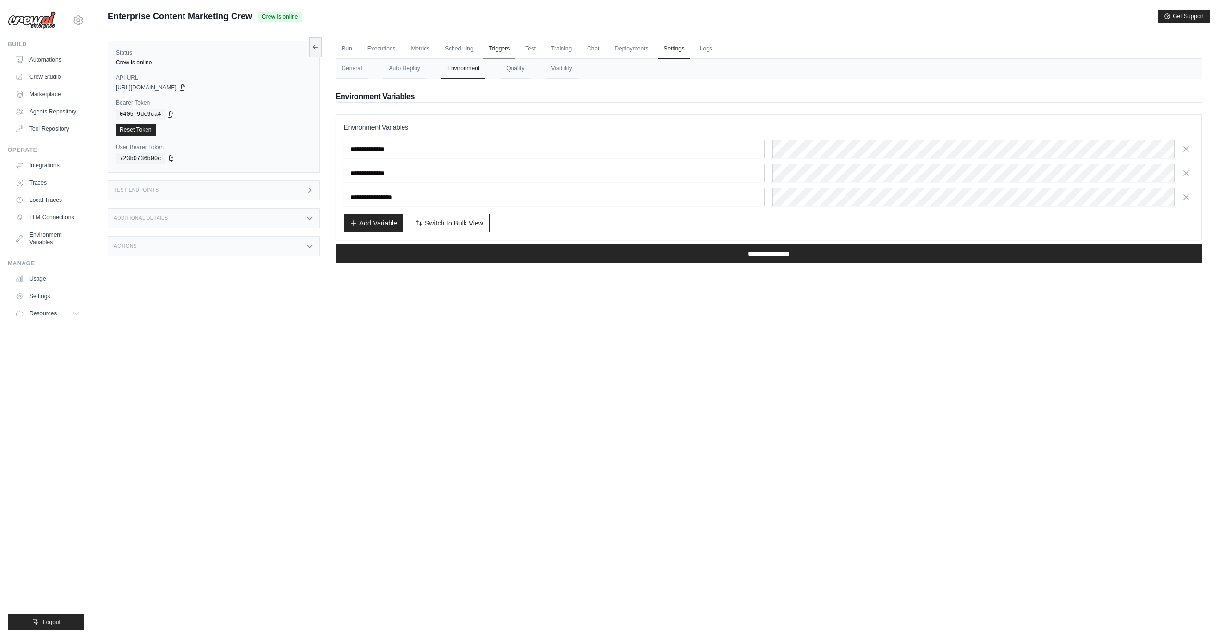
click at [501, 47] on link "Triggers" at bounding box center [499, 49] width 33 height 20
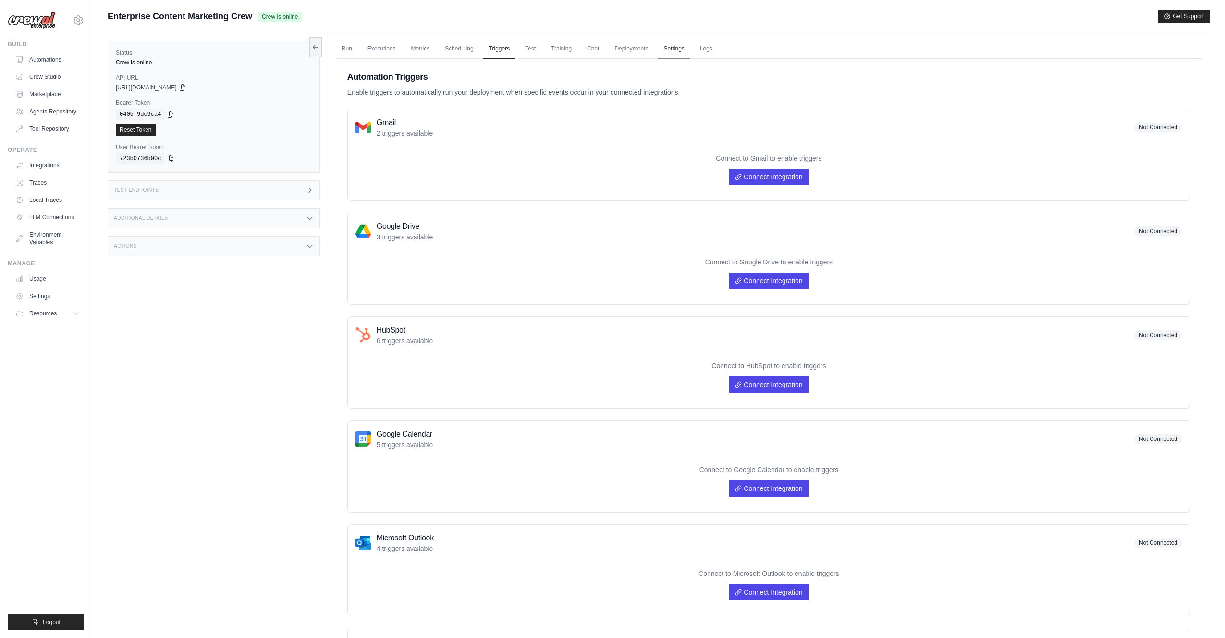
click at [673, 50] on link "Settings" at bounding box center [674, 49] width 32 height 20
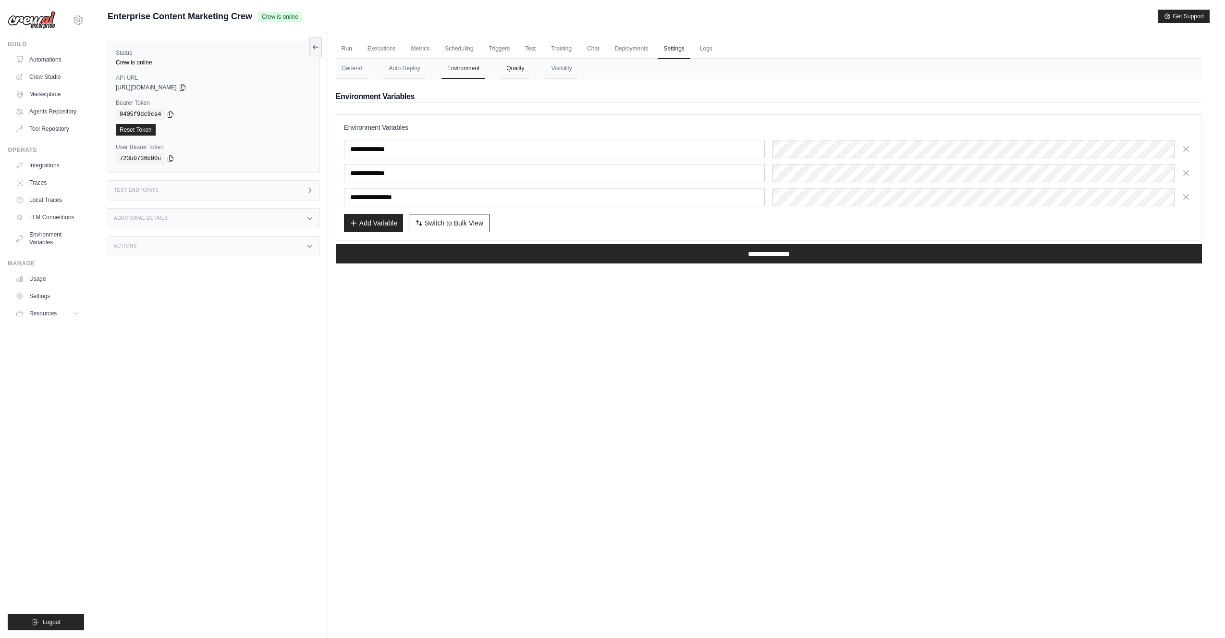
drag, startPoint x: 513, startPoint y: 73, endPoint x: 526, endPoint y: 72, distance: 13.1
click at [513, 73] on button "Quality" at bounding box center [515, 69] width 29 height 20
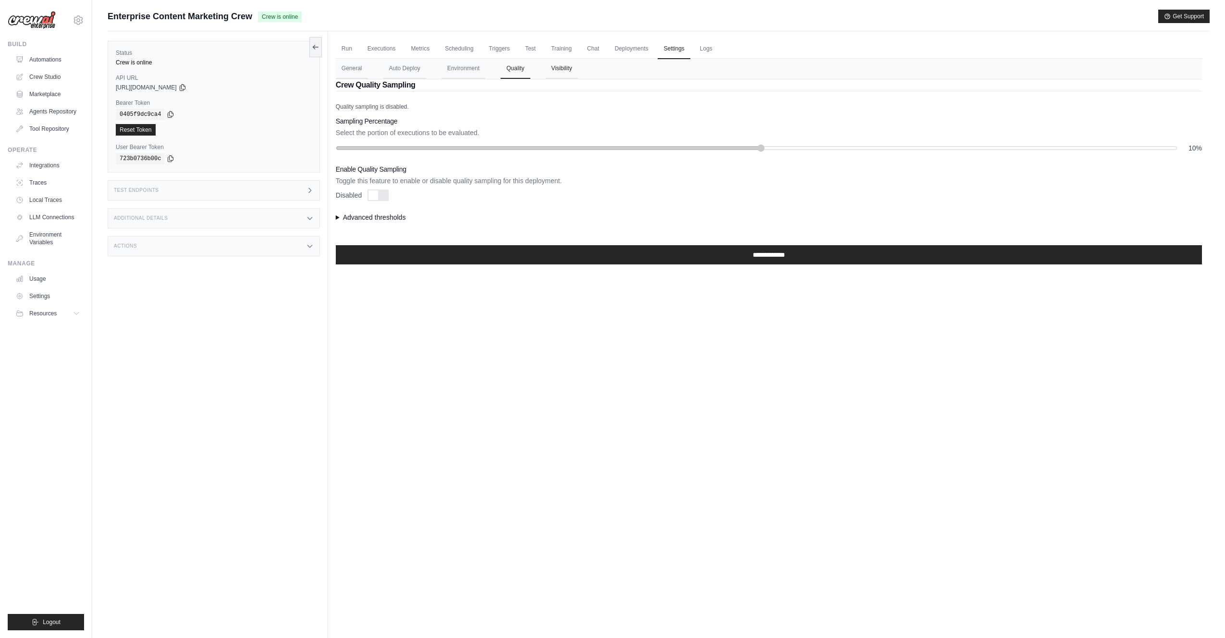
click at [570, 67] on button "Visibility" at bounding box center [562, 69] width 32 height 20
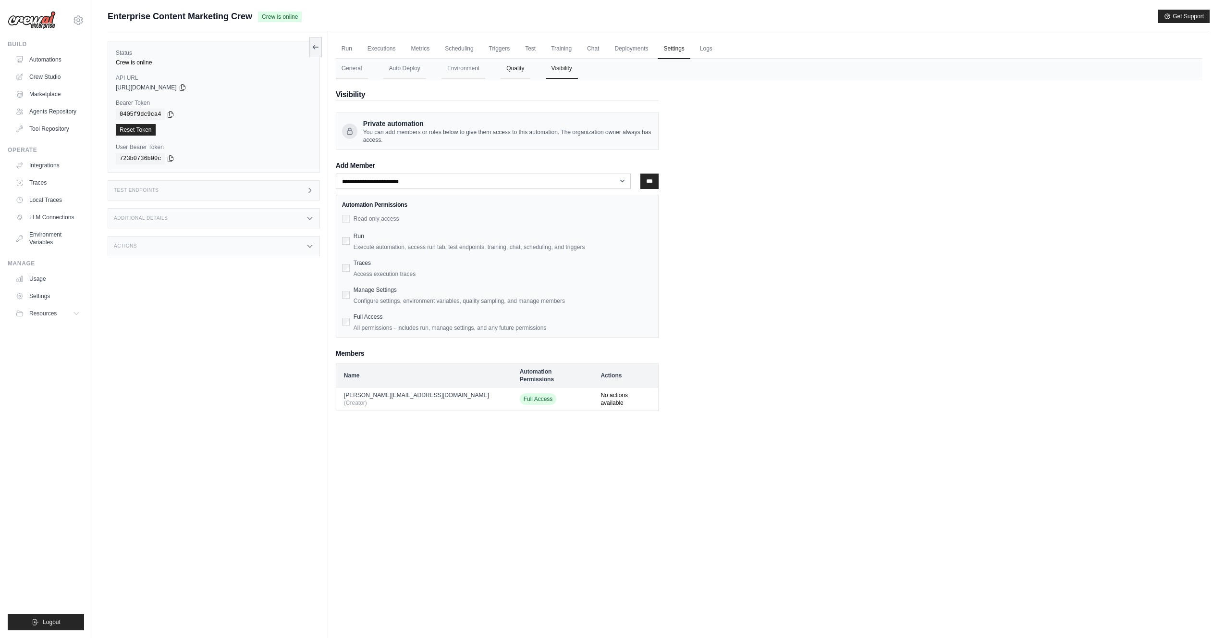
click at [510, 71] on button "Quality" at bounding box center [515, 69] width 29 height 20
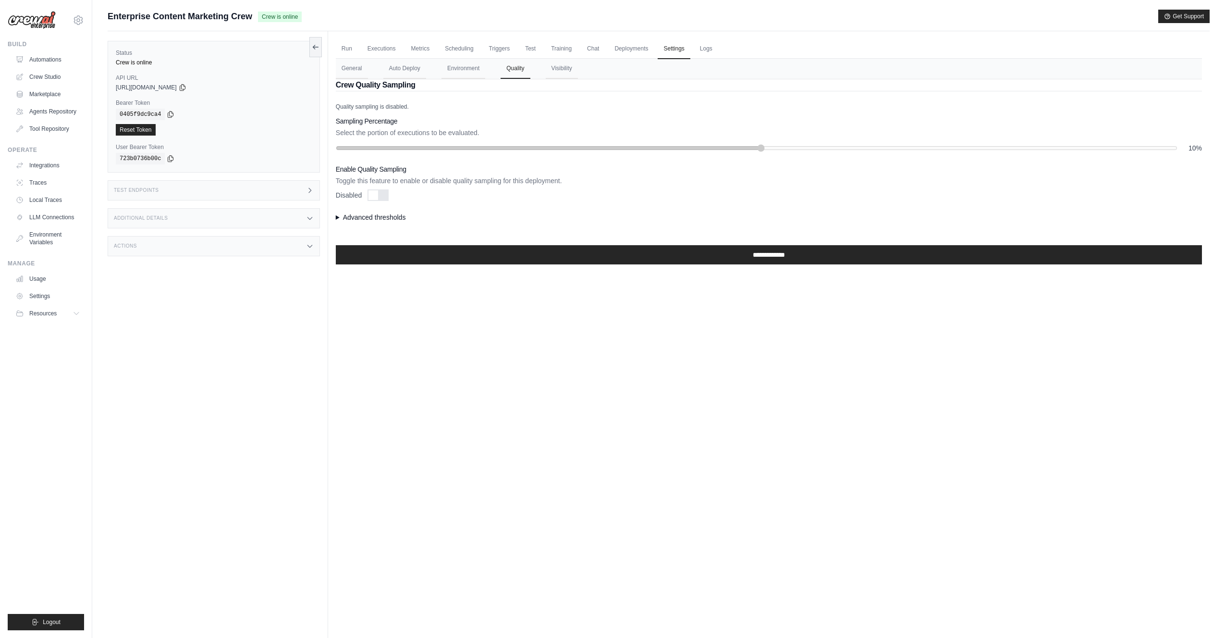
click at [332, 218] on div "Run Executions Metrics Scheduling Triggers Test Training Chat Deployments Setti…" at bounding box center [769, 350] width 882 height 638
click at [338, 216] on summary "Advanced thresholds" at bounding box center [769, 217] width 866 height 10
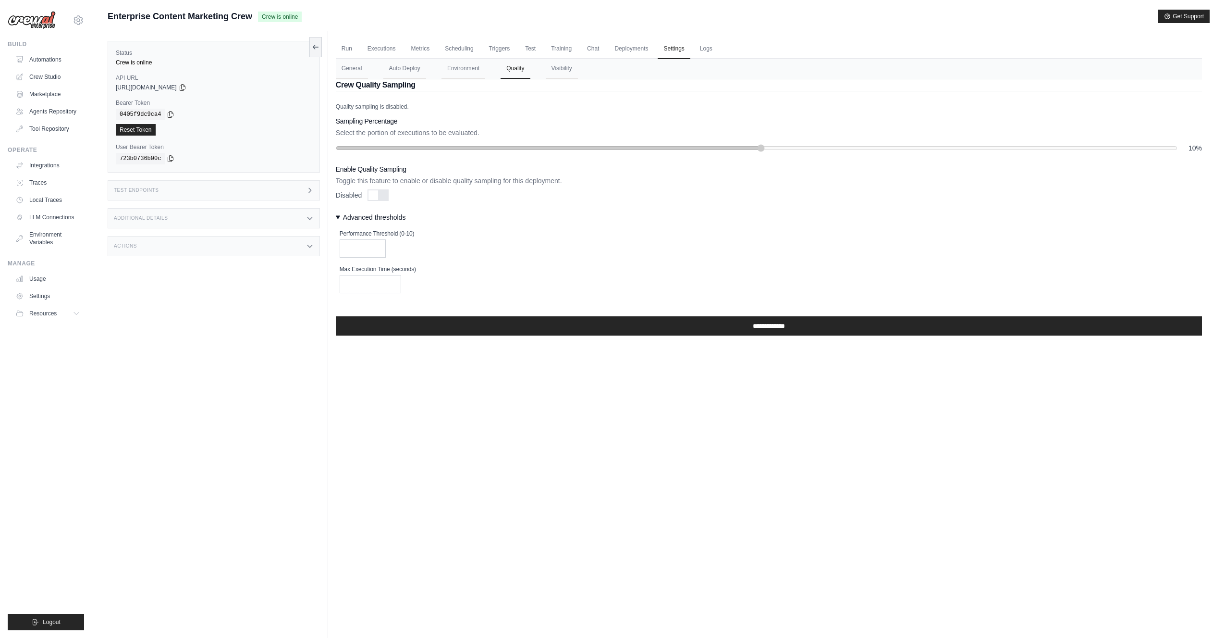
click at [338, 216] on summary "Advanced thresholds" at bounding box center [769, 217] width 866 height 10
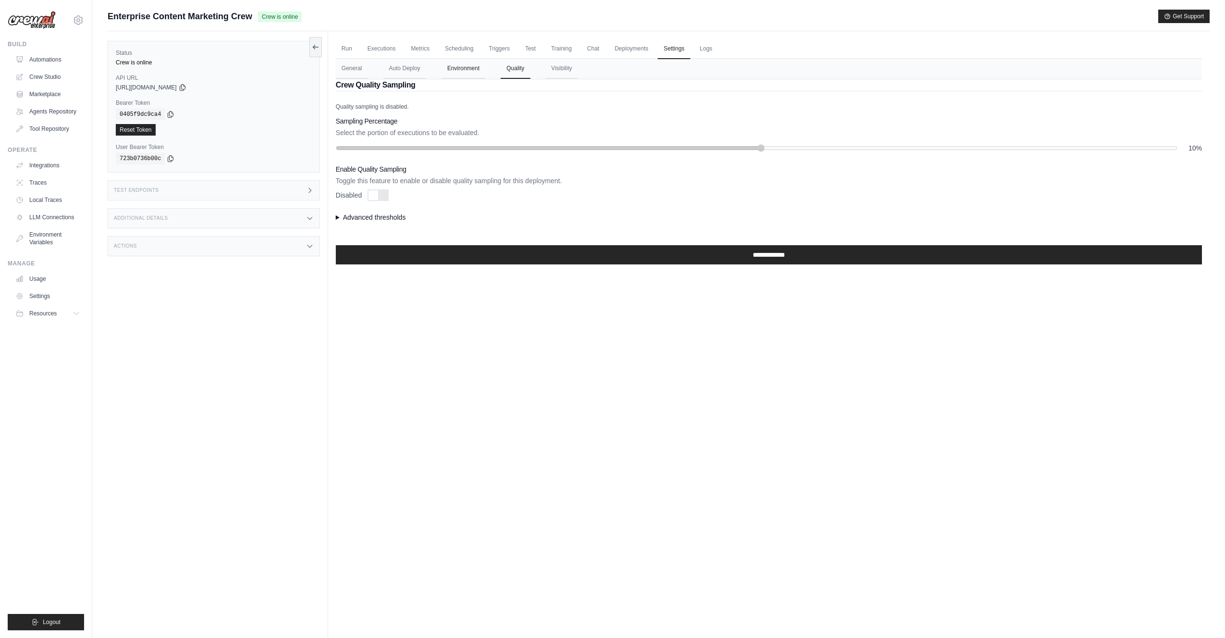
click at [466, 67] on button "Environment" at bounding box center [464, 69] width 44 height 20
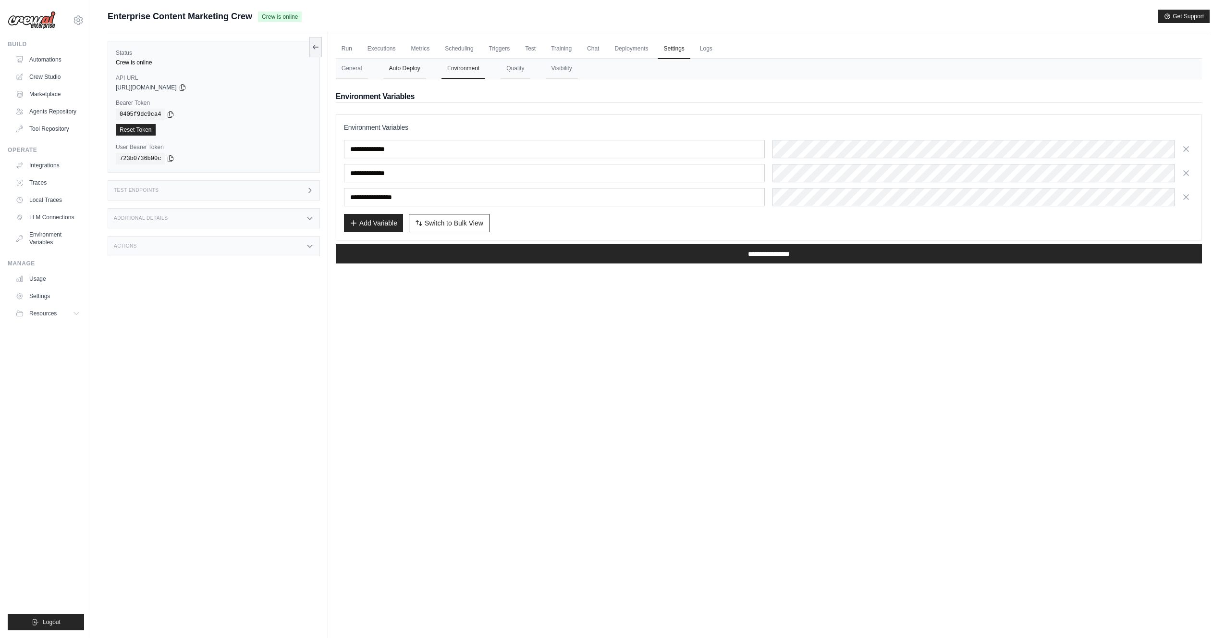
click at [405, 67] on button "Auto Deploy" at bounding box center [404, 69] width 43 height 20
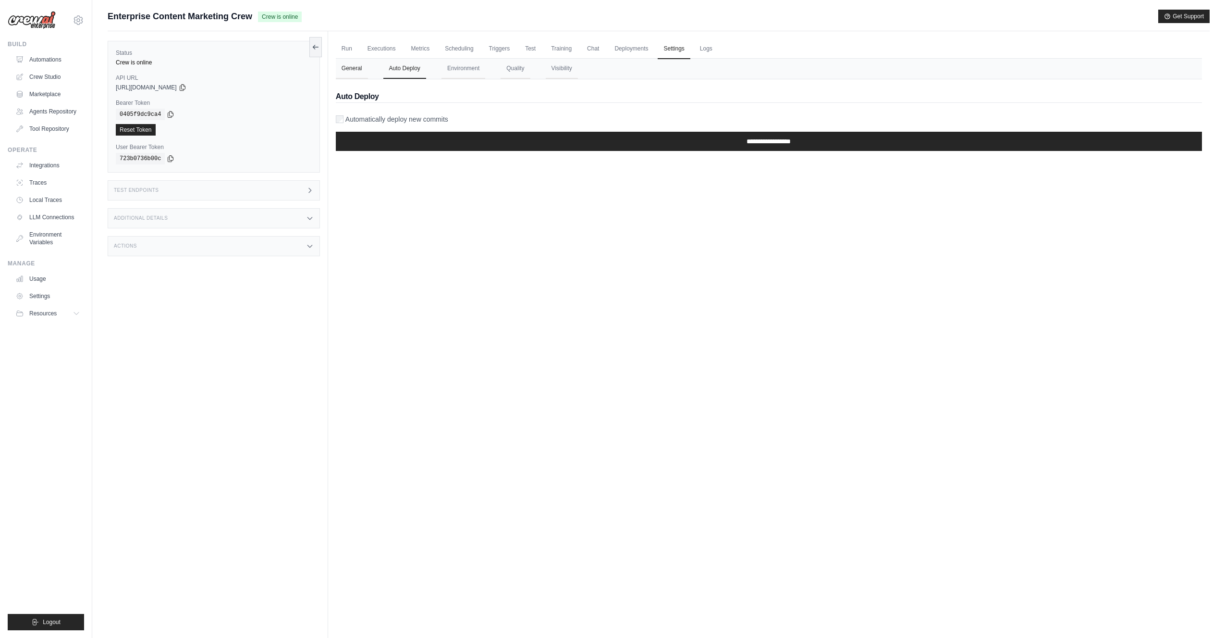
click at [351, 64] on button "General" at bounding box center [352, 69] width 32 height 20
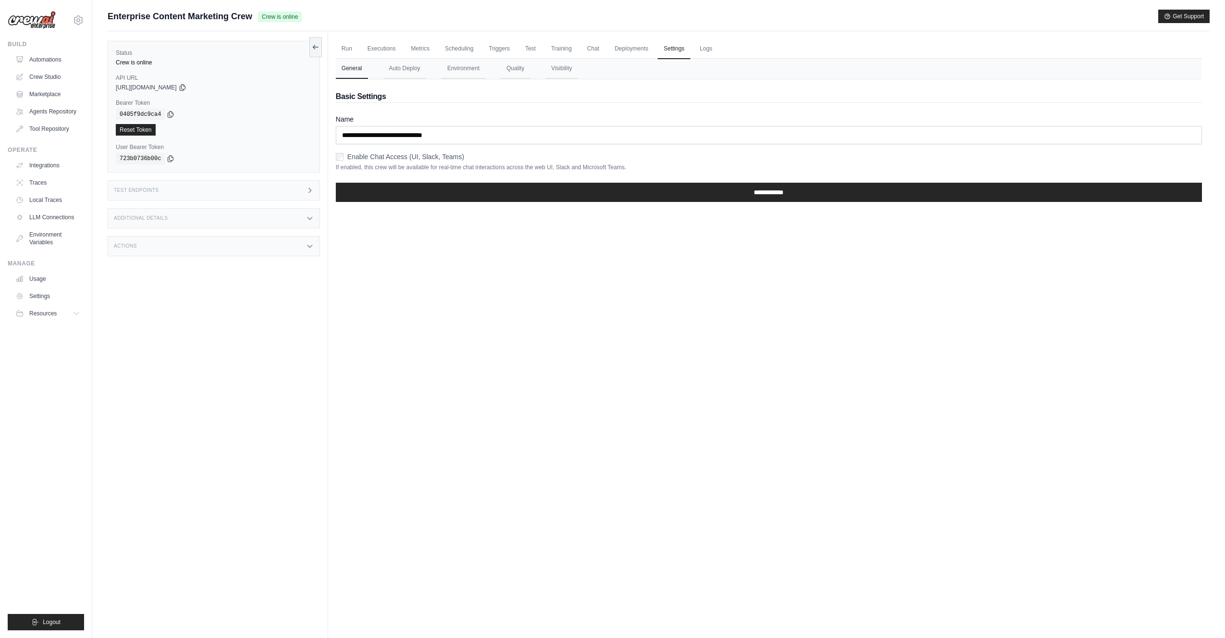
click at [518, 249] on div "Run Executions Metrics Scheduling Triggers Test Training Chat Deployments Setti…" at bounding box center [769, 350] width 882 height 638
click at [161, 16] on span "Enterprise Content Marketing Crew" at bounding box center [180, 16] width 145 height 13
click at [197, 248] on div "Actions" at bounding box center [214, 246] width 212 height 20
click at [221, 219] on div "Additional Details" at bounding box center [214, 218] width 212 height 20
click at [234, 185] on div "Test Endpoints" at bounding box center [214, 190] width 212 height 20
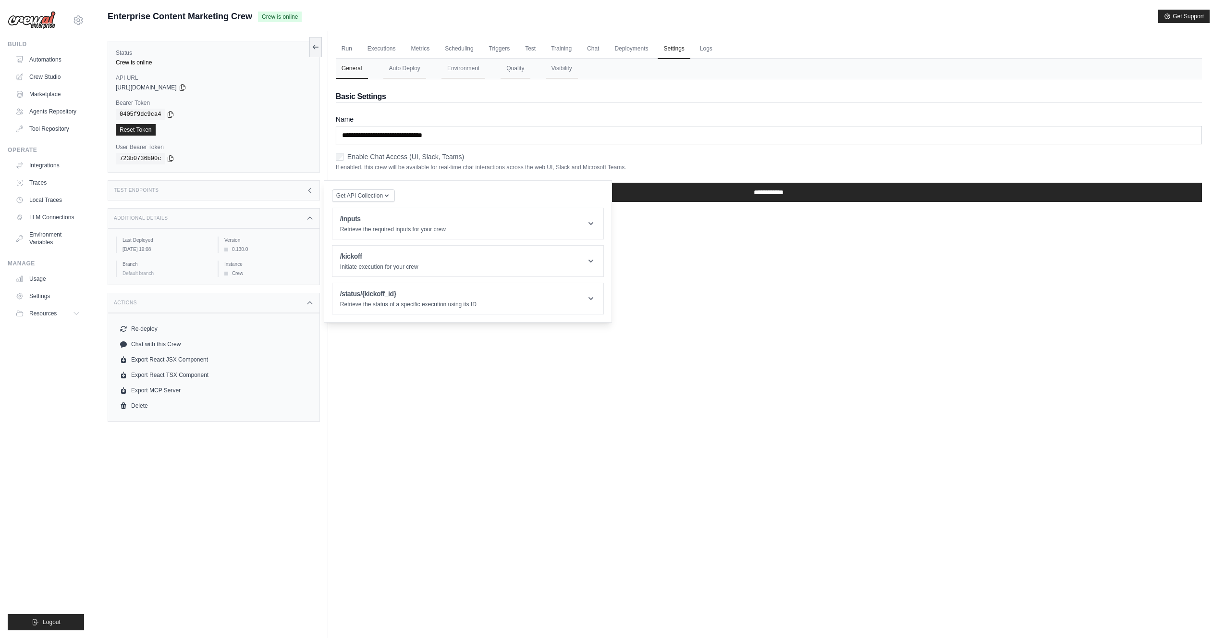
click at [214, 191] on div "Test Endpoints" at bounding box center [214, 190] width 212 height 20
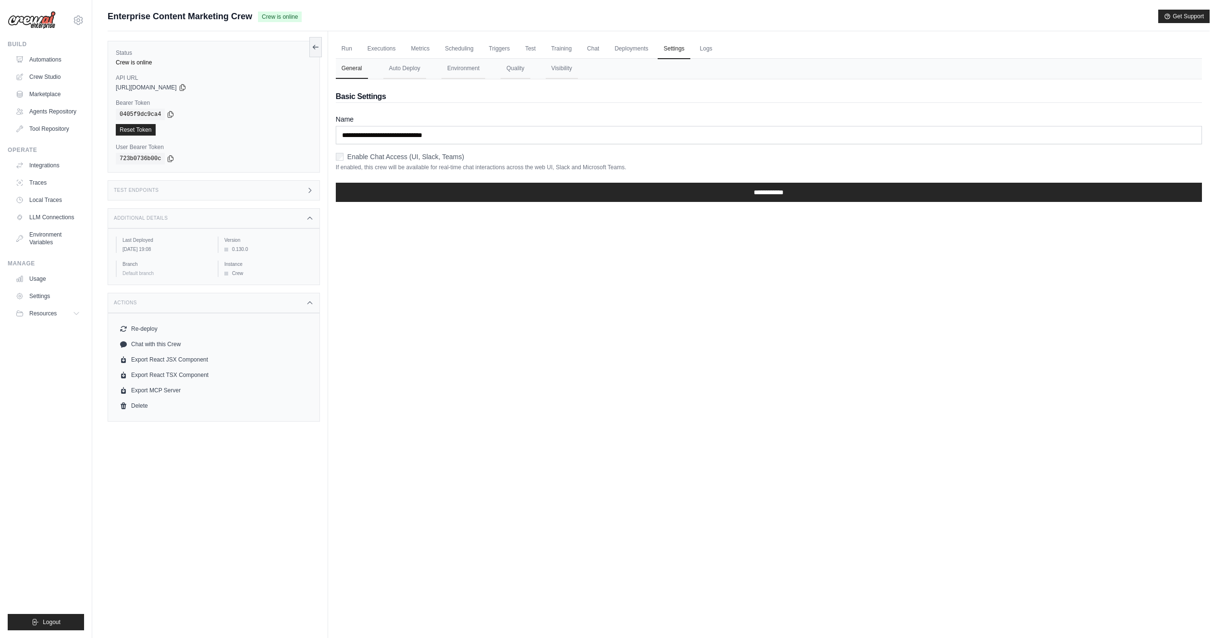
click at [235, 185] on div "Test Endpoints" at bounding box center [214, 190] width 212 height 20
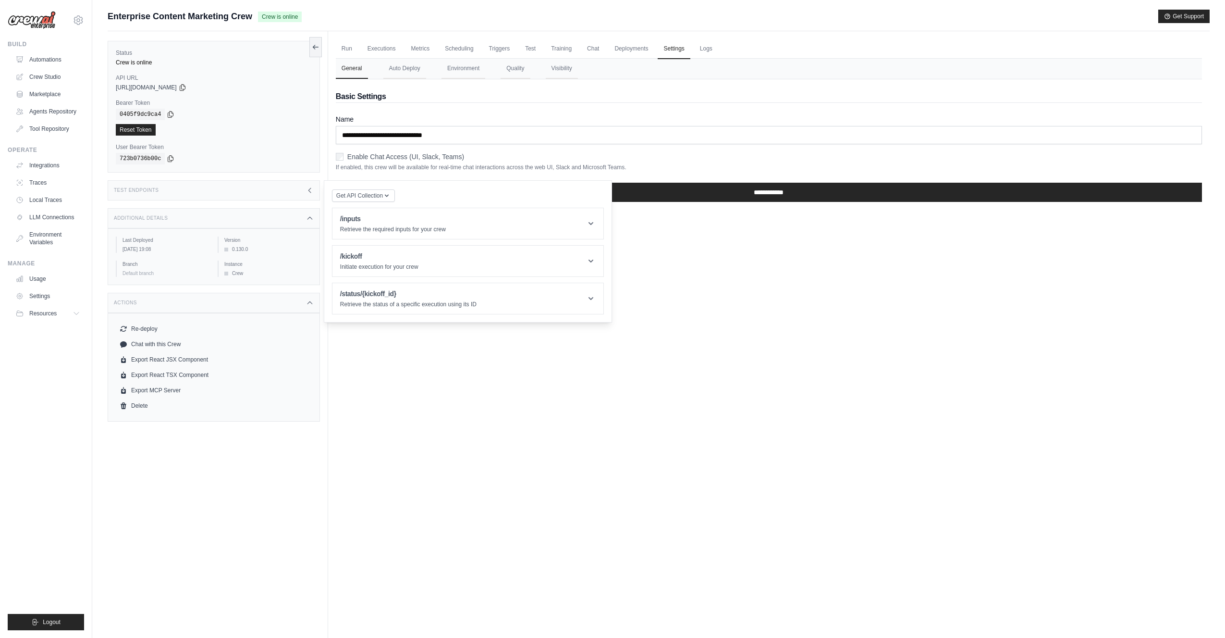
click at [223, 185] on div "Test Endpoints" at bounding box center [214, 190] width 212 height 20
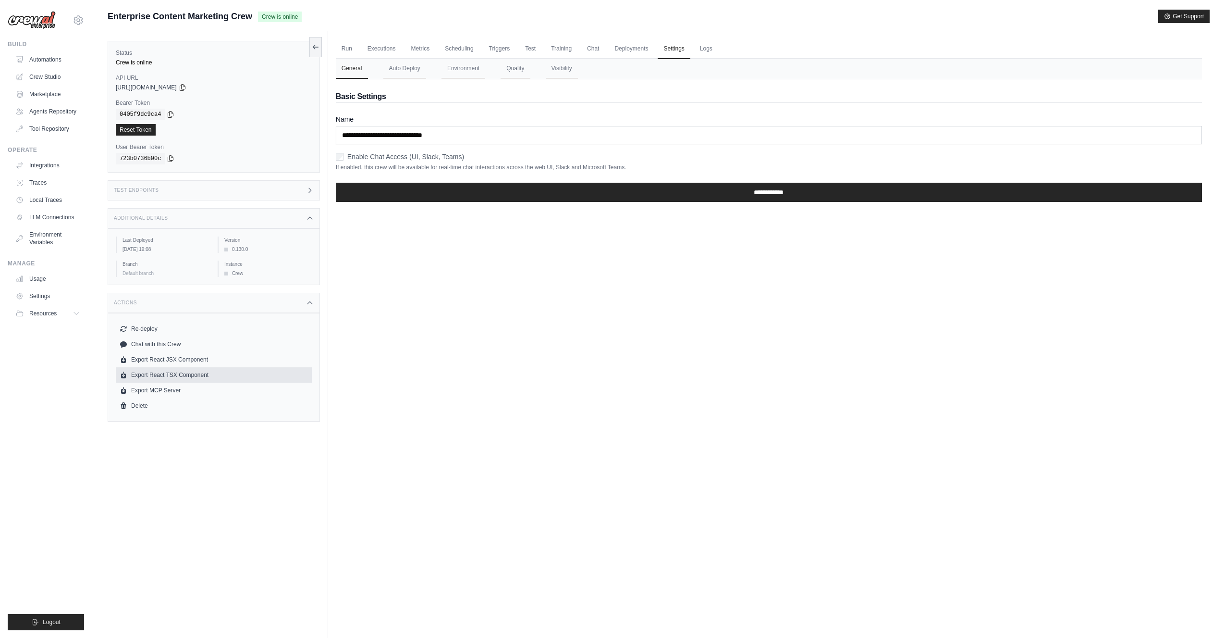
drag, startPoint x: 472, startPoint y: 445, endPoint x: 218, endPoint y: 374, distance: 264.1
click at [470, 443] on div "Run Executions Metrics Scheduling Triggers Test Training Chat Deployments Setti…" at bounding box center [769, 350] width 882 height 638
click at [407, 317] on div "Run Executions Metrics Scheduling Triggers Test Training Chat Deployments Setti…" at bounding box center [769, 350] width 882 height 638
click at [142, 328] on button "Re-deploy" at bounding box center [214, 327] width 196 height 15
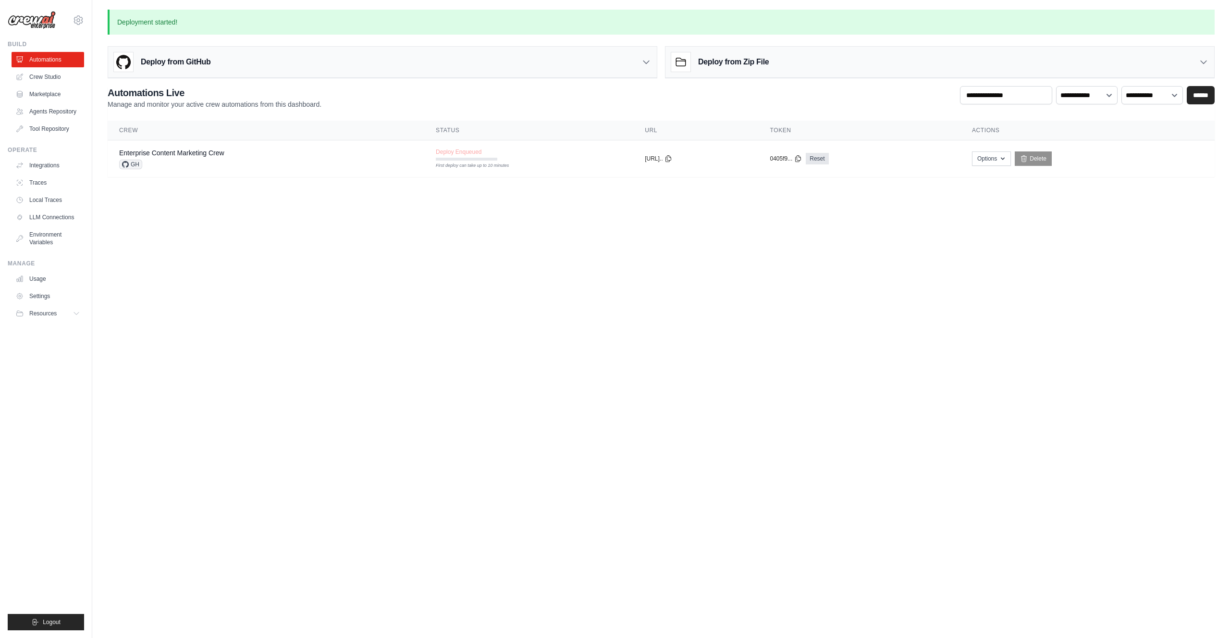
click at [566, 328] on body "mikula.beutl@gmail.com Settings Build Automations" at bounding box center [615, 319] width 1230 height 638
click at [667, 156] on icon at bounding box center [669, 158] width 8 height 8
click at [407, 472] on body "mikula.beutl@gmail.com Settings Build Automations" at bounding box center [615, 319] width 1230 height 638
click at [802, 157] on icon at bounding box center [798, 158] width 8 height 8
click at [447, 461] on body "mikula.beutl@gmail.com Settings Build Automations" at bounding box center [615, 319] width 1230 height 638
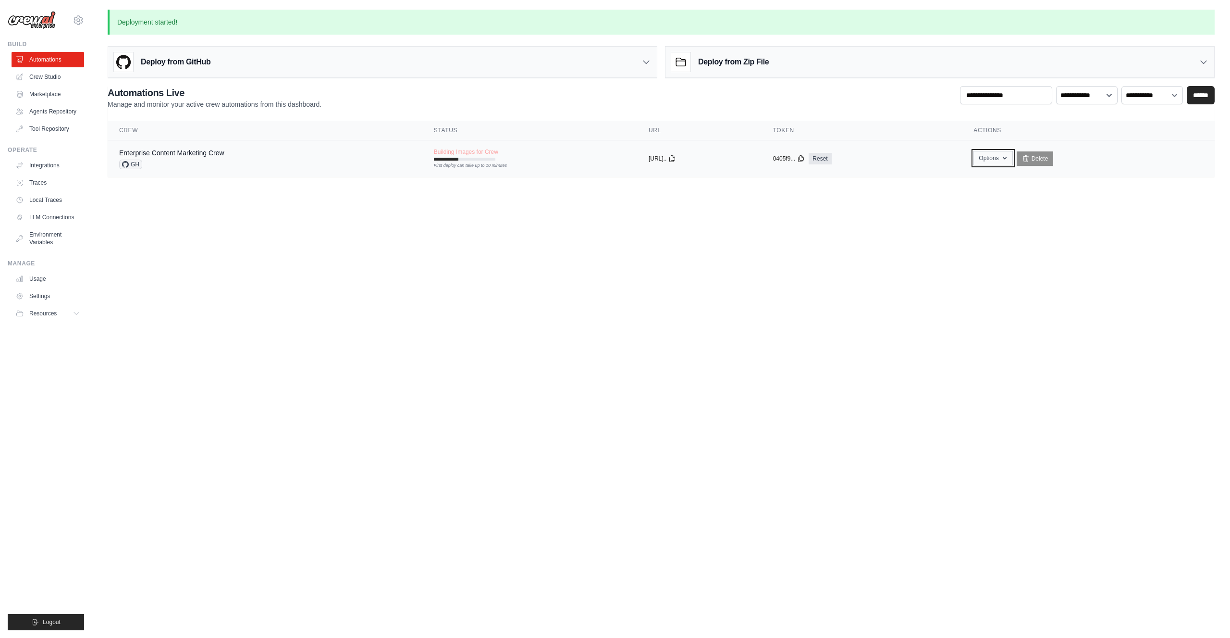
click at [1009, 154] on icon "button" at bounding box center [1005, 158] width 8 height 8
click at [798, 309] on body "mikula.beutl@gmail.com Settings Build Automations" at bounding box center [615, 319] width 1230 height 638
click at [1009, 158] on button "Options" at bounding box center [992, 158] width 39 height 14
click at [1010, 156] on button "Options" at bounding box center [992, 158] width 39 height 14
click at [986, 323] on body "mikula.beutl@gmail.com Settings Build Automations" at bounding box center [615, 319] width 1230 height 638
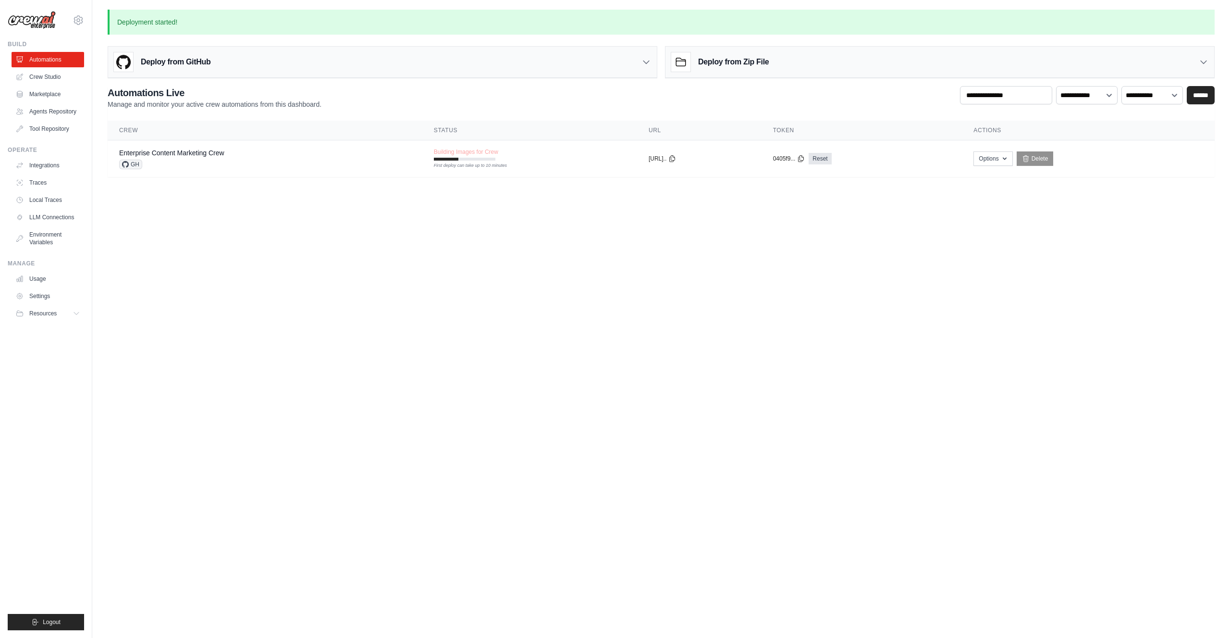
click at [997, 340] on body "mikula.beutl@gmail.com Settings Build Automations" at bounding box center [615, 319] width 1230 height 638
click at [752, 59] on h3 "Deploy from Zip File" at bounding box center [733, 62] width 71 height 12
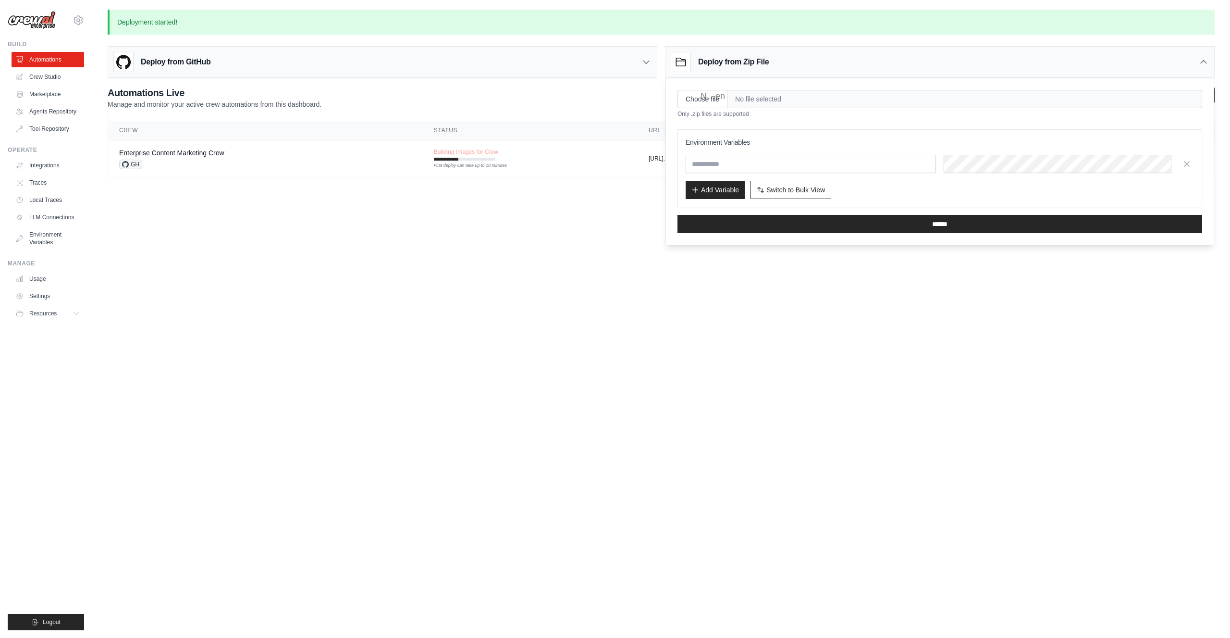
click at [750, 62] on h3 "Deploy from Zip File" at bounding box center [733, 62] width 71 height 12
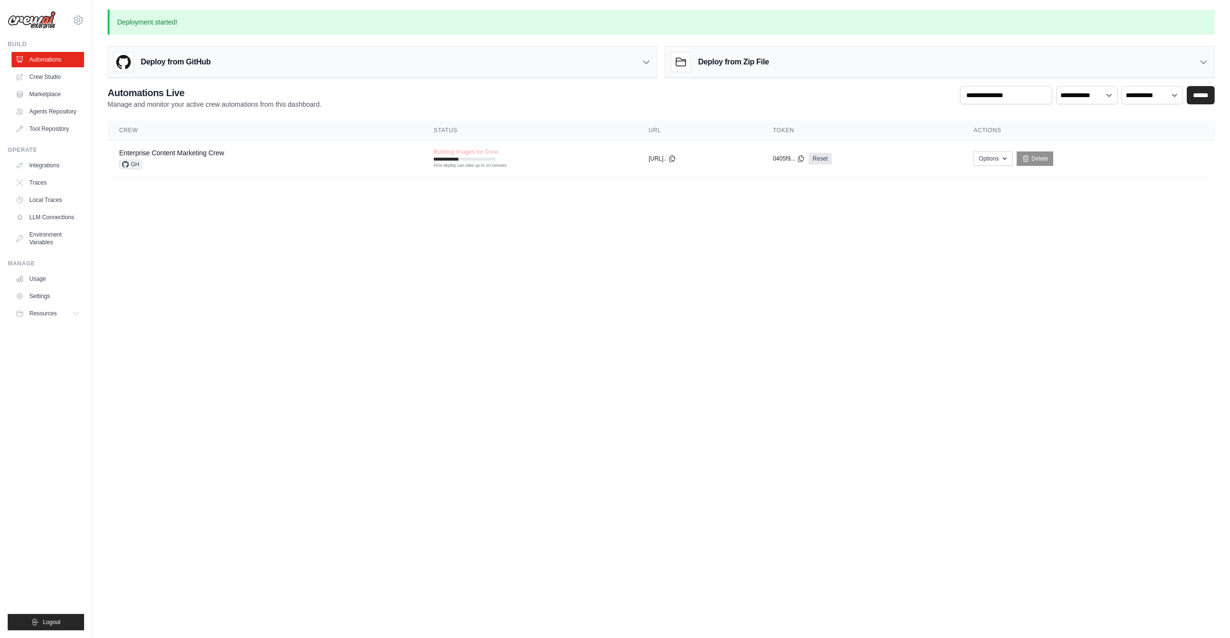
click at [545, 54] on div "Deploy from GitHub" at bounding box center [382, 62] width 549 height 31
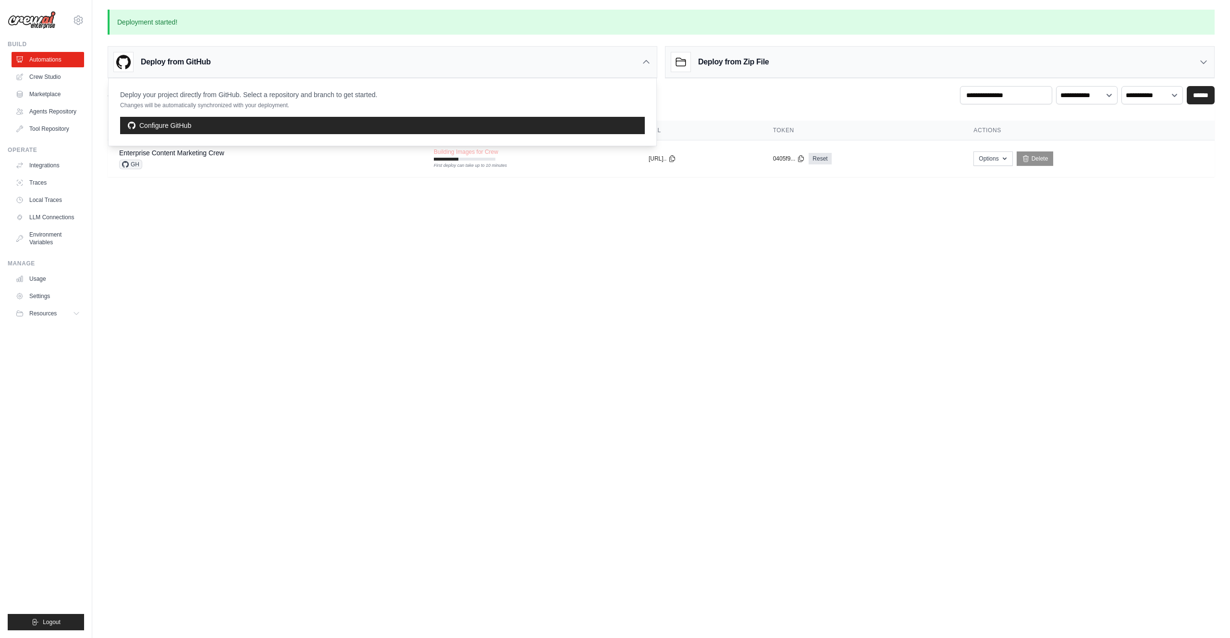
click at [547, 59] on div "Deploy from GitHub" at bounding box center [382, 62] width 549 height 31
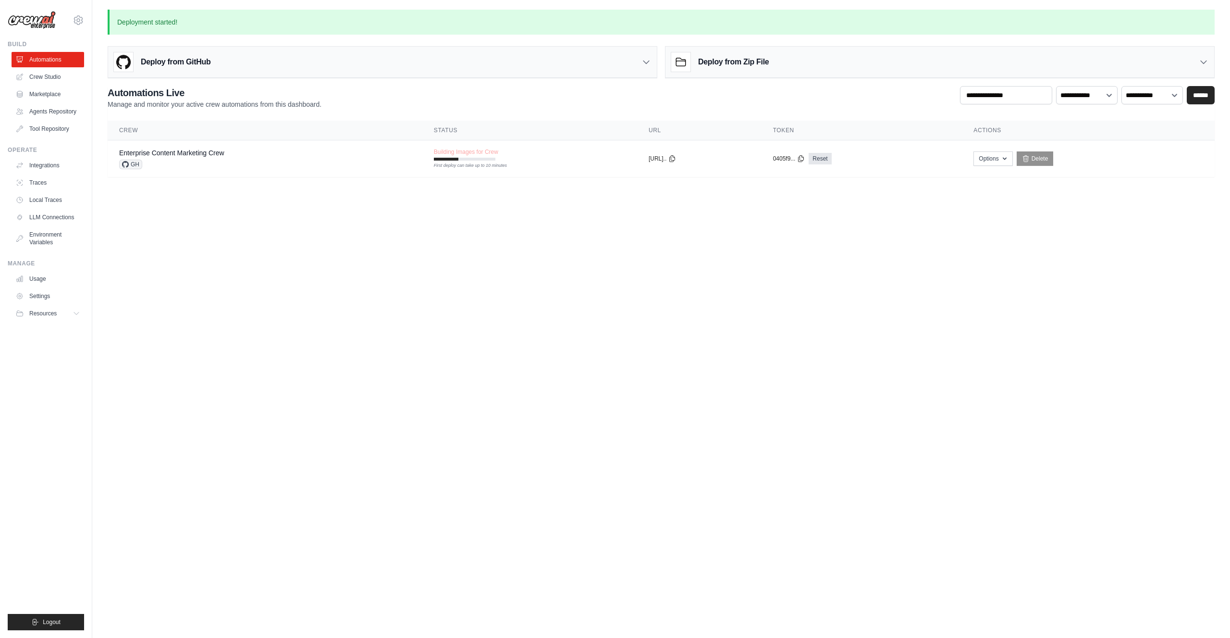
click at [789, 61] on div "Deploy from Zip File" at bounding box center [939, 62] width 549 height 31
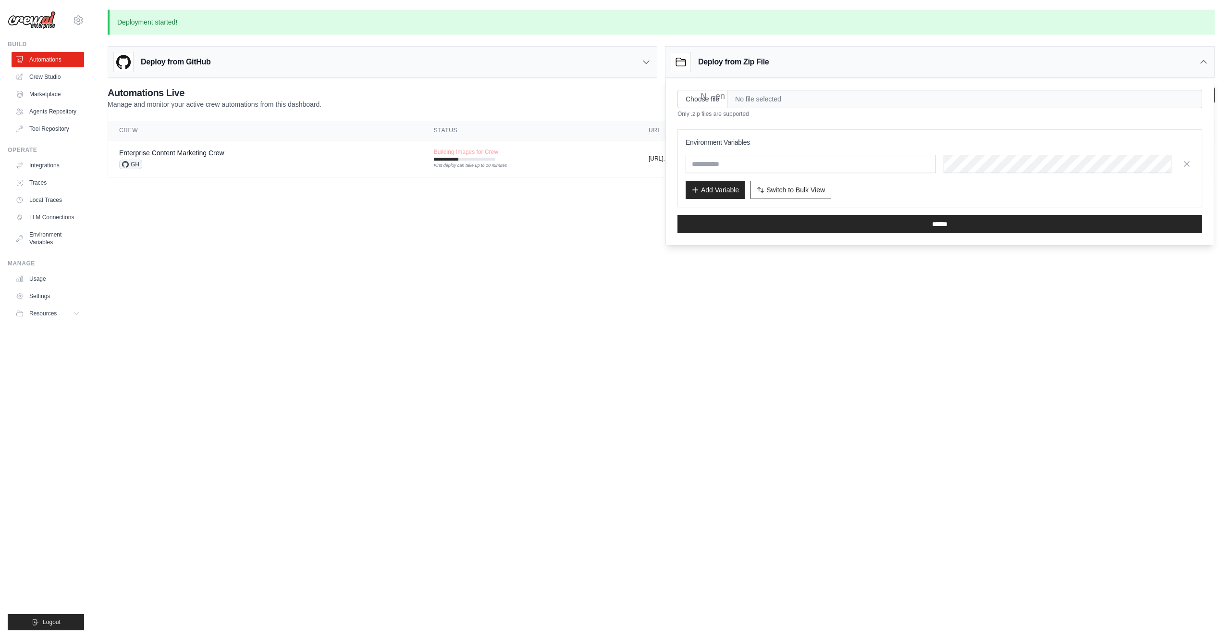
click at [765, 62] on h3 "Deploy from Zip File" at bounding box center [733, 62] width 71 height 12
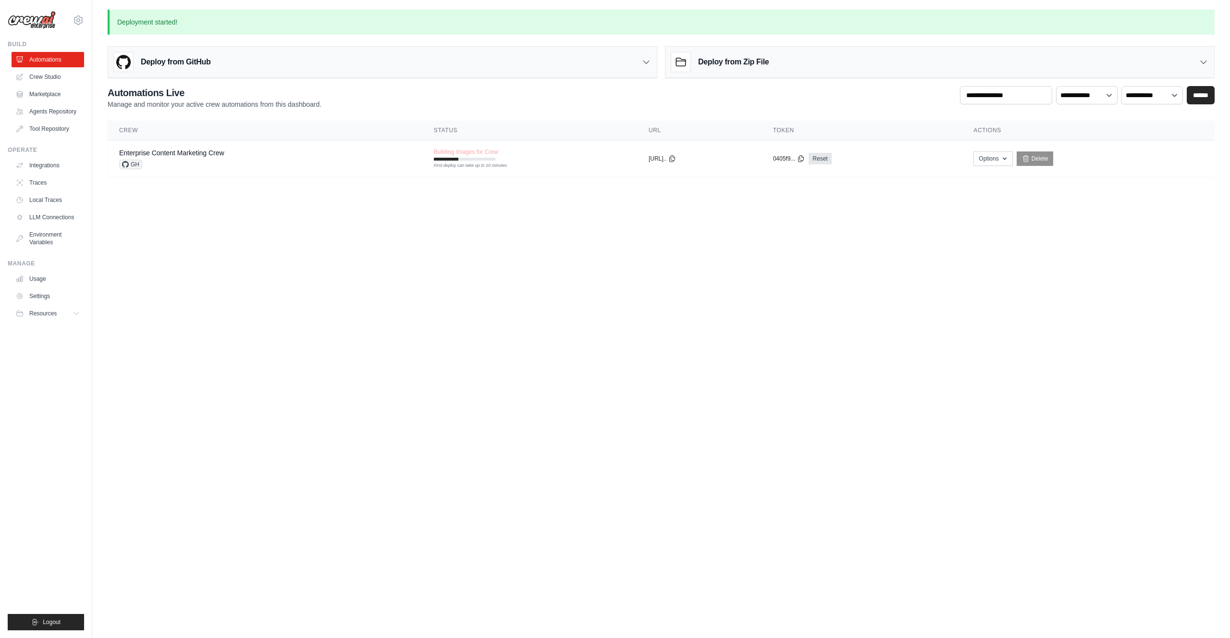
drag, startPoint x: 582, startPoint y: 351, endPoint x: 593, endPoint y: 354, distance: 11.0
click at [585, 355] on body "mikula.beutl@gmail.com Settings Build Automations" at bounding box center [615, 319] width 1230 height 638
click at [665, 335] on body "mikula.beutl@gmail.com Settings Build Automations" at bounding box center [615, 319] width 1230 height 638
click at [667, 319] on body "mikula.beutl@gmail.com Settings Build Automations" at bounding box center [615, 319] width 1230 height 638
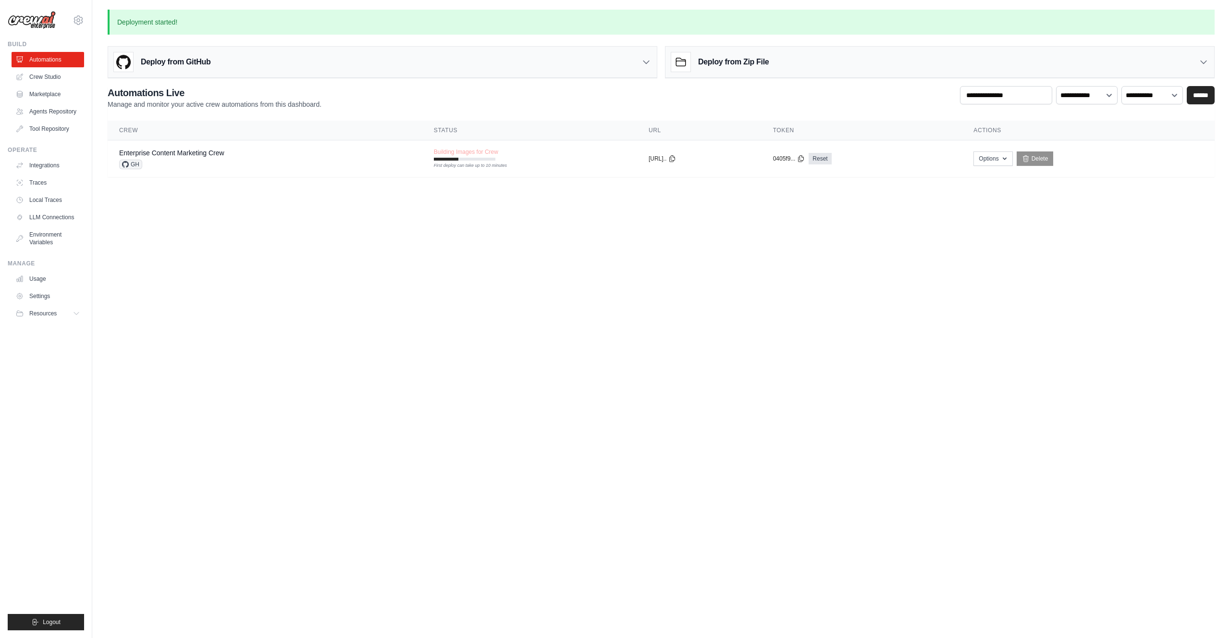
drag, startPoint x: 41, startPoint y: 91, endPoint x: 248, endPoint y: 37, distance: 214.4
click at [41, 91] on link "Marketplace" at bounding box center [48, 93] width 73 height 15
drag, startPoint x: 603, startPoint y: 265, endPoint x: 598, endPoint y: 262, distance: 5.8
click at [603, 265] on body "mikula.beutl@gmail.com Settings Build Automations" at bounding box center [615, 319] width 1230 height 638
click at [517, 330] on body "mikula.beutl@gmail.com Settings Build Automations" at bounding box center [615, 319] width 1230 height 638
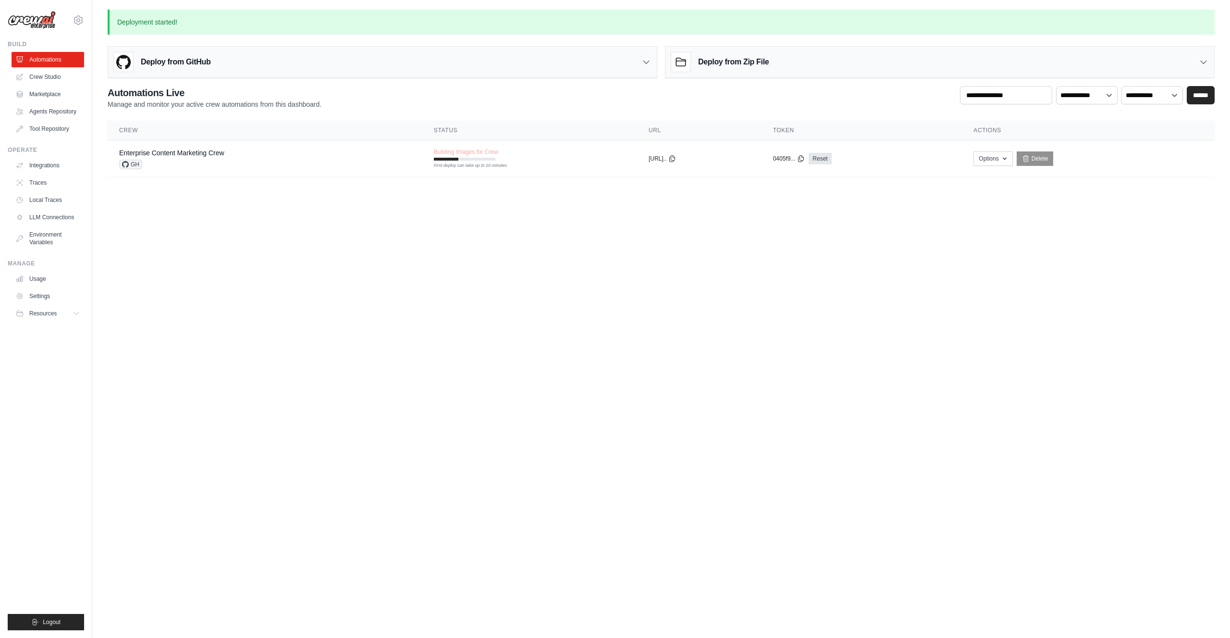
click at [666, 340] on body "mikula.beutl@gmail.com Settings Build Automations" at bounding box center [615, 319] width 1230 height 638
click at [564, 242] on body "mikula.beutl@gmail.com Settings Build Automations" at bounding box center [615, 319] width 1230 height 638
drag, startPoint x: 641, startPoint y: 334, endPoint x: 660, endPoint y: 311, distance: 29.7
click at [641, 333] on body "mikula.beutl@gmail.com Settings Build Automations" at bounding box center [615, 319] width 1230 height 638
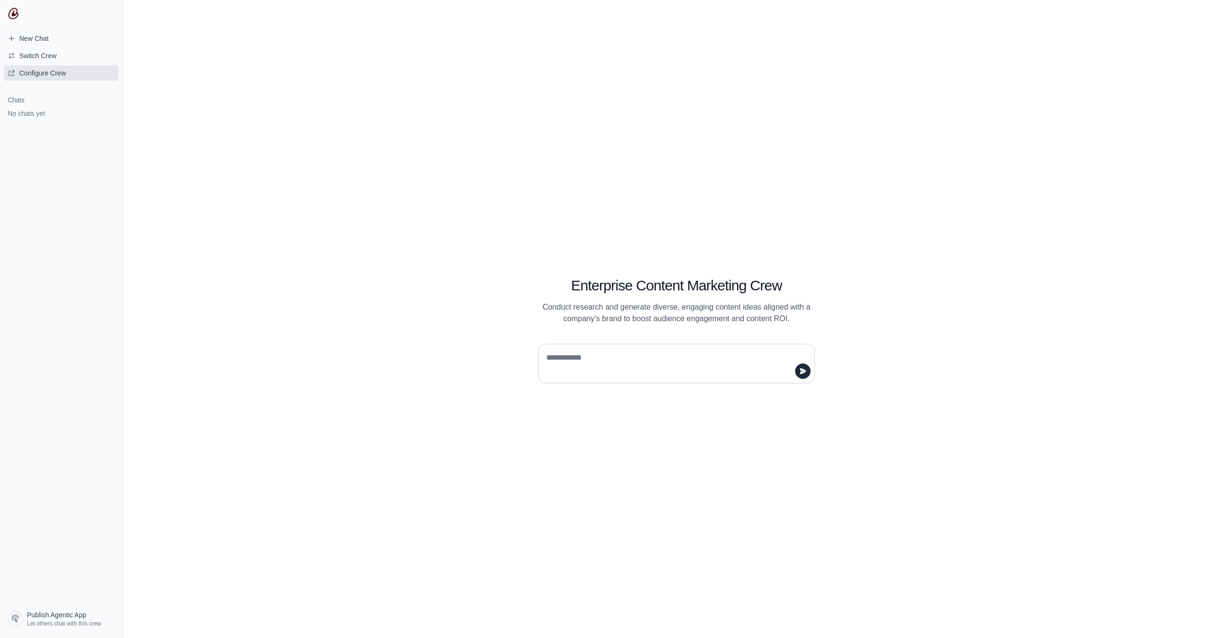
click at [49, 74] on span "Configure Crew" at bounding box center [42, 73] width 47 height 10
click at [62, 613] on span "Publish Agentic App" at bounding box center [57, 615] width 60 height 10
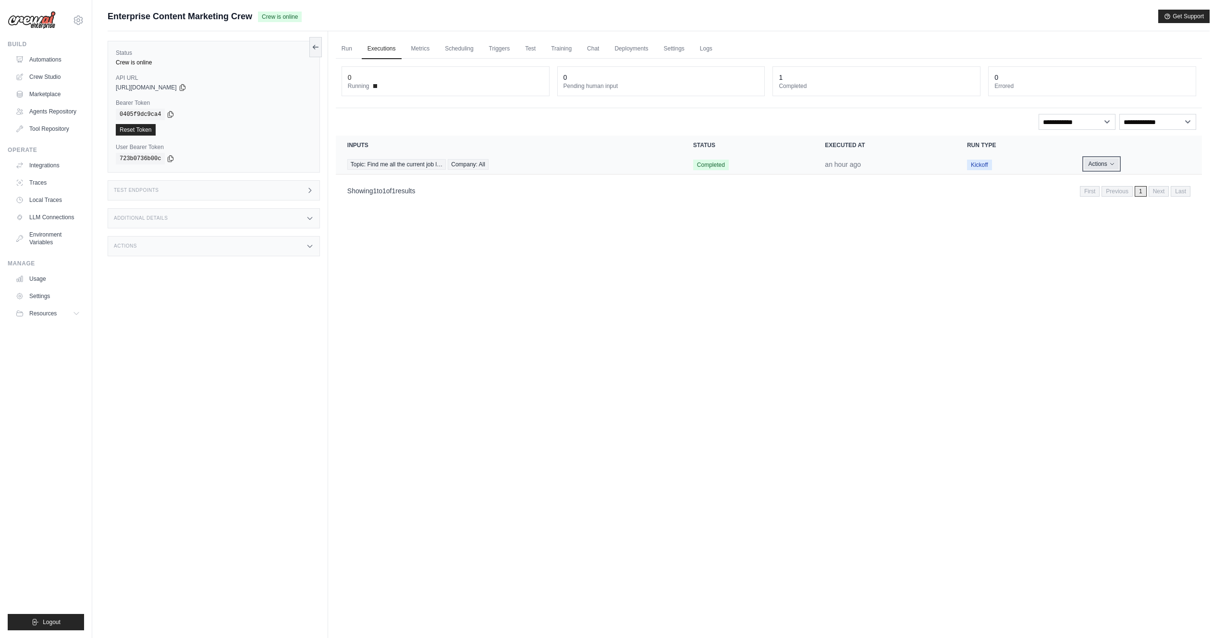
click at [1103, 160] on button "Actions" at bounding box center [1101, 164] width 34 height 12
click at [1149, 183] on link "View Details" at bounding box center [1160, 181] width 62 height 15
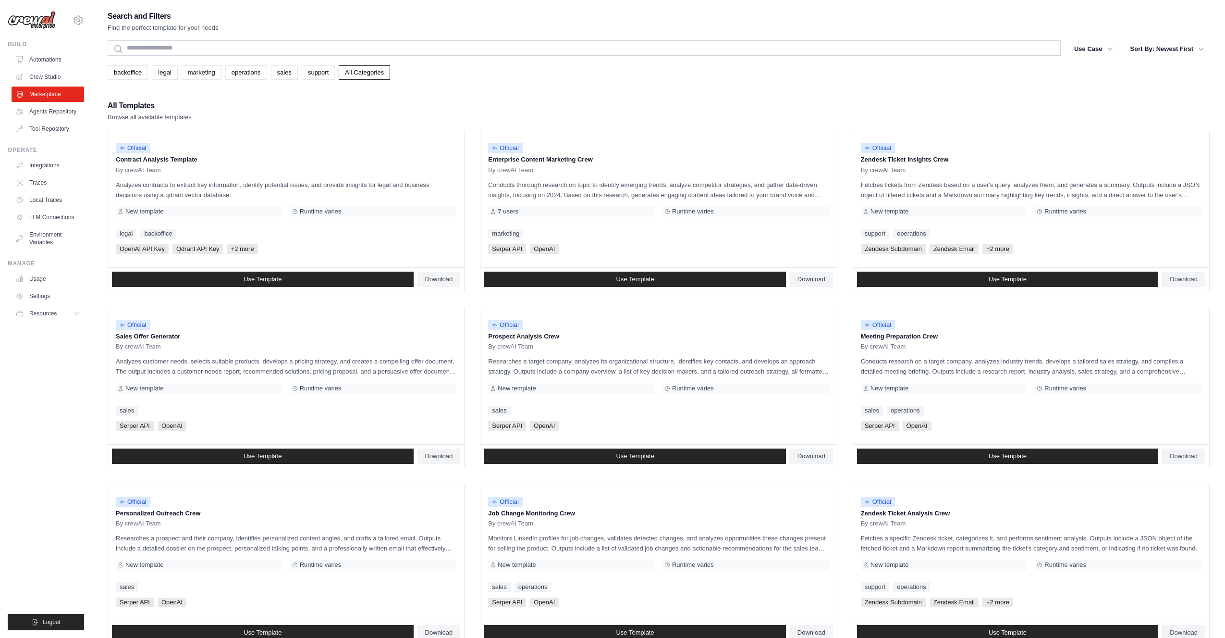
click at [490, 96] on div "Search and Filters Find the perfect template for your needs Search Use Case bac…" at bounding box center [659, 440] width 1102 height 860
click at [471, 97] on div "Search and Filters Find the perfect template for your needs Search Use Case bac…" at bounding box center [659, 440] width 1102 height 860
click at [471, 130] on ul "Official Contract Analysis Template By crewAI Team Analyzes contracts to extrac…" at bounding box center [659, 475] width 1102 height 691
click at [472, 131] on ul "Official Contract Analysis Template By crewAI Team Analyzes contracts to extrac…" at bounding box center [659, 475] width 1102 height 691
click at [472, 130] on ul "Official Contract Analysis Template By crewAI Team Analyzes contracts to extrac…" at bounding box center [659, 475] width 1102 height 691
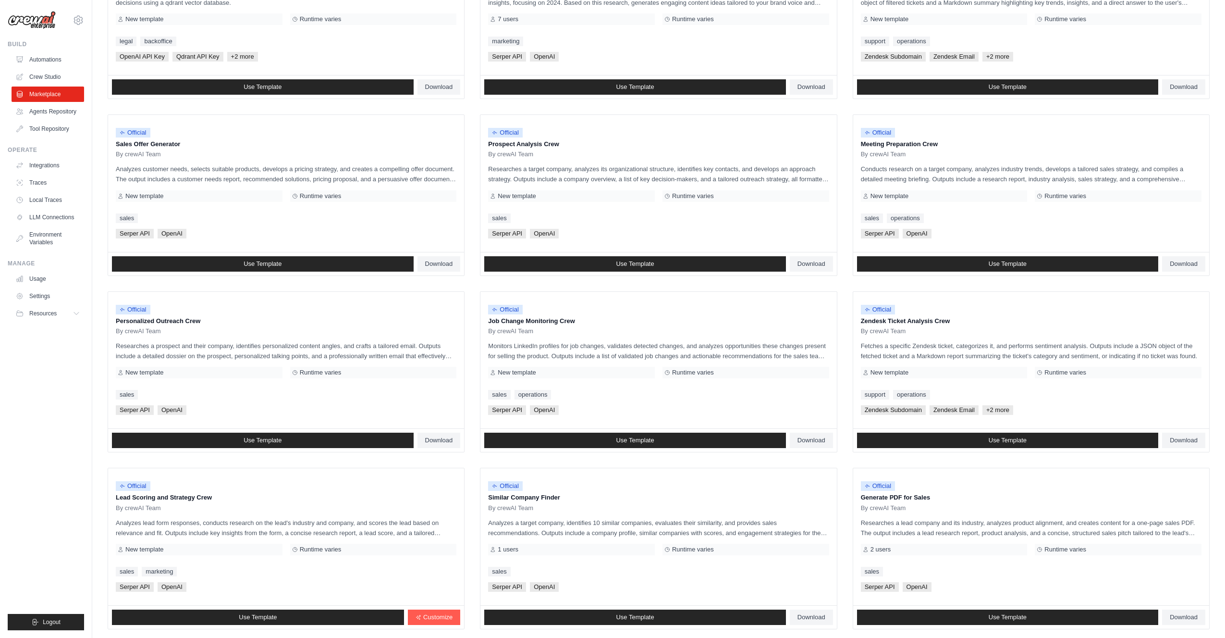
scroll to position [250, 0]
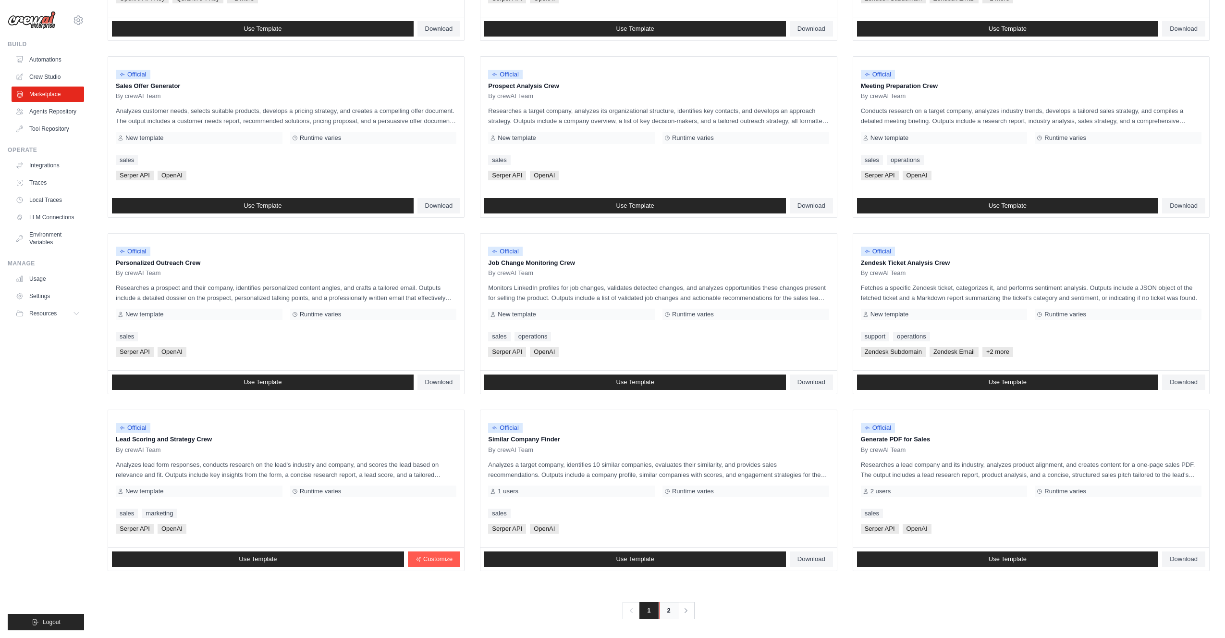
click at [664, 608] on link "2" at bounding box center [668, 610] width 19 height 17
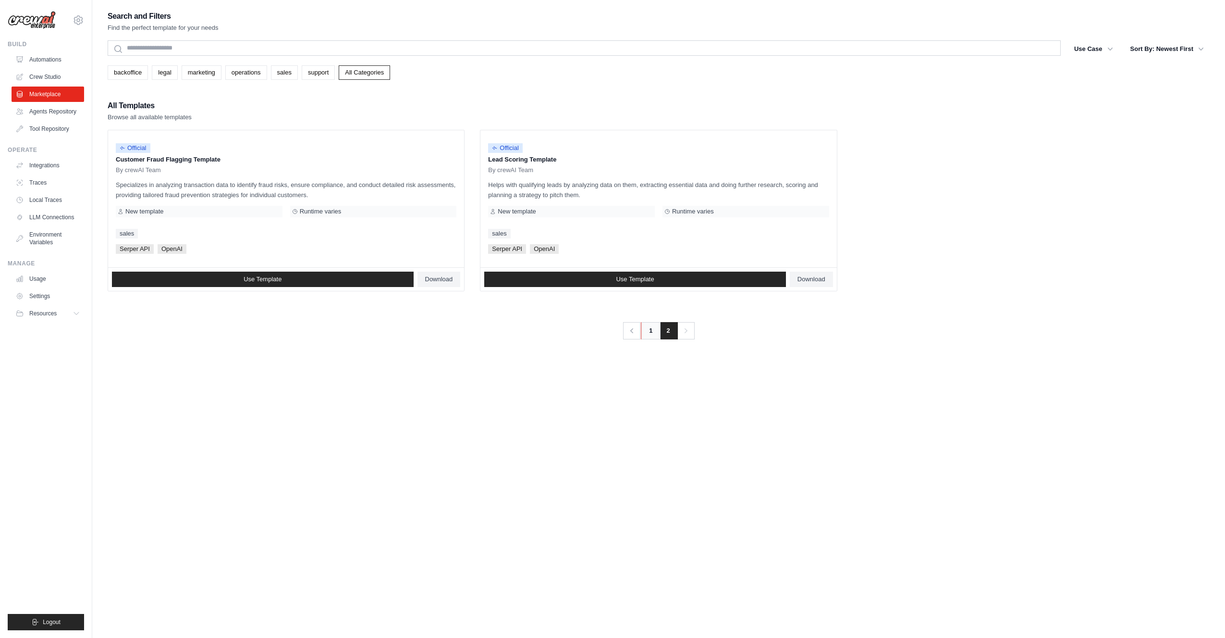
click at [649, 333] on link "1" at bounding box center [650, 330] width 19 height 17
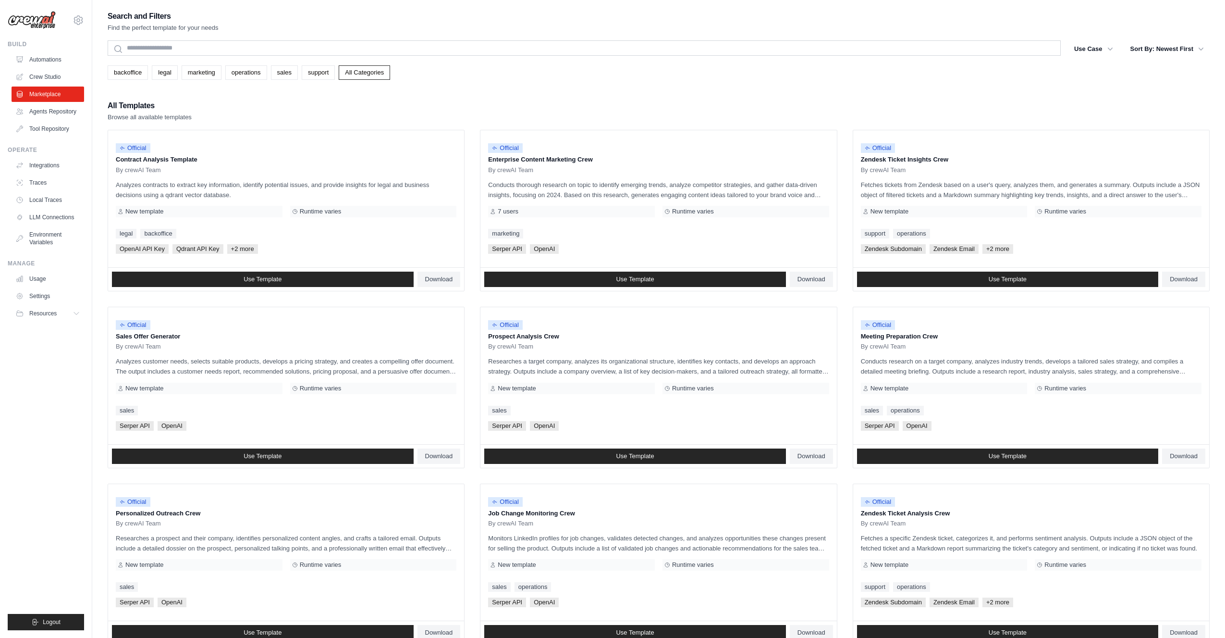
click at [488, 85] on div "Search and Filters Find the perfect template for your needs Search Use Case bac…" at bounding box center [659, 440] width 1102 height 860
click at [487, 85] on div "Search and Filters Find the perfect template for your needs Search Use Case bac…" at bounding box center [659, 440] width 1102 height 860
click at [683, 87] on div "Search and Filters Find the perfect template for your needs Search Use Case bac…" at bounding box center [659, 440] width 1102 height 860
click at [675, 92] on div "Search and Filters Find the perfect template for your needs Search Use Case bac…" at bounding box center [659, 440] width 1102 height 860
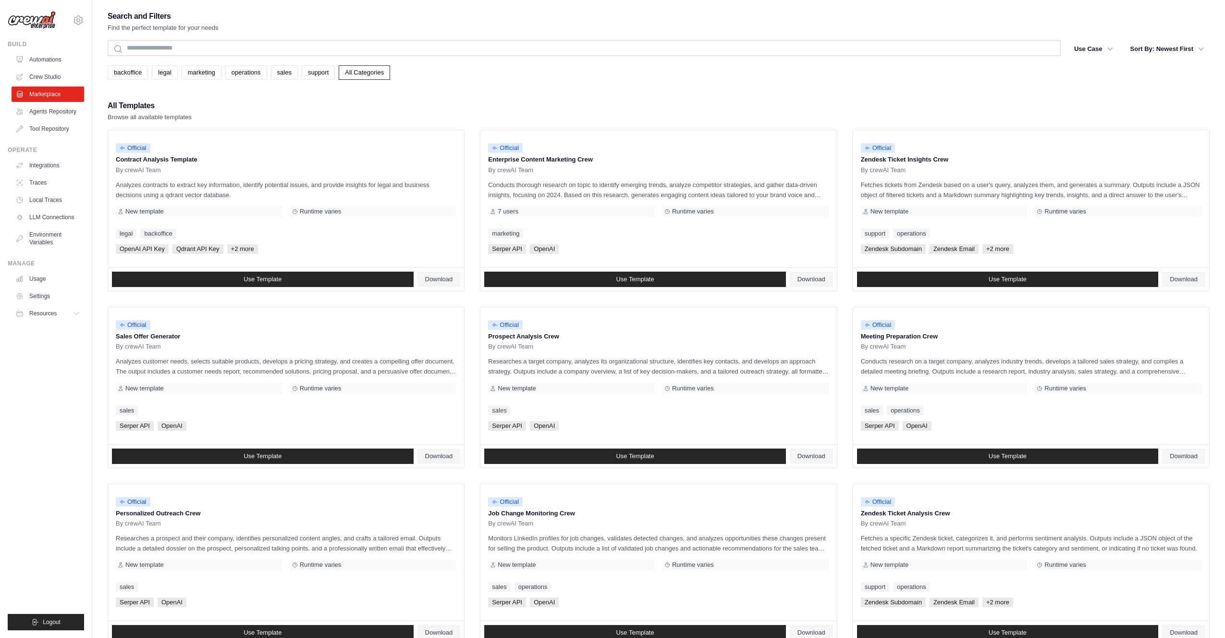
click at [665, 95] on div "Search and Filters Find the perfect template for your needs Search Use Case bac…" at bounding box center [659, 440] width 1102 height 860
click at [472, 131] on ul "Official Contract Analysis Template By crewAI Team Analyzes contracts to extrac…" at bounding box center [659, 475] width 1102 height 691
click at [1096, 52] on button "Use Case" at bounding box center [1094, 48] width 50 height 17
click at [1104, 52] on button "Use Case" at bounding box center [1094, 48] width 50 height 17
click at [1110, 48] on icon "button" at bounding box center [1111, 49] width 10 height 10
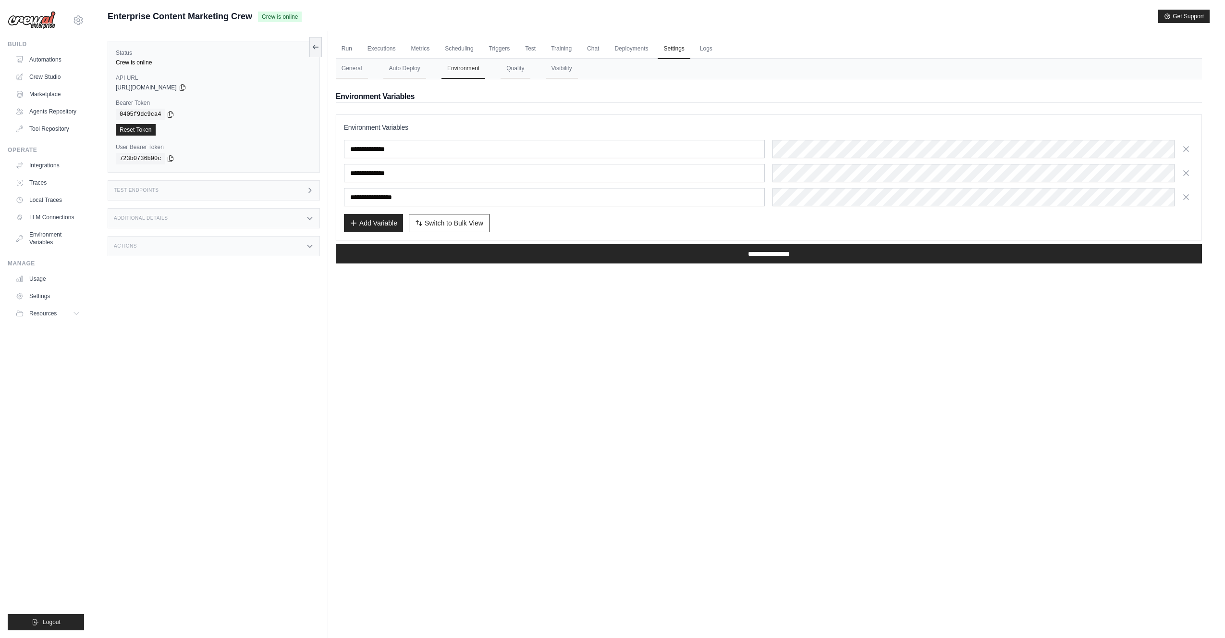
click at [464, 537] on div "Run Executions Metrics Scheduling Triggers Test Training Chat Deployments Setti…" at bounding box center [769, 350] width 882 height 638
drag, startPoint x: 579, startPoint y: 403, endPoint x: 484, endPoint y: 157, distance: 263.5
click at [579, 401] on div "Run Executions Metrics Scheduling Triggers Test Training Chat Deployments Setti…" at bounding box center [769, 350] width 882 height 638
click at [394, 65] on button "Auto Deploy" at bounding box center [404, 69] width 43 height 20
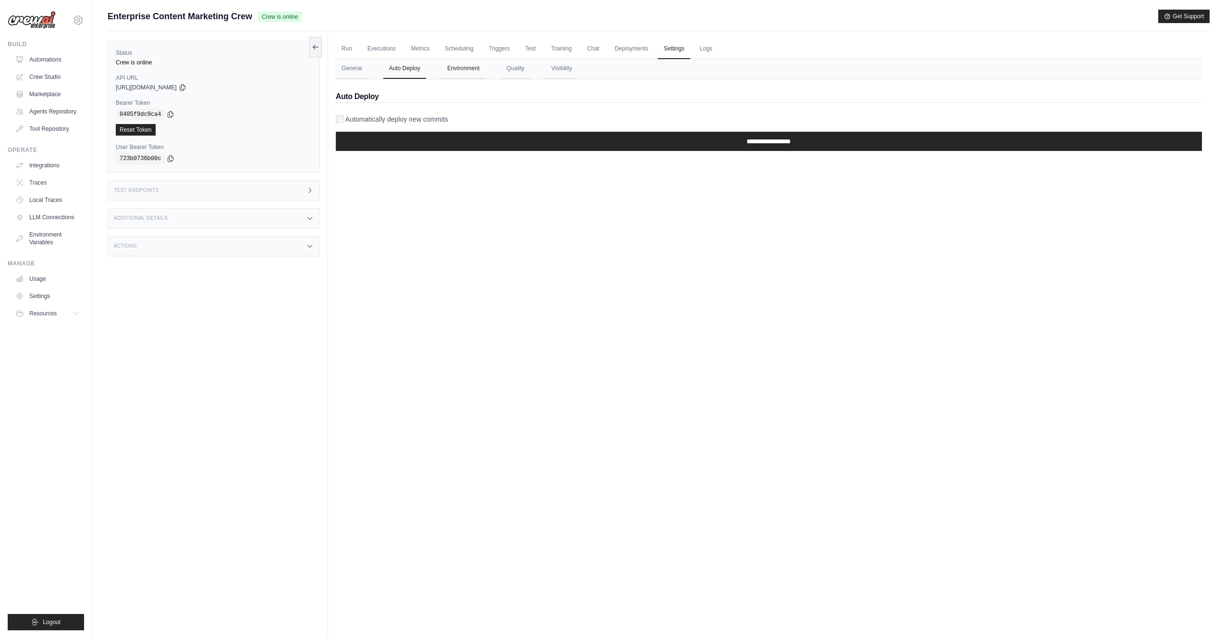
click at [465, 64] on button "Environment" at bounding box center [464, 69] width 44 height 20
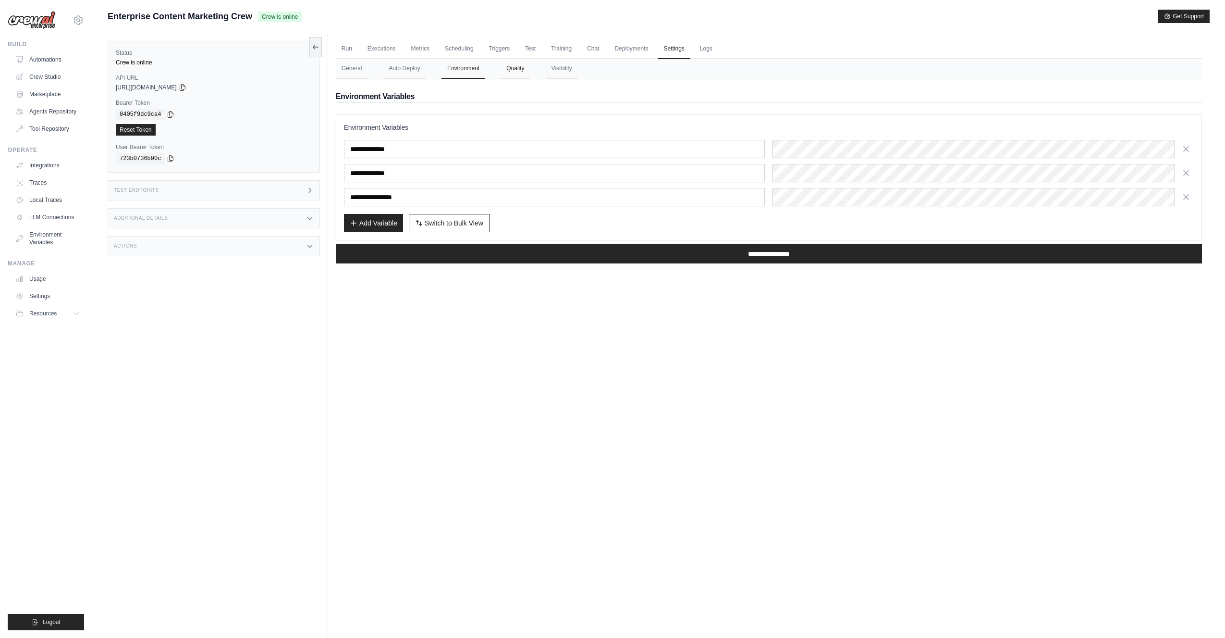
click at [513, 67] on button "Quality" at bounding box center [515, 69] width 29 height 20
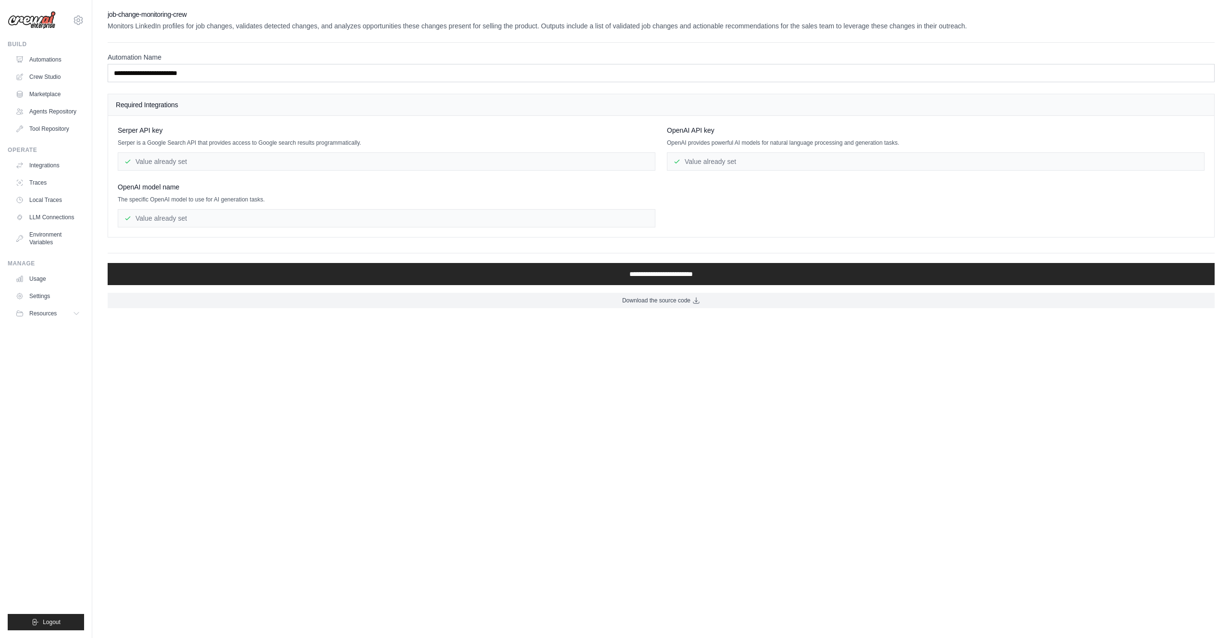
click at [660, 155] on div "Serper API key Serper is a Google Search API that provides access to Google sea…" at bounding box center [661, 176] width 1087 height 102
click at [729, 161] on div "Value already set" at bounding box center [936, 161] width 538 height 18
click at [745, 185] on div "Serper API key Serper is a Google Search API that provides access to Google sea…" at bounding box center [661, 176] width 1087 height 102
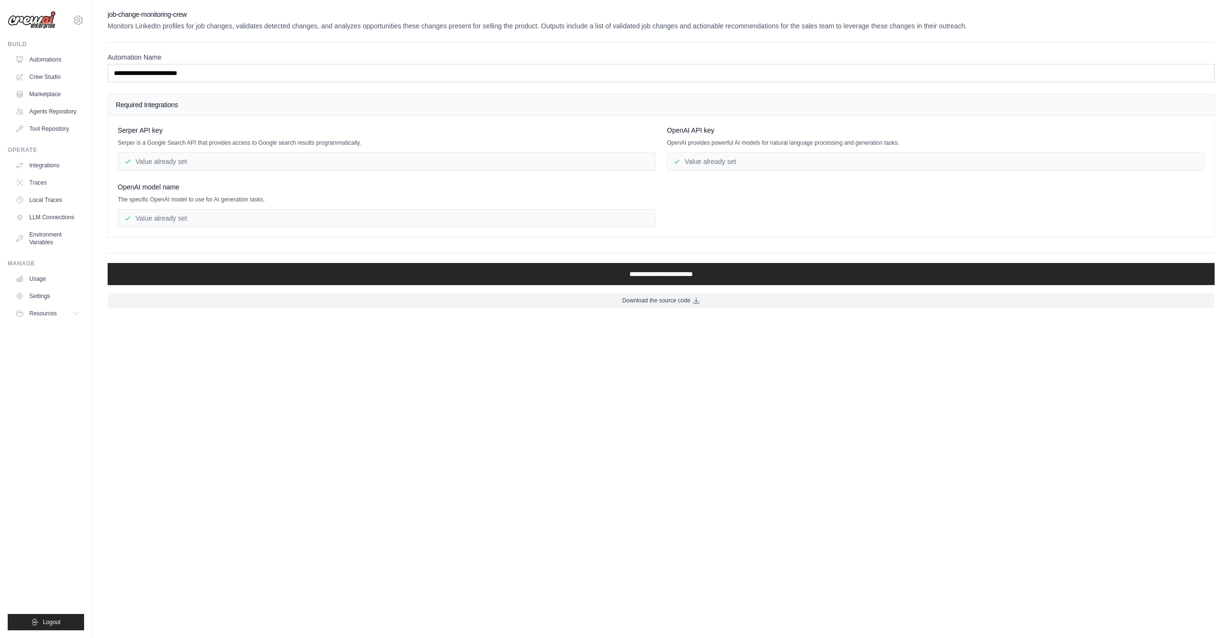
click at [660, 152] on div "Serper API key Serper is a Google Search API that provides access to Google sea…" at bounding box center [661, 176] width 1087 height 102
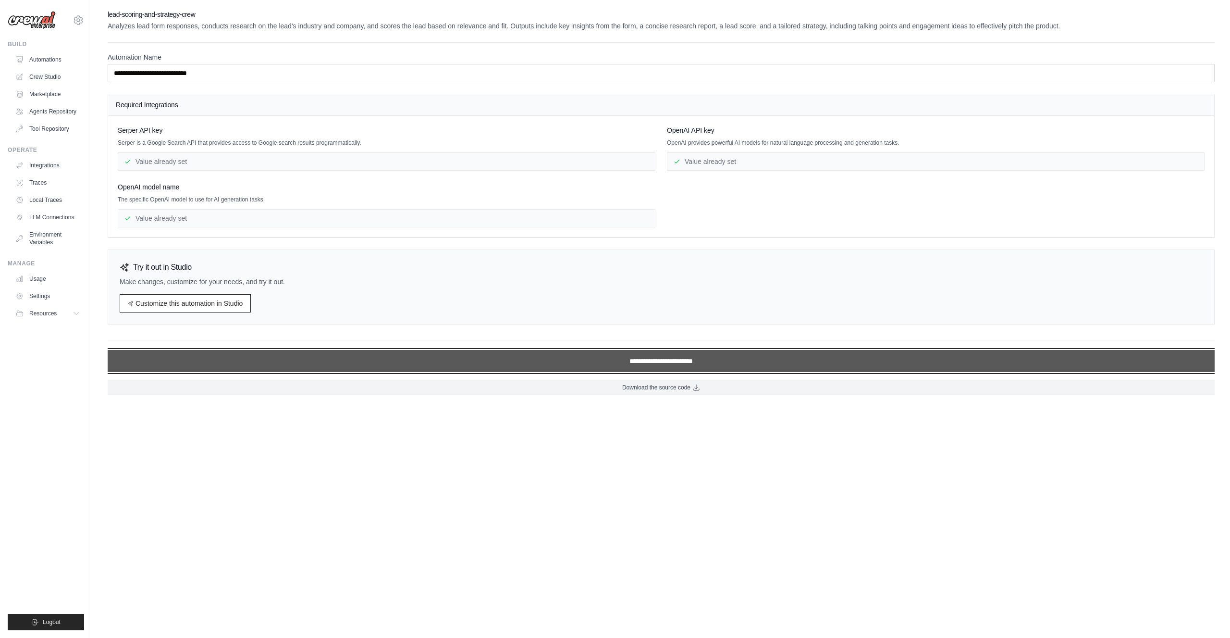
click at [673, 356] on input "**********" at bounding box center [661, 361] width 1107 height 22
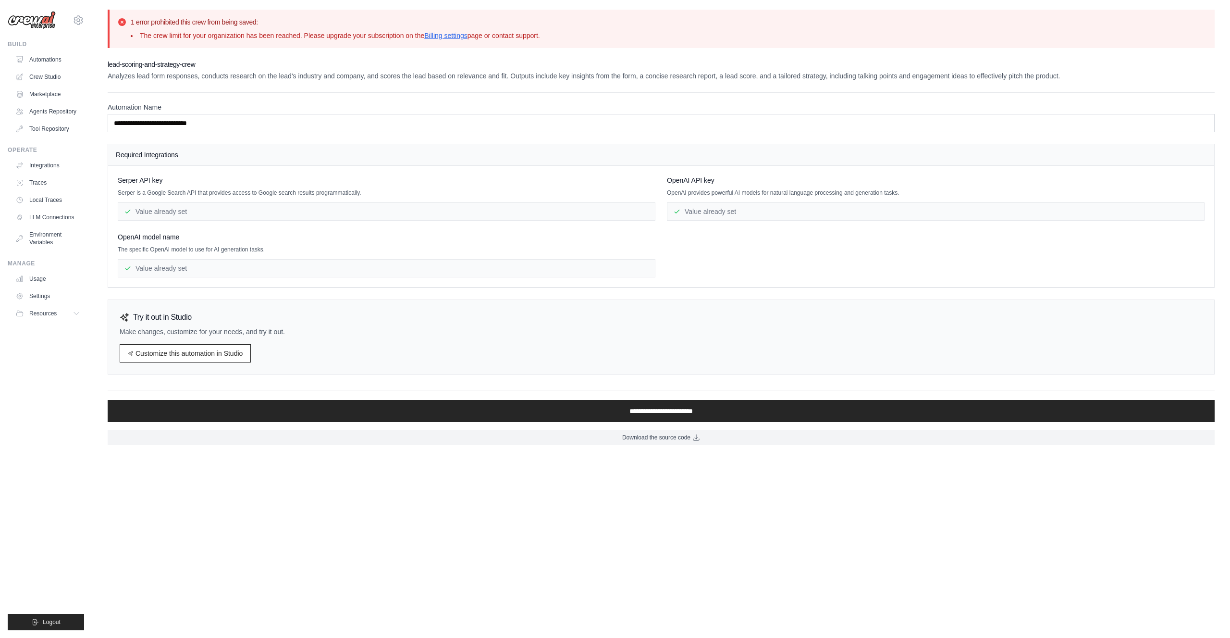
click at [313, 32] on li "The crew limit for your organization has been reached. Please upgrade your subs…" at bounding box center [335, 36] width 409 height 10
click at [661, 226] on div "[PERSON_NAME] API key [PERSON_NAME] is a Google Search API that provides access…" at bounding box center [661, 226] width 1087 height 102
click at [669, 247] on div "[PERSON_NAME] API key [PERSON_NAME] is a Google Search API that provides access…" at bounding box center [661, 226] width 1087 height 102
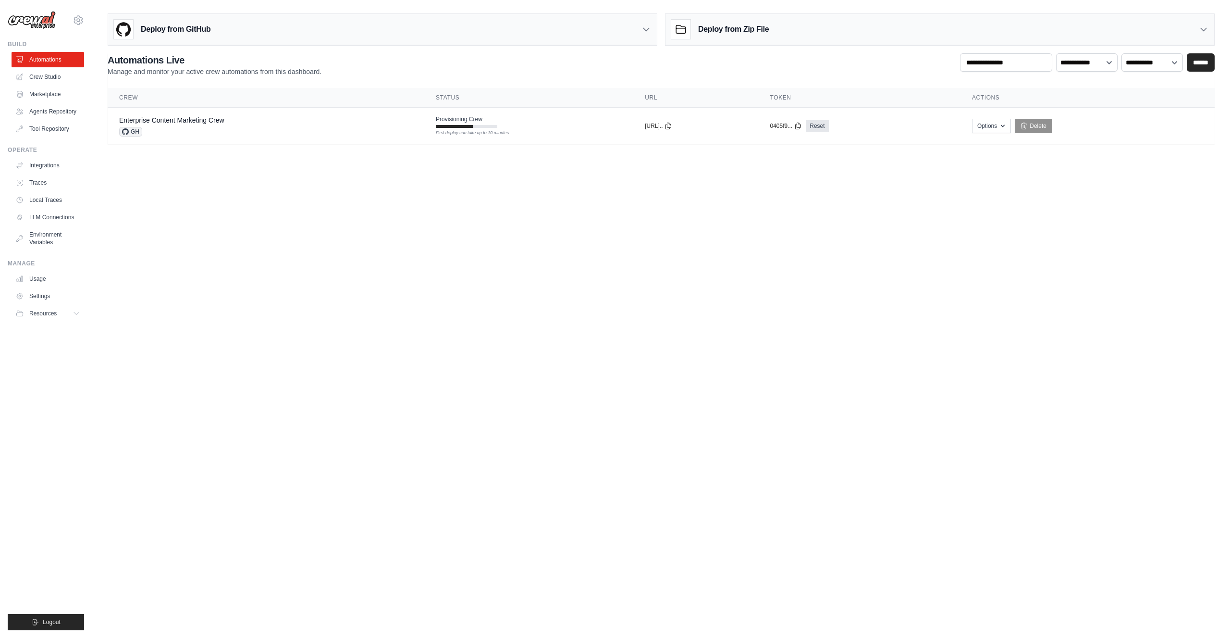
click at [576, 254] on body "[PERSON_NAME][EMAIL_ADDRESS][DOMAIN_NAME] Settings Build Automations" at bounding box center [615, 319] width 1230 height 638
drag, startPoint x: 649, startPoint y: 305, endPoint x: 488, endPoint y: 0, distance: 344.1
click at [633, 274] on body "[PERSON_NAME][EMAIL_ADDRESS][DOMAIN_NAME] Settings Build Automations" at bounding box center [615, 319] width 1230 height 638
click at [1010, 123] on button "Options" at bounding box center [991, 125] width 39 height 14
click at [1005, 124] on button "Options" at bounding box center [991, 125] width 39 height 14
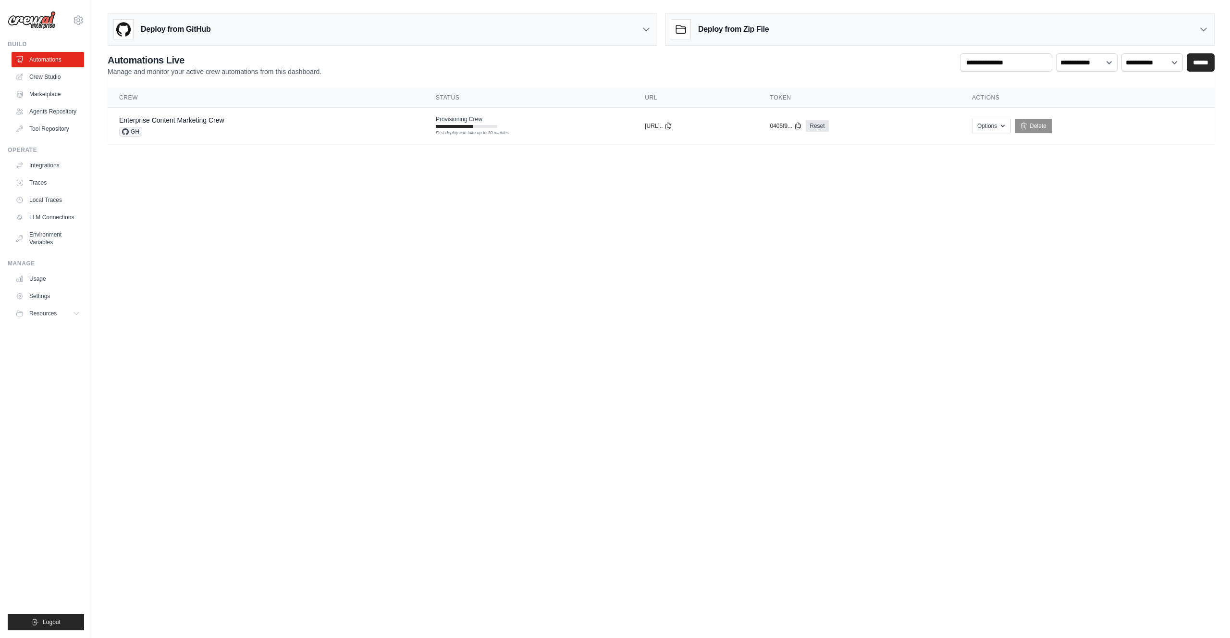
click at [980, 228] on body "mikula.beutl@gmail.com Settings Build Automations" at bounding box center [615, 319] width 1230 height 638
drag, startPoint x: 732, startPoint y: 50, endPoint x: 829, endPoint y: 42, distance: 97.4
click at [745, 51] on div "Deploy from GitHub Deploy your project directly from GitHub. Select a repositor…" at bounding box center [661, 77] width 1138 height 135
click at [881, 29] on div "Deploy from Zip File" at bounding box center [939, 29] width 549 height 31
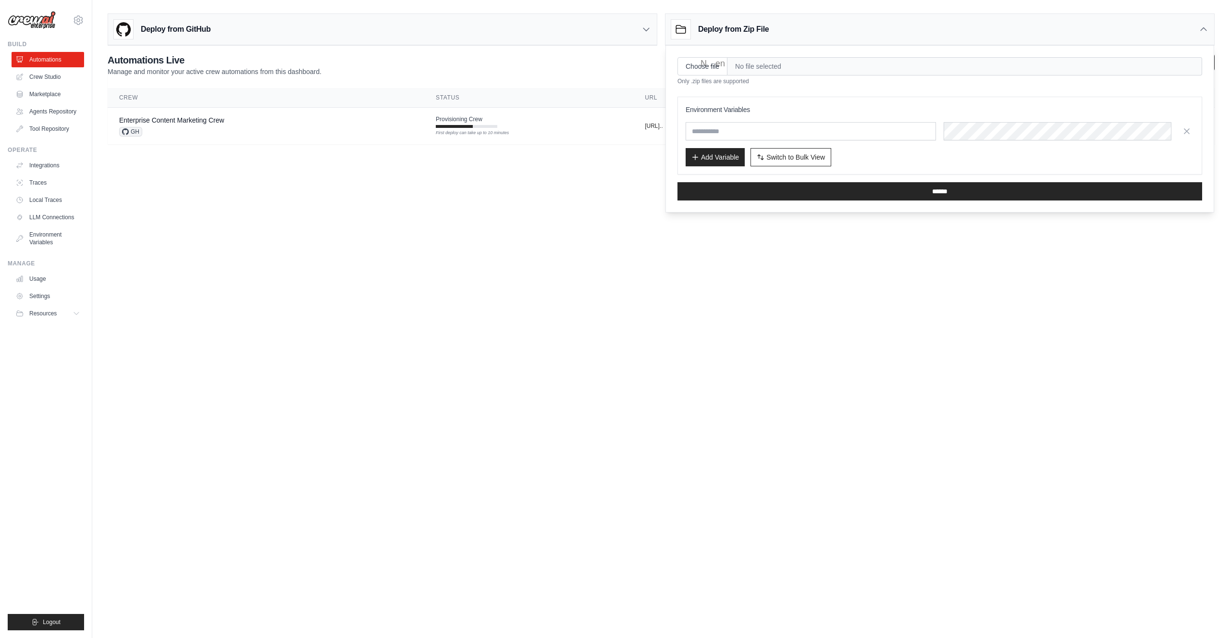
click at [923, 30] on div "Deploy from Zip File" at bounding box center [939, 29] width 549 height 31
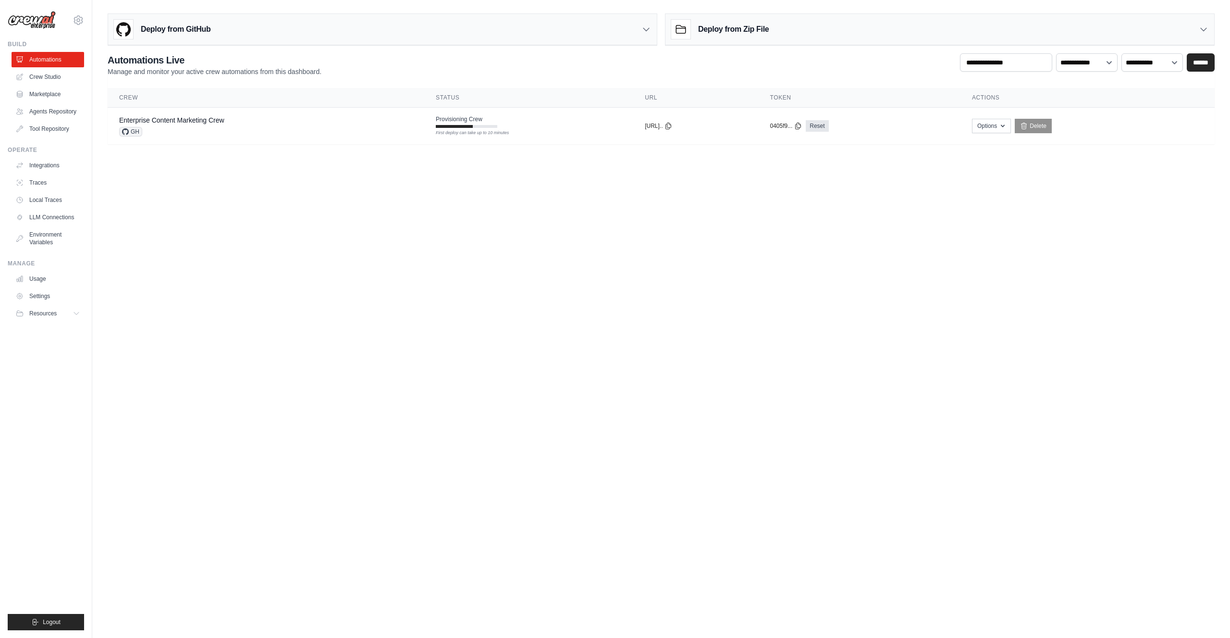
click at [942, 258] on body "mikula.beutl@gmail.com Settings Build Automations" at bounding box center [615, 319] width 1230 height 638
click at [1005, 122] on button "Options" at bounding box center [991, 125] width 39 height 14
click at [952, 184] on link "Export MCP Server" at bounding box center [957, 181] width 108 height 17
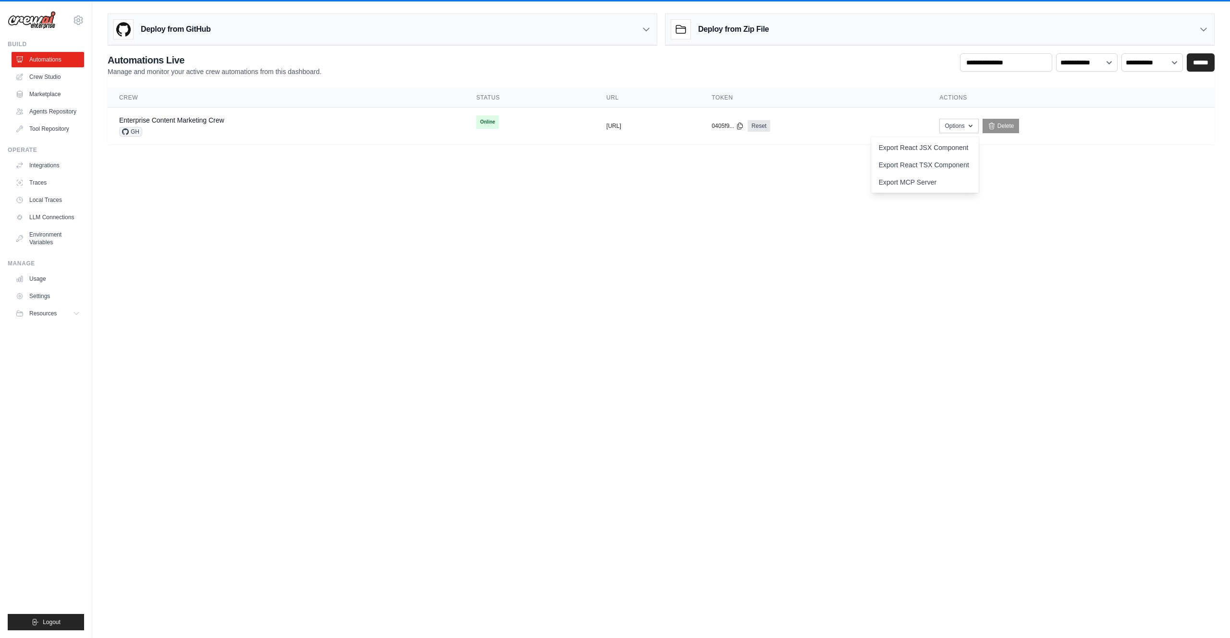
click at [657, 267] on body "mikula.beutl@gmail.com Settings Build Automations" at bounding box center [615, 319] width 1230 height 638
click at [873, 202] on body "mikula.beutl@gmail.com Settings Build Automations" at bounding box center [615, 319] width 1230 height 638
click at [179, 123] on link "Enterprise Content Marketing Crew" at bounding box center [171, 120] width 105 height 8
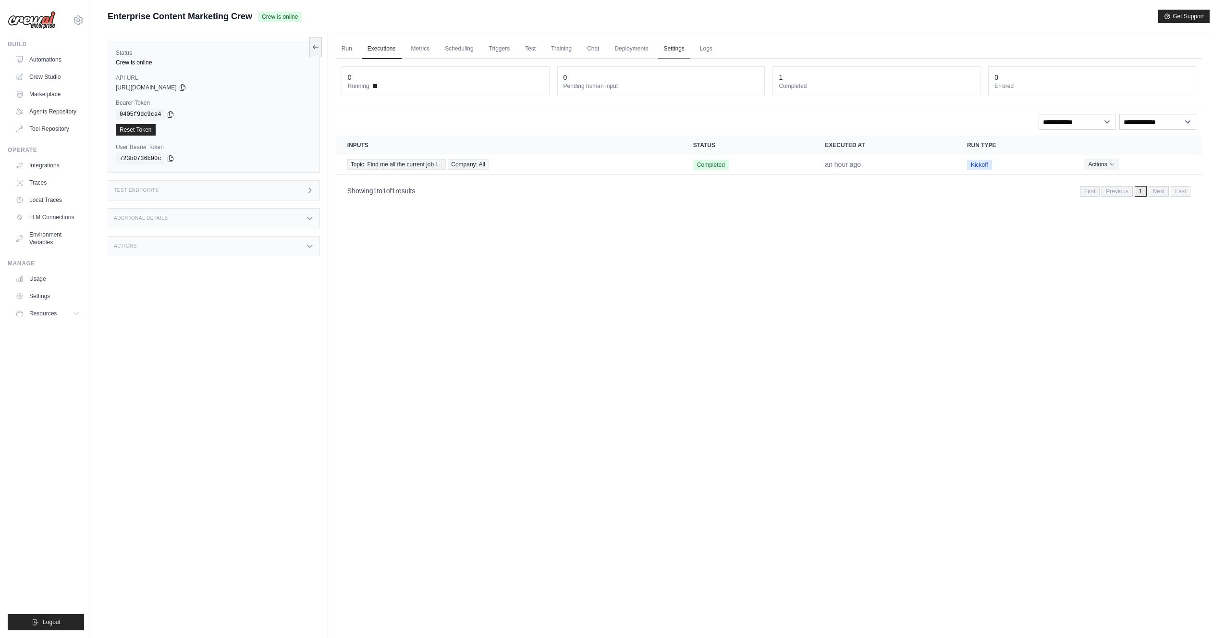
click at [682, 49] on link "Settings" at bounding box center [674, 49] width 32 height 20
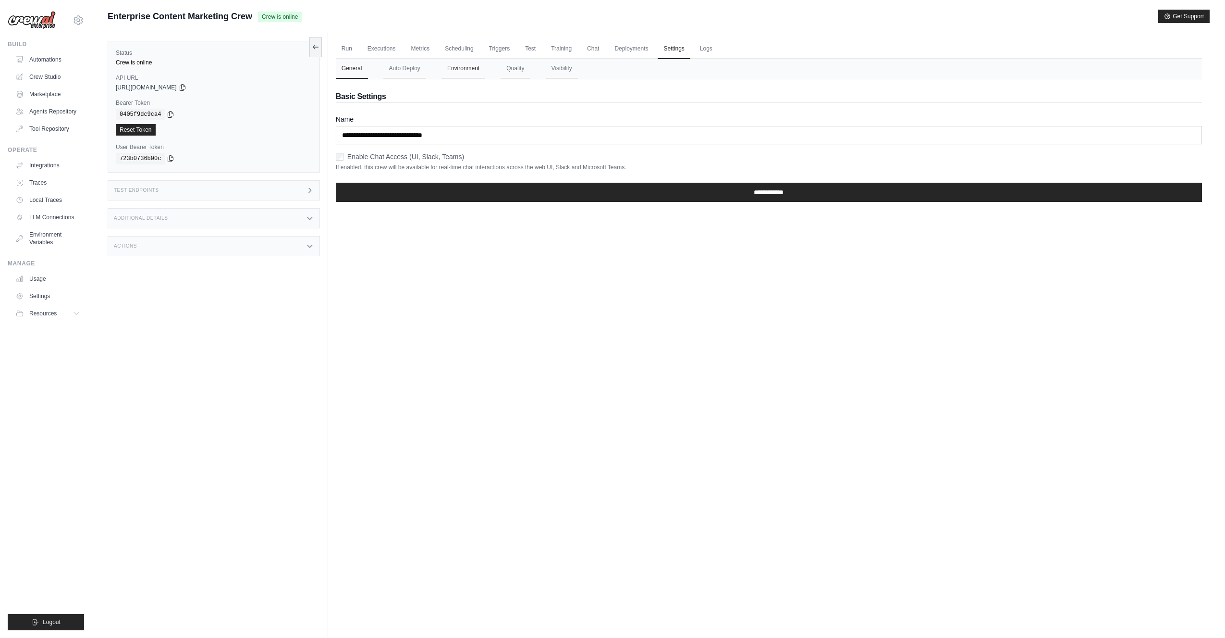
click at [460, 68] on button "Environment" at bounding box center [464, 69] width 44 height 20
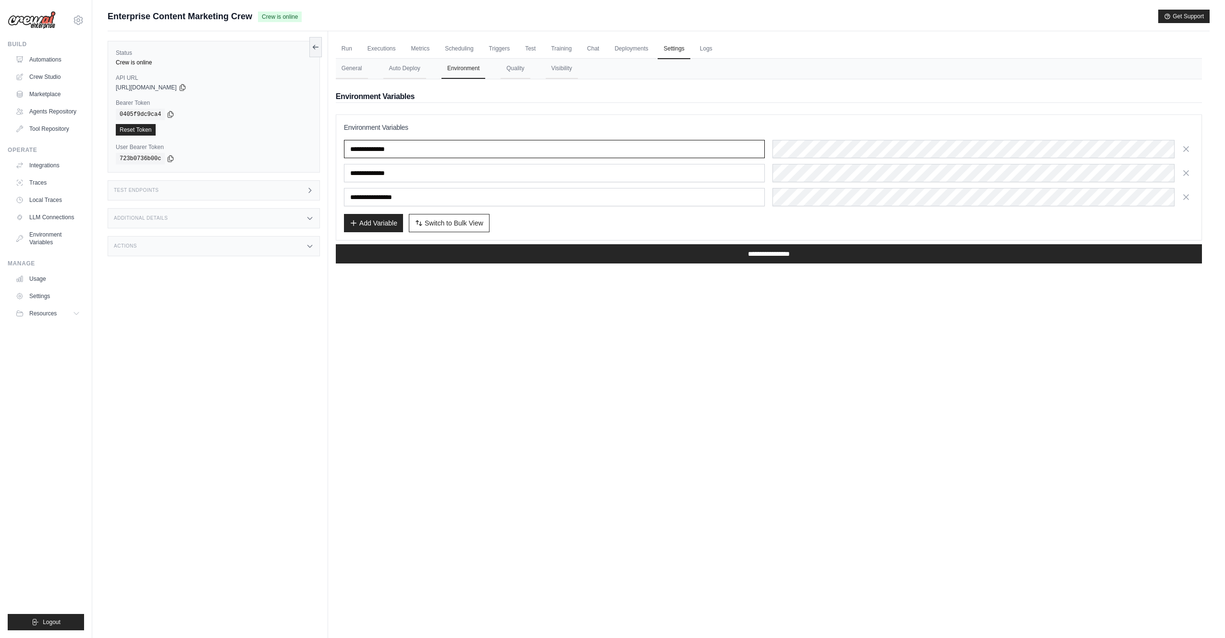
click at [381, 151] on input "**********" at bounding box center [554, 149] width 421 height 18
drag, startPoint x: 396, startPoint y: 407, endPoint x: 410, endPoint y: 406, distance: 13.5
click at [394, 407] on div "Run Executions Metrics Scheduling Triggers Test Training Chat Deployments Setti…" at bounding box center [769, 350] width 882 height 638
drag, startPoint x: 452, startPoint y: 390, endPoint x: 423, endPoint y: 327, distance: 69.7
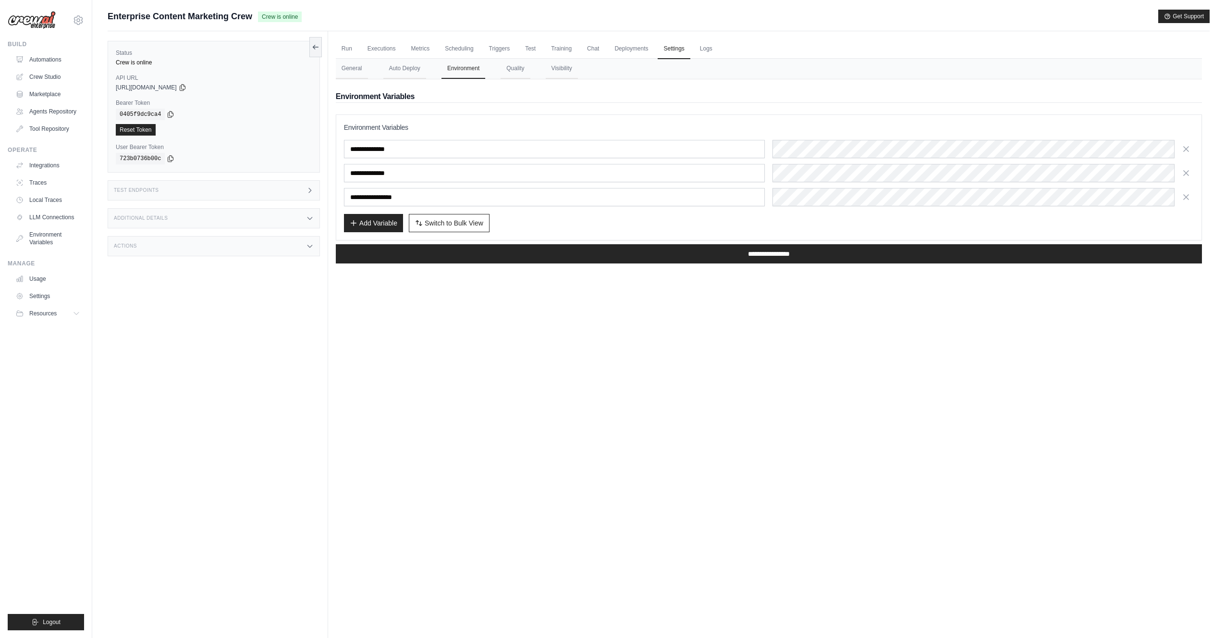
click at [452, 390] on div "Run Executions Metrics Scheduling Triggers Test Training Chat Deployments Setti…" at bounding box center [769, 350] width 882 height 638
click at [320, 40] on button at bounding box center [315, 47] width 12 height 20
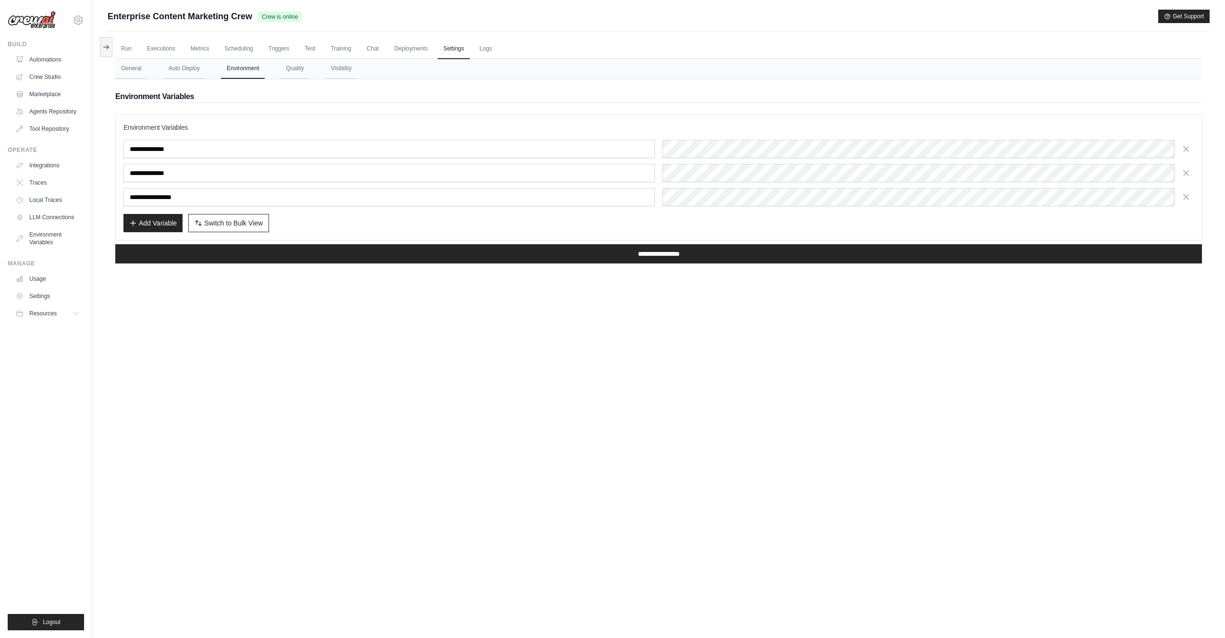
click at [99, 43] on div "Submit a support request Describe your issue or question * Please be specific a…" at bounding box center [658, 339] width 1133 height 659
click at [126, 49] on link "Run" at bounding box center [126, 49] width 22 height 20
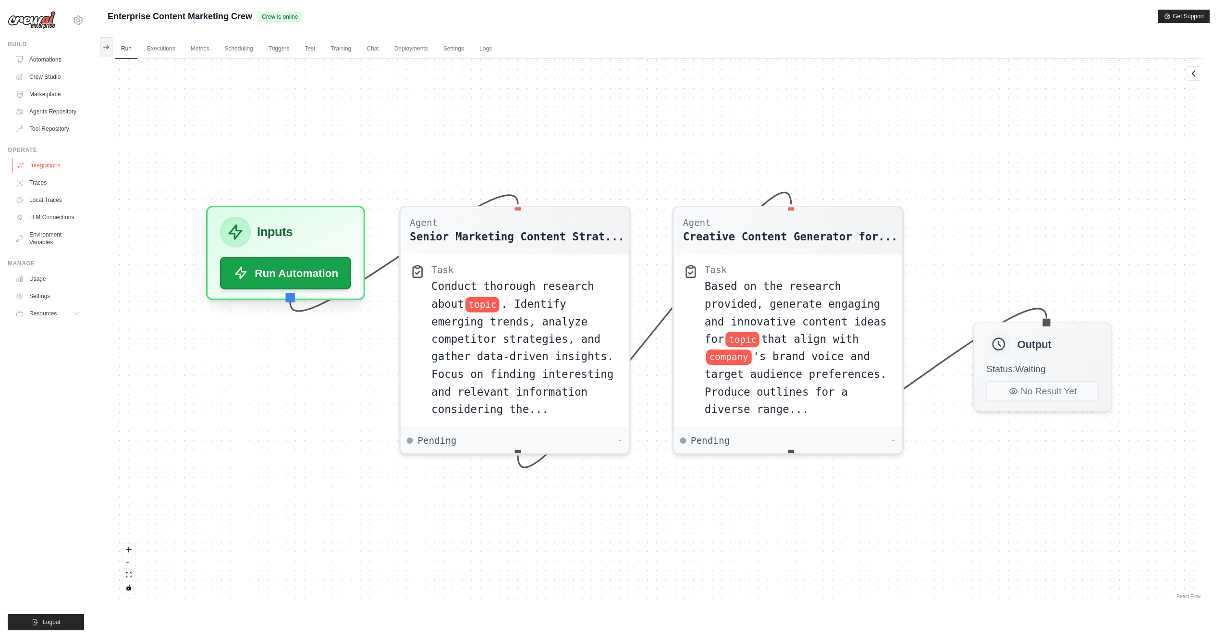
click at [43, 166] on link "Integrations" at bounding box center [48, 165] width 73 height 15
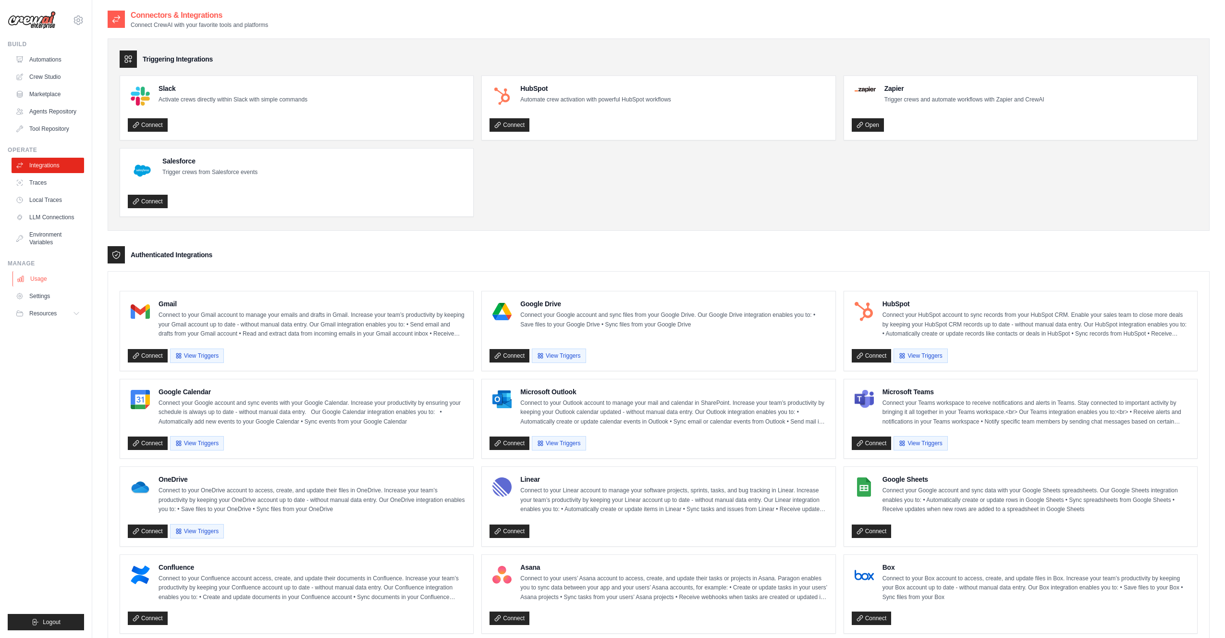
click at [39, 280] on link "Usage" at bounding box center [48, 278] width 73 height 15
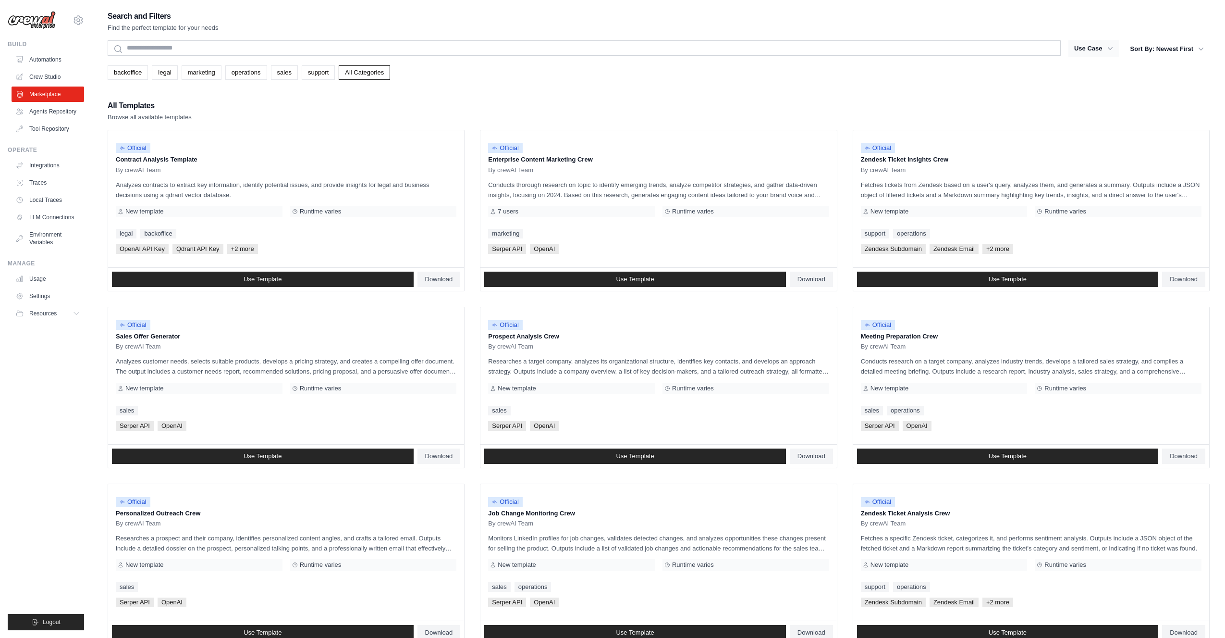
click at [1095, 47] on button "Use Case" at bounding box center [1094, 48] width 50 height 17
click at [1110, 45] on icon "button" at bounding box center [1111, 49] width 10 height 10
click at [1179, 51] on button "Sort By: Newest First" at bounding box center [1167, 48] width 85 height 17
click at [1194, 47] on button "Sort By: Newest First" at bounding box center [1167, 48] width 85 height 17
drag, startPoint x: 1010, startPoint y: 139, endPoint x: 996, endPoint y: 129, distance: 17.3
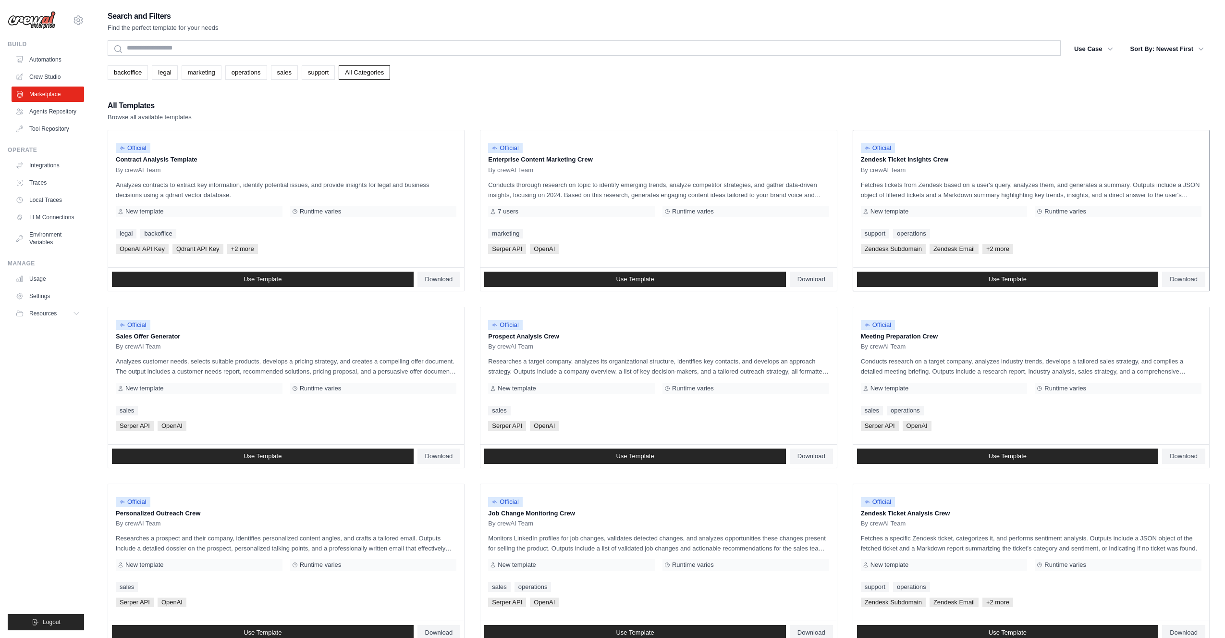
click at [1007, 138] on div "Official Zendesk Ticket Insights Crew By crewAI Team" at bounding box center [1031, 156] width 341 height 36
drag, startPoint x: 666, startPoint y: 102, endPoint x: 786, endPoint y: 79, distance: 121.9
click at [667, 102] on div "All Templates Browse all available templates" at bounding box center [659, 110] width 1102 height 23
click at [843, 128] on div "All Templates Browse all available templates Official Contract Analysis Templat…" at bounding box center [659, 460] width 1102 height 722
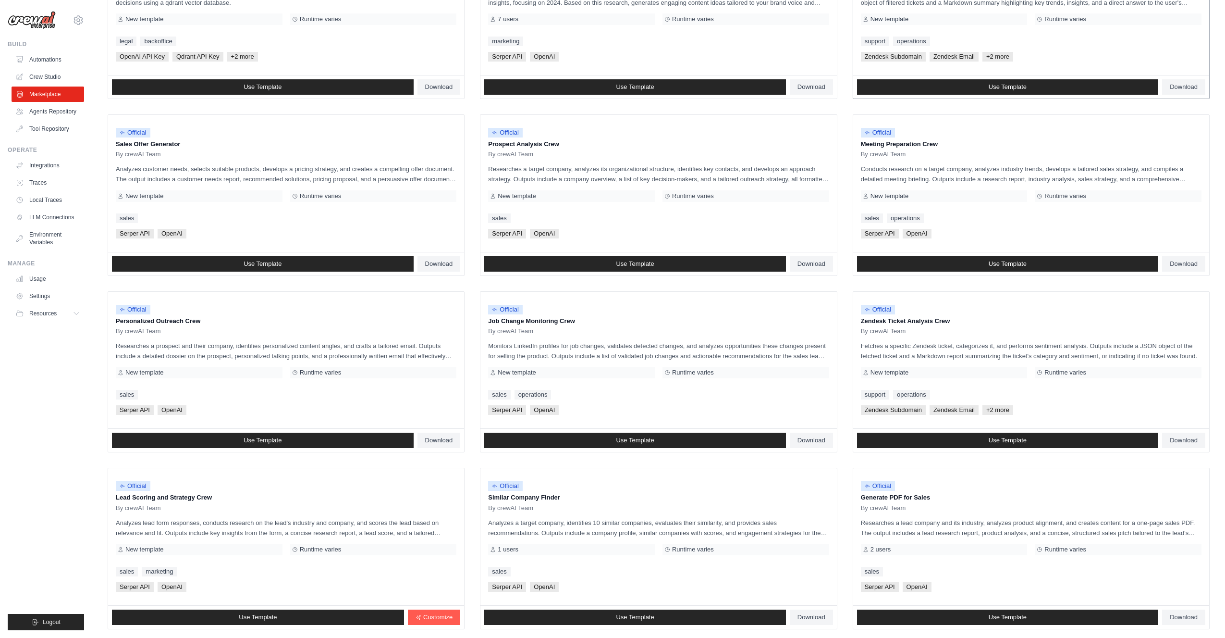
click at [997, 55] on span "+2 more" at bounding box center [998, 57] width 31 height 10
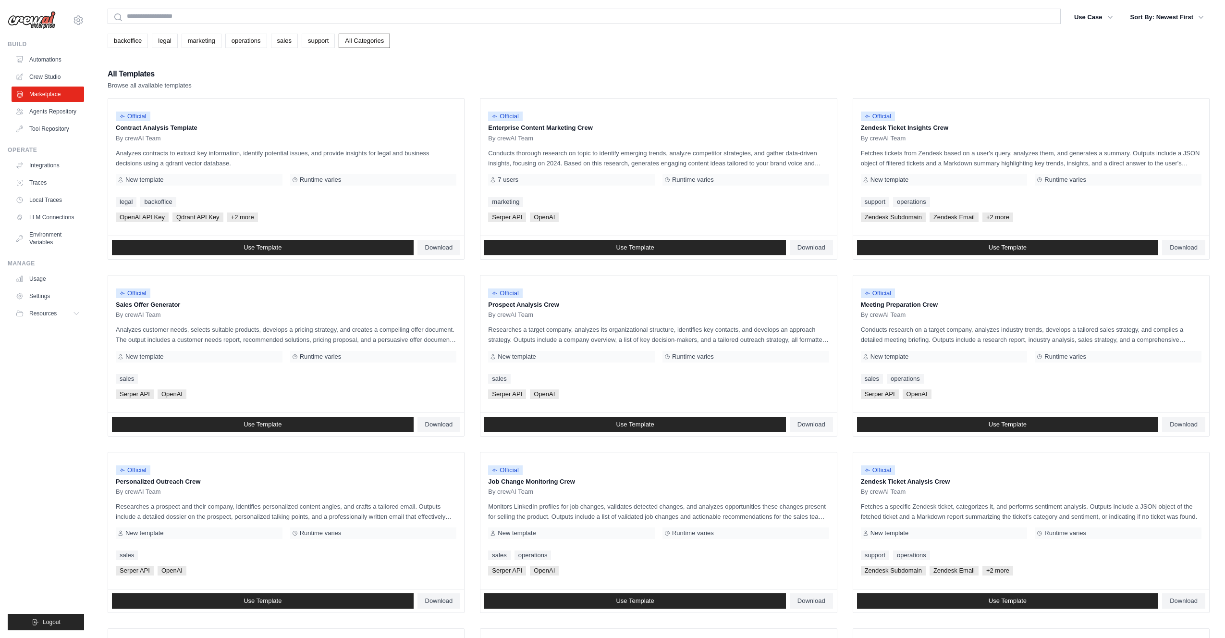
scroll to position [0, 0]
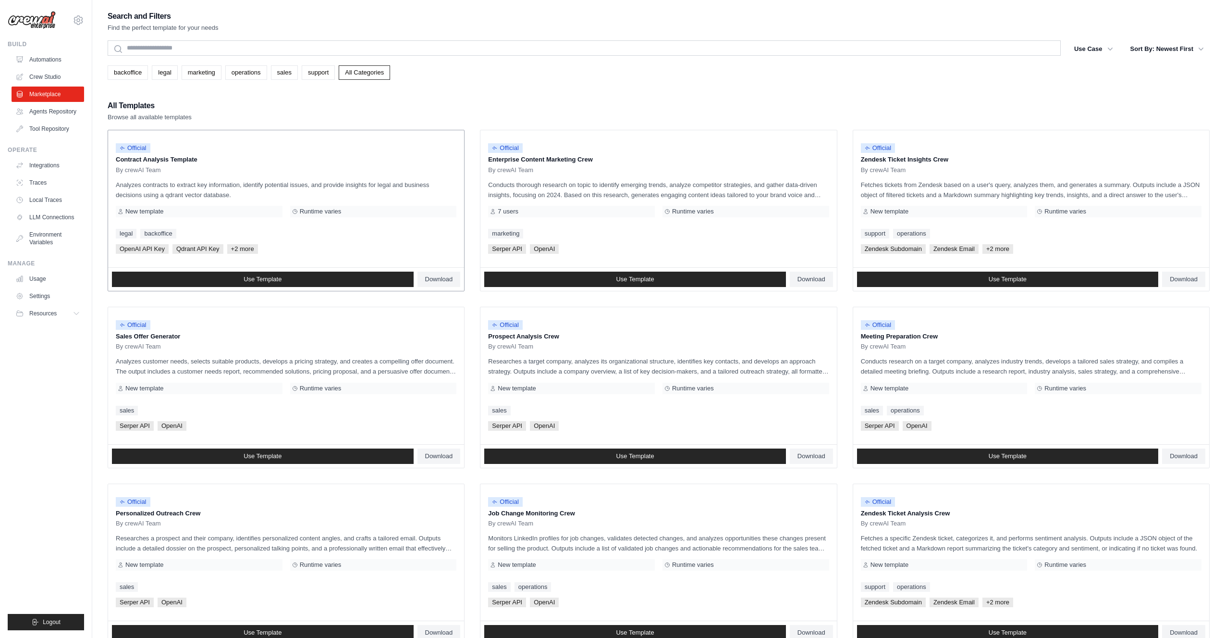
click at [241, 248] on span "+2 more" at bounding box center [242, 249] width 31 height 10
click at [235, 248] on span "+2 more" at bounding box center [242, 249] width 31 height 10
click at [178, 246] on span "Qdrant API Key" at bounding box center [197, 249] width 51 height 10
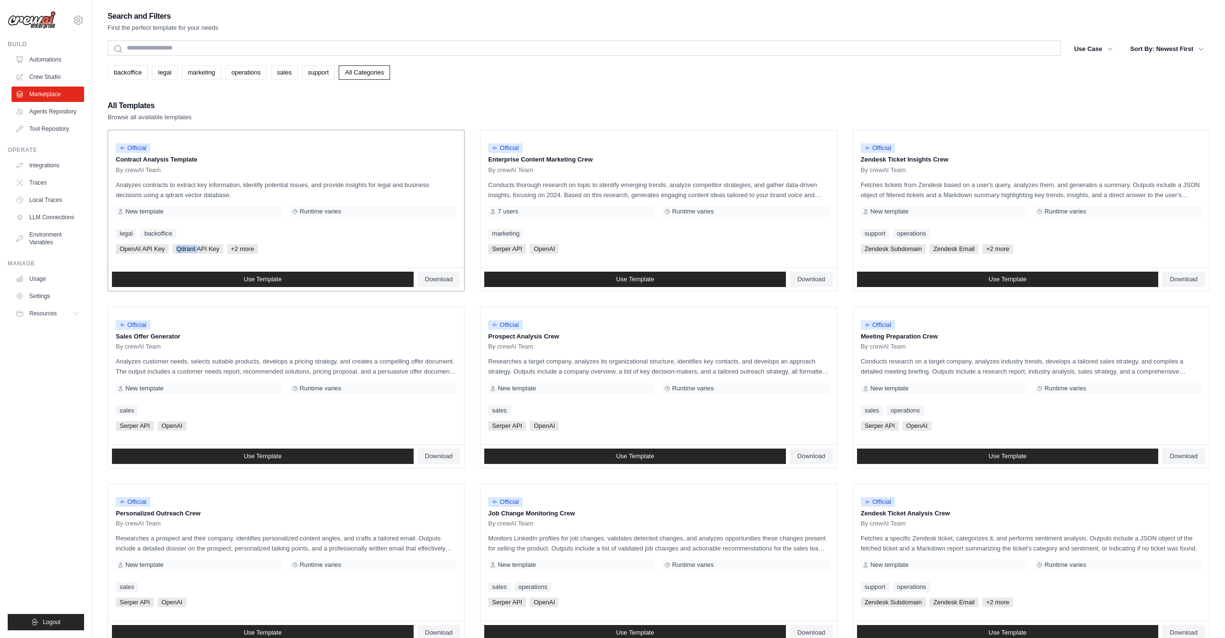
click at [178, 246] on span "Qdrant API Key" at bounding box center [197, 249] width 51 height 10
click at [469, 131] on ul "Official Contract Analysis Template By crewAI Team Analyzes contracts to extrac…" at bounding box center [659, 475] width 1102 height 691
click at [471, 278] on ul "Official Contract Analysis Template By crewAI Team Analyzes contracts to extrac…" at bounding box center [659, 475] width 1102 height 691
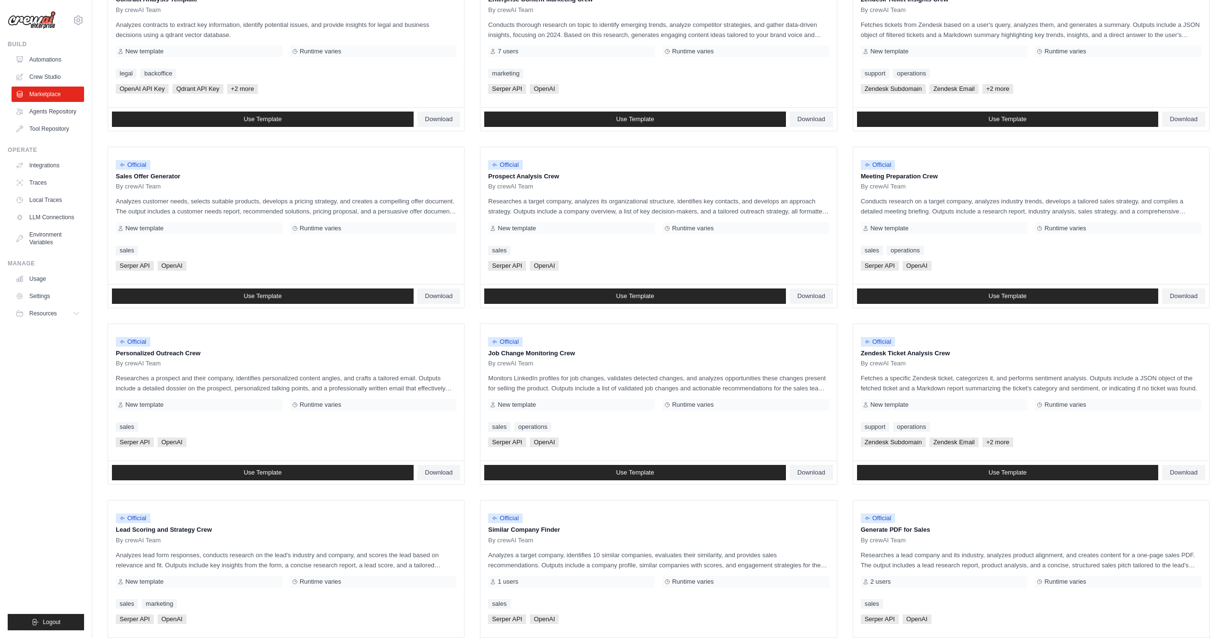
scroll to position [250, 0]
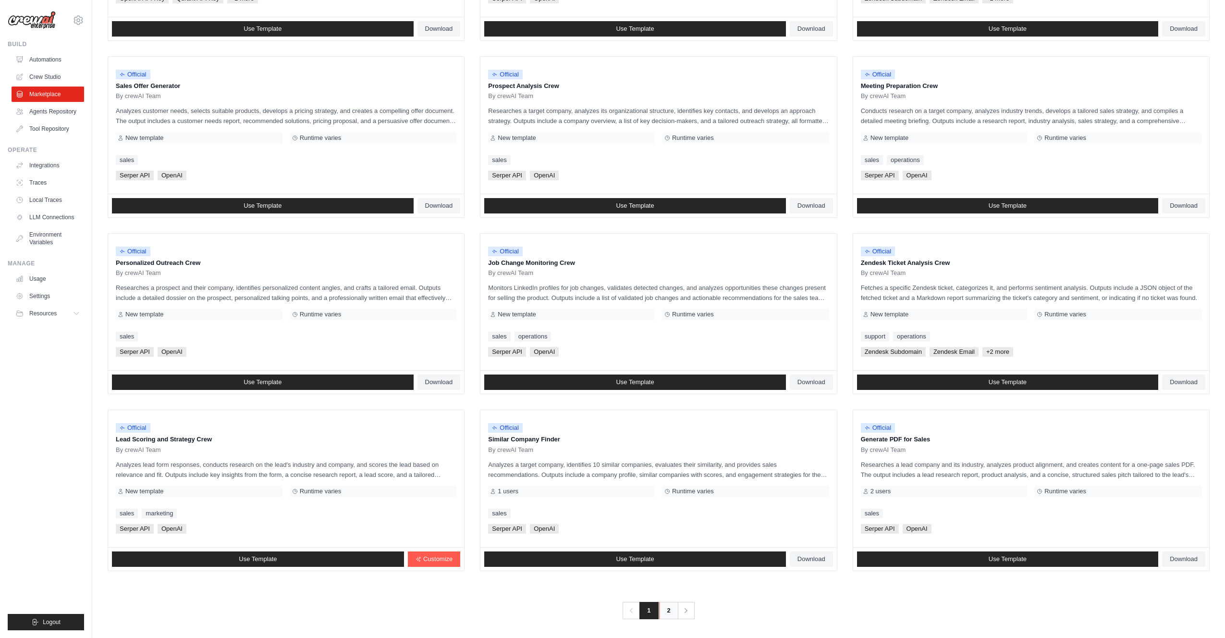
click at [667, 608] on link "2" at bounding box center [668, 610] width 19 height 17
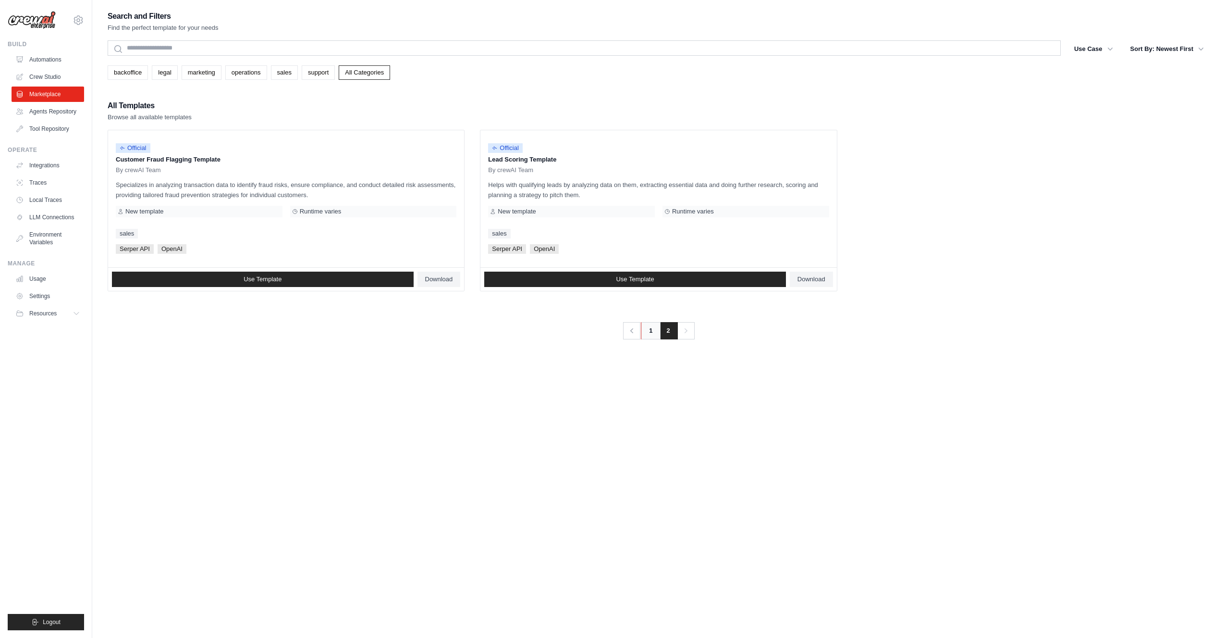
click at [649, 330] on link "1" at bounding box center [650, 330] width 19 height 17
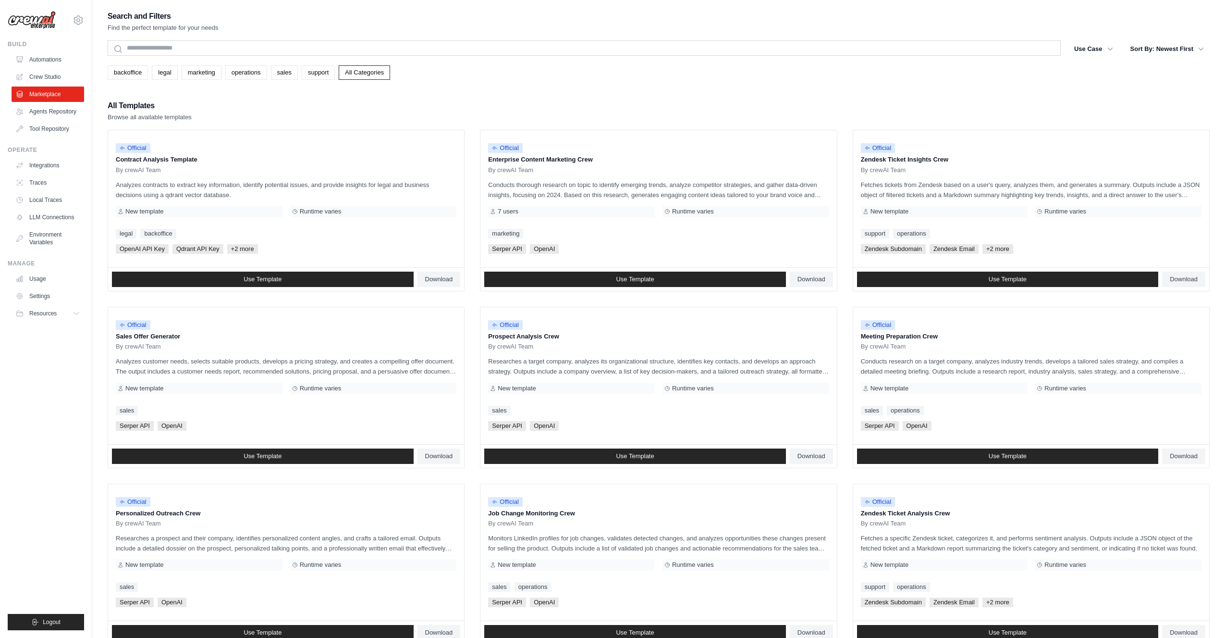
click at [468, 273] on ul "Official Contract Analysis Template By crewAI Team Analyzes contracts to extrac…" at bounding box center [659, 475] width 1102 height 691
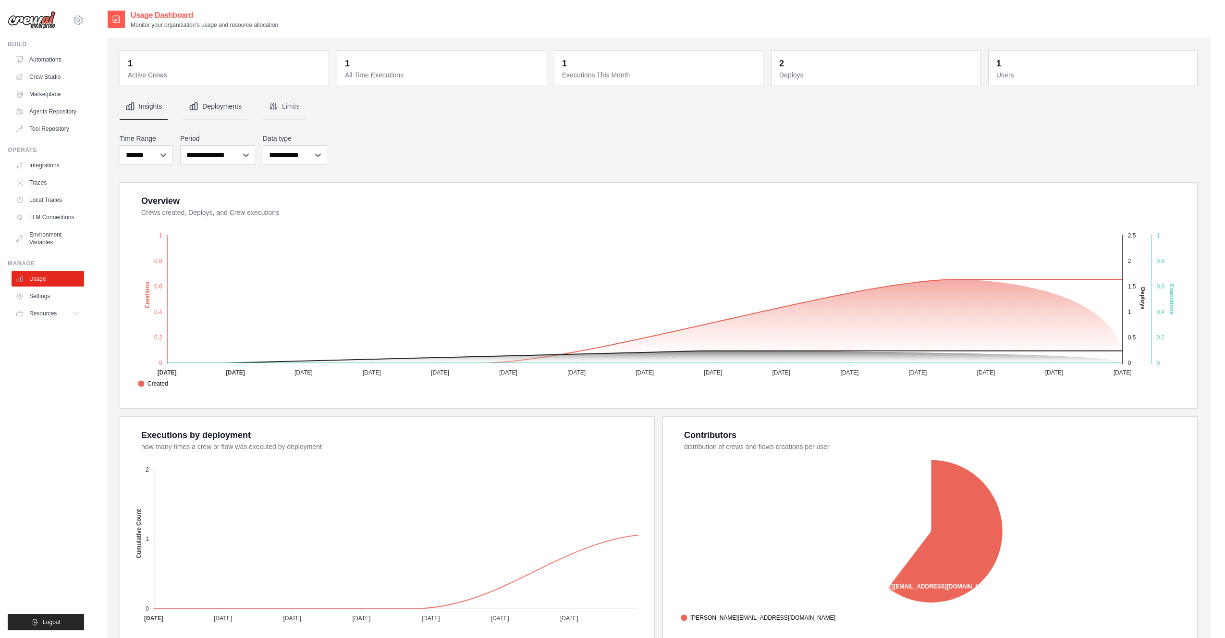
click at [227, 111] on button "Deployments" at bounding box center [215, 107] width 64 height 26
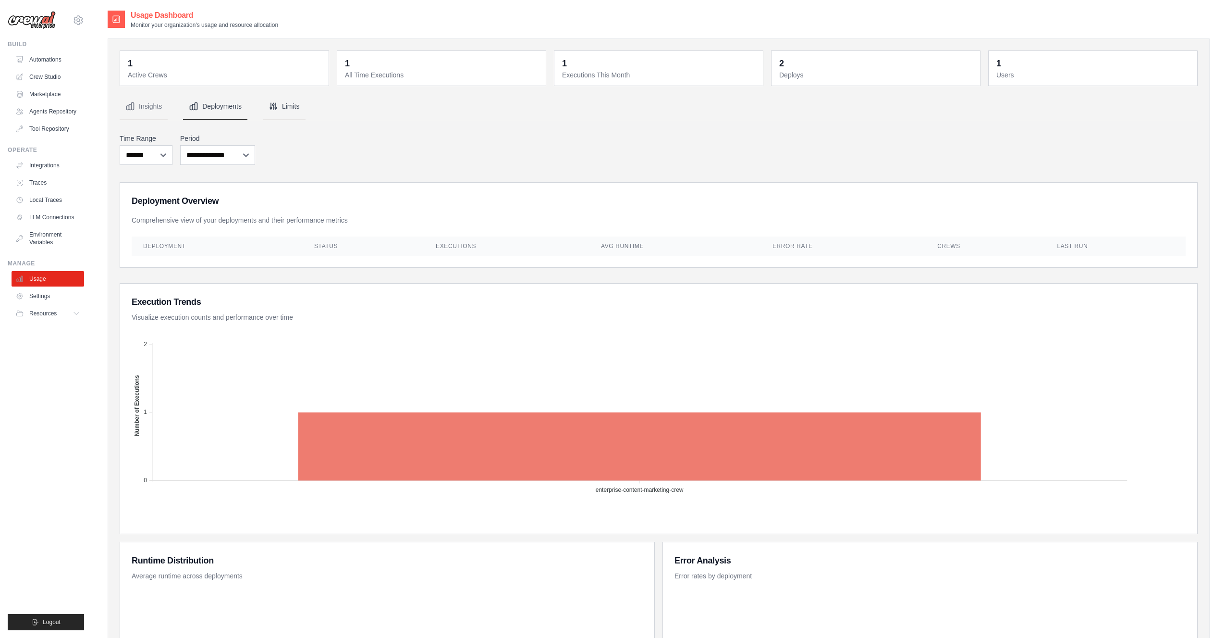
click at [291, 109] on button "Limits" at bounding box center [284, 107] width 43 height 26
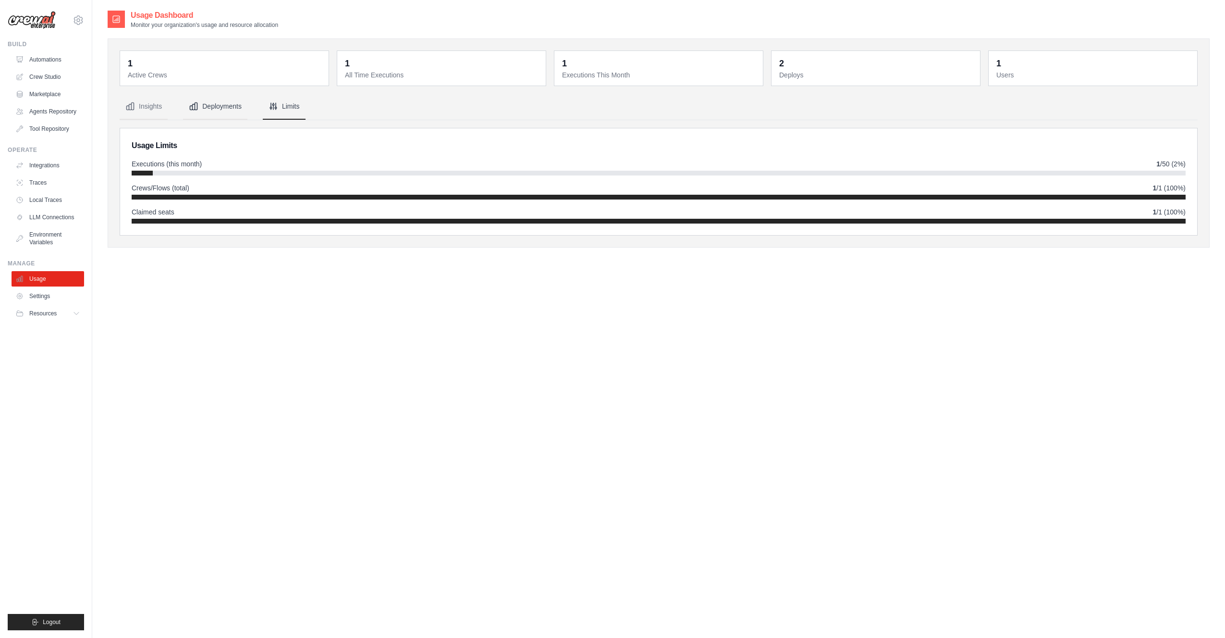
click at [223, 105] on button "Deployments" at bounding box center [215, 107] width 64 height 26
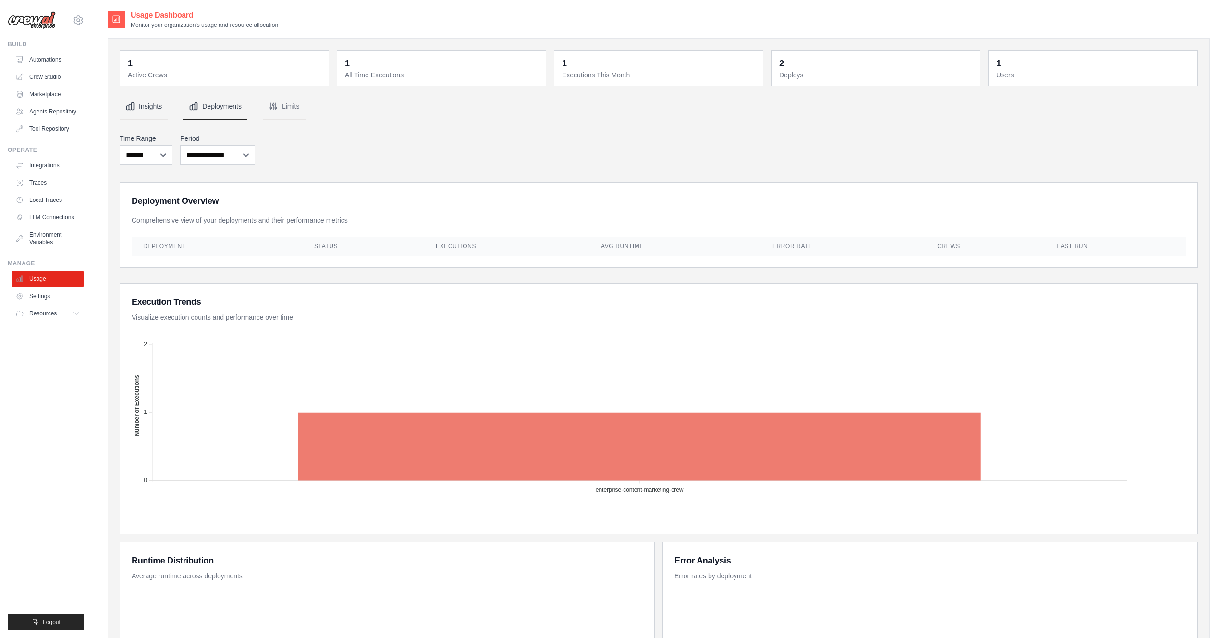
click at [150, 110] on button "Insights" at bounding box center [144, 107] width 48 height 26
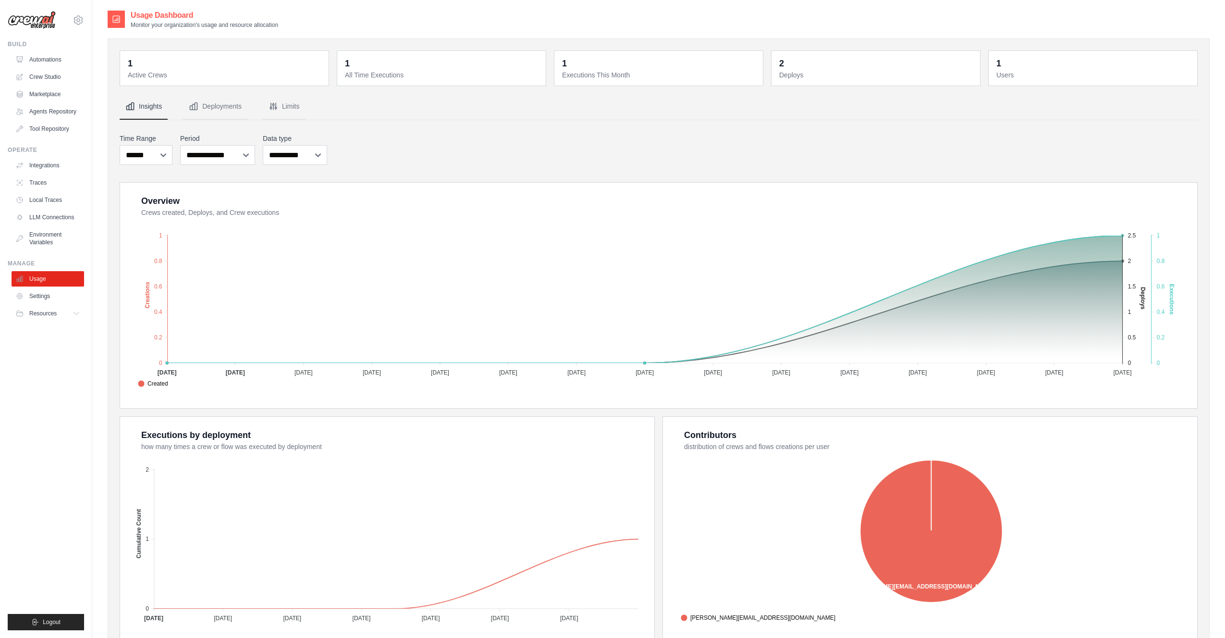
click at [425, 61] on dd "1" at bounding box center [442, 63] width 195 height 13
click at [407, 87] on div "1 Active Crews 1 All Time Executions 1 Executions This Month 2 Deploys 1 Users" at bounding box center [659, 354] width 1078 height 609
click at [37, 60] on link "Automations" at bounding box center [48, 59] width 73 height 15
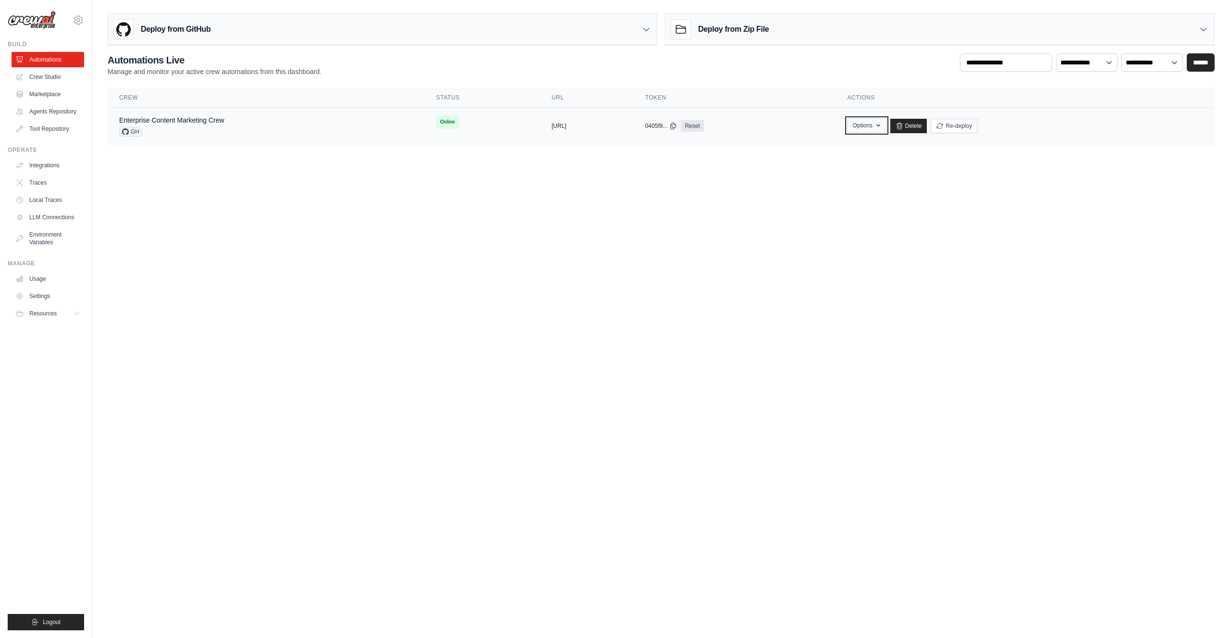
click at [886, 125] on button "Options" at bounding box center [866, 125] width 39 height 14
click at [886, 124] on button "Options" at bounding box center [866, 125] width 39 height 14
click at [705, 230] on body "mikula.beutl@gmail.com Settings Build Automations" at bounding box center [615, 319] width 1230 height 638
click at [311, 229] on body "mikula.beutl@gmail.com Settings Build Automations" at bounding box center [615, 319] width 1230 height 638
click at [572, 56] on div "**********" at bounding box center [661, 64] width 1107 height 23
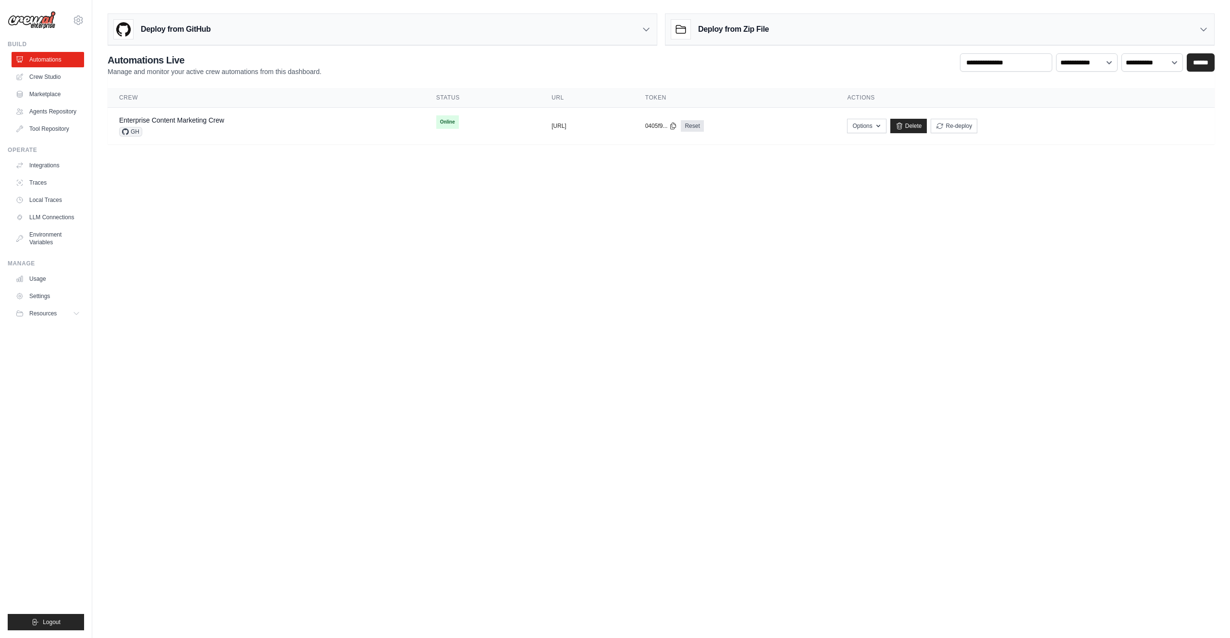
click at [577, 57] on div "**********" at bounding box center [661, 64] width 1107 height 23
drag, startPoint x: 598, startPoint y: 242, endPoint x: 563, endPoint y: 221, distance: 40.8
click at [598, 242] on body "mikula.beutl@gmail.com Settings Build Automations" at bounding box center [615, 319] width 1230 height 638
click at [164, 115] on div "Enterprise Content Marketing Crew" at bounding box center [171, 120] width 105 height 10
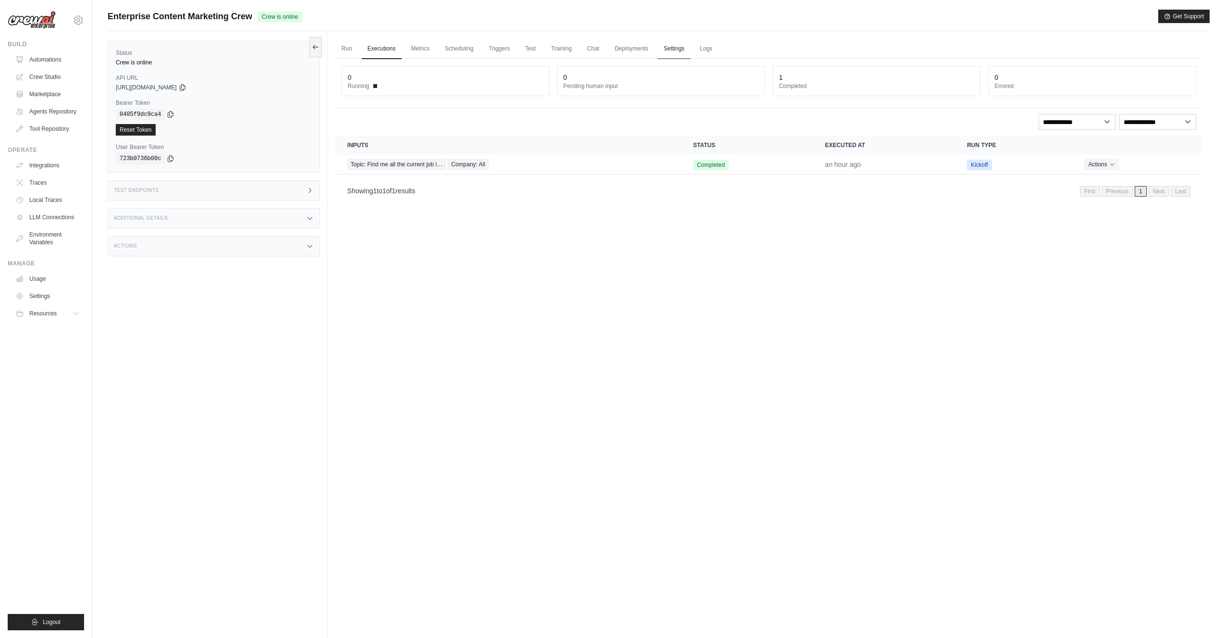
click at [675, 45] on link "Settings" at bounding box center [674, 49] width 32 height 20
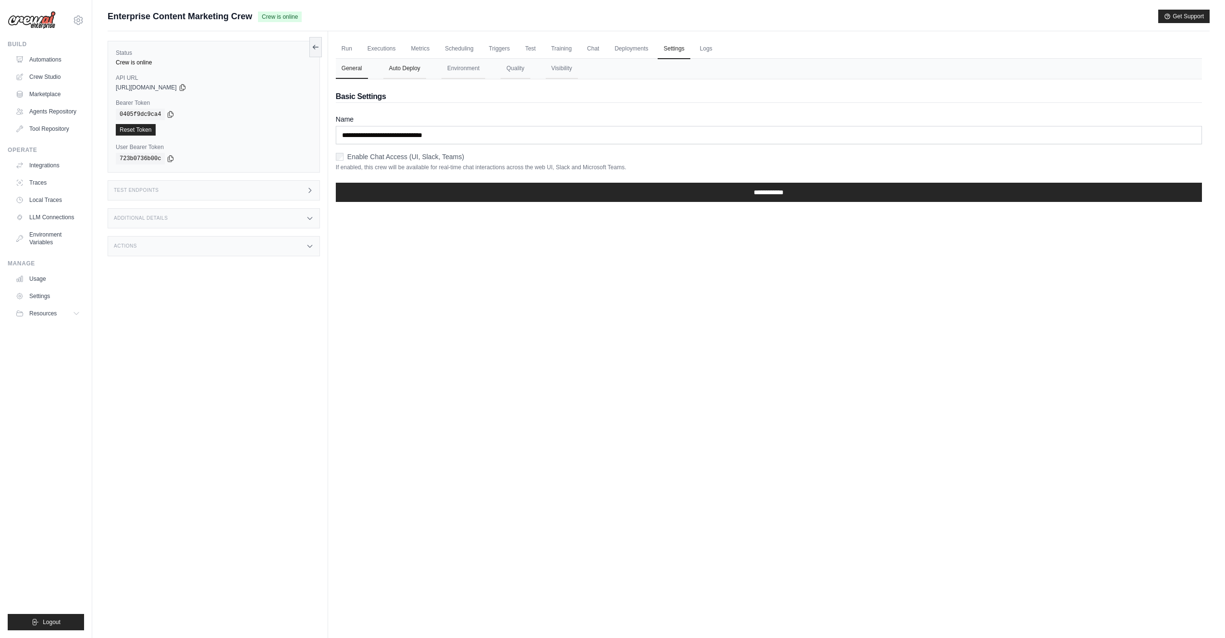
click at [407, 69] on button "Auto Deploy" at bounding box center [404, 69] width 43 height 20
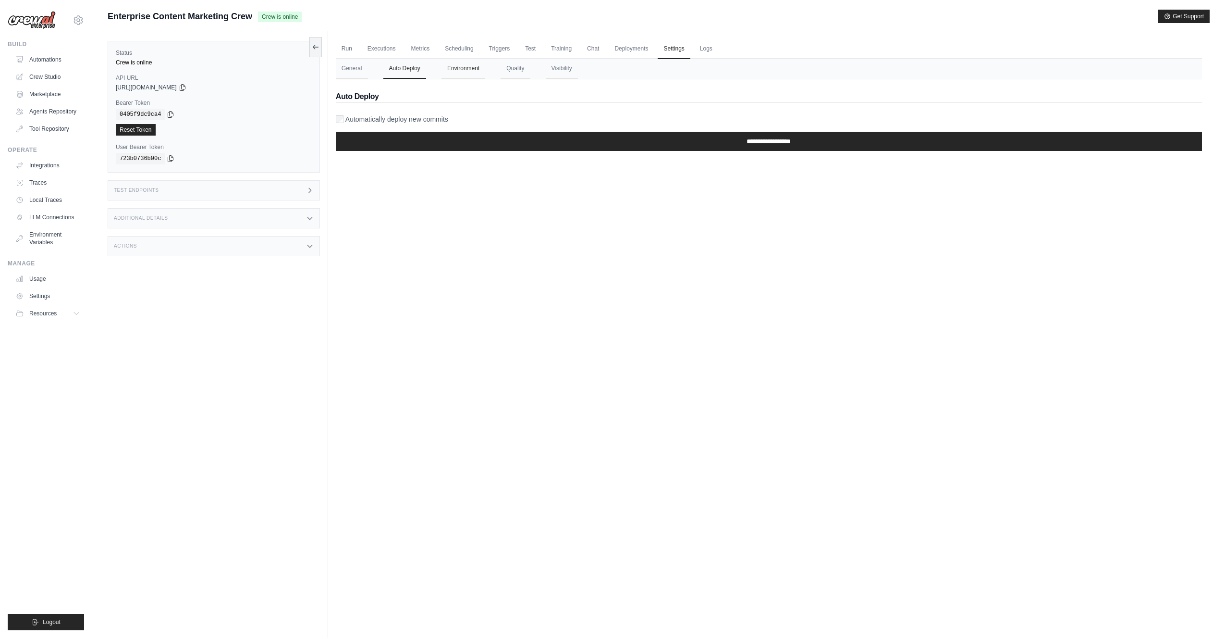
click at [464, 69] on button "Environment" at bounding box center [464, 69] width 44 height 20
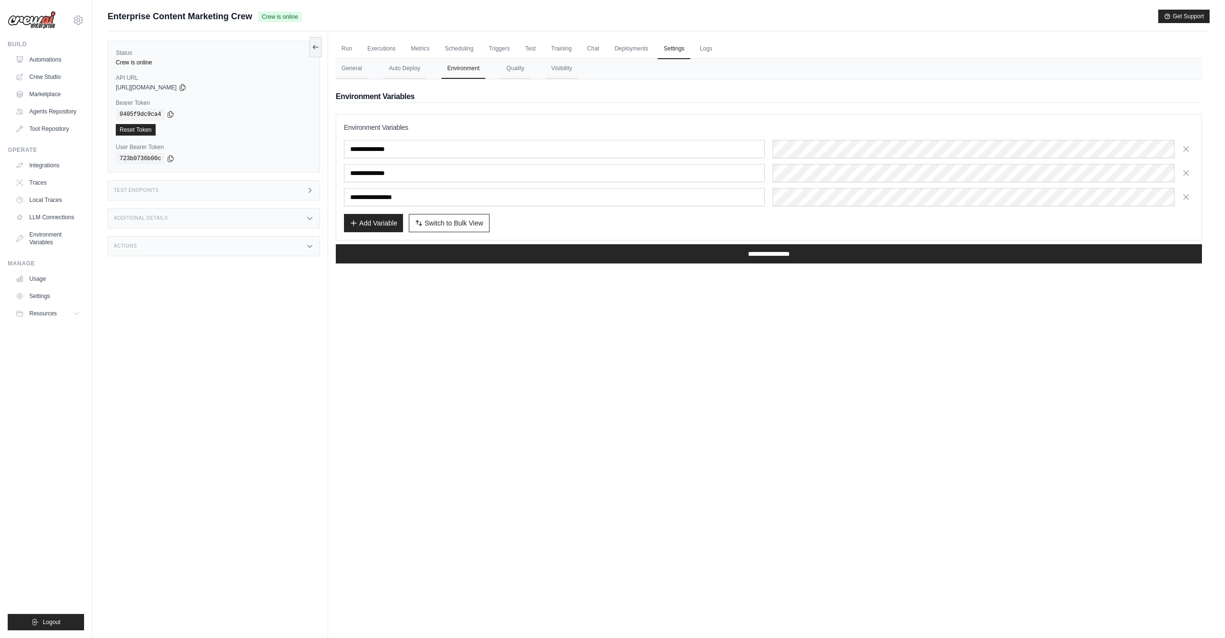
drag, startPoint x: 342, startPoint y: 598, endPoint x: 361, endPoint y: 572, distance: 32.6
click at [342, 598] on div "Run Executions Metrics Scheduling Triggers Test Training Chat Deployments Setti…" at bounding box center [769, 350] width 882 height 638
drag, startPoint x: 465, startPoint y: 440, endPoint x: 458, endPoint y: 440, distance: 6.7
click at [462, 440] on div "Run Executions Metrics Scheduling Triggers Test Training Chat Deployments Setti…" at bounding box center [769, 350] width 882 height 638
click at [48, 621] on span "Logout" at bounding box center [52, 622] width 18 height 8
